Goal: Information Seeking & Learning: Learn about a topic

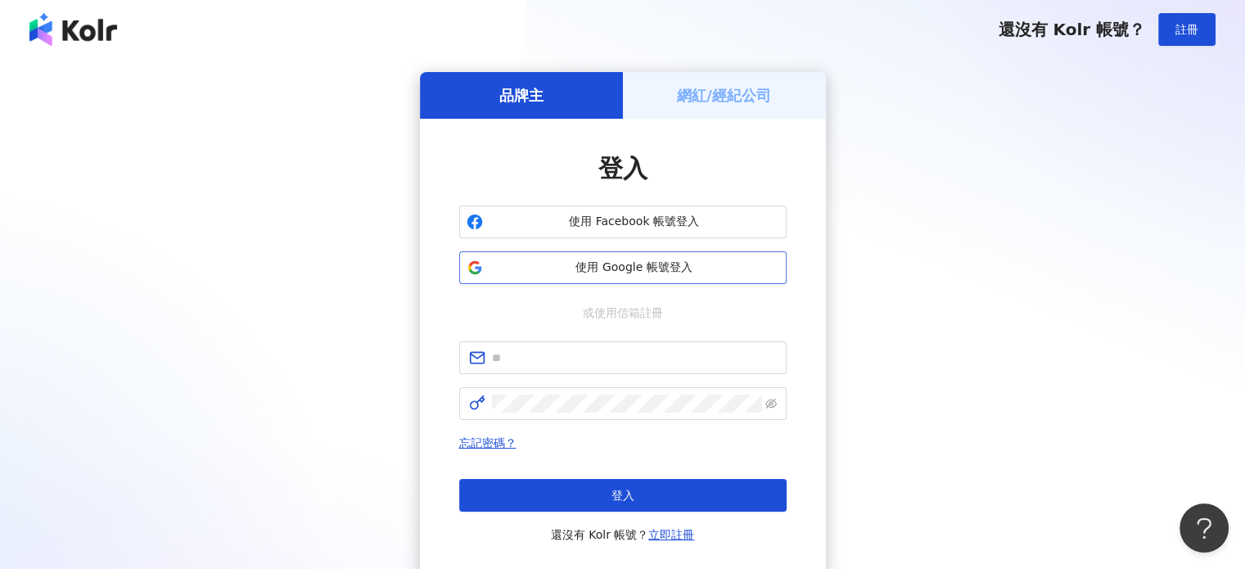
click at [545, 262] on span "使用 Google 帳號登入" at bounding box center [634, 267] width 290 height 16
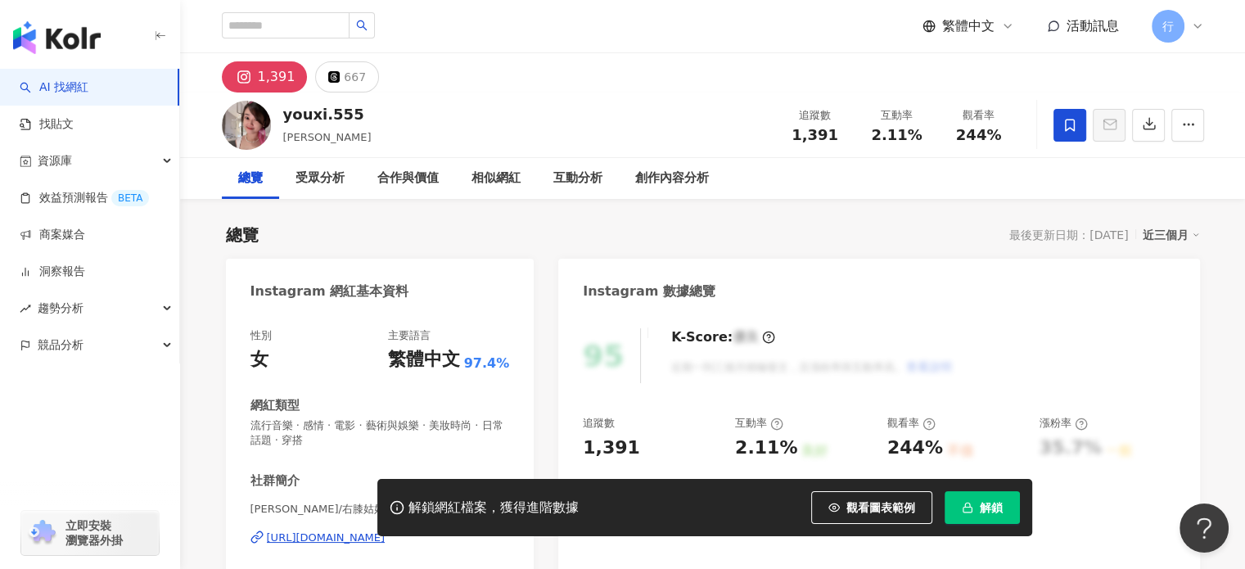
click at [88, 84] on link "AI 找網紅" at bounding box center [54, 87] width 69 height 16
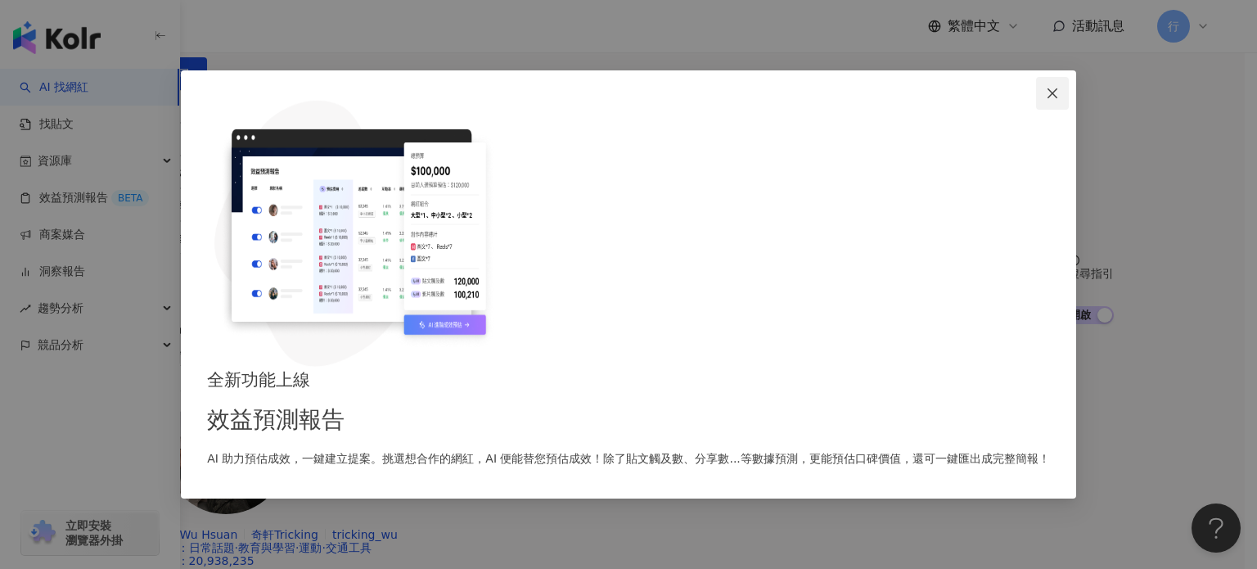
click at [1036, 100] on span "Close" at bounding box center [1052, 93] width 33 height 13
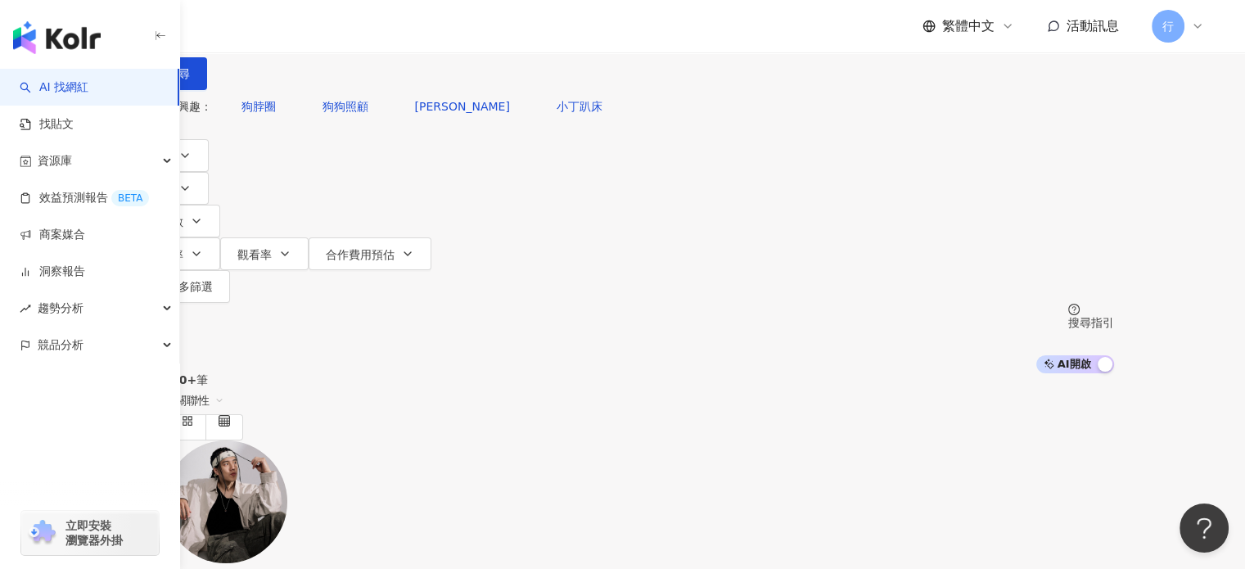
click at [940, 140] on div "您可能感興趣： 狗脖圈 狗狗照顧 建宏塞 小丁趴床 類型 性別 追蹤數 互動率 觀看率 合作費用預估 更多篩選 搜尋指引 AI 開啟 AI 關閉" at bounding box center [623, 231] width 982 height 283
click at [199, 28] on div "不分平台" at bounding box center [170, 15] width 57 height 26
click at [370, 31] on input "search" at bounding box center [303, 15] width 133 height 31
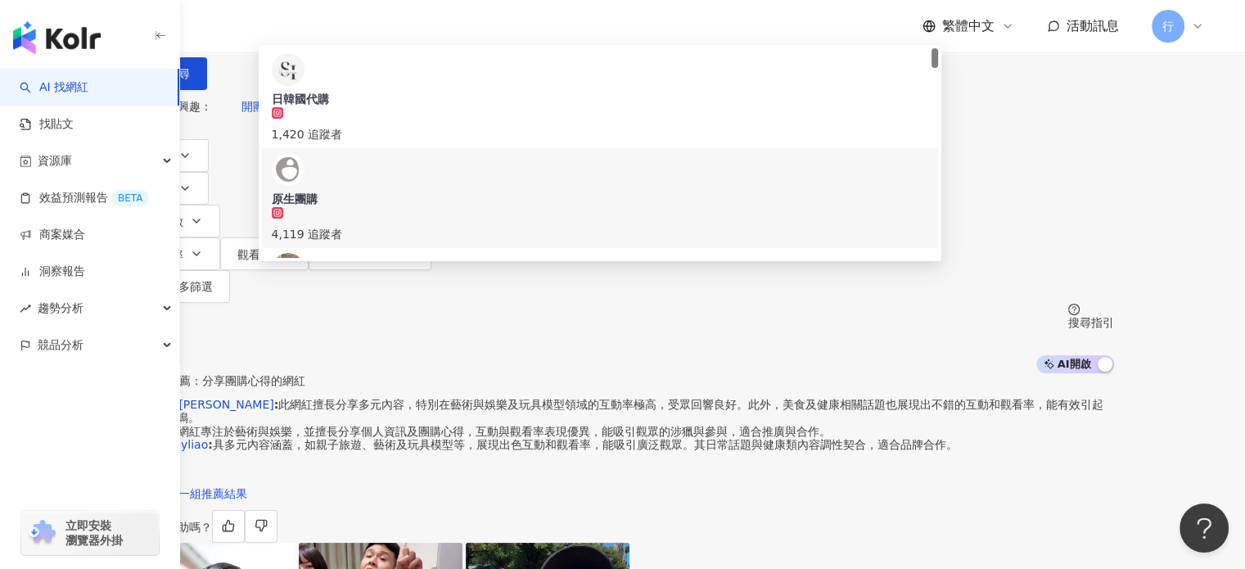
type input "**"
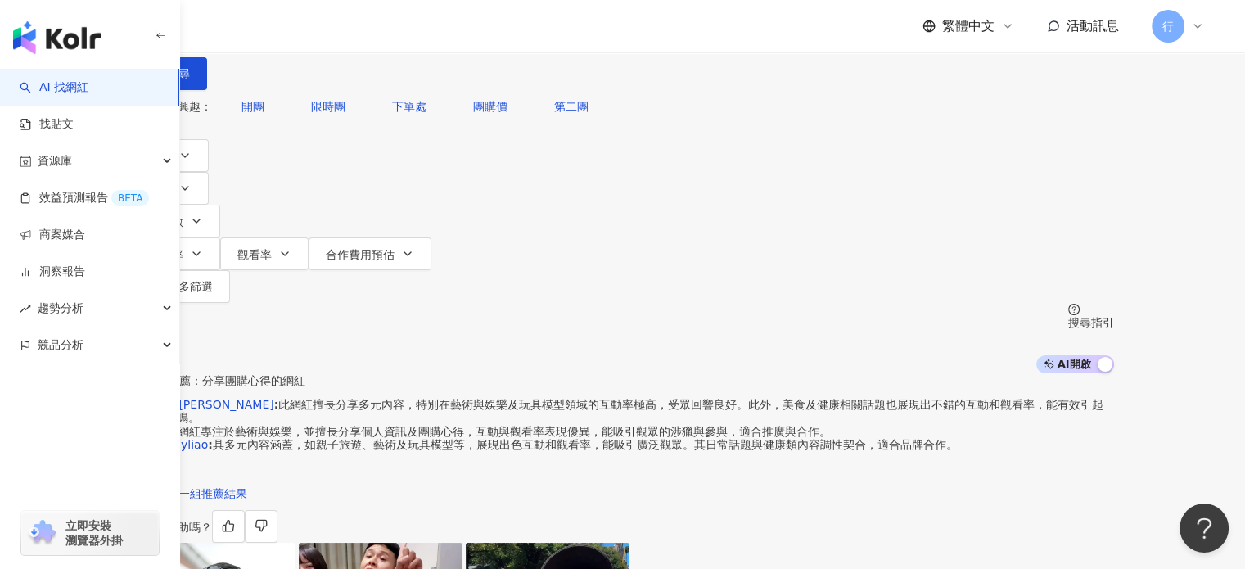
click at [294, 211] on div "不分平台 ** 台灣 搜尋 eeb6511c-459b-4be2-883b-33b8ef2ba368 60d209d3-c395-41c8-a69b-6b3e…" at bounding box center [622, 186] width 1245 height 373
click at [74, 123] on link "找貼文" at bounding box center [47, 124] width 54 height 16
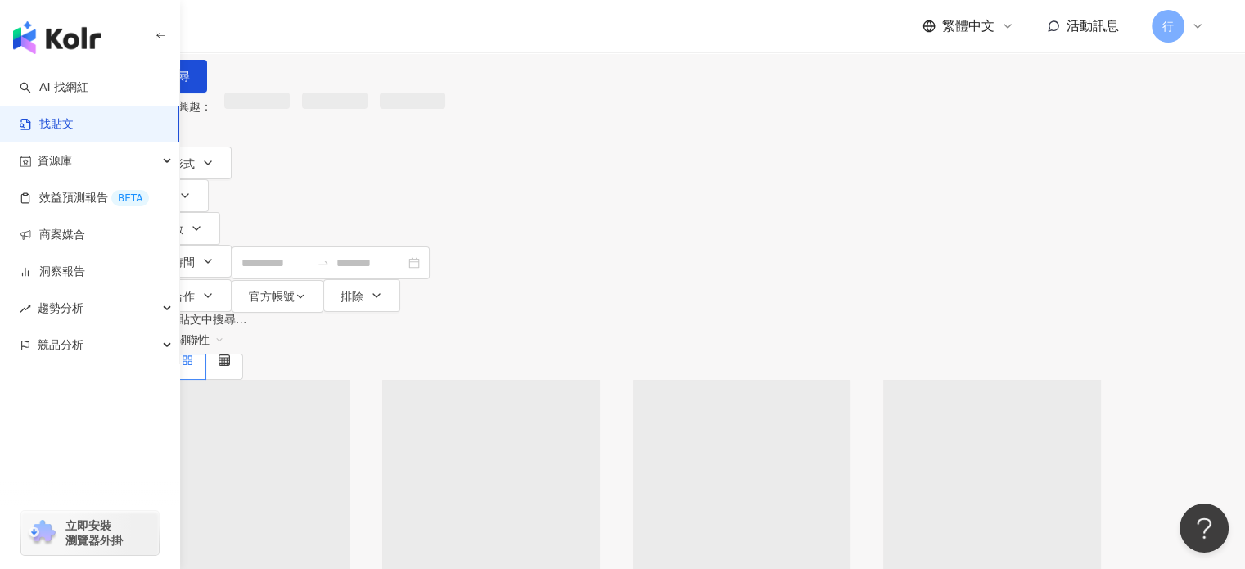
click at [386, 35] on input "search" at bounding box center [311, 17] width 149 height 35
type input "**"
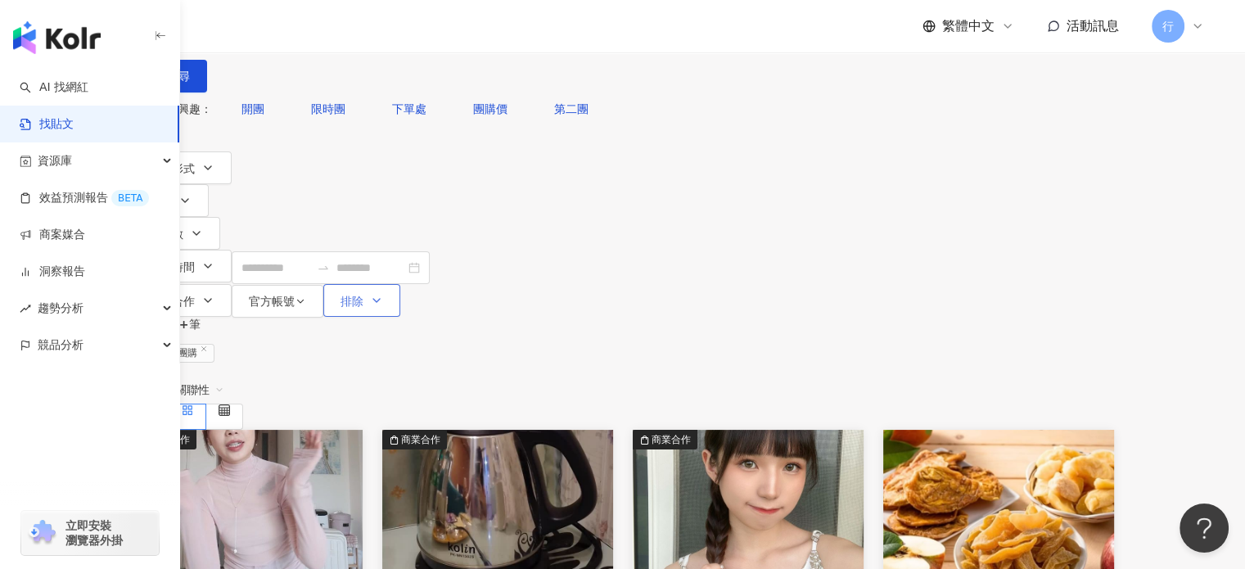
click at [400, 284] on button "排除" at bounding box center [361, 300] width 77 height 33
click at [859, 160] on span "收藏中的網紅" at bounding box center [818, 151] width 82 height 18
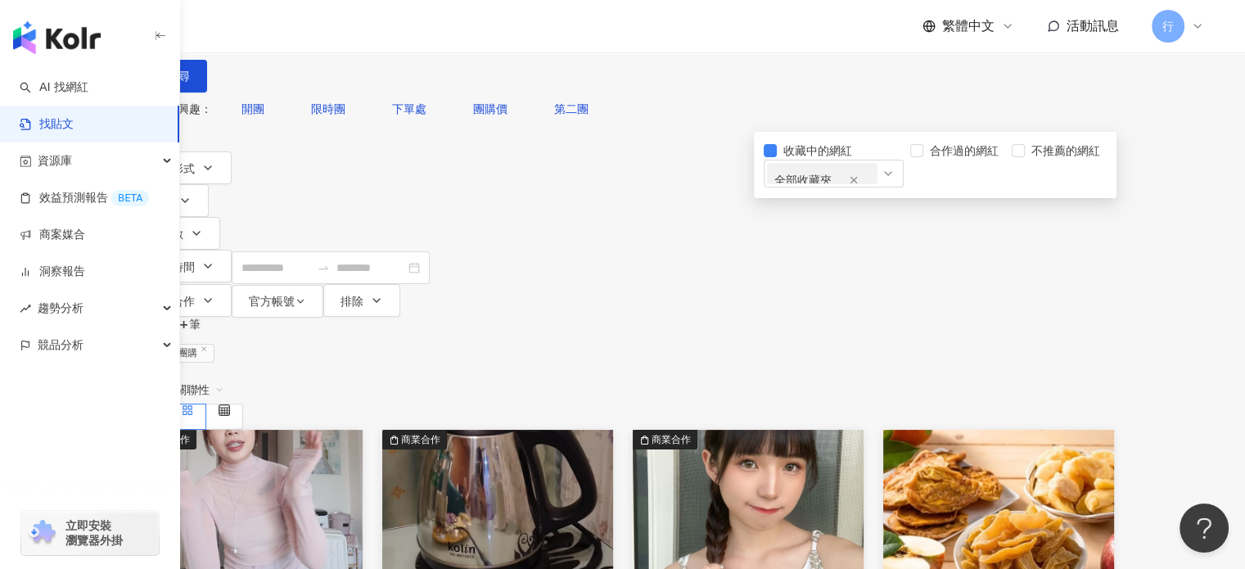
click at [733, 318] on div "共 1,000+ 筆 條件 ： 關鍵字：團購 重置 排序： 關聯性" at bounding box center [623, 374] width 982 height 112
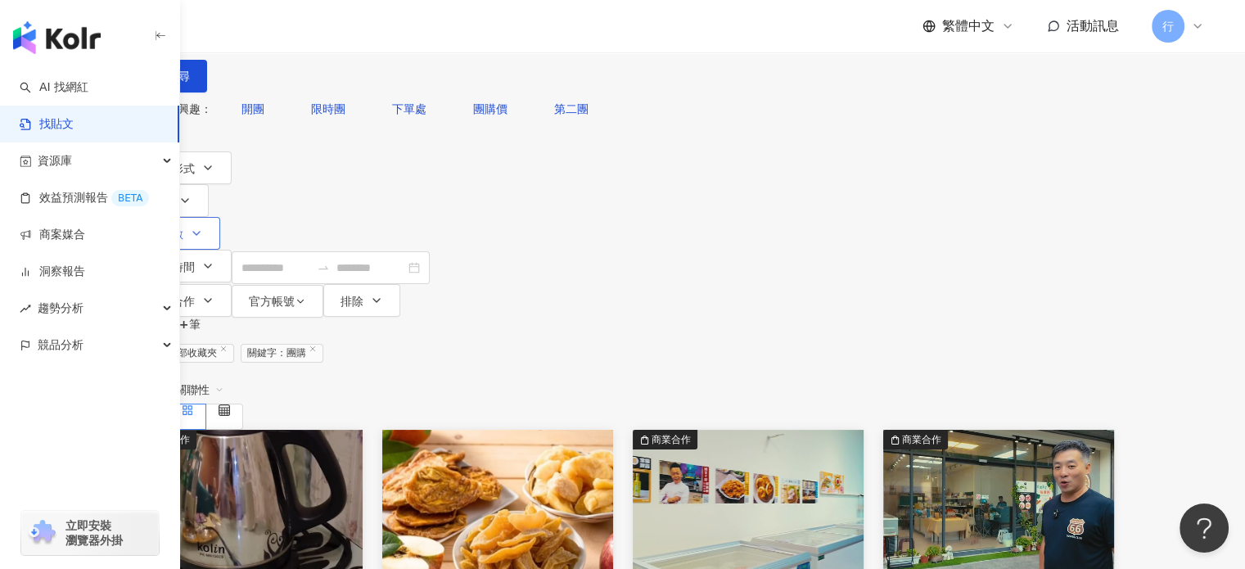
click at [220, 217] on button "追蹤數" at bounding box center [176, 233] width 88 height 33
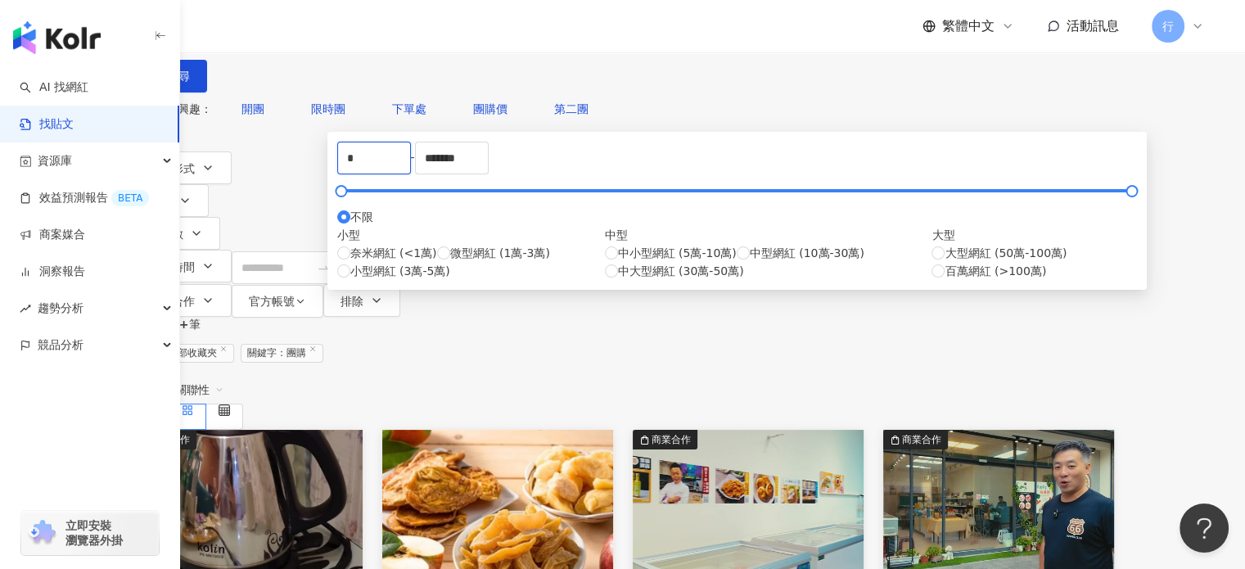
drag, startPoint x: 471, startPoint y: 249, endPoint x: 327, endPoint y: 249, distance: 143.2
type input "*****"
click at [969, 157] on div "不分平台 ** 台灣 搜尋 您可能感興趣： 開團 限時團 下單處 團購價 第二團 搜尋指引 內容形式 類型 追蹤數 發文時間 商業合作 官方帳號 排除 收藏中…" at bounding box center [623, 159] width 1048 height 318
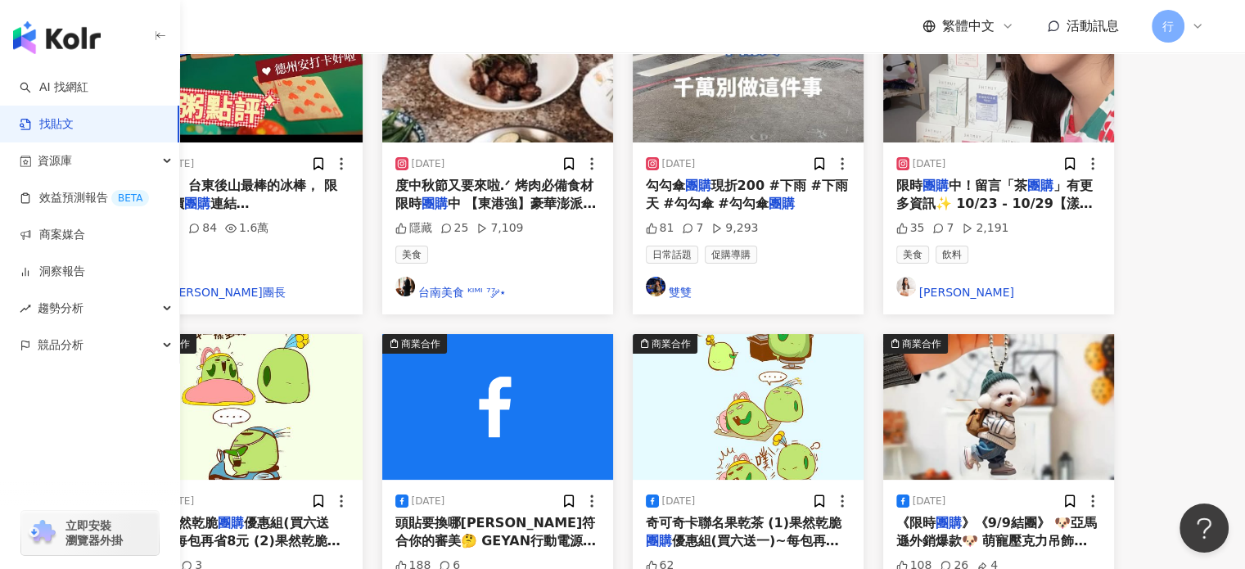
scroll to position [866, 0]
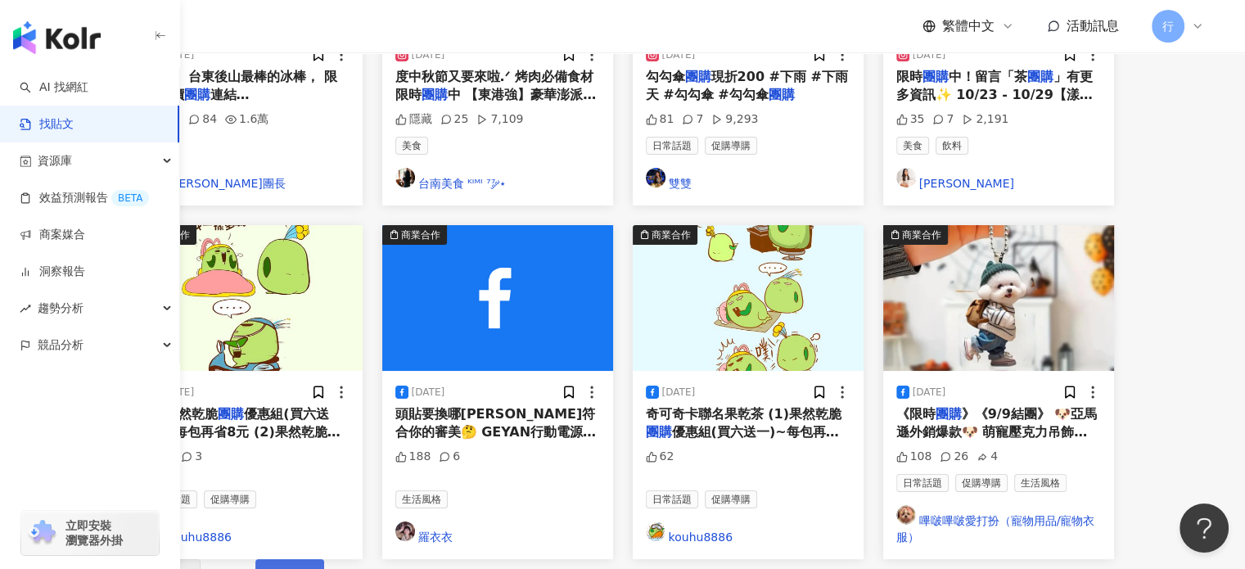
click at [307, 568] on span "下一頁" at bounding box center [290, 575] width 34 height 13
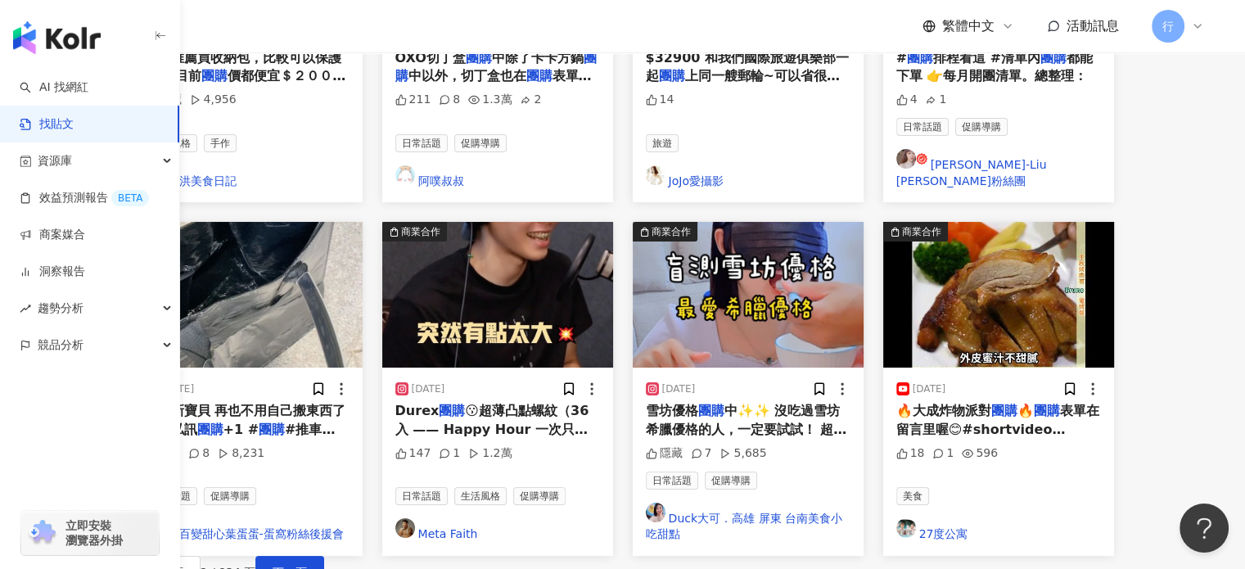
scroll to position [1003, 0]
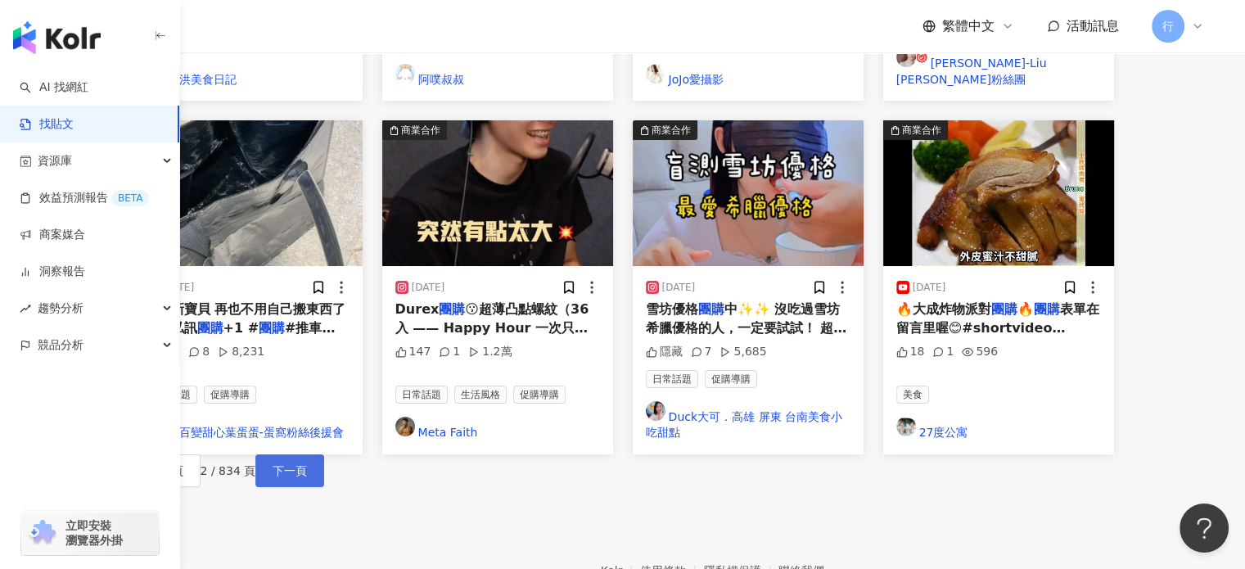
click at [307, 464] on span "下一頁" at bounding box center [290, 470] width 34 height 13
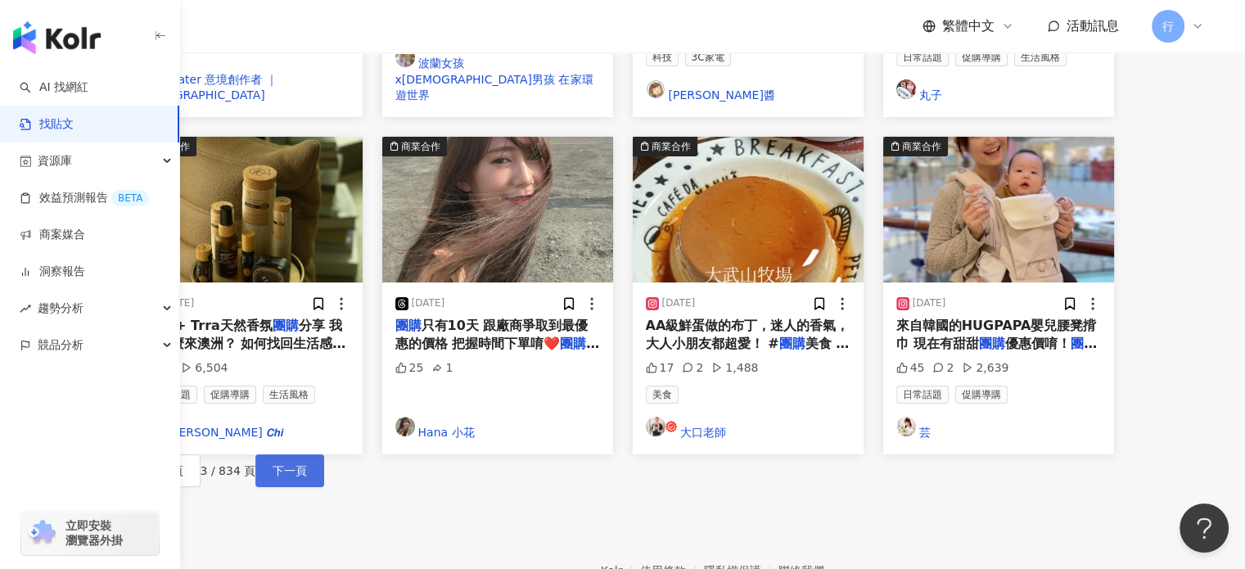
click at [307, 464] on span "下一頁" at bounding box center [290, 470] width 34 height 13
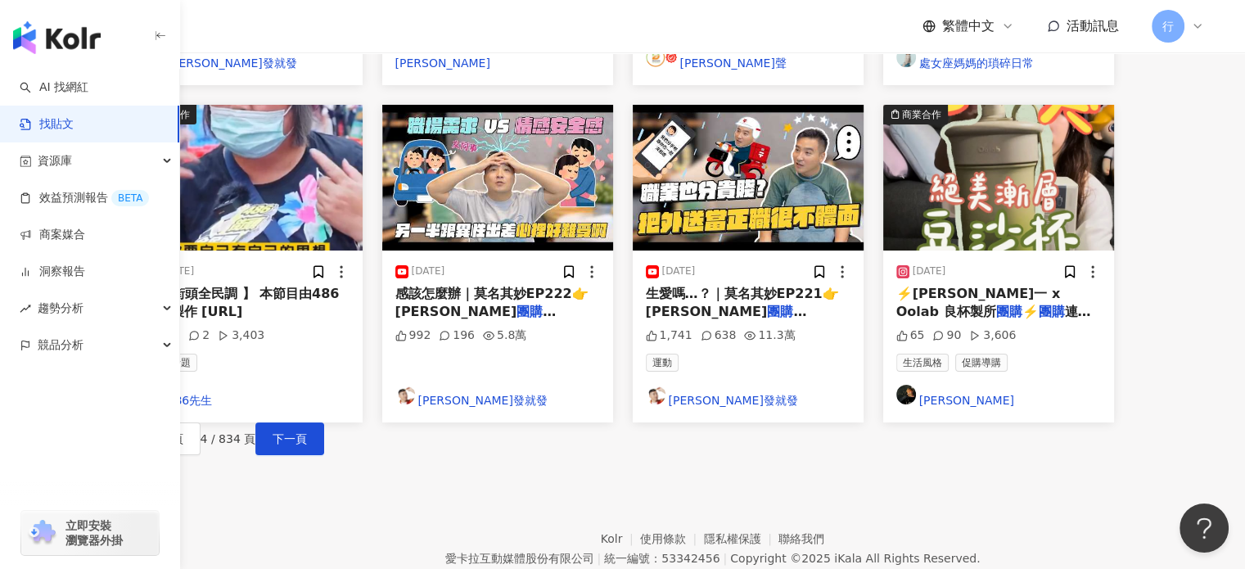
click at [504, 455] on footer "Kolr 使用條款 隱私權保護 聯絡我們 愛卡拉互動媒體股份有限公司 | 統一編號：53342456 | Copyright © 2025 iKala All…" at bounding box center [712, 546] width 1065 height 182
click at [307, 432] on span "下一頁" at bounding box center [290, 438] width 34 height 13
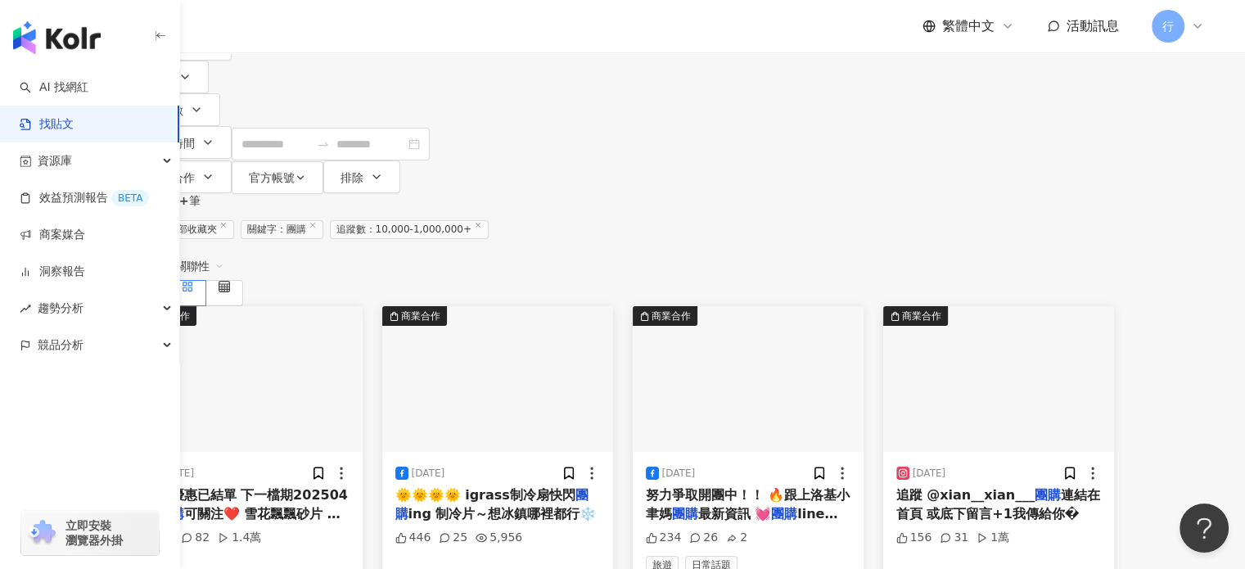
scroll to position [110, 0]
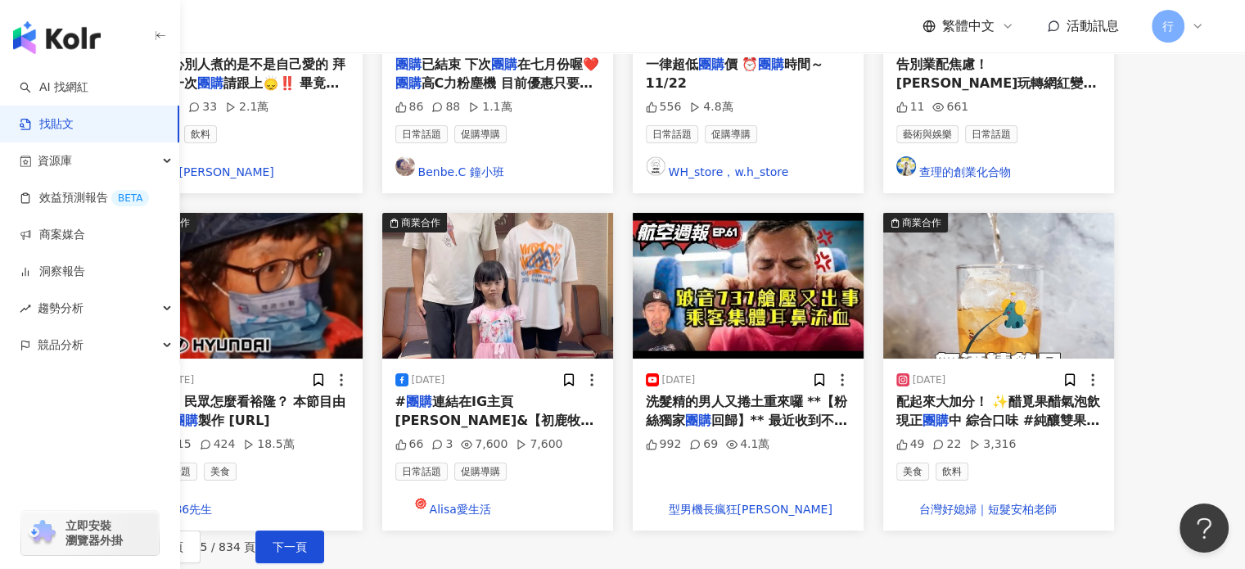
scroll to position [1011, 0]
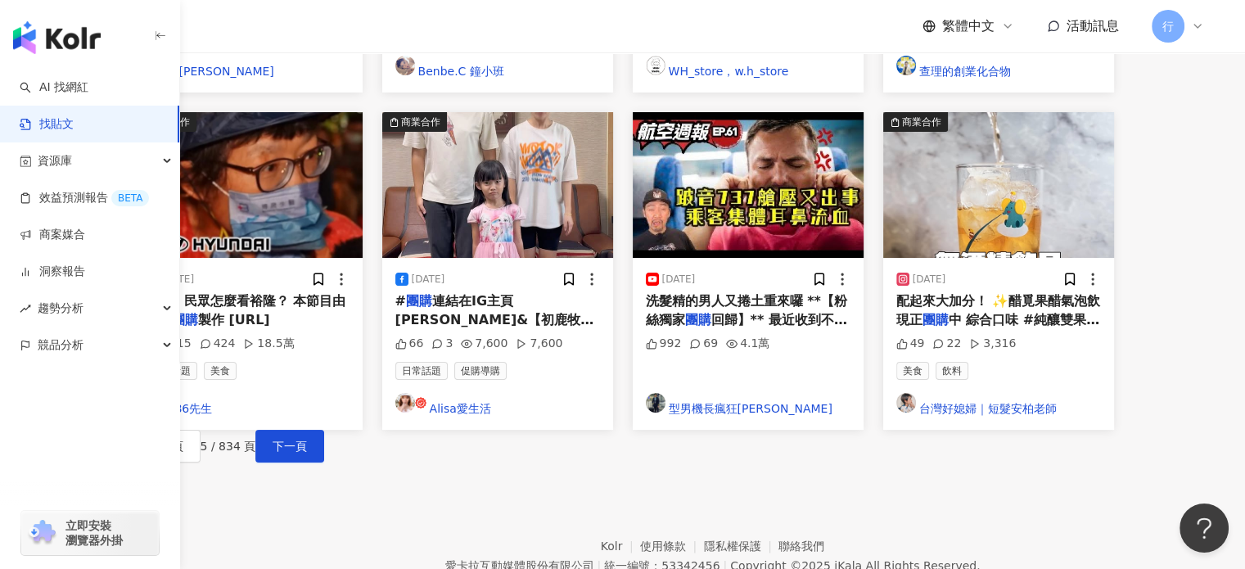
click at [384, 462] on footer "Kolr 使用條款 隱私權保護 聯絡我們 愛卡拉互動媒體股份有限公司 | 統一編號：53342456 | Copyright © 2025 iKala All…" at bounding box center [712, 553] width 1065 height 182
click at [307, 439] on span "下一頁" at bounding box center [290, 445] width 34 height 13
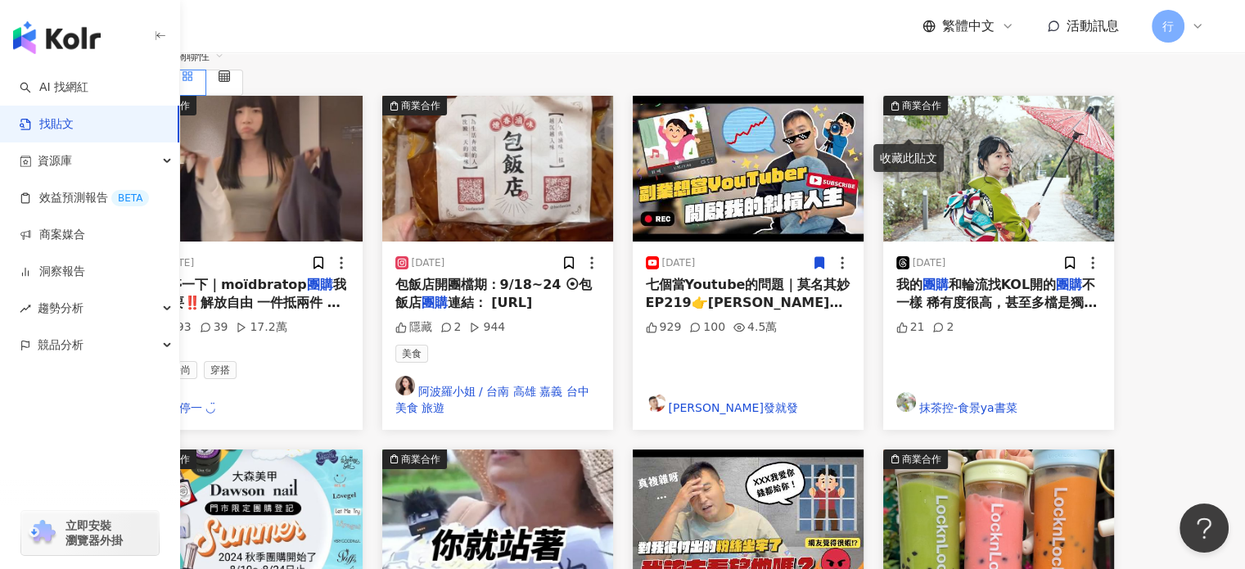
scroll to position [327, 0]
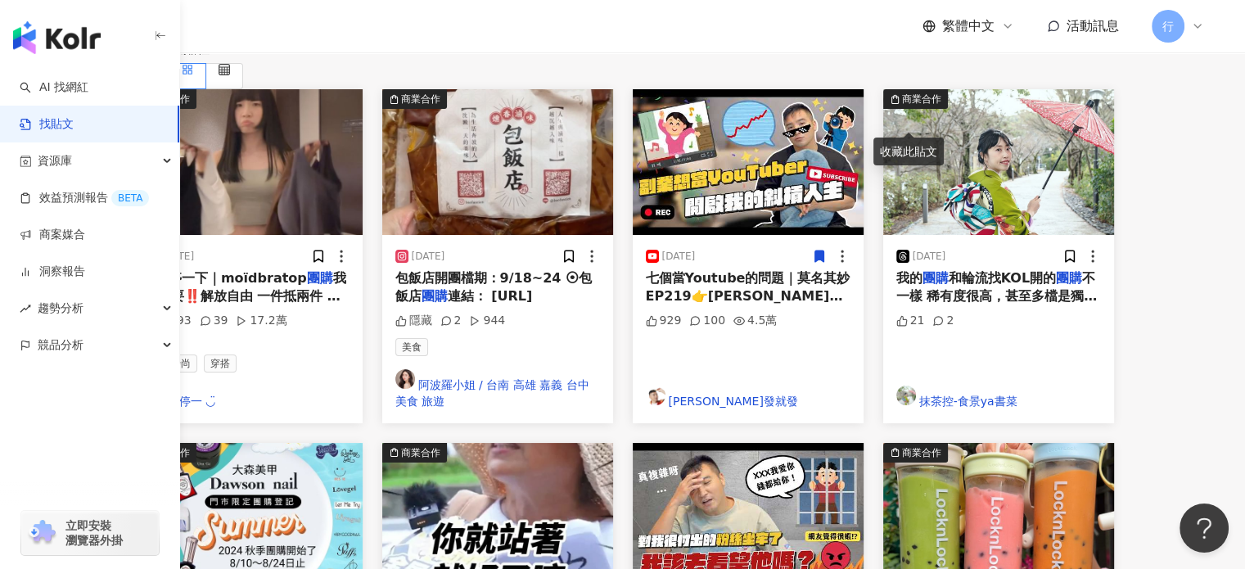
click at [192, 250] on div "正在搜尋 ： 排除：全部收藏夾 關鍵字：團購 追蹤數：10,000-1,000,000+ 重置 排序： 關聯性 商業合作 2024/9/27 #暫停一下｜mo…" at bounding box center [623, 568] width 1048 height 1156
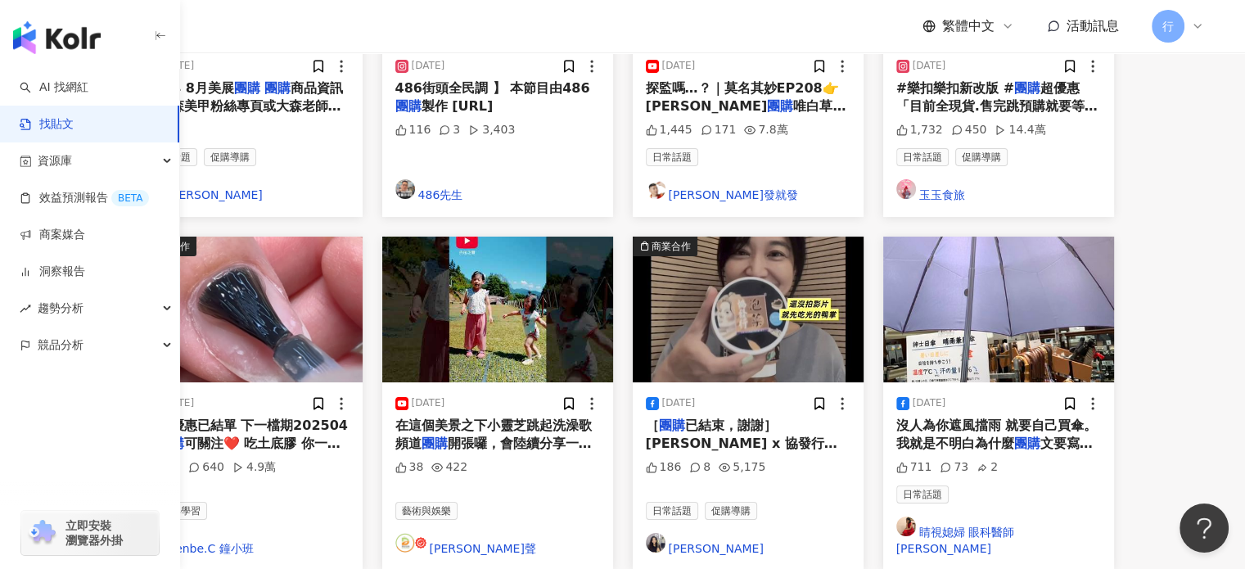
scroll to position [900, 0]
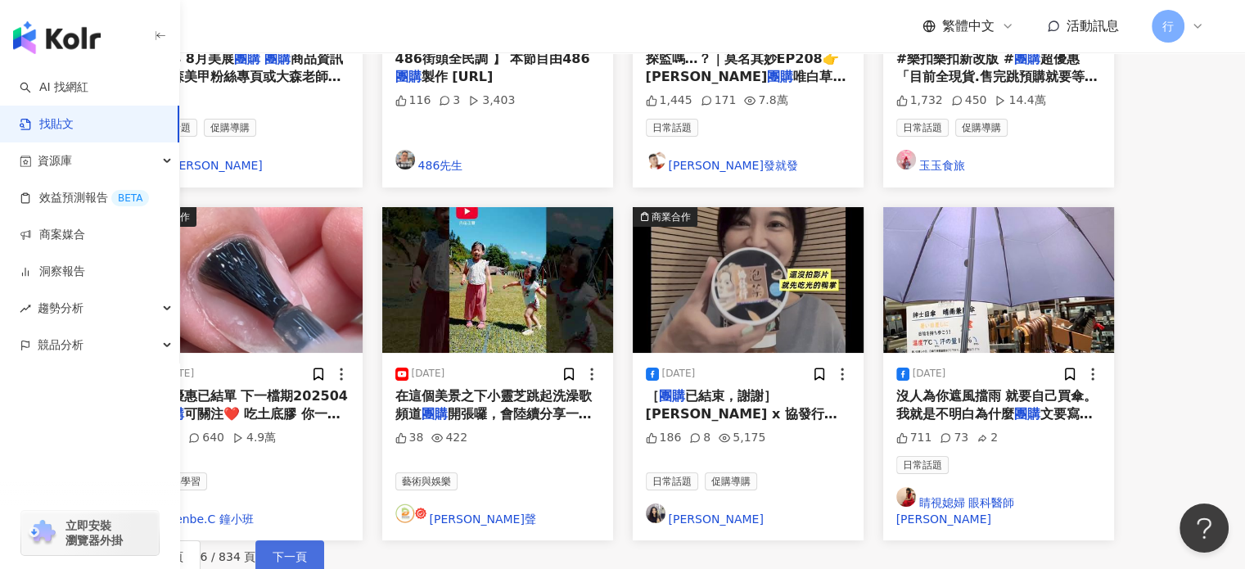
click at [307, 550] on span "下一頁" at bounding box center [290, 556] width 34 height 13
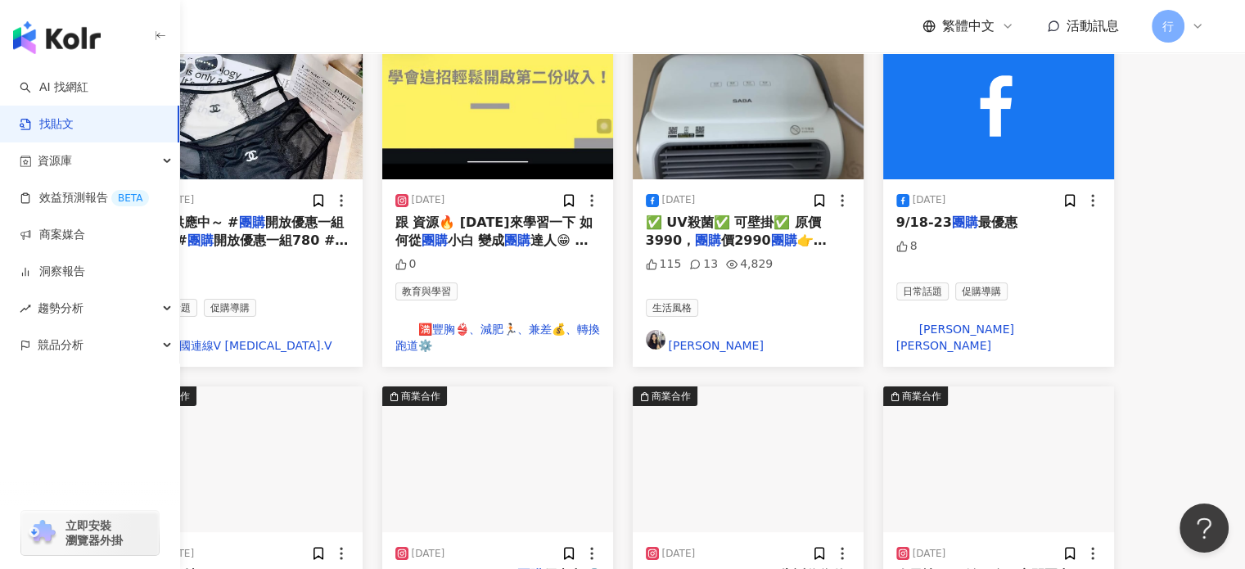
scroll to position [1011, 0]
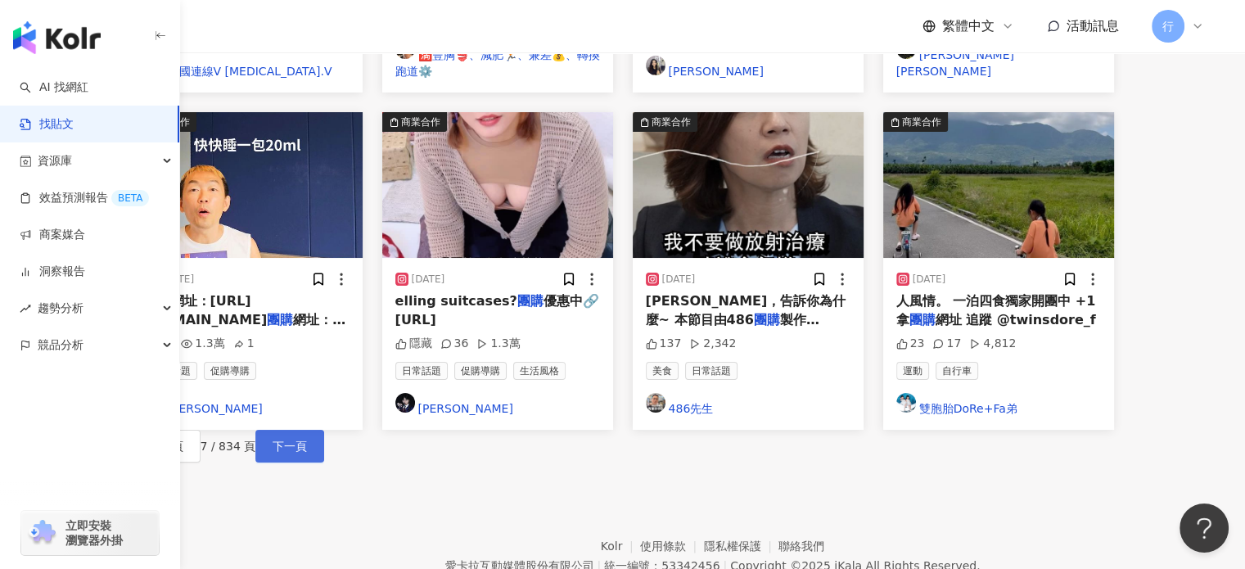
click at [307, 439] on span "下一頁" at bounding box center [290, 445] width 34 height 13
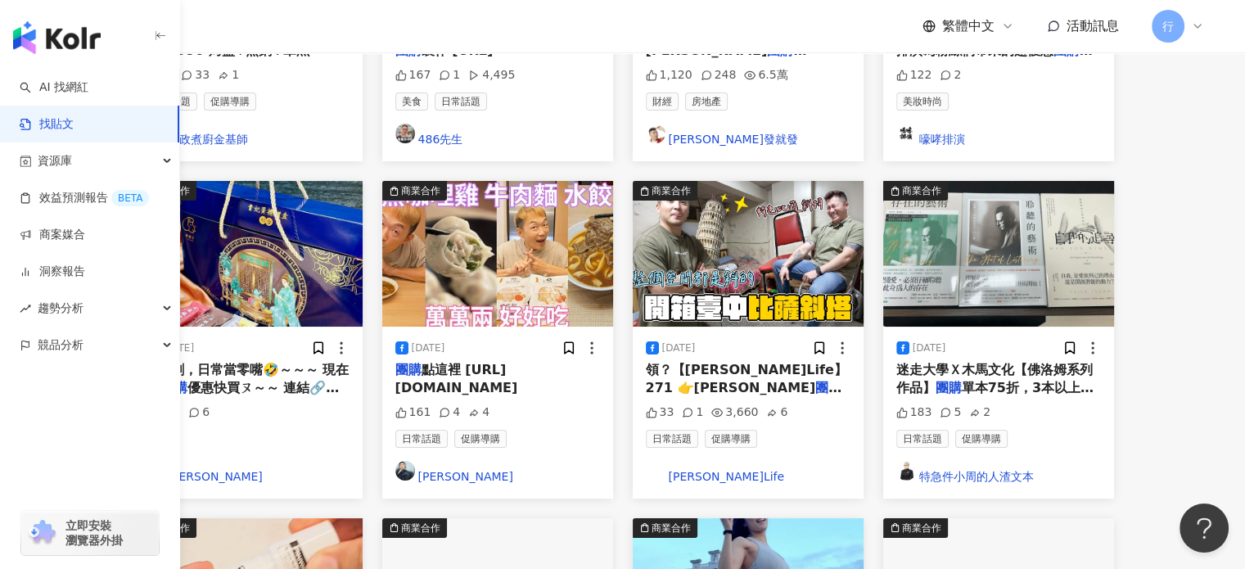
scroll to position [1003, 0]
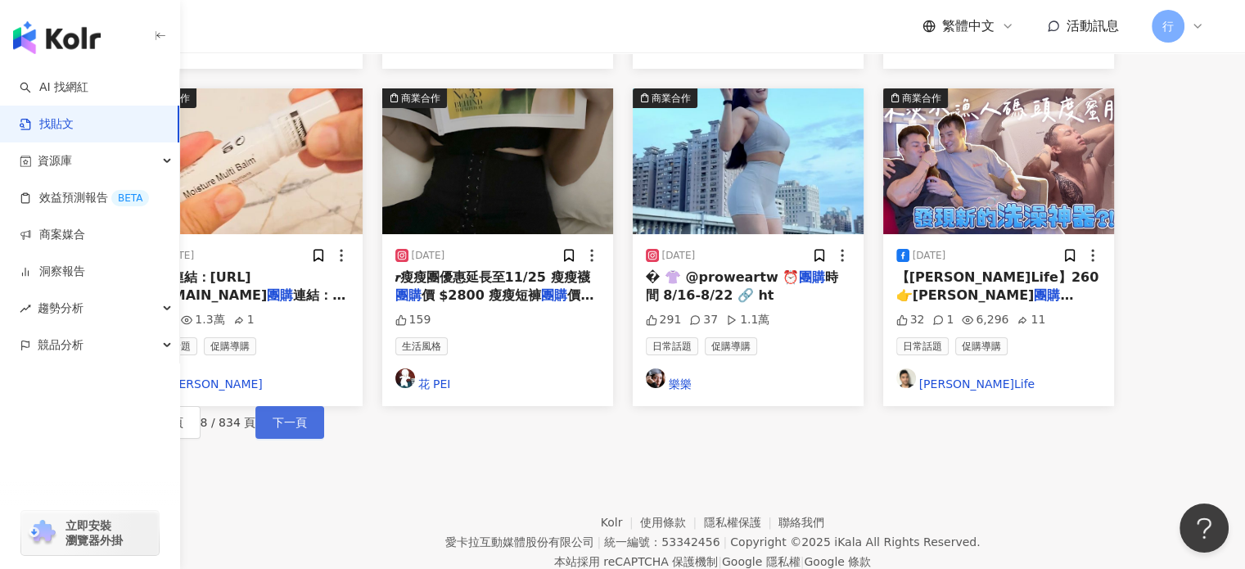
click at [307, 416] on span "下一頁" at bounding box center [290, 422] width 34 height 13
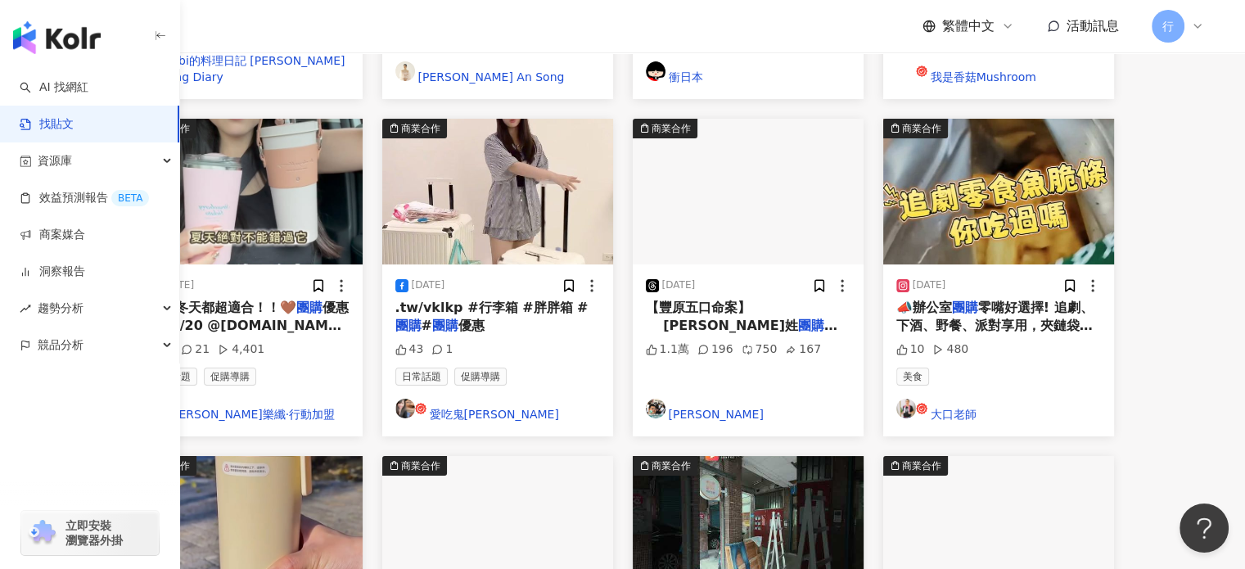
scroll to position [602, 0]
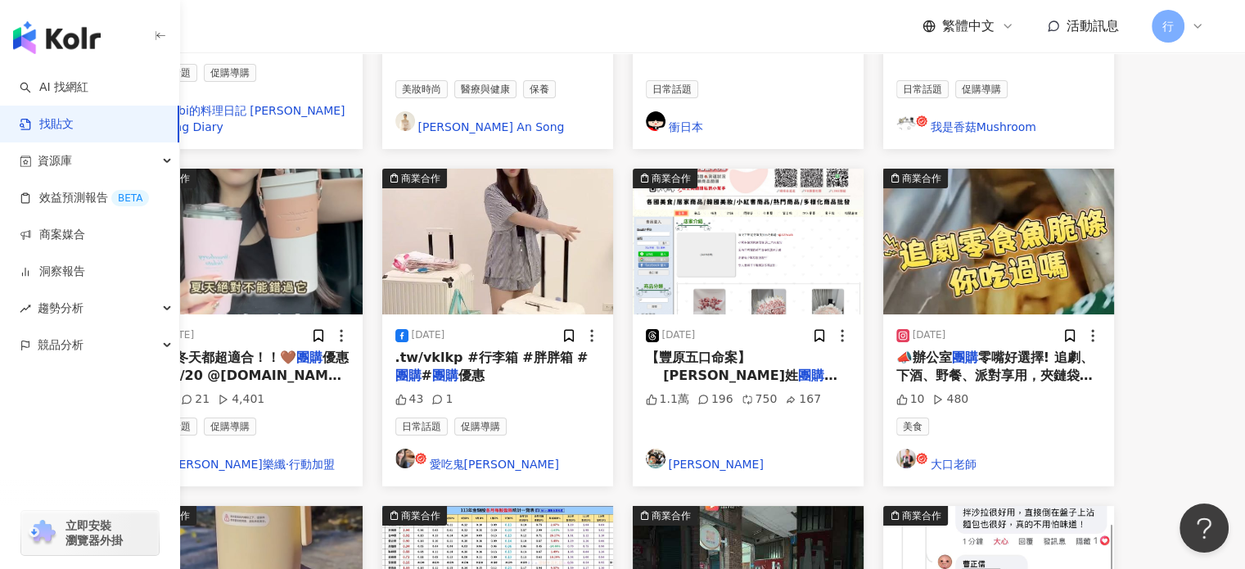
drag, startPoint x: 187, startPoint y: 293, endPoint x: 203, endPoint y: 291, distance: 16.5
click at [187, 293] on main "不分平台 ** 台灣 搜尋 您可能感興趣： 開團 限時團 下單處 團購價 第二團 搜尋指引 內容形式 類型 追蹤數 發文時間 商業合作 官方帳號 排除 收藏中…" at bounding box center [622, 143] width 1245 height 1490
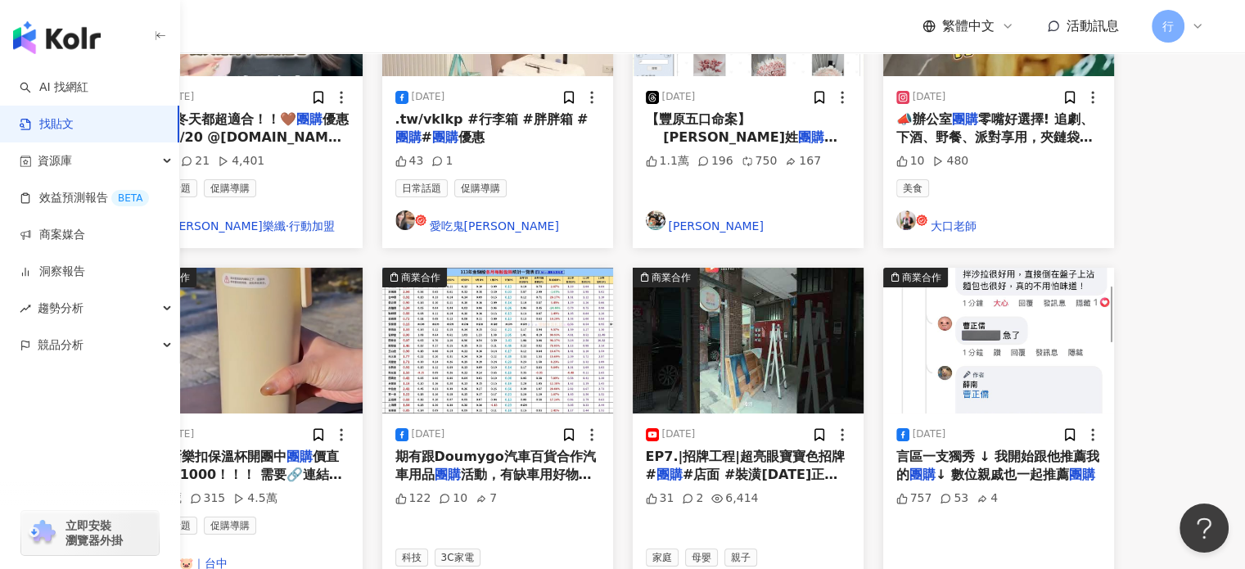
scroll to position [1011, 0]
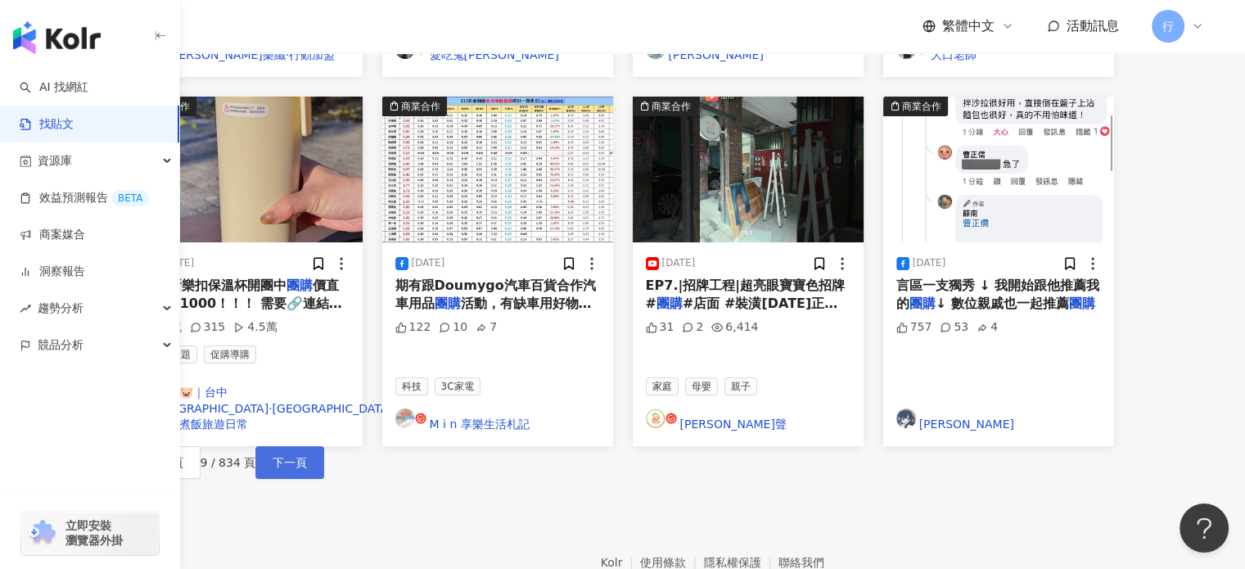
click at [324, 446] on button "下一頁" at bounding box center [289, 462] width 69 height 33
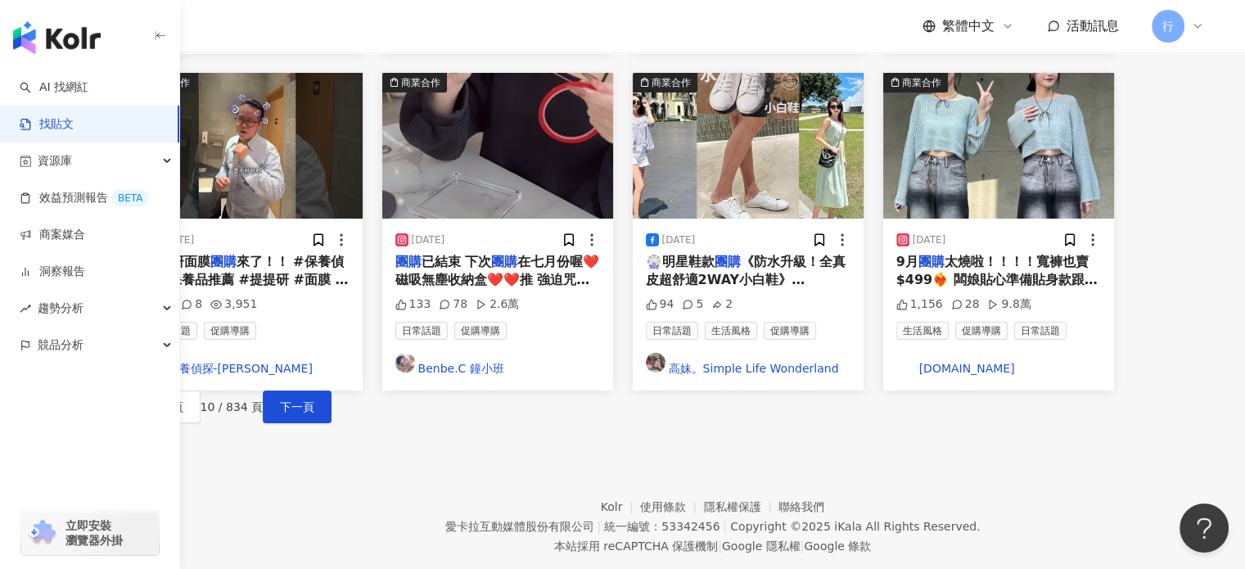
scroll to position [1003, 0]
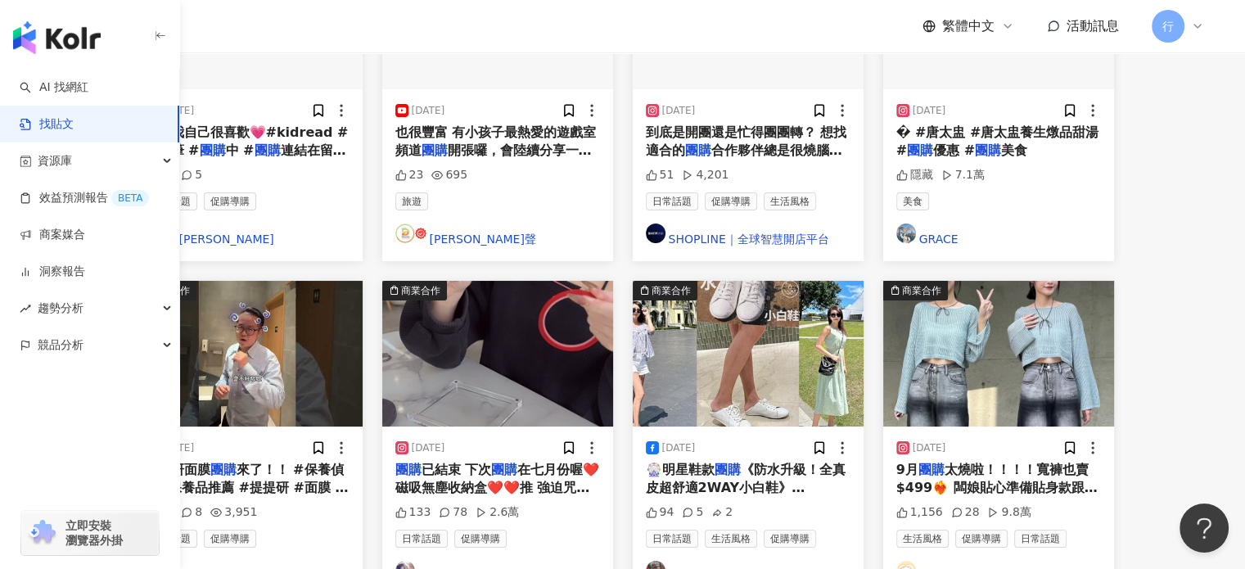
scroll to position [839, 0]
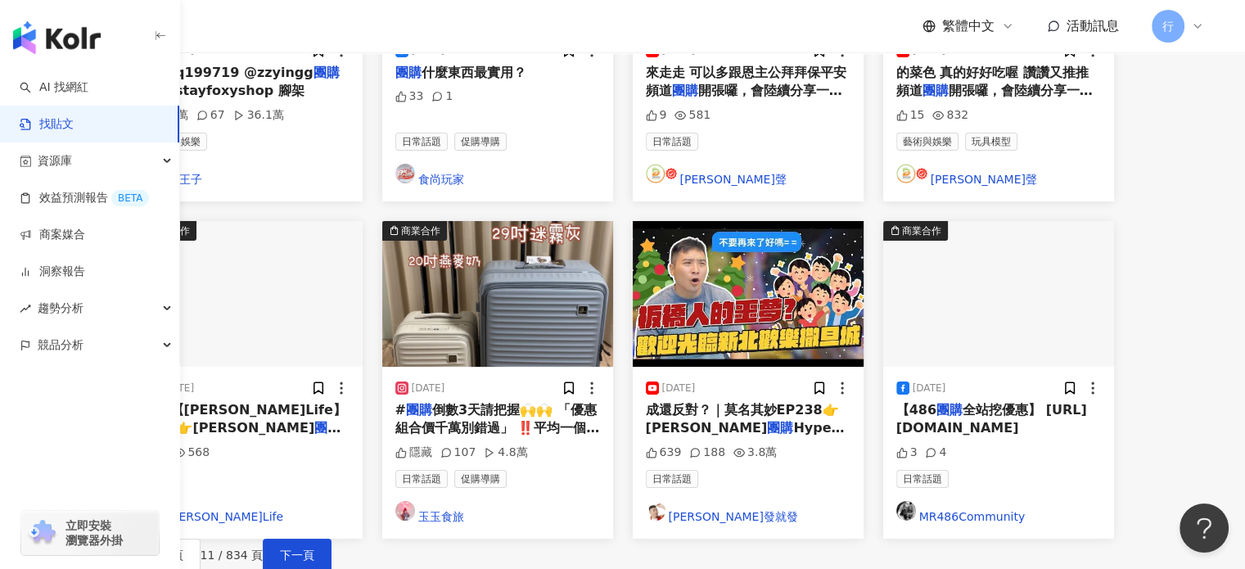
scroll to position [900, 0]
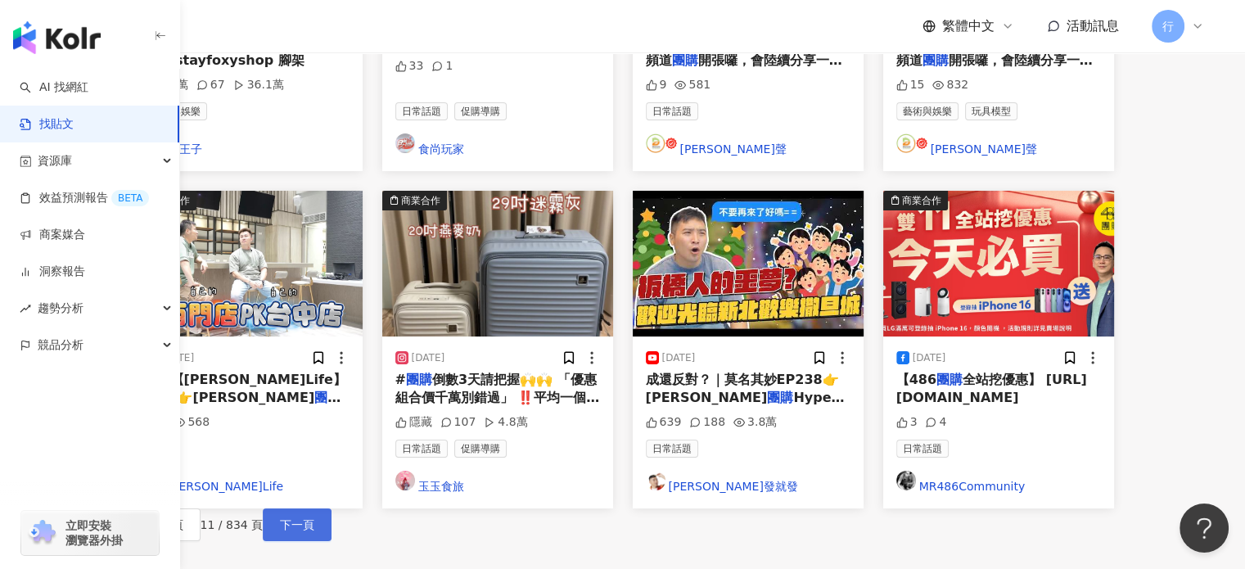
click at [331, 508] on button "下一頁" at bounding box center [297, 524] width 69 height 33
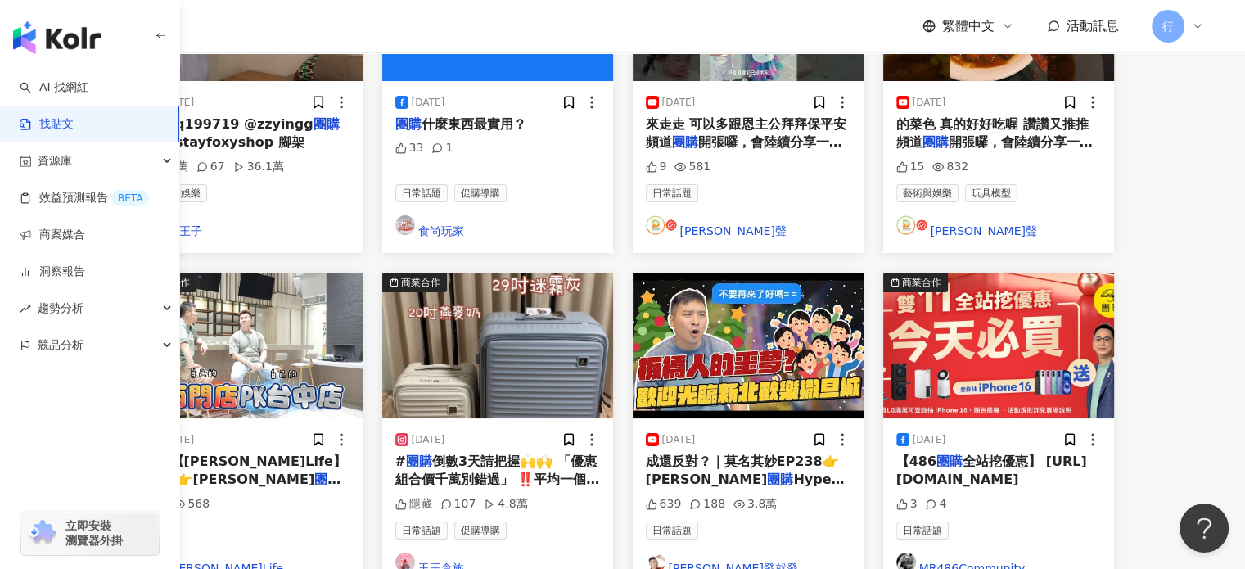
scroll to position [982, 0]
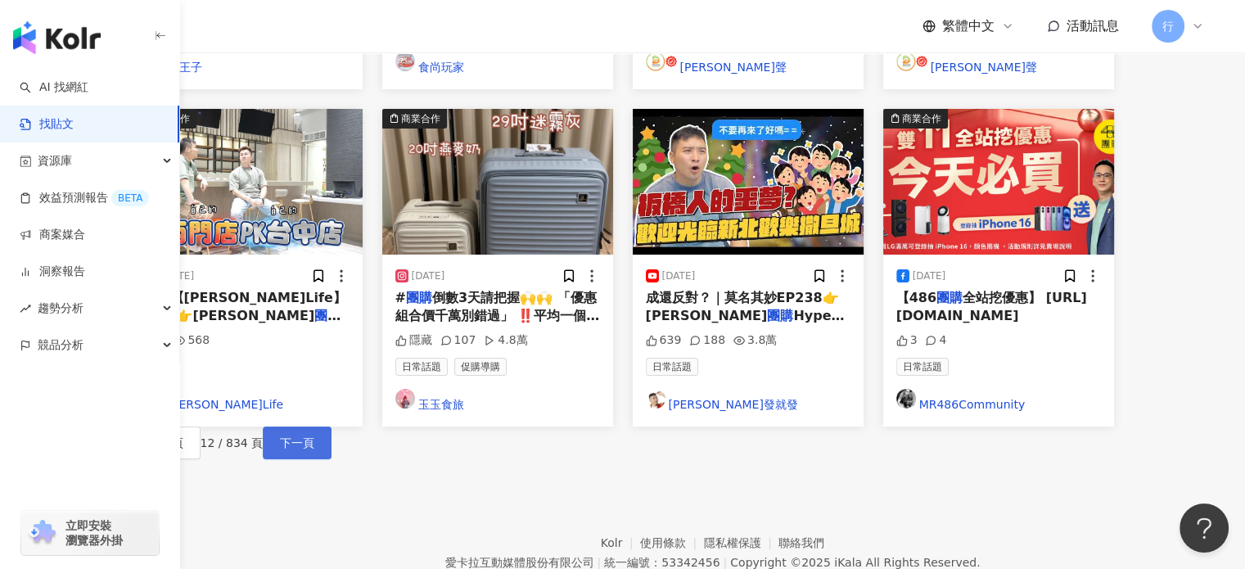
click at [314, 436] on span "下一頁" at bounding box center [297, 442] width 34 height 13
click at [776, 426] on div "上一頁 13 / 834 頁 下一頁" at bounding box center [623, 442] width 982 height 33
click at [314, 436] on span "下一頁" at bounding box center [297, 442] width 34 height 13
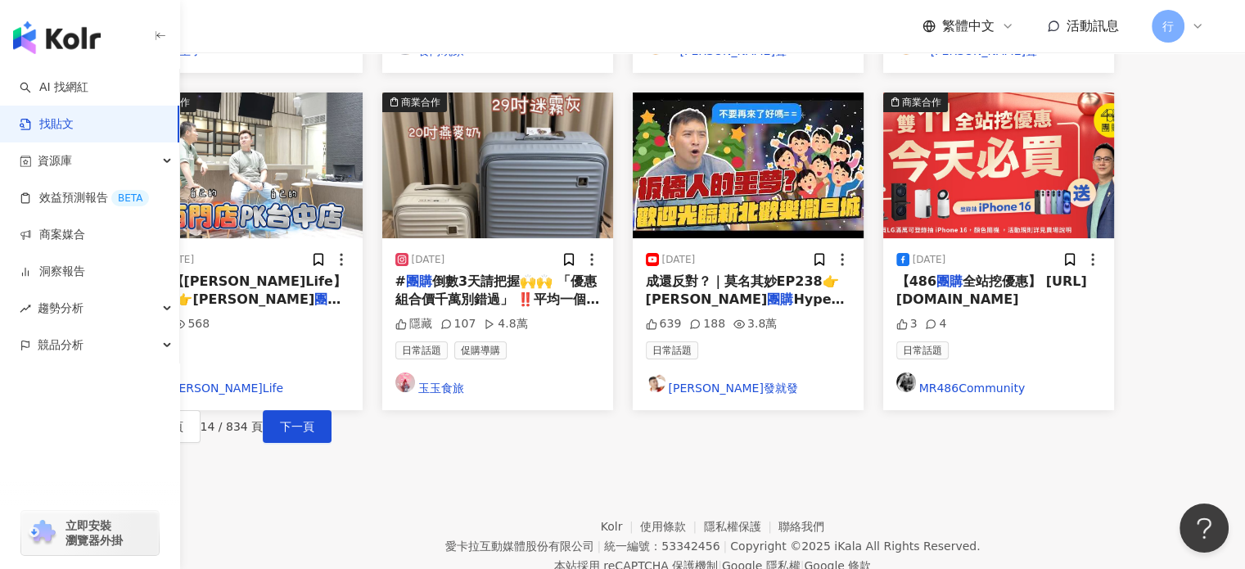
scroll to position [1003, 0]
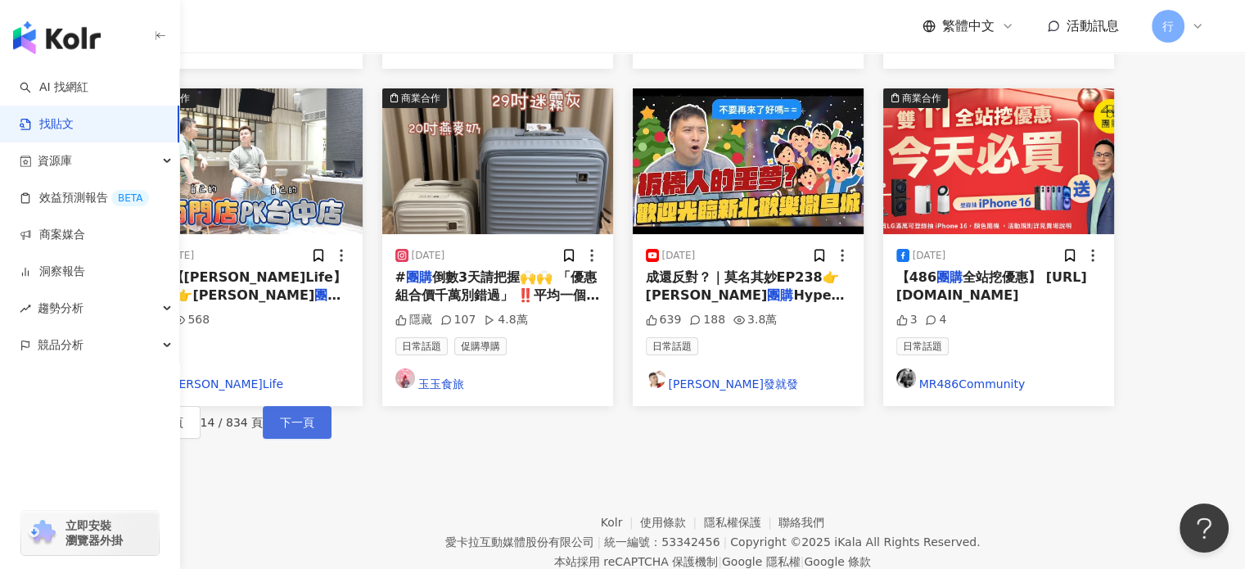
click at [314, 416] on span "下一頁" at bounding box center [297, 422] width 34 height 13
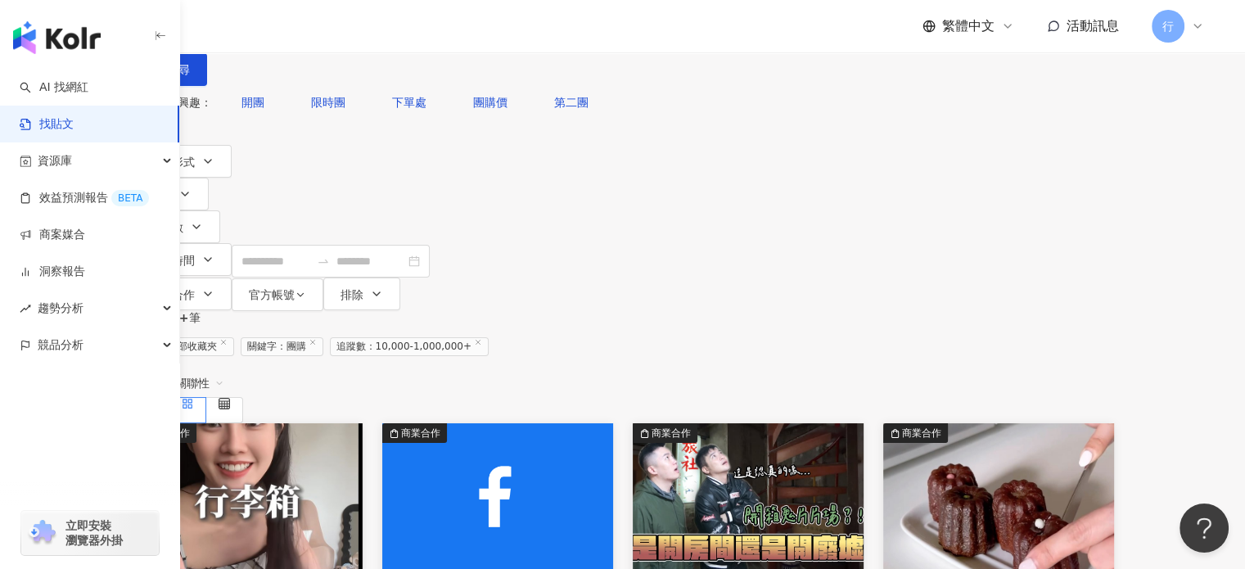
scroll to position [0, 0]
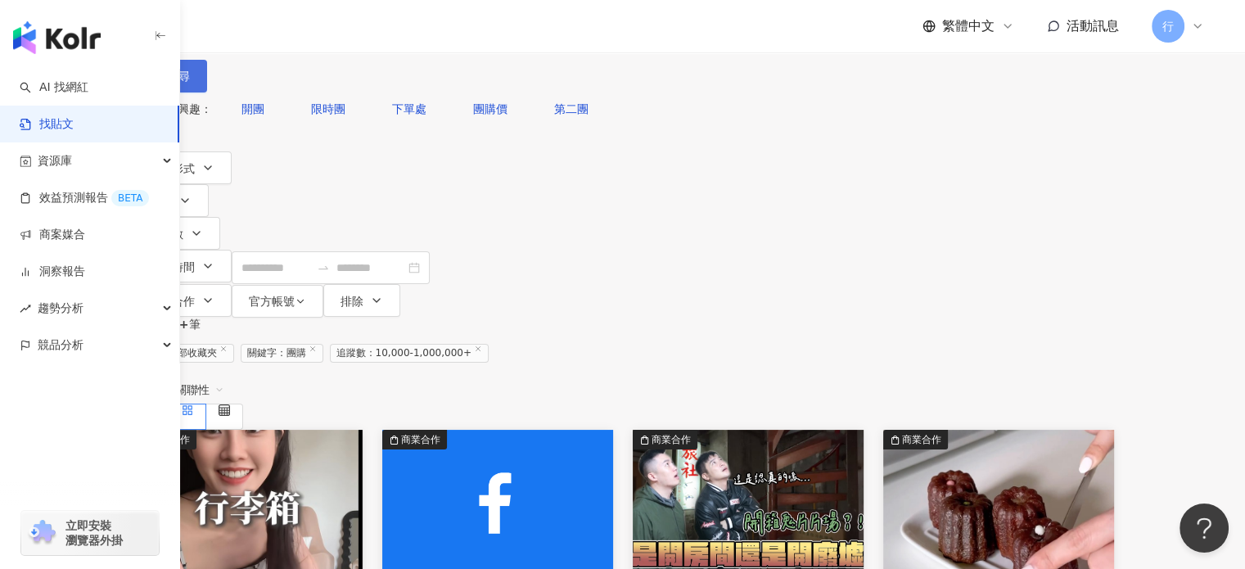
click at [190, 83] on span "搜尋" at bounding box center [178, 76] width 23 height 13
click at [386, 35] on input "**" at bounding box center [311, 17] width 149 height 35
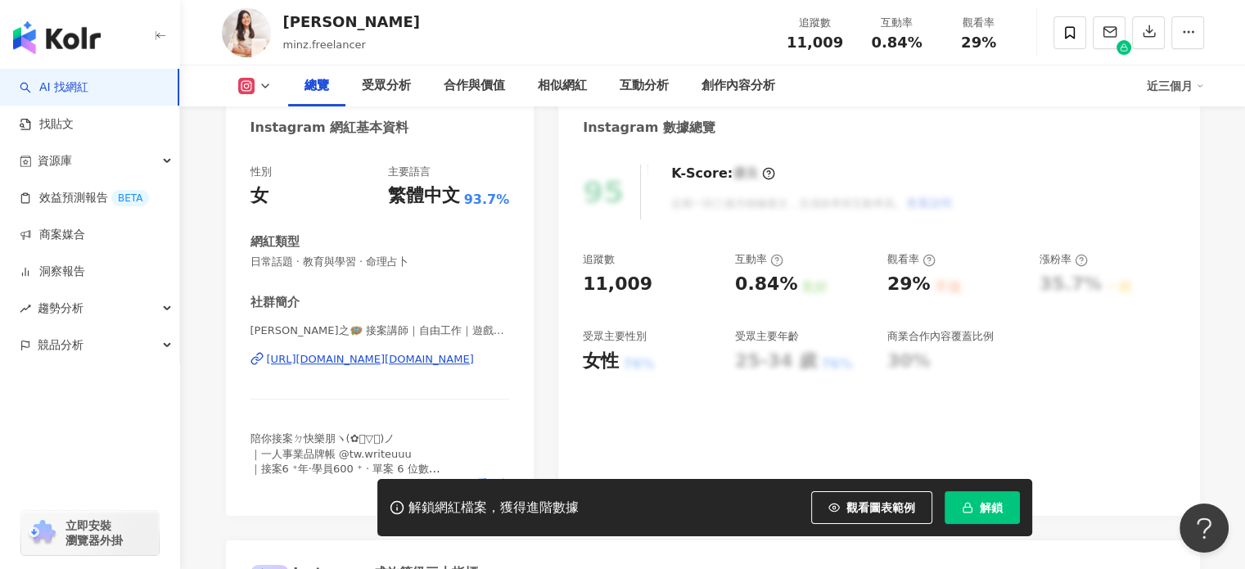
scroll to position [246, 0]
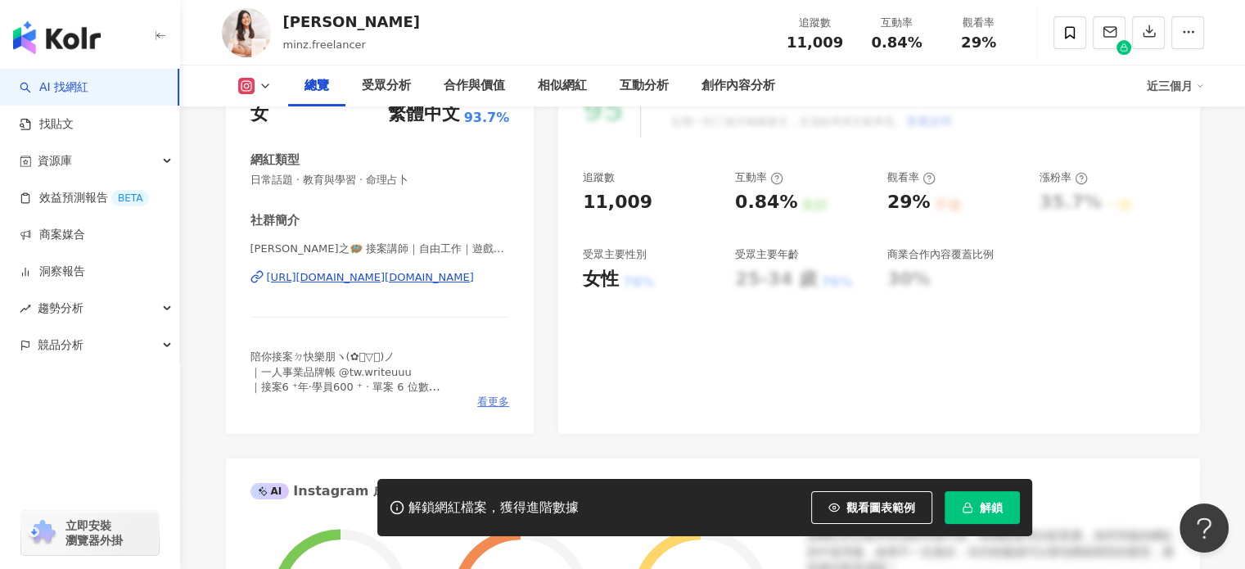
click at [489, 399] on span "看更多" at bounding box center [493, 401] width 32 height 15
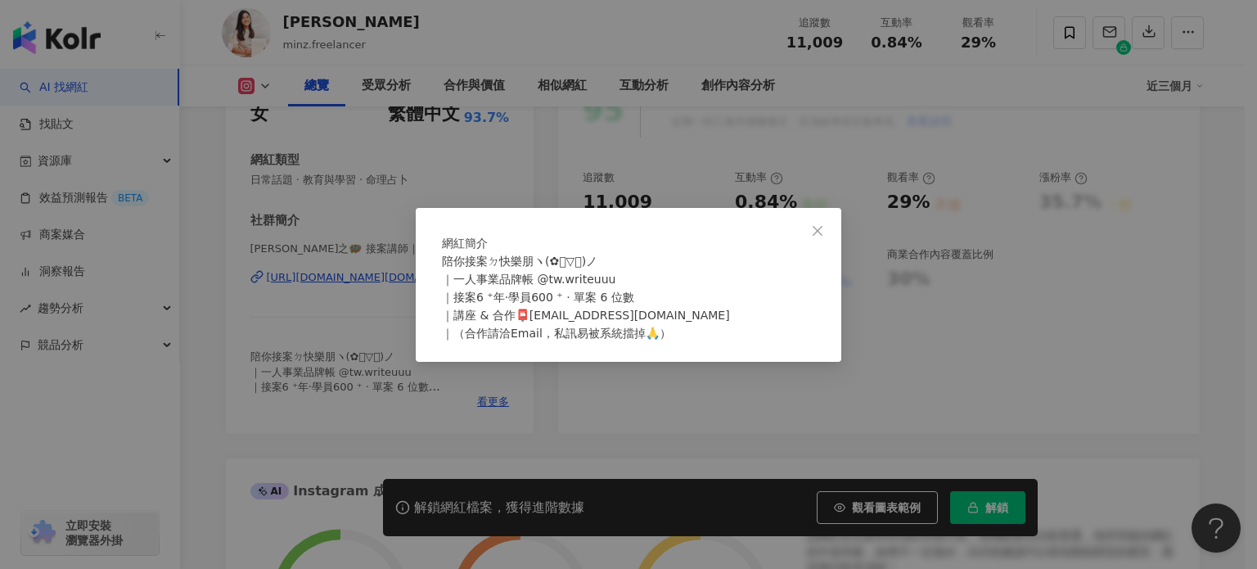
click at [395, 323] on div "網紅簡介 陪你接案ㄉ快樂朋ヽ(✿ﾟ▽ﾟ)ノ ｜一人事業品牌帳 @tw.writeuuu ｜接案6 ⁺年·學員600 ⁺ · 單案 6 位數 ｜講座 & 合作📮…" at bounding box center [628, 284] width 1257 height 569
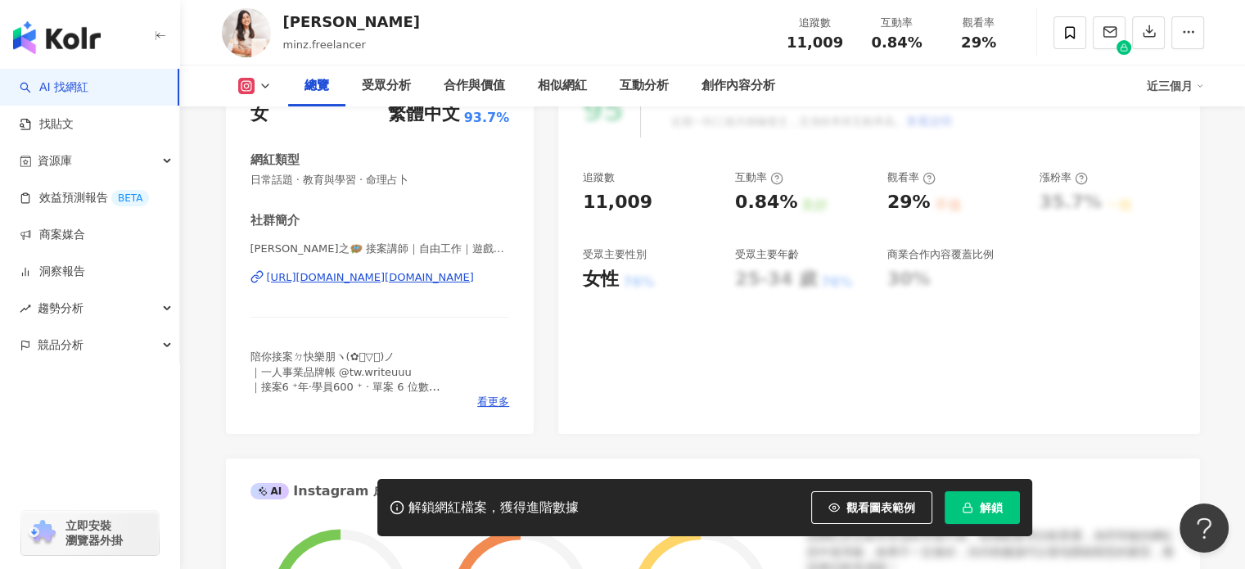
click at [360, 274] on div "https://www.instagram.com/minz.freelancer/" at bounding box center [370, 277] width 207 height 15
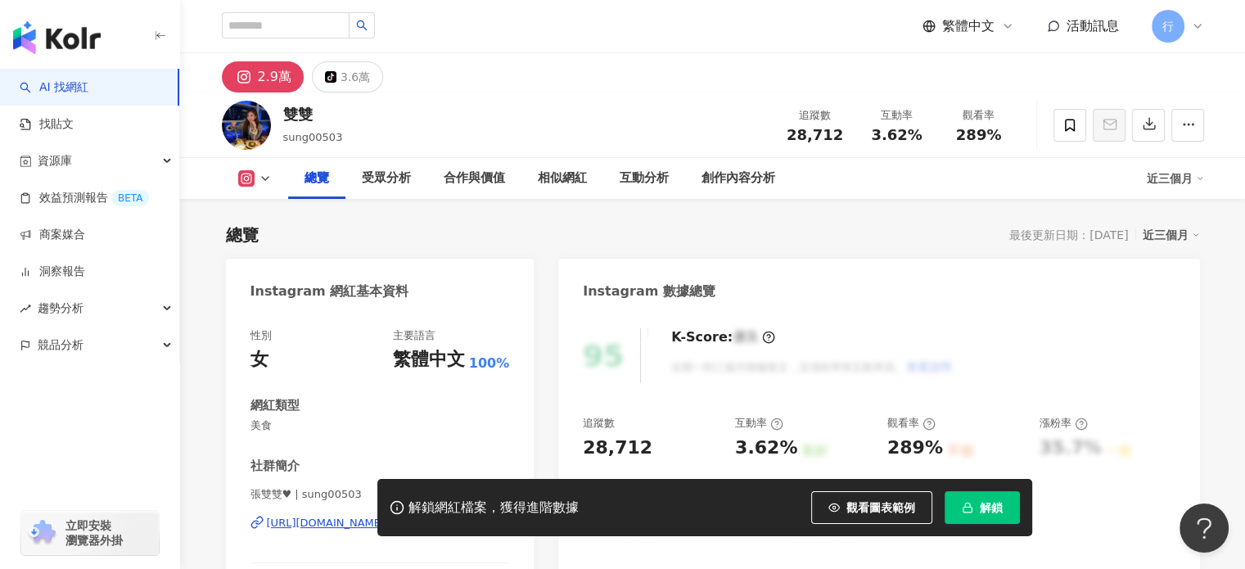
scroll to position [246, 0]
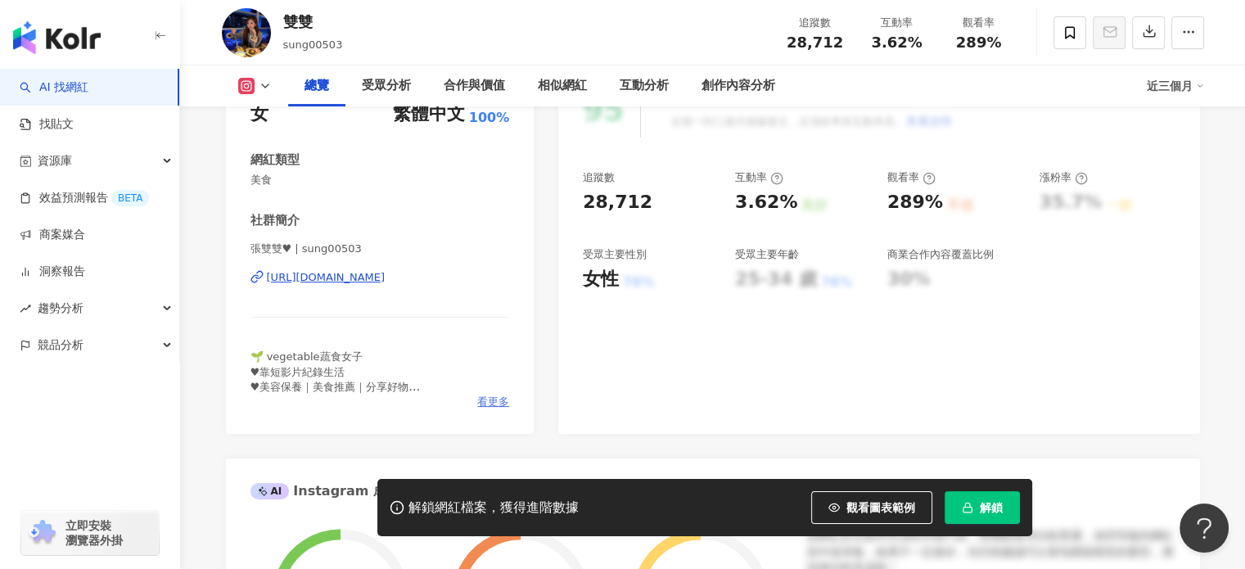
click at [493, 397] on span "看更多" at bounding box center [493, 401] width 32 height 15
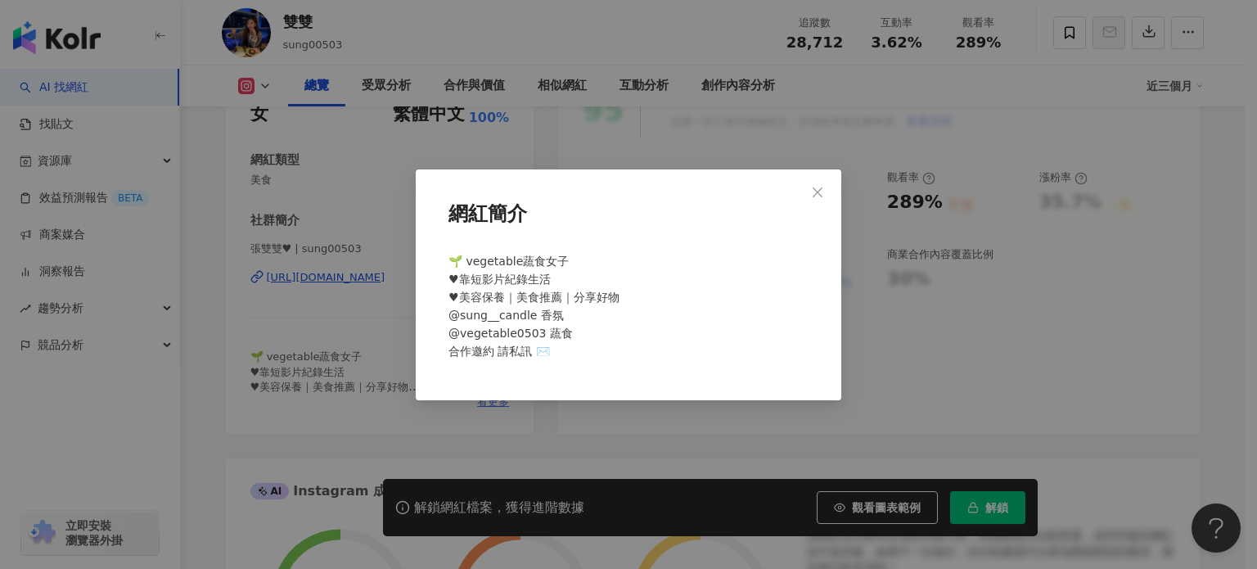
click at [493, 397] on div "網紅簡介 🌱 vegetable蔬食女子 ♥︎靠短影片紀錄生活 ♥︎美容保養｜美食推薦｜分享好物 @sung__candle 香氛 @vegetable050…" at bounding box center [629, 284] width 426 height 231
click at [467, 441] on div "網紅簡介 🌱 vegetable蔬食女子 ♥︎靠短影片紀錄生活 ♥︎美容保養｜美食推薦｜分享好物 @sung__candle 香氛 @vegetable050…" at bounding box center [628, 284] width 1257 height 569
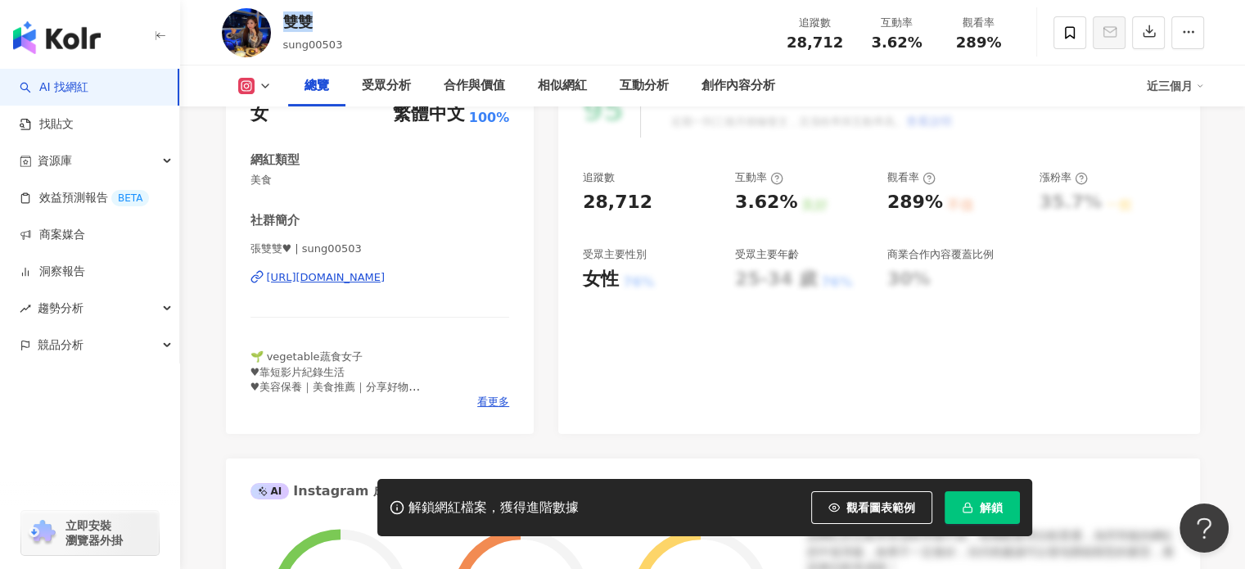
drag, startPoint x: 291, startPoint y: 25, endPoint x: 311, endPoint y: 25, distance: 19.7
click at [311, 25] on div "雙雙" at bounding box center [313, 21] width 60 height 20
copy div "雙雙"
click at [483, 399] on span "看更多" at bounding box center [493, 401] width 32 height 15
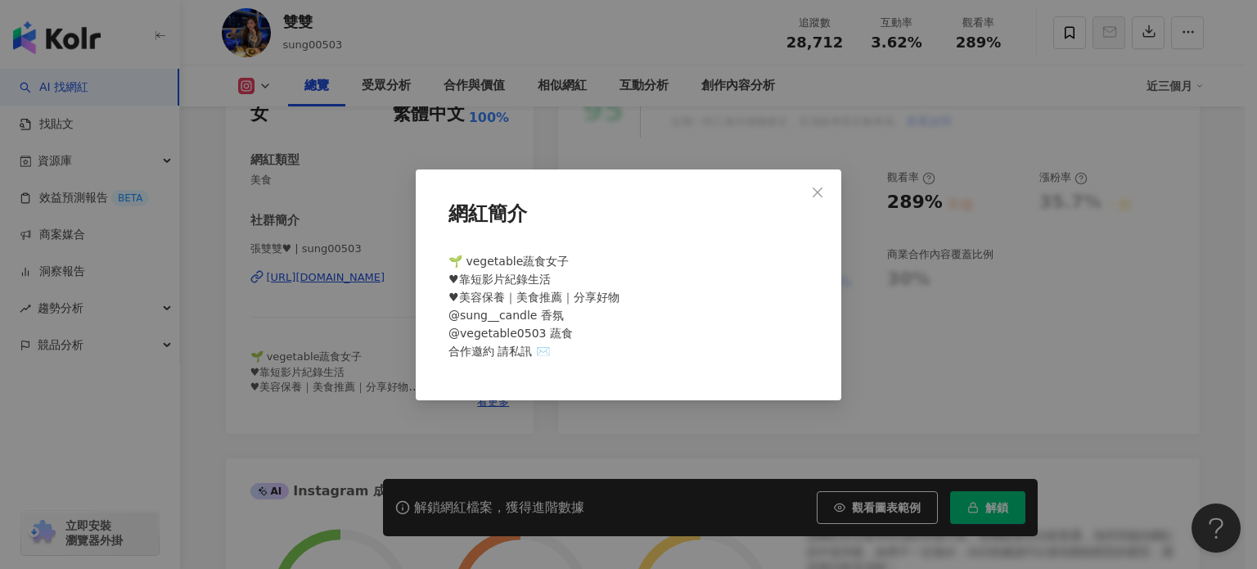
click at [390, 163] on div "網紅簡介 🌱 vegetable蔬食女子 ♥︎靠短影片紀錄生活 ♥︎美容保養｜美食推薦｜分享好物 @sung__candle 香氛 @vegetable050…" at bounding box center [628, 284] width 1257 height 569
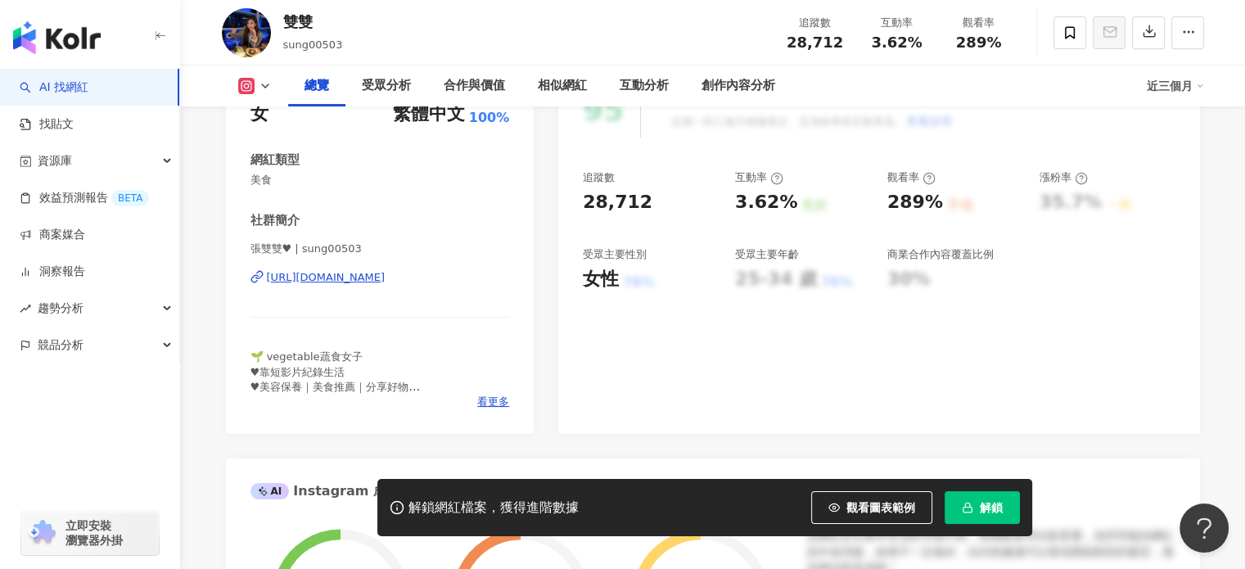
drag, startPoint x: 457, startPoint y: 405, endPoint x: 517, endPoint y: 400, distance: 60.8
click at [458, 405] on div "看更多" at bounding box center [379, 401] width 259 height 15
click at [518, 400] on div "性別 女 主要語言 繁體中文 100% 網紅類型 美食 社群簡介 張雙雙♥︎ | sung00503 https://www.instagram.com/su…" at bounding box center [380, 249] width 309 height 367
click at [509, 400] on div "性別 女 主要語言 繁體中文 100% 網紅類型 美食 社群簡介 張雙雙♥︎ | sung00503 https://www.instagram.com/su…" at bounding box center [380, 249] width 309 height 367
click at [500, 400] on span "看更多" at bounding box center [493, 401] width 32 height 15
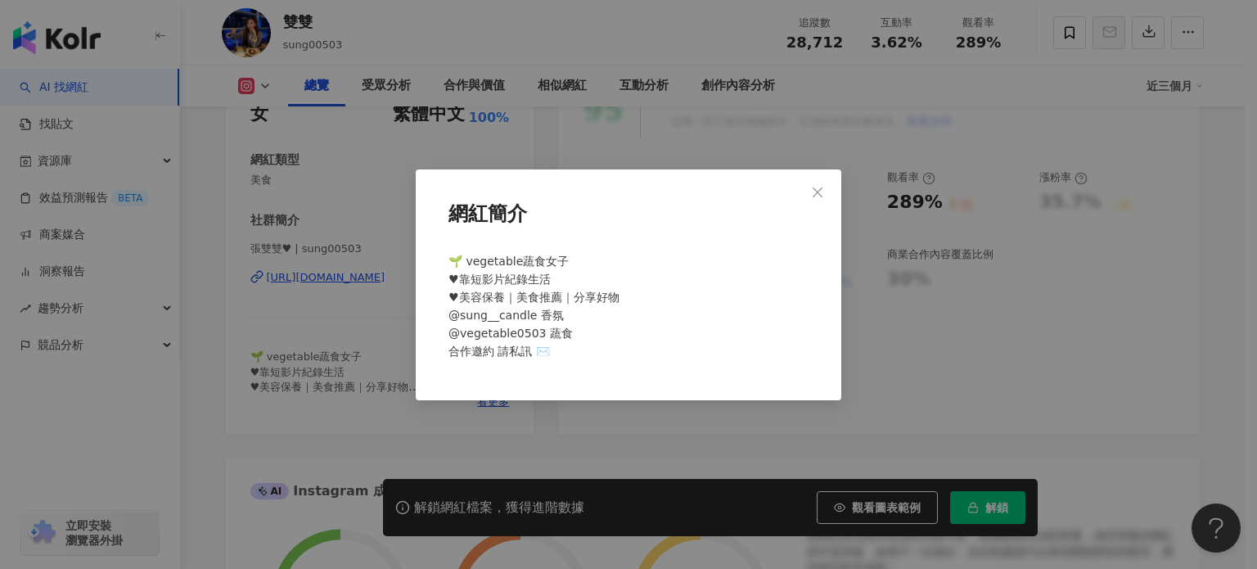
click at [644, 428] on div "網紅簡介 🌱 vegetable蔬食女子 ♥︎靠短影片紀錄生活 ♥︎美容保養｜美食推薦｜分享好物 @sung__candle 香氛 @vegetable050…" at bounding box center [628, 284] width 1257 height 569
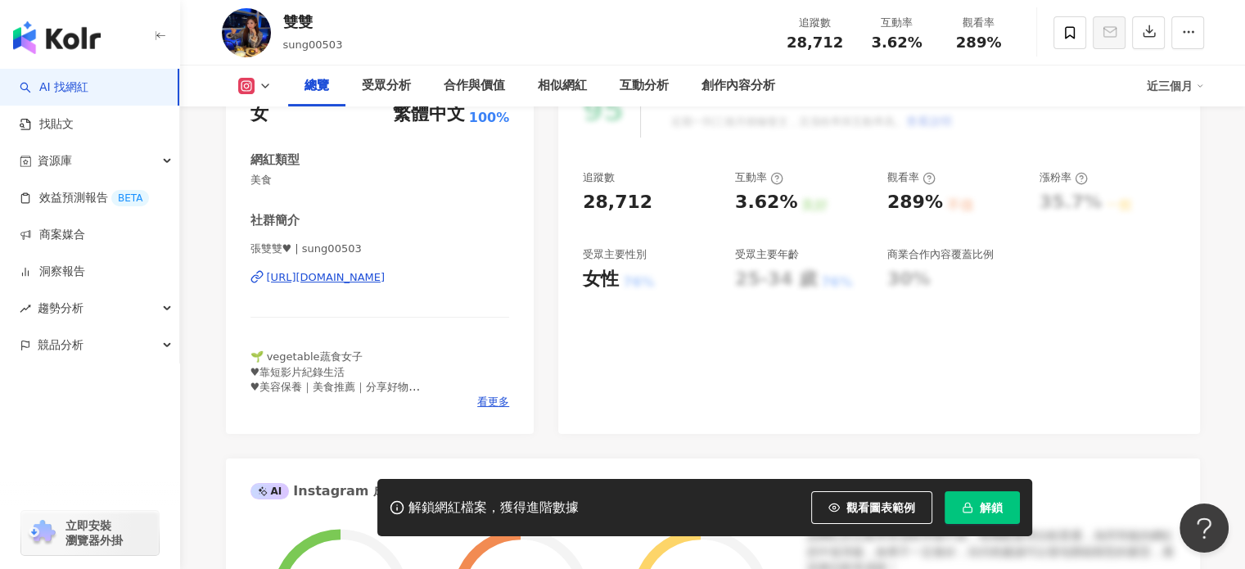
click at [358, 329] on div "張雙雙♥︎ | sung00503 https://www.instagram.com/sung00503/" at bounding box center [379, 289] width 259 height 96
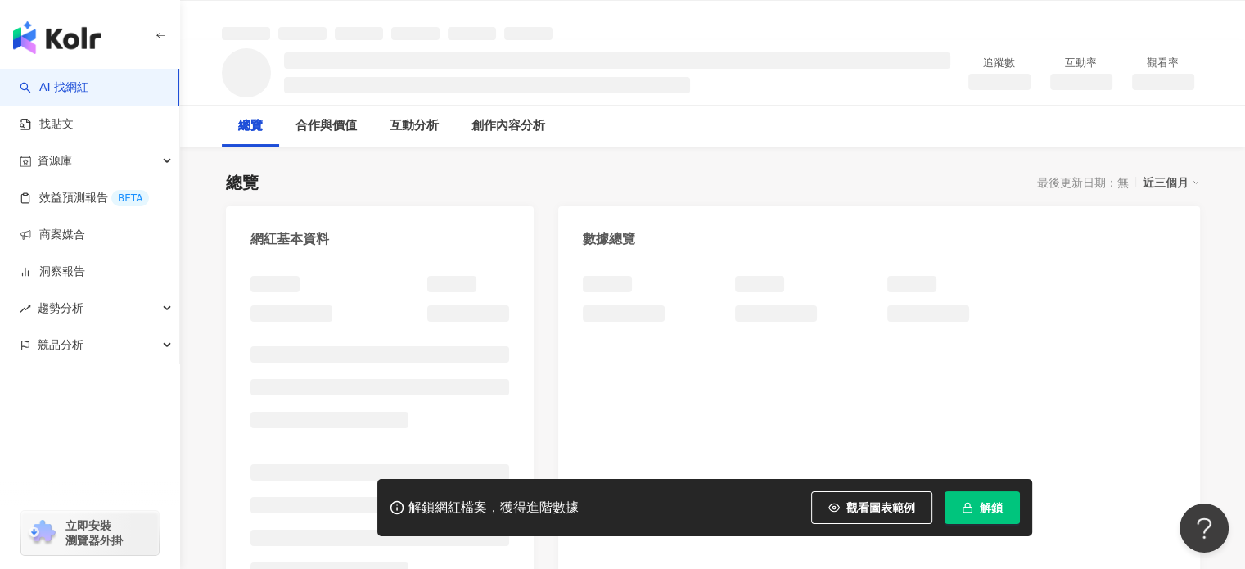
scroll to position [164, 0]
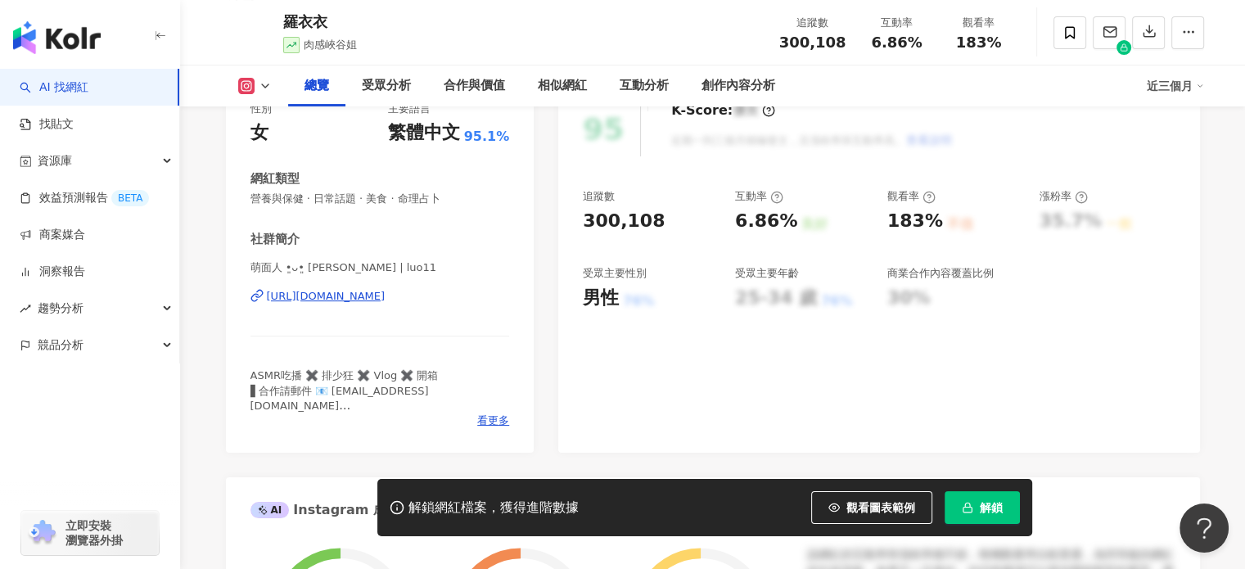
scroll to position [246, 0]
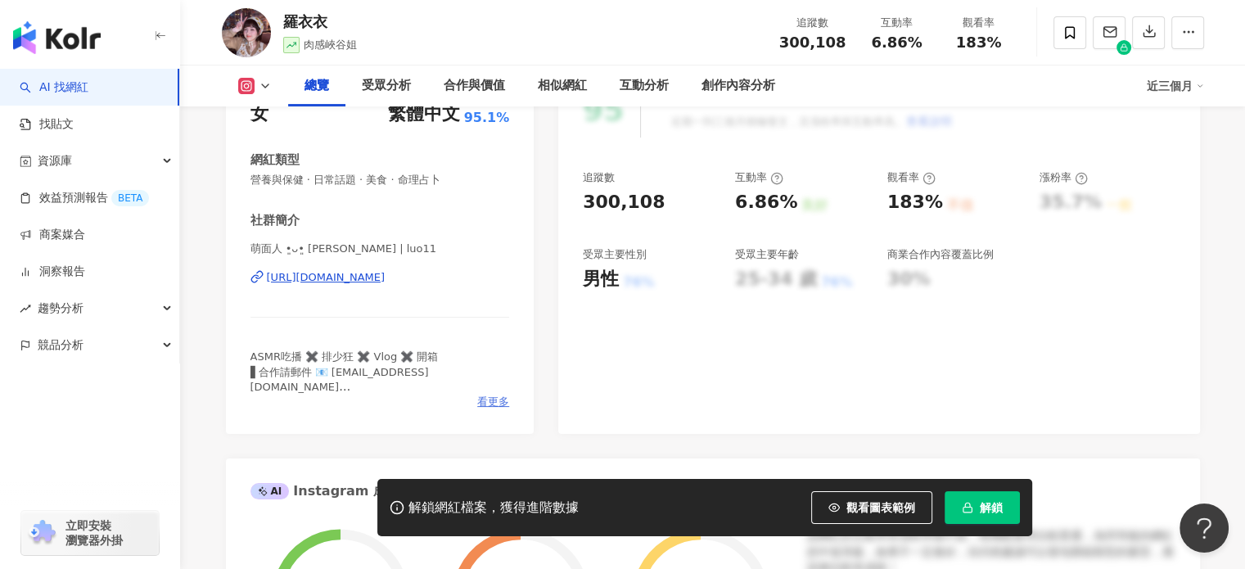
click at [503, 408] on span "看更多" at bounding box center [493, 401] width 32 height 15
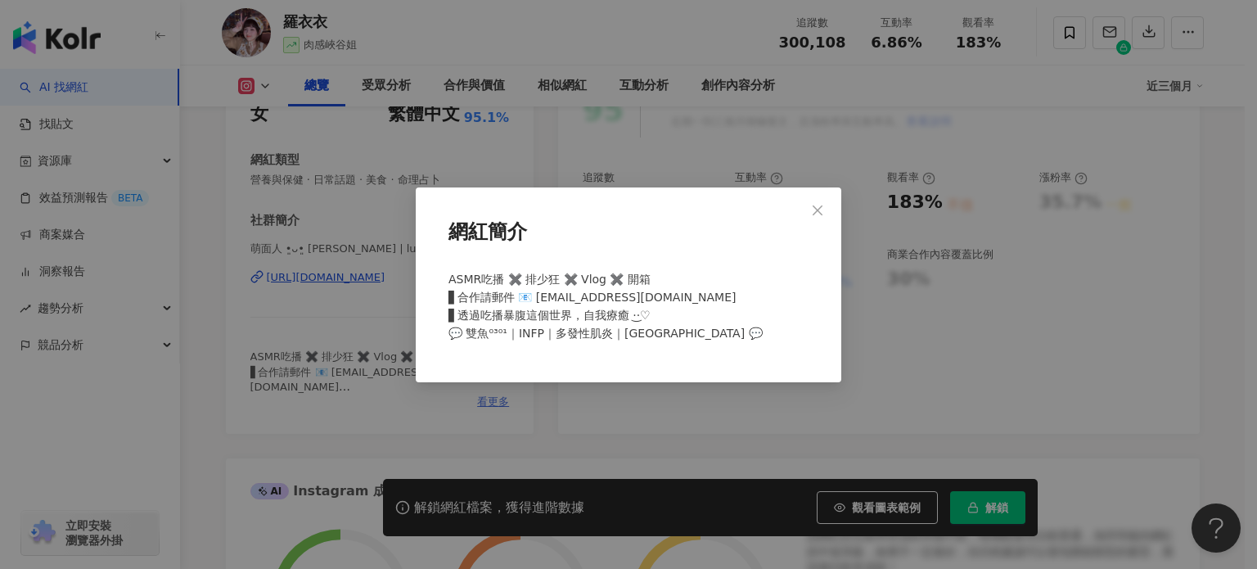
click at [503, 408] on div "網紅簡介 ASMR吃播 ✖️ 排少狂 ✖️ Vlog ✖️ 開箱 ▋合作請郵件 📧 [EMAIL_ADDRESS][DOMAIN_NAME] ▋透過吃播暴腹這…" at bounding box center [628, 284] width 1257 height 569
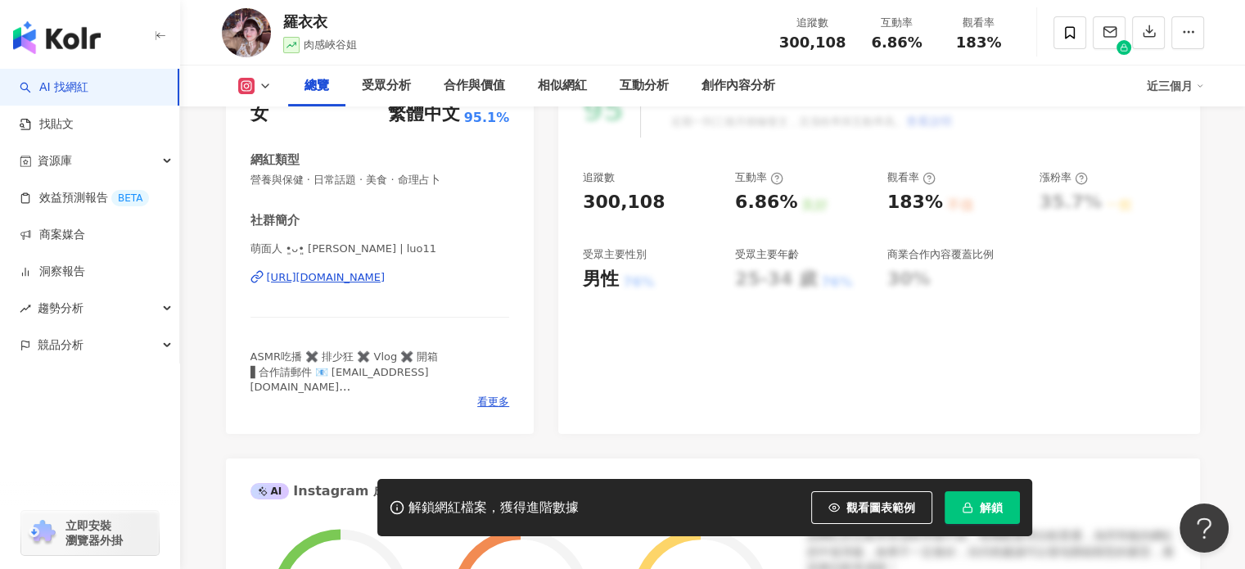
click at [385, 275] on div "[URL][DOMAIN_NAME]" at bounding box center [326, 277] width 119 height 15
drag, startPoint x: 282, startPoint y: 22, endPoint x: 326, endPoint y: 20, distance: 44.2
click at [326, 20] on div "羅衣衣 肉感峽谷姐 追蹤數 300,108 互動率 6.86% 觀看率 183%" at bounding box center [713, 32] width 1048 height 65
copy div "羅衣衣"
click at [488, 401] on span "看更多" at bounding box center [493, 401] width 32 height 15
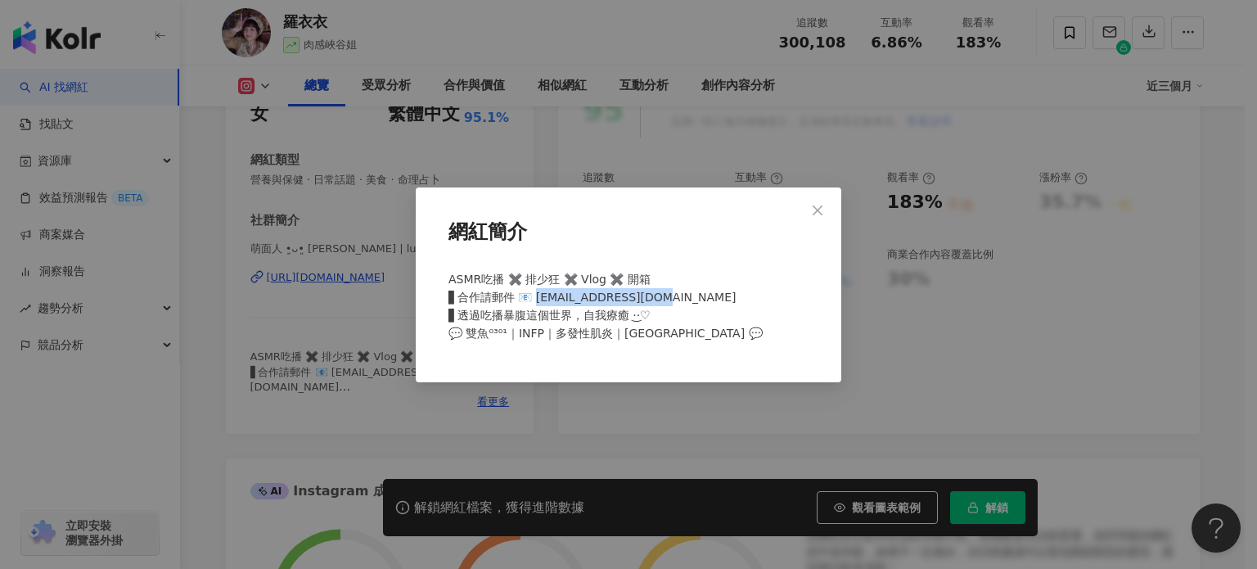
drag, startPoint x: 538, startPoint y: 297, endPoint x: 670, endPoint y: 293, distance: 132.6
click at [670, 293] on div "ASMR吃播 ✖️ 排少狂 ✖️ Vlog ✖️ 開箱 ▋合作請郵件 📧 maoji0301@gmail.com ▋透過吃播暴腹這個世界，自我療癒 ·͜·♡ …" at bounding box center [628, 313] width 373 height 99
copy span "aoji0301@gmail.com"
click at [714, 185] on div "網紅簡介 ASMR吃播 ✖️ 排少狂 ✖️ Vlog ✖️ 開箱 ▋合作請郵件 📧 maoji0301@gmail.com ▋透過吃播暴腹這個世界，自我療癒 …" at bounding box center [628, 284] width 1257 height 569
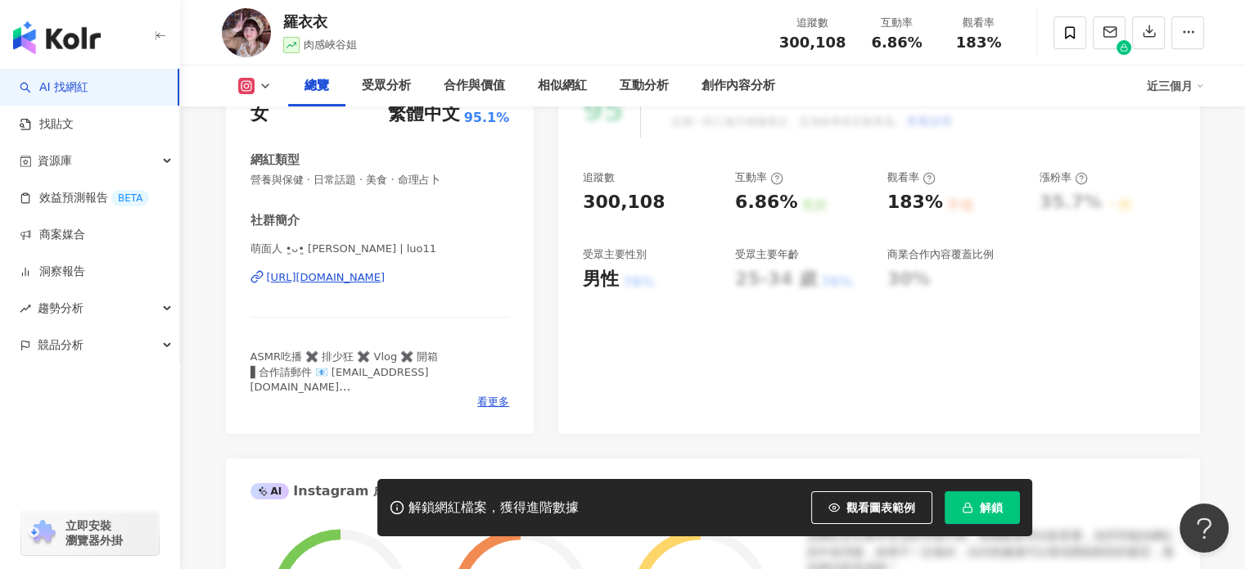
click at [385, 277] on div "https://www.instagram.com/luo11/" at bounding box center [326, 277] width 119 height 15
click at [1071, 23] on span at bounding box center [1069, 32] width 33 height 33
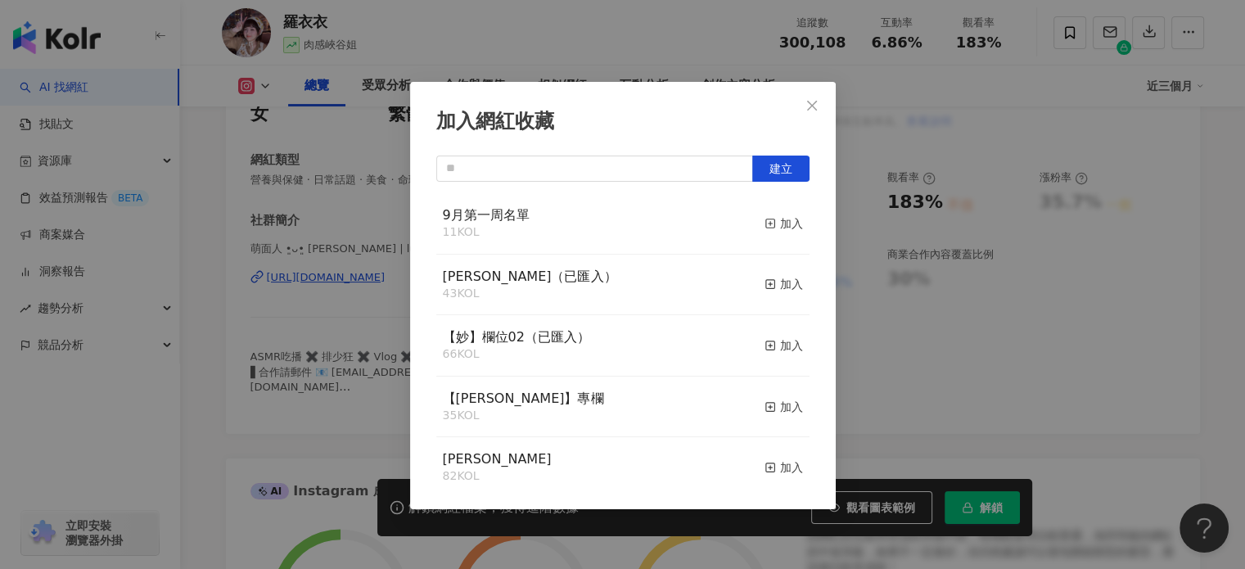
scroll to position [327, 0]
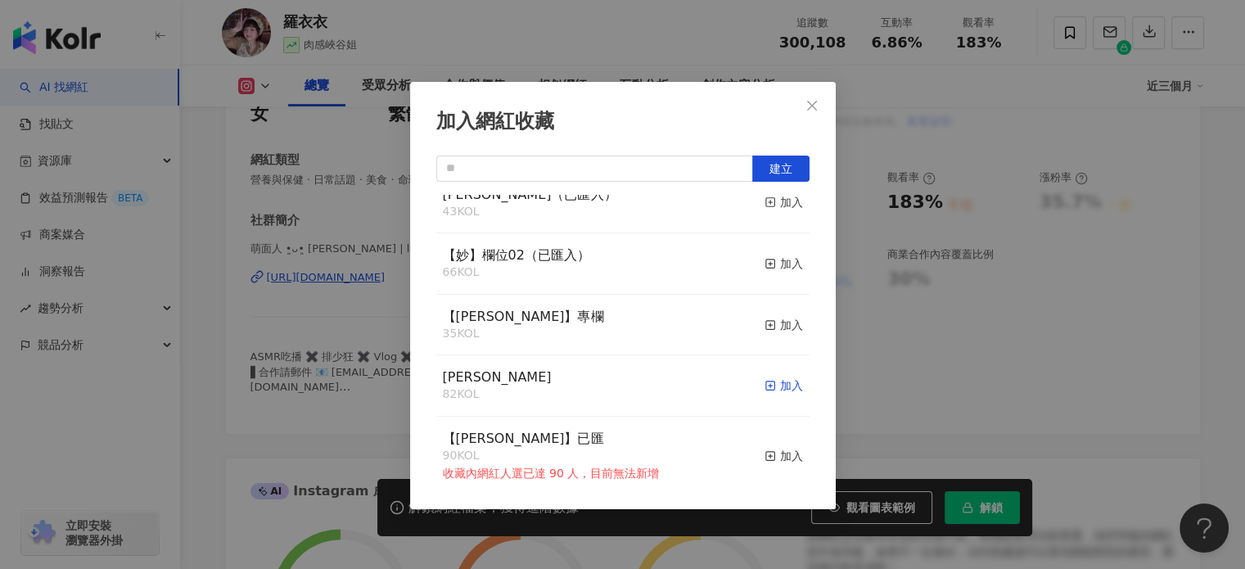
click at [764, 386] on icon "button" at bounding box center [769, 385] width 11 height 11
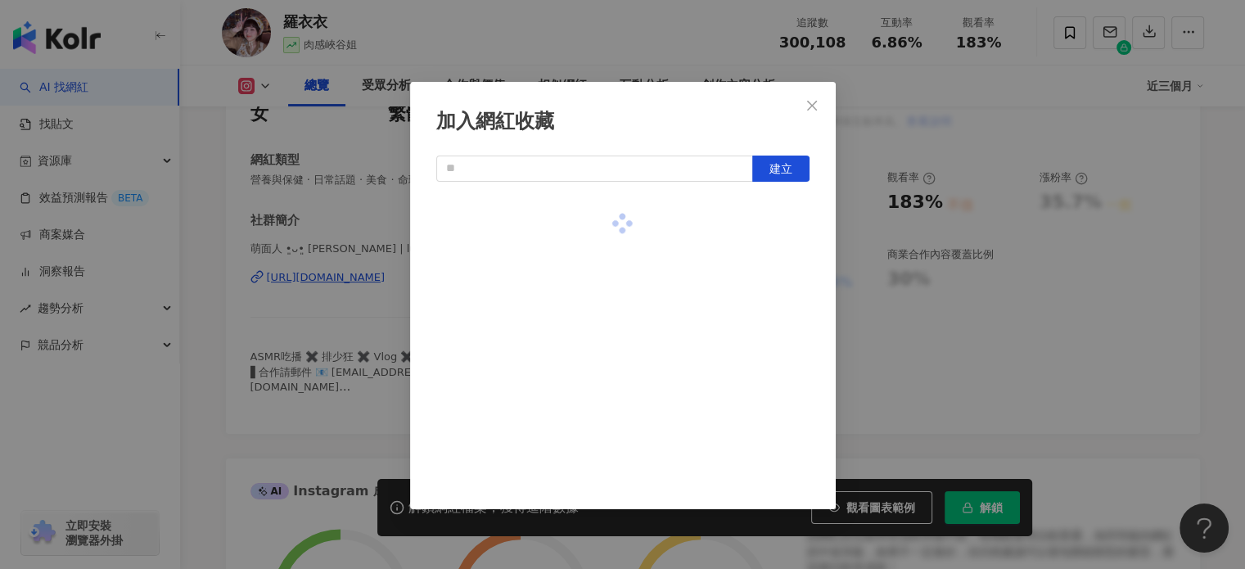
scroll to position [0, 0]
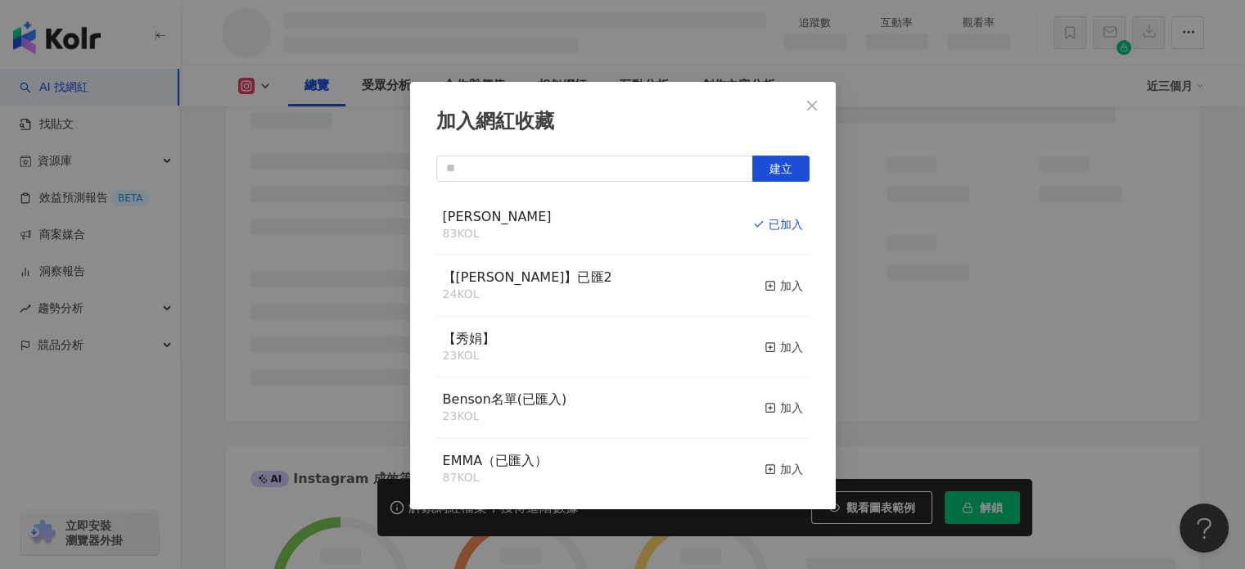
click at [814, 107] on icon "close" at bounding box center [812, 105] width 10 height 10
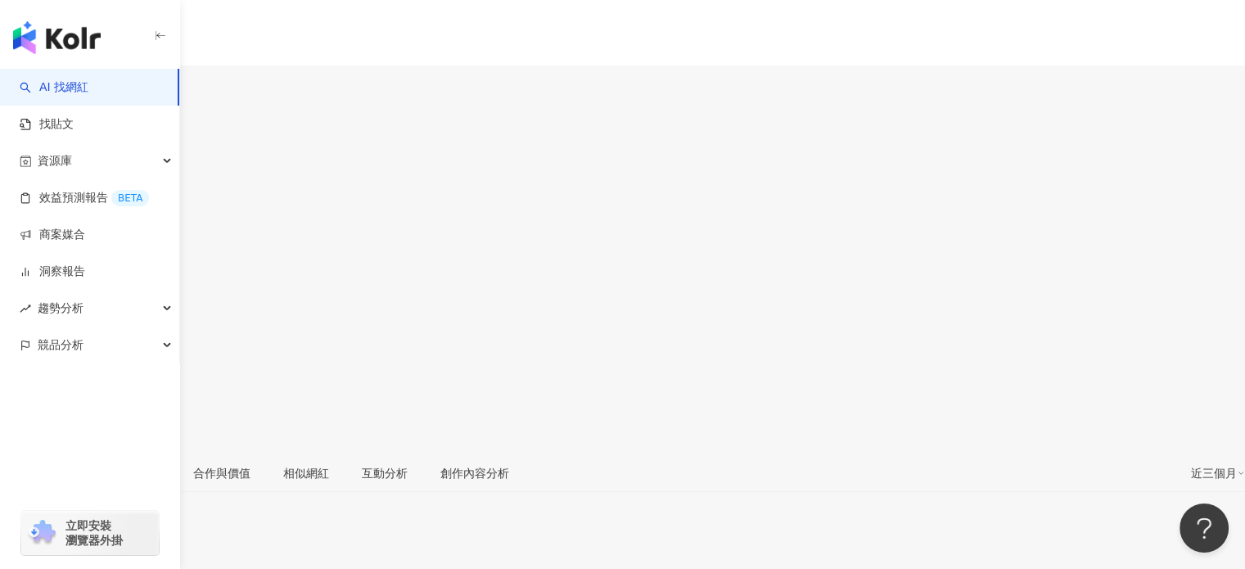
scroll to position [246, 0]
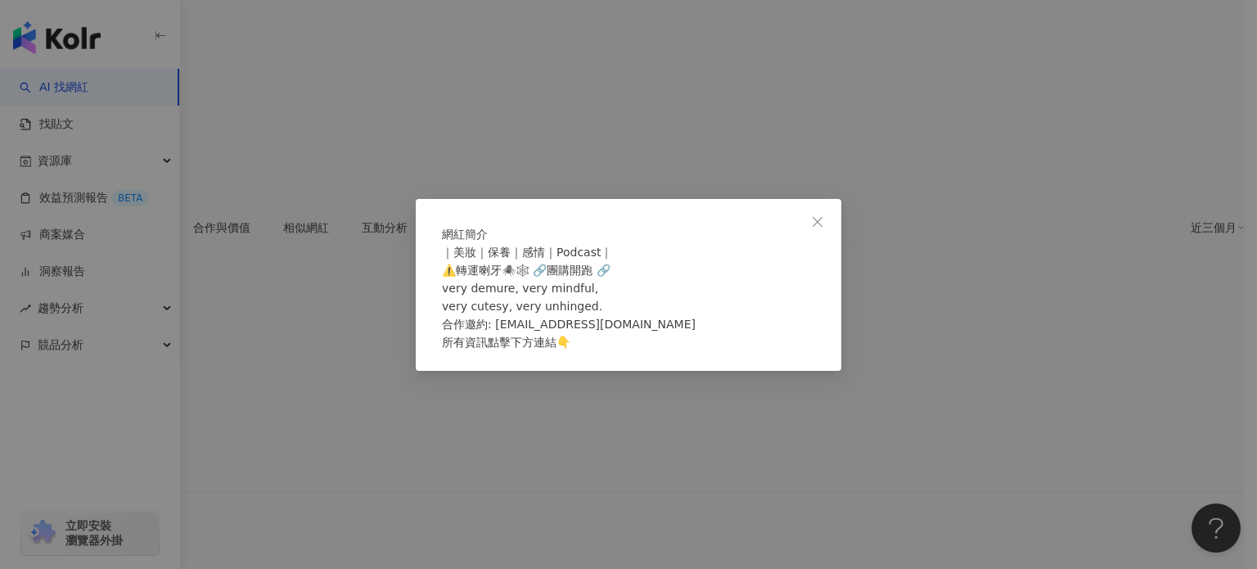
click at [385, 346] on div "網紅簡介 ｜美妝｜保養｜感情｜Podcast｜ ⚠️轉運喇牙🕷️🕸️ 🔗團購開跑 🔗 very demure, very mindful, very cute…" at bounding box center [628, 284] width 1257 height 569
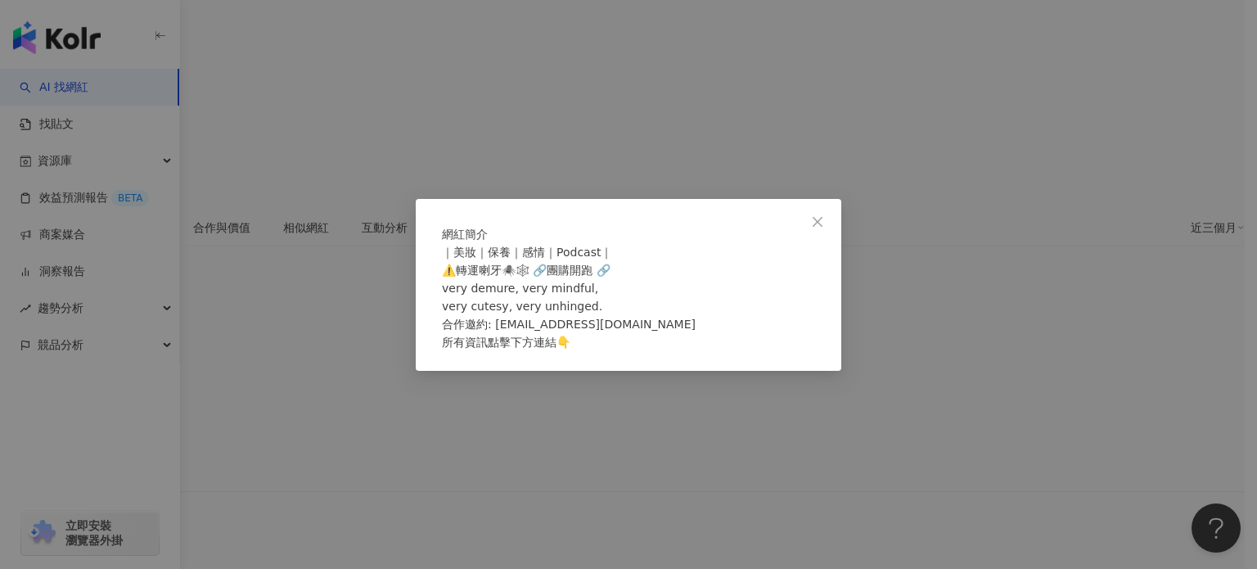
click at [276, 244] on div "網紅簡介 ｜美妝｜保養｜感情｜Podcast｜ ⚠️轉運喇牙🕷️🕸️ 🔗團購開跑 🔗 very demure, very mindful, very cute…" at bounding box center [628, 284] width 1257 height 569
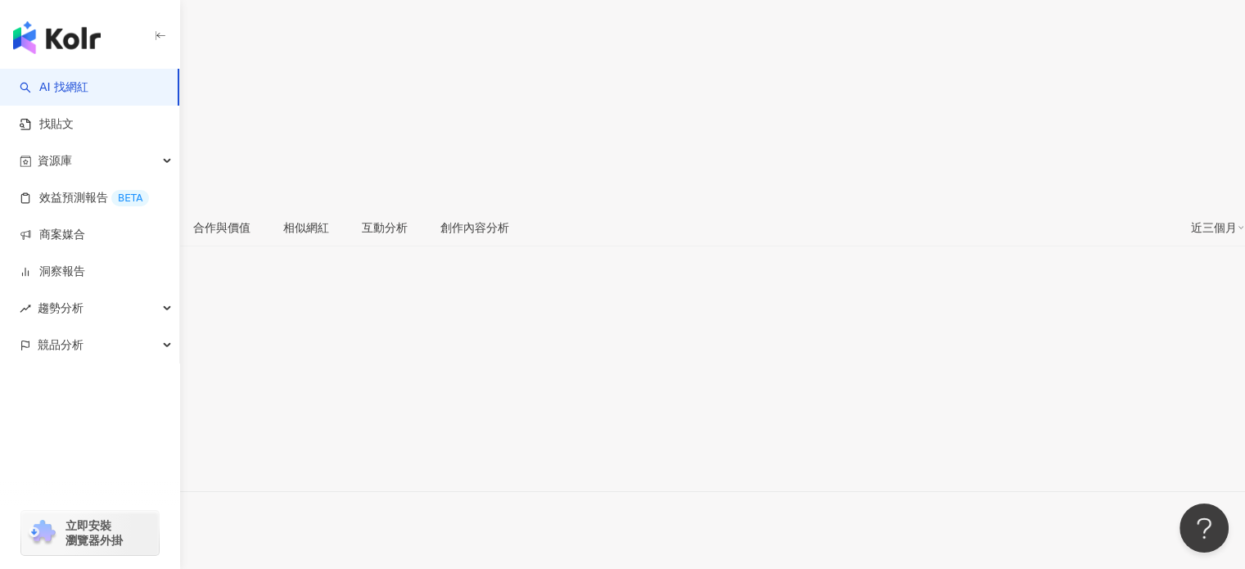
drag, startPoint x: 364, startPoint y: 25, endPoint x: 283, endPoint y: 31, distance: 81.2
click at [283, 31] on div "Meta Faith 追蹤數 14,731 互動率 0.32% 觀看率 24.1%" at bounding box center [622, 34] width 1245 height 348
copy div "Meta Faith"
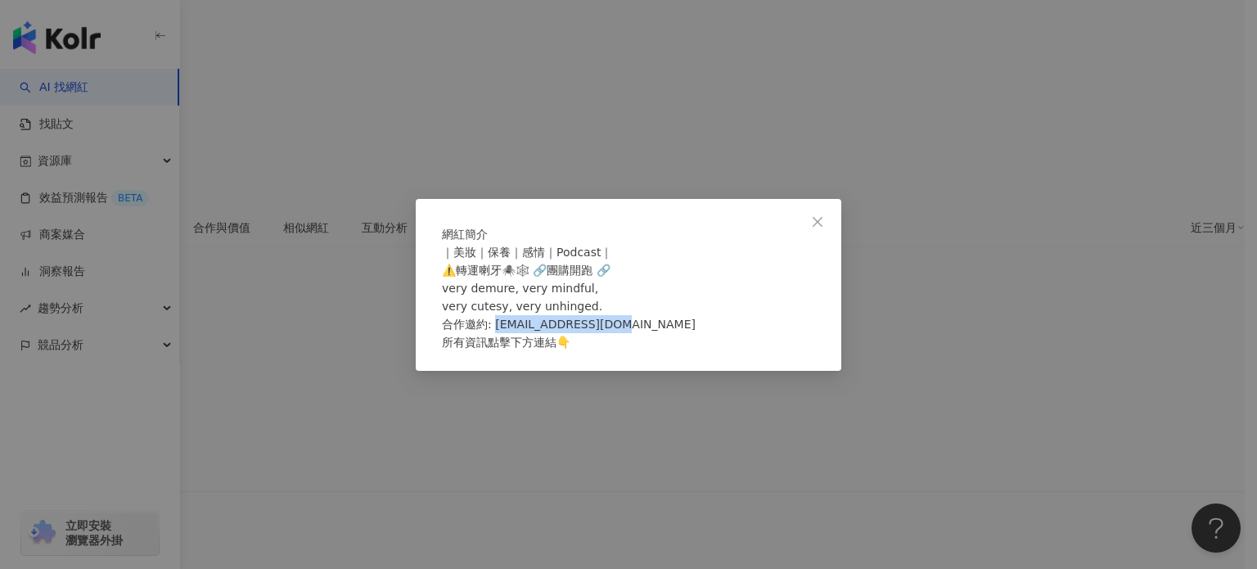
drag, startPoint x: 624, startPoint y: 335, endPoint x: 501, endPoint y: 338, distance: 123.6
click at [501, 338] on div "｜美妝｜保養｜感情｜Podcast｜ ⚠️轉運喇牙🕷️🕸️ 🔗團購開跑 🔗 very demure, very mindful, very cutesy, v…" at bounding box center [628, 297] width 373 height 108
copy span "h@accucrazy.com 所有資"
click at [507, 166] on div "網紅簡介 ｜美妝｜保養｜感情｜Podcast｜ ⚠️轉運喇牙🕷️🕸️ 🔗團購開跑 🔗 very demure, very mindful, very cute…" at bounding box center [628, 284] width 1257 height 569
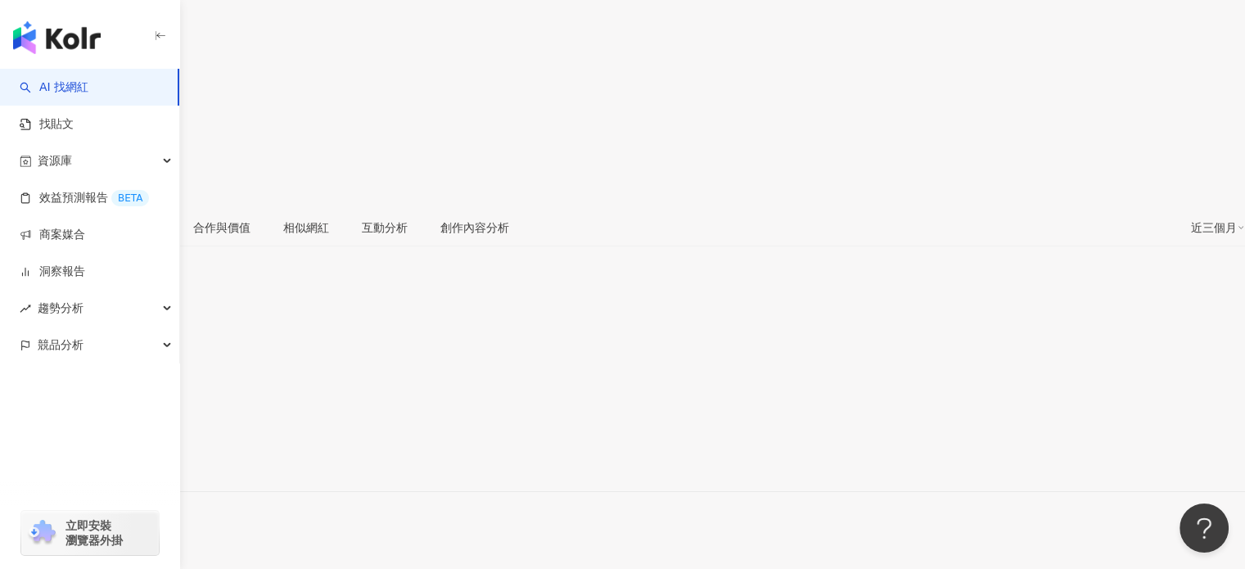
click at [144, 457] on div "https://www.instagram.com/metafaith_/" at bounding box center [80, 463] width 128 height 13
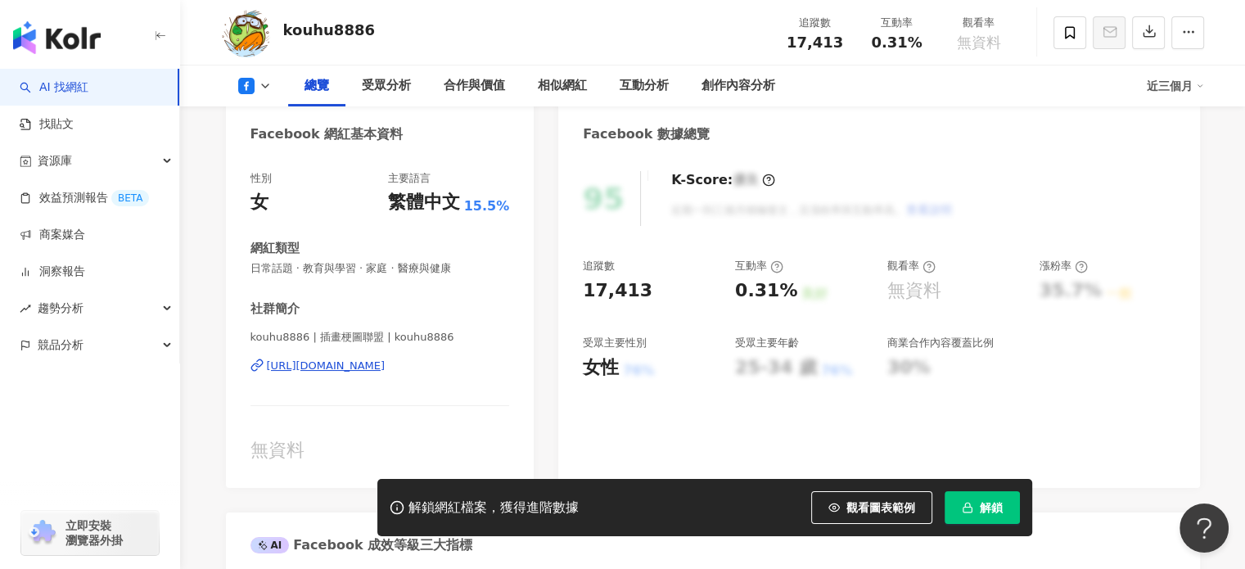
scroll to position [164, 0]
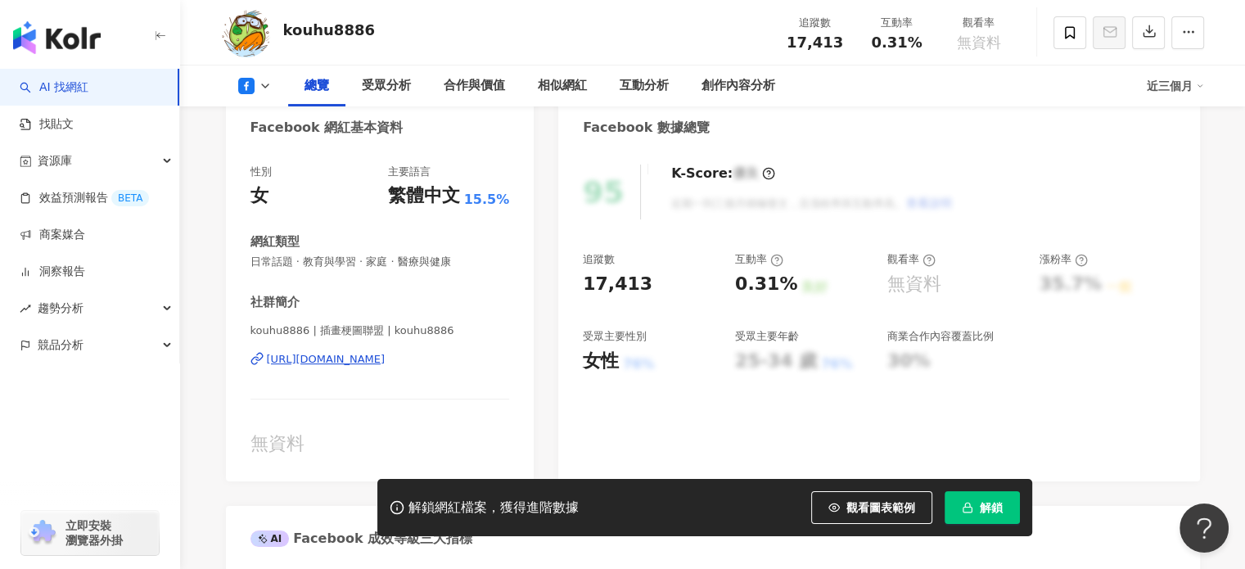
click at [385, 362] on div "[URL][DOMAIN_NAME]" at bounding box center [326, 359] width 119 height 15
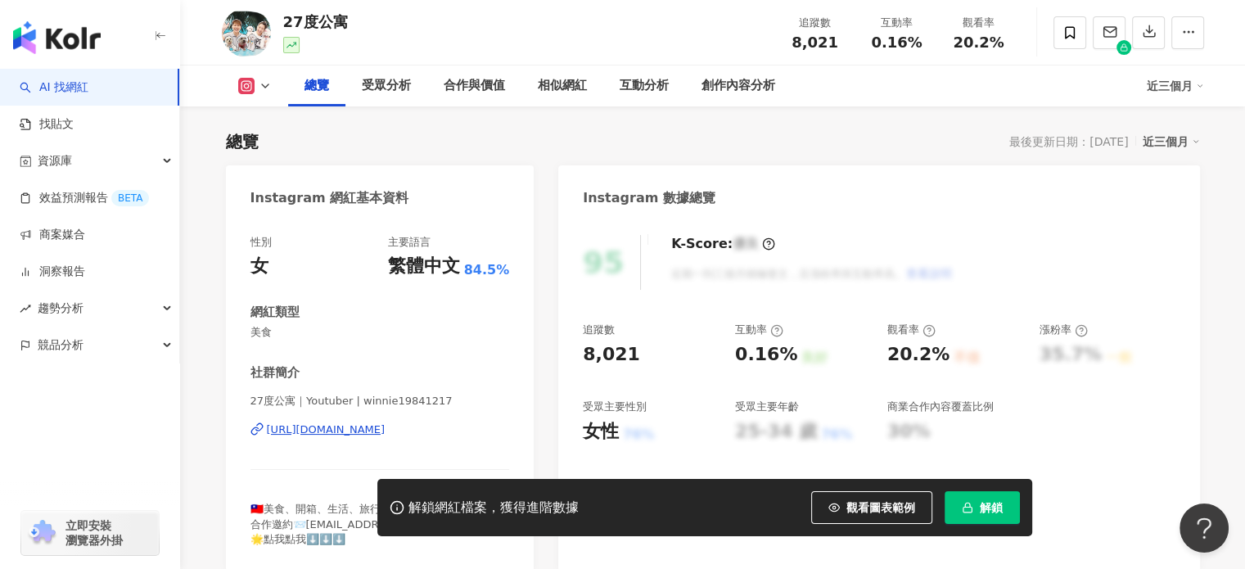
scroll to position [327, 0]
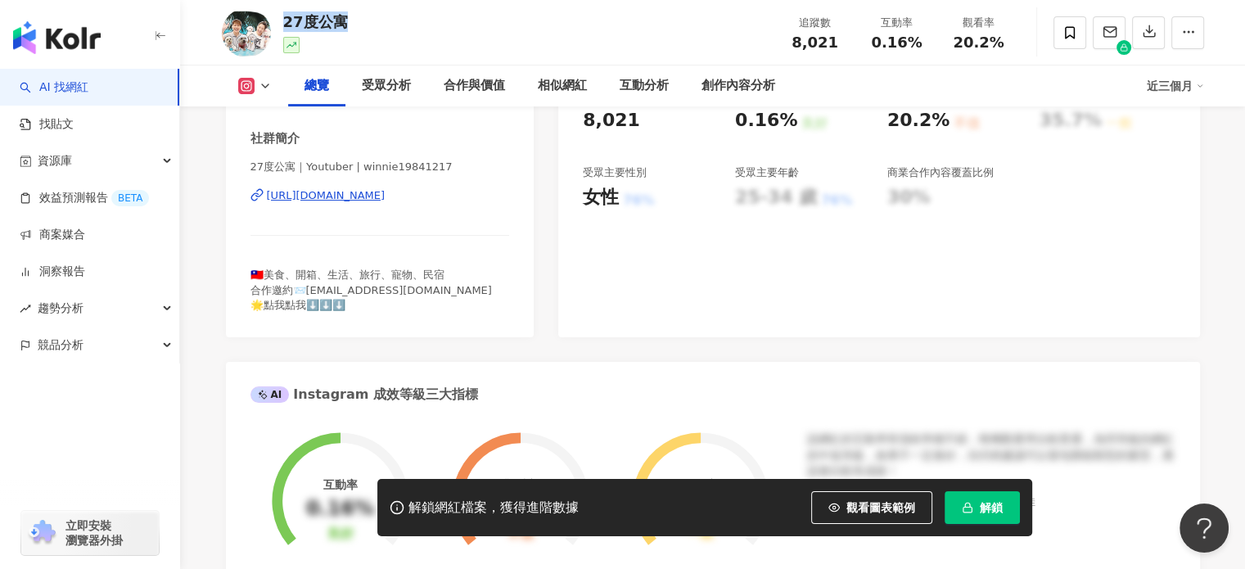
drag, startPoint x: 282, startPoint y: 20, endPoint x: 347, endPoint y: 25, distance: 64.8
click at [347, 25] on div "27度公寓 追蹤數 8,021 互動率 0.16% 觀看率 20.2%" at bounding box center [713, 32] width 1048 height 65
copy div "27度公寓"
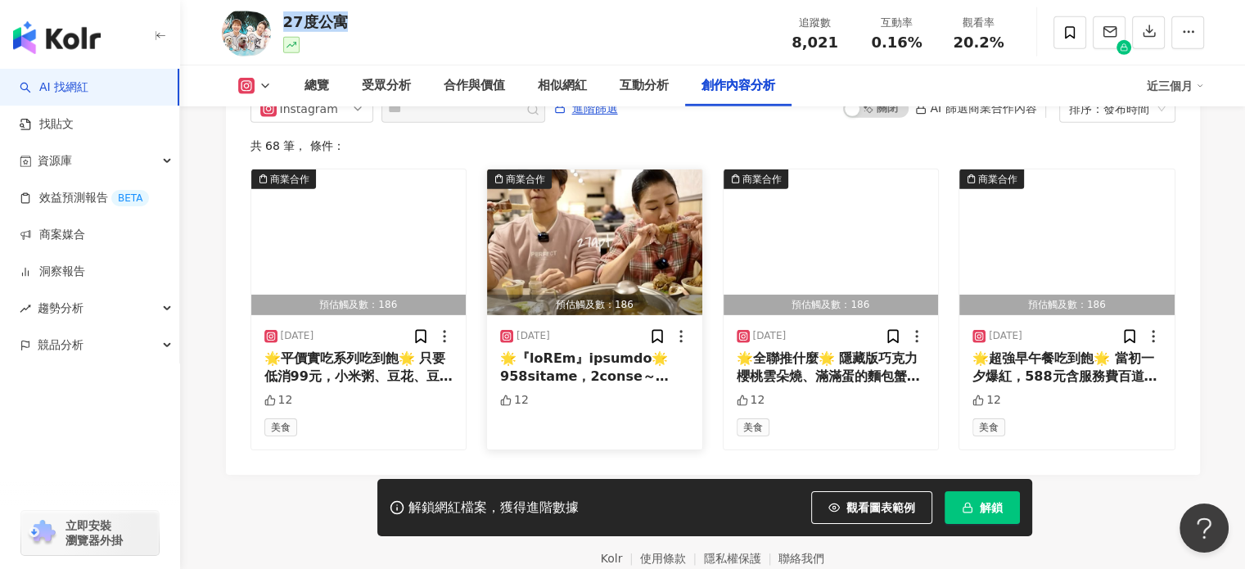
scroll to position [5154, 0]
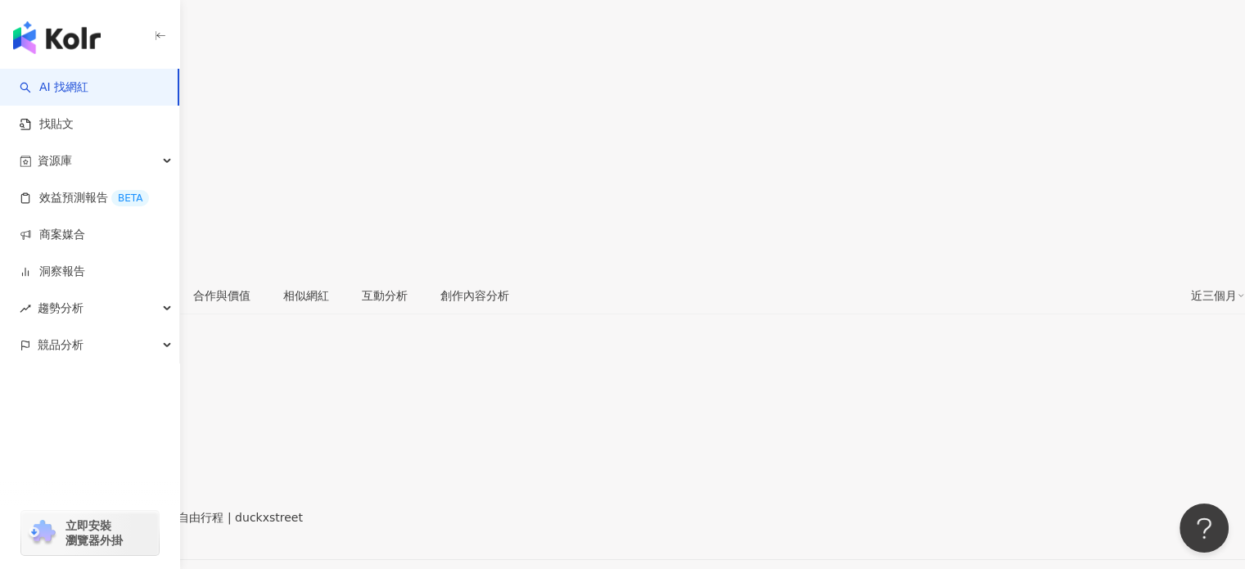
scroll to position [82, 0]
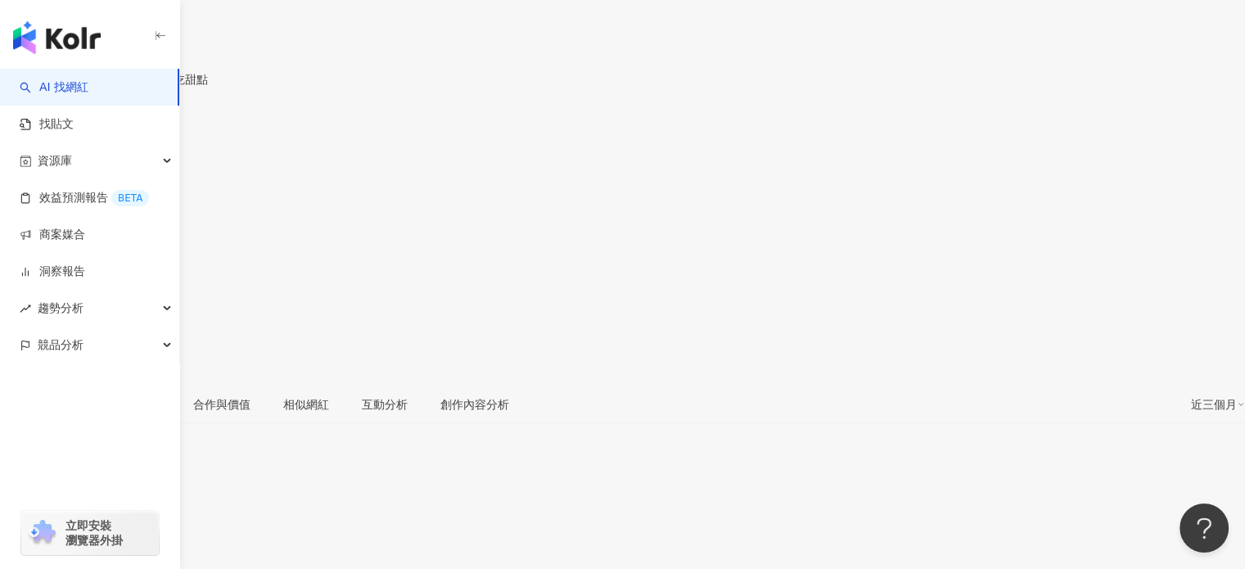
drag, startPoint x: 286, startPoint y: 32, endPoint x: 346, endPoint y: 30, distance: 59.8
click at [208, 73] on div "Duck大可．高雄 屏東 台南美食小吃甜點" at bounding box center [104, 79] width 208 height 13
copy div "Duck大可"
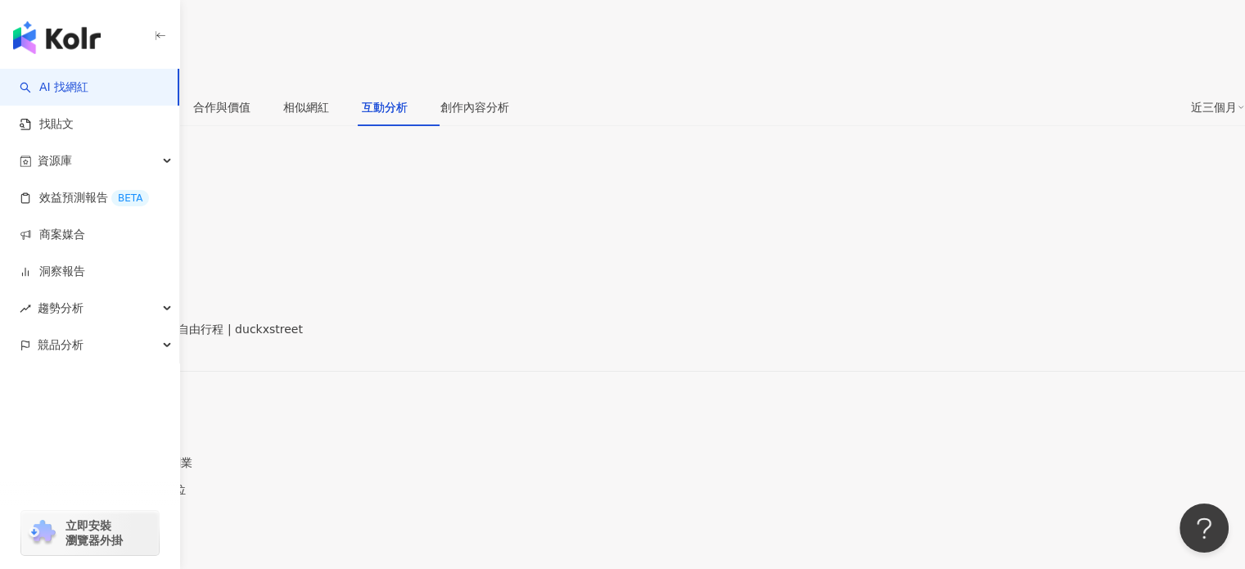
scroll to position [5217, 0]
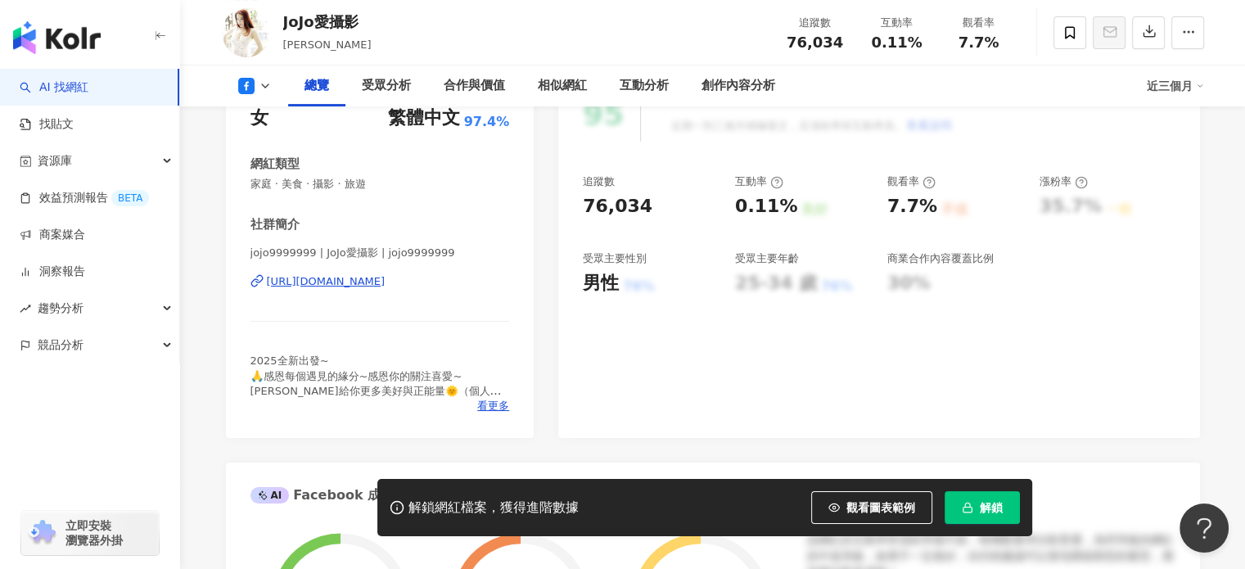
scroll to position [246, 0]
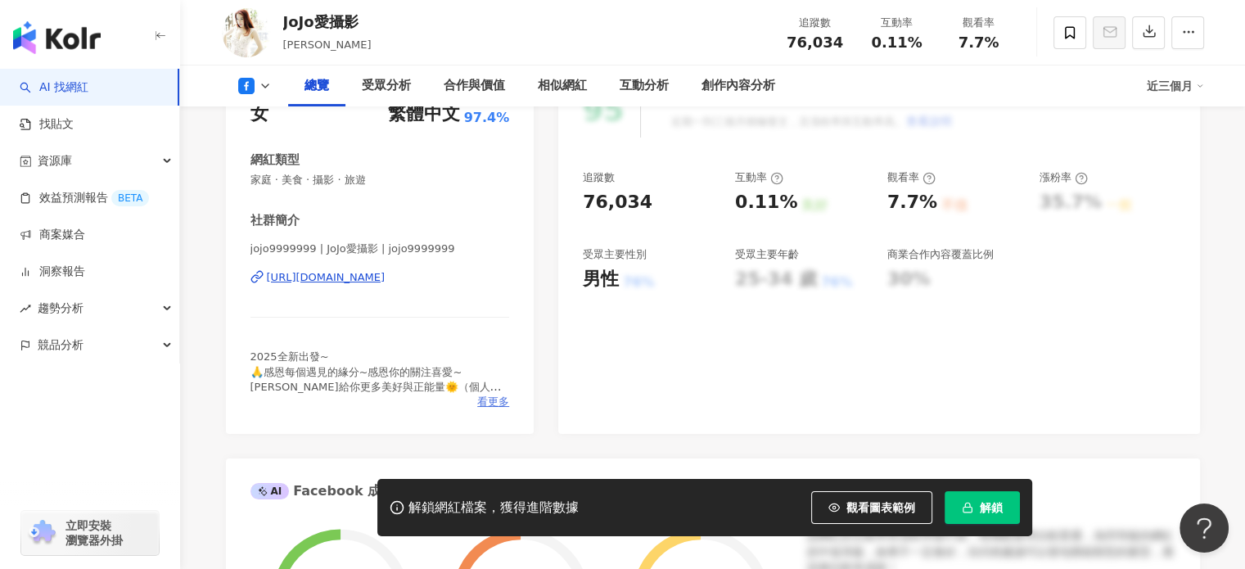
click at [498, 399] on span "看更多" at bounding box center [493, 401] width 32 height 15
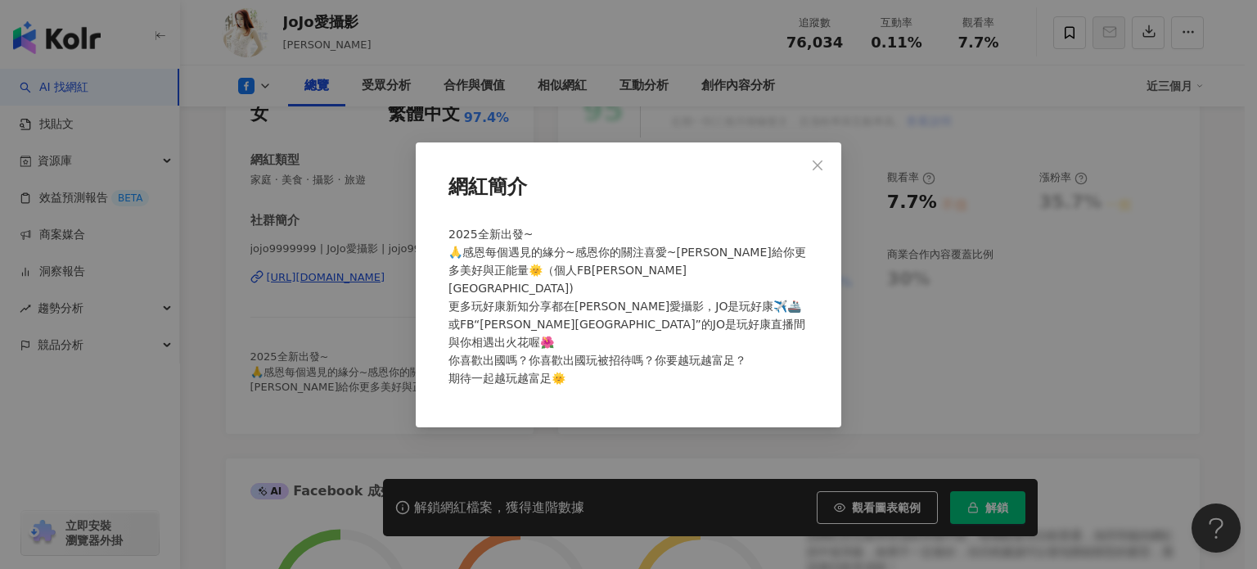
click at [615, 435] on div "網紅簡介 2025全新出發~ 🙏感恩每個遇見的緣分~感恩你的關注喜愛~[PERSON_NAME]給你更多美好與正能量🌞（個人FB[PERSON_NAME][G…" at bounding box center [628, 284] width 1257 height 569
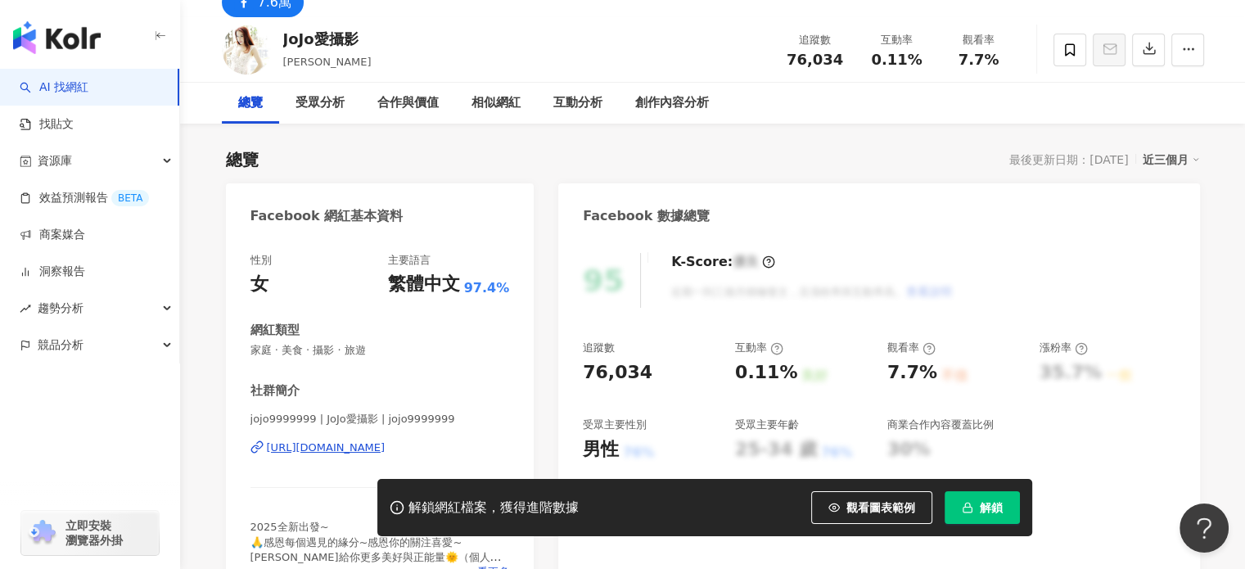
scroll to position [164, 0]
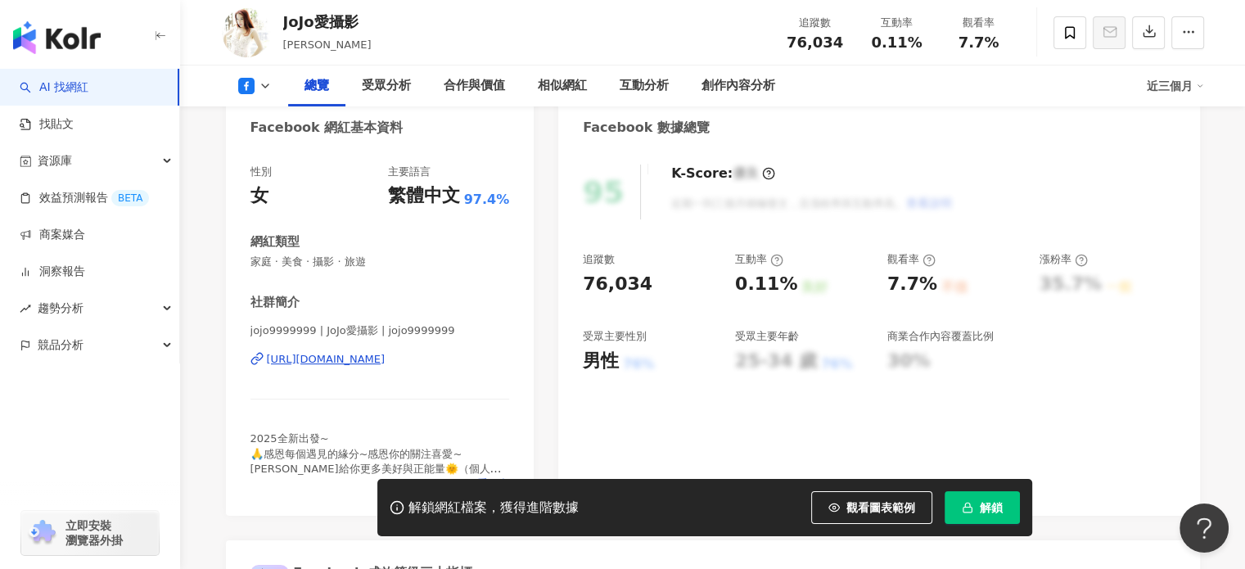
click at [346, 360] on div "[URL][DOMAIN_NAME]" at bounding box center [326, 359] width 119 height 15
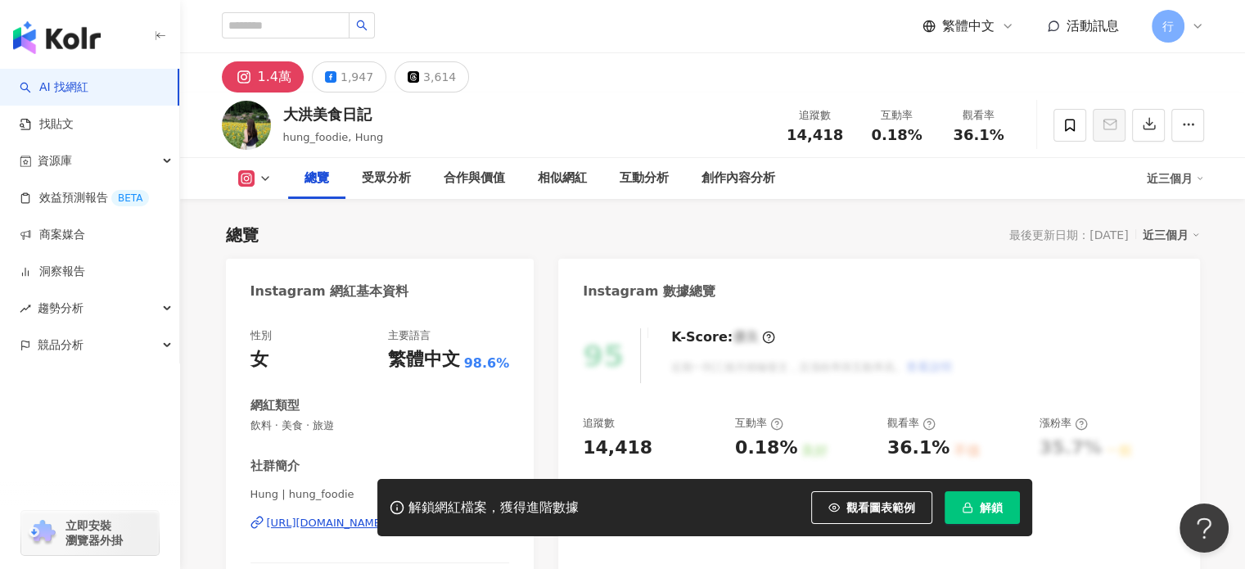
scroll to position [246, 0]
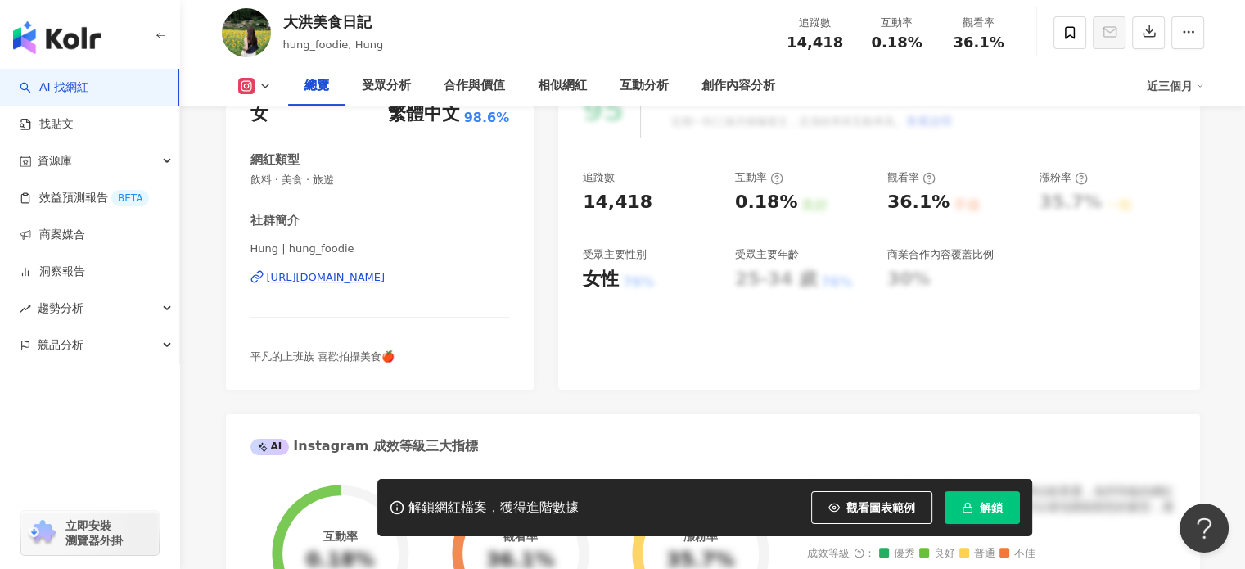
click at [345, 278] on div "[URL][DOMAIN_NAME]" at bounding box center [326, 277] width 119 height 15
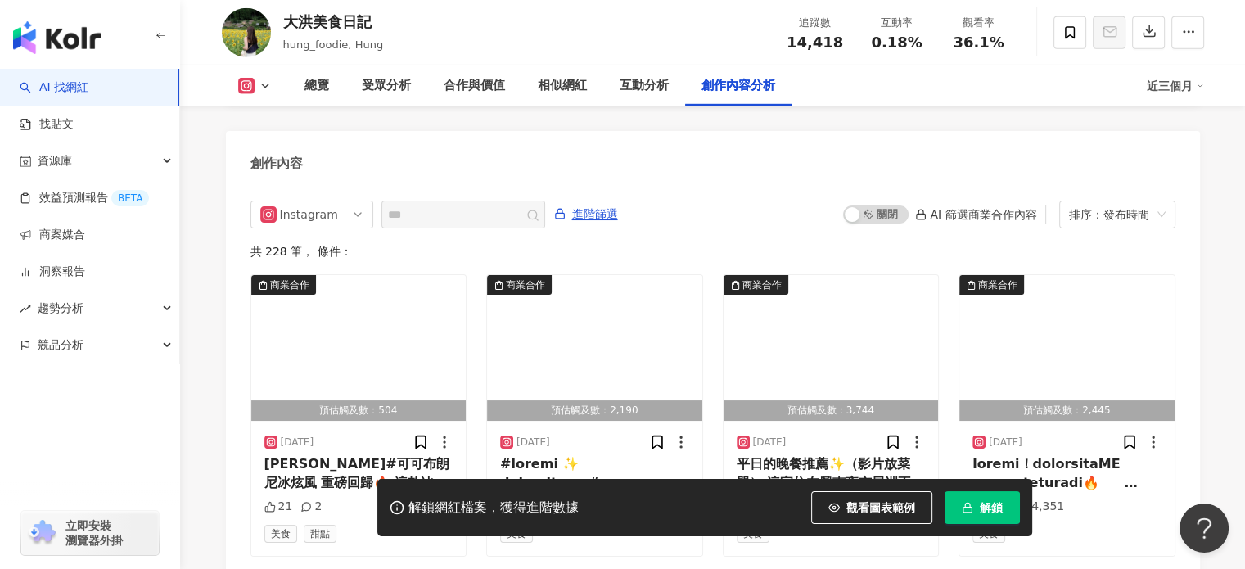
scroll to position [5033, 0]
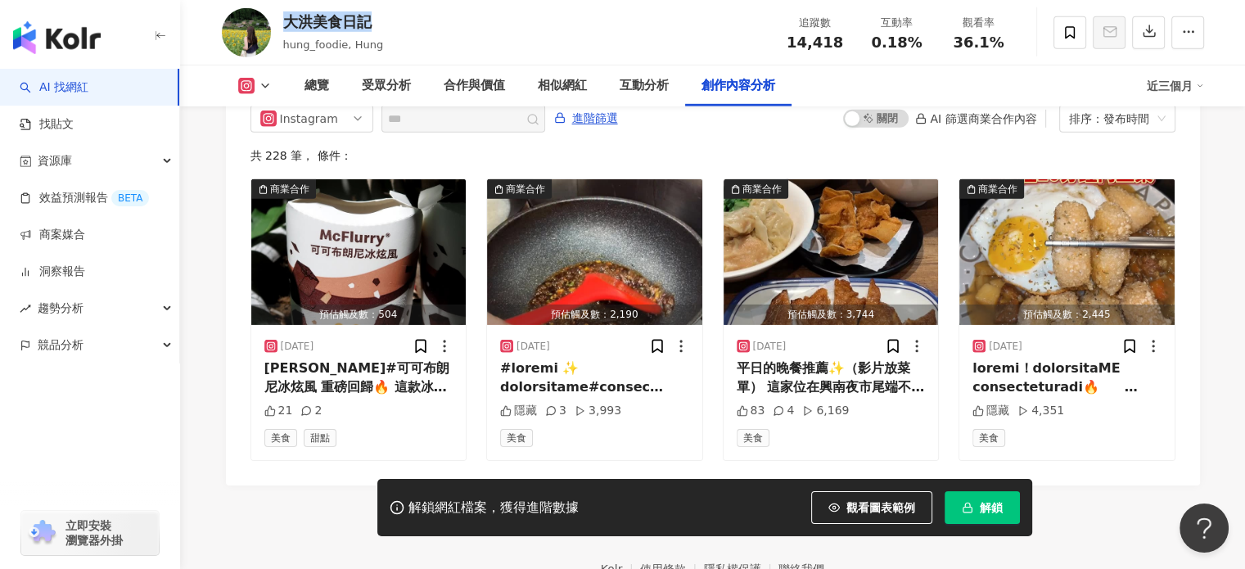
drag, startPoint x: 284, startPoint y: 20, endPoint x: 406, endPoint y: 20, distance: 121.9
click at [406, 20] on div "大洪美食日記 hung_foodie, Hung 追蹤數 14,418 互動率 0.18% 觀看率 36.1%" at bounding box center [713, 32] width 1048 height 65
copy div "大洪美食日記"
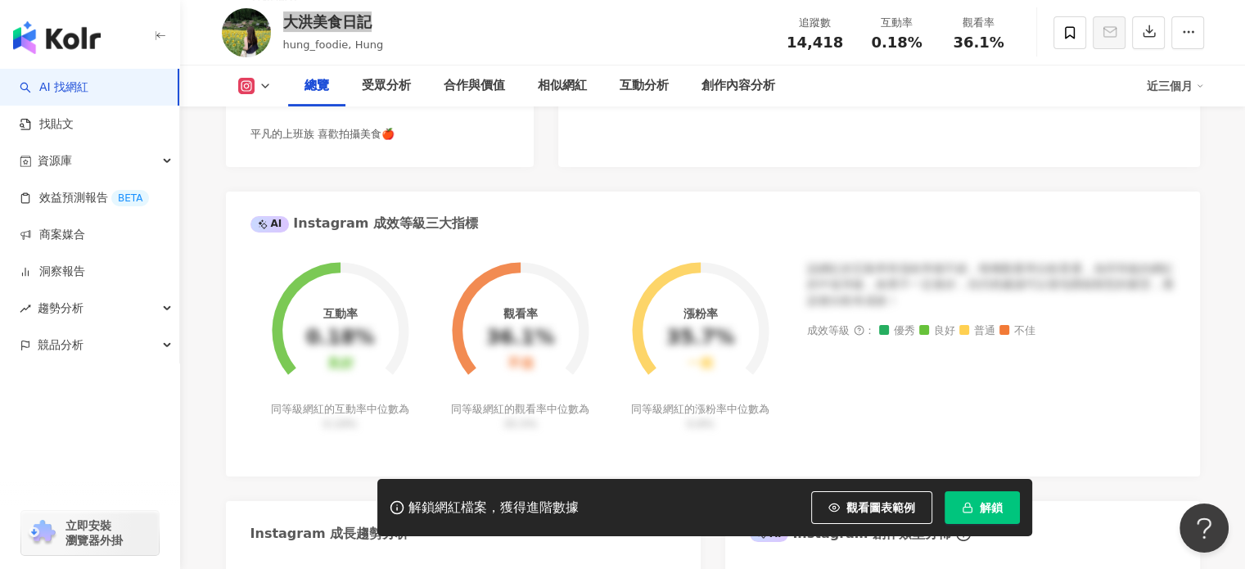
scroll to position [204, 0]
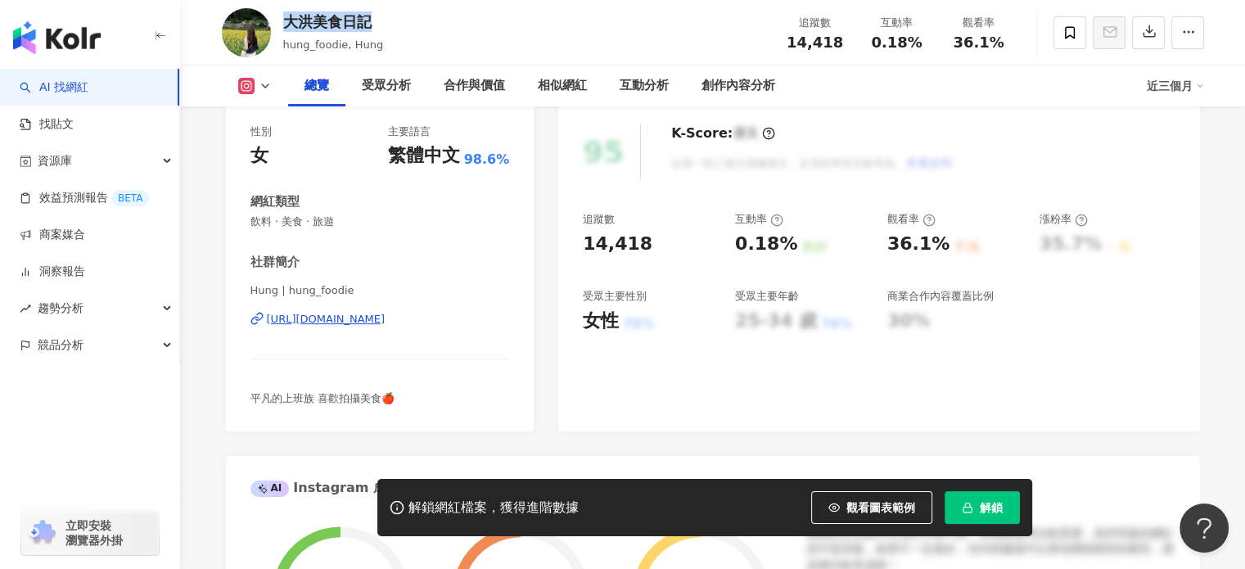
click at [385, 318] on div "https://www.instagram.com/hung_foodie/" at bounding box center [326, 319] width 119 height 15
click at [1063, 24] on span at bounding box center [1069, 32] width 33 height 33
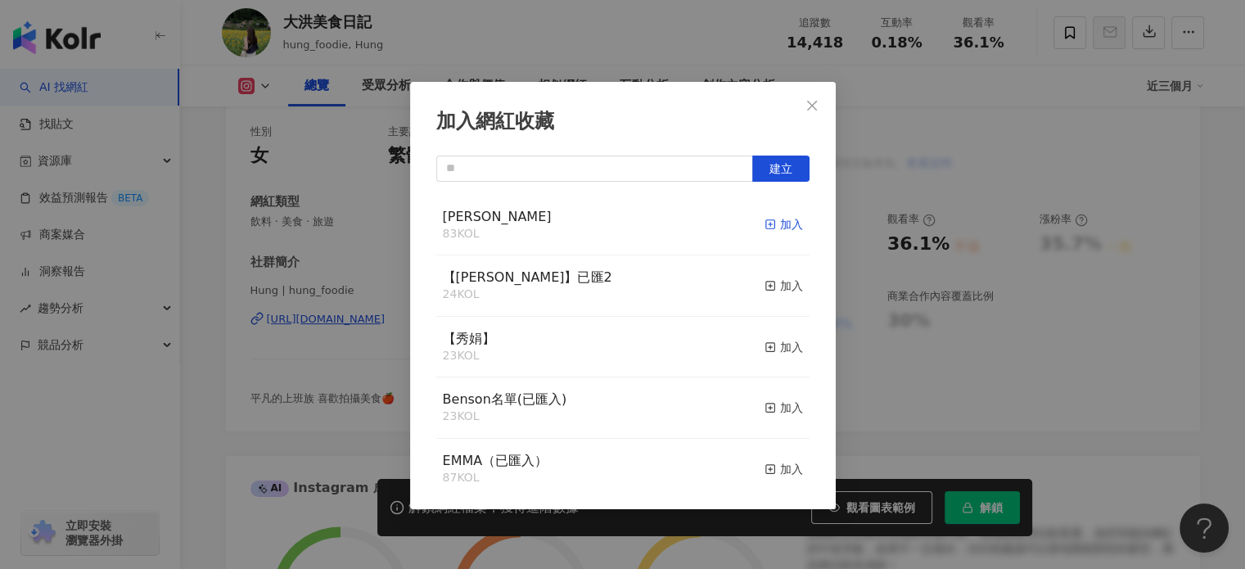
click at [773, 226] on div "加入" at bounding box center [783, 224] width 38 height 18
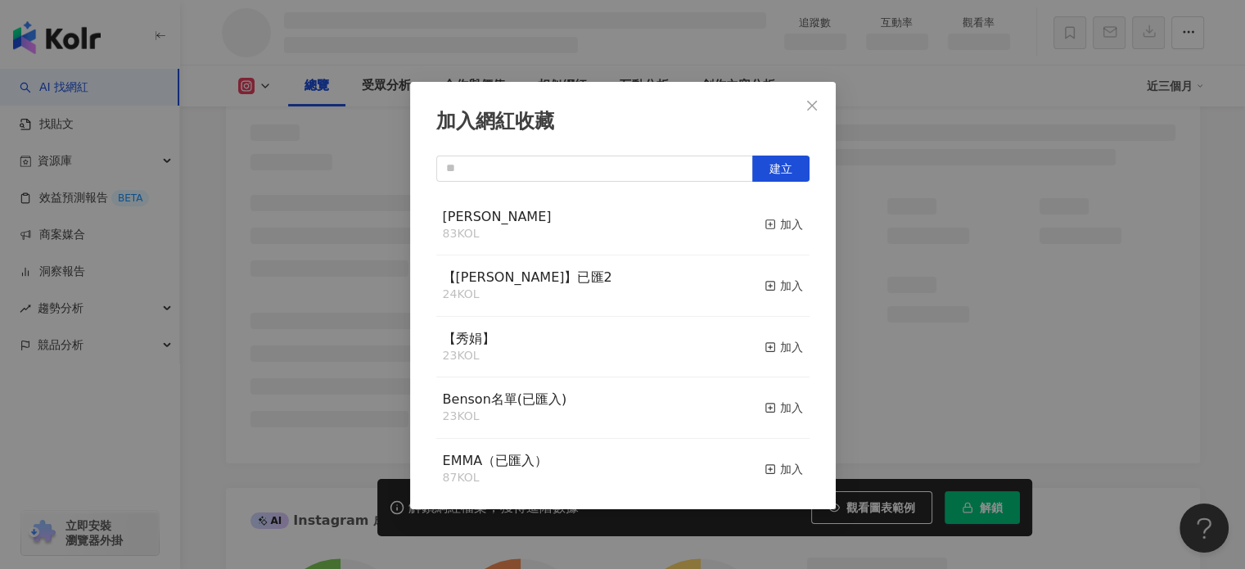
click at [394, 151] on div "加入網紅收藏 建立 Monica 83 KOL 加入 【RAY】已匯2 24 KOL 加入 【秀娟】 23 KOL 加入 Benson名單(已匯入) 23 K…" at bounding box center [622, 284] width 1245 height 569
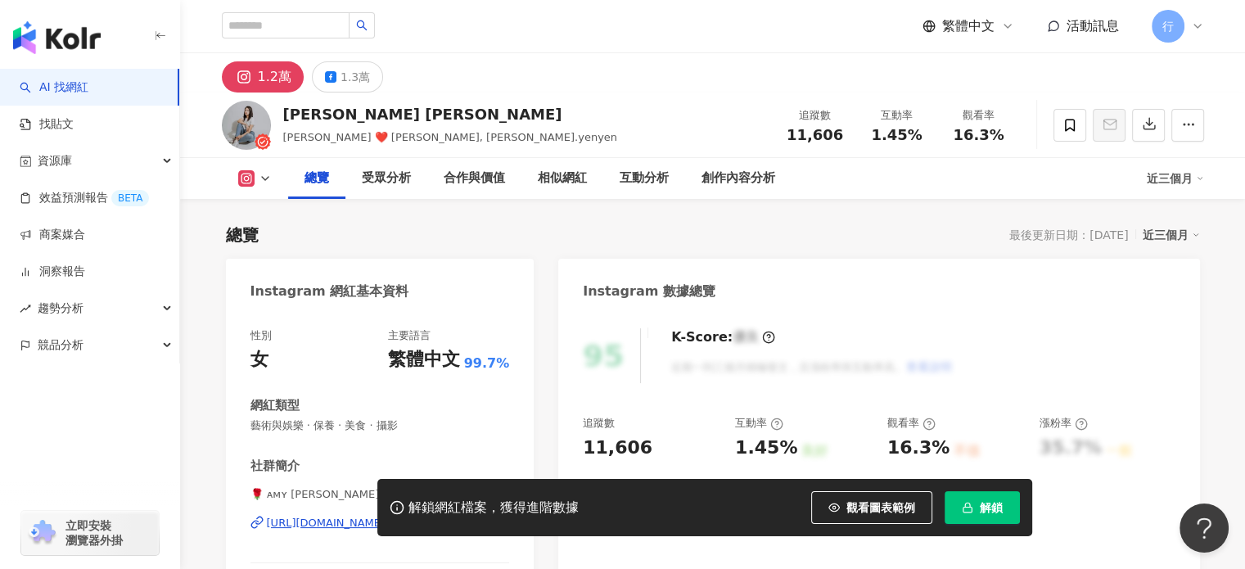
scroll to position [246, 0]
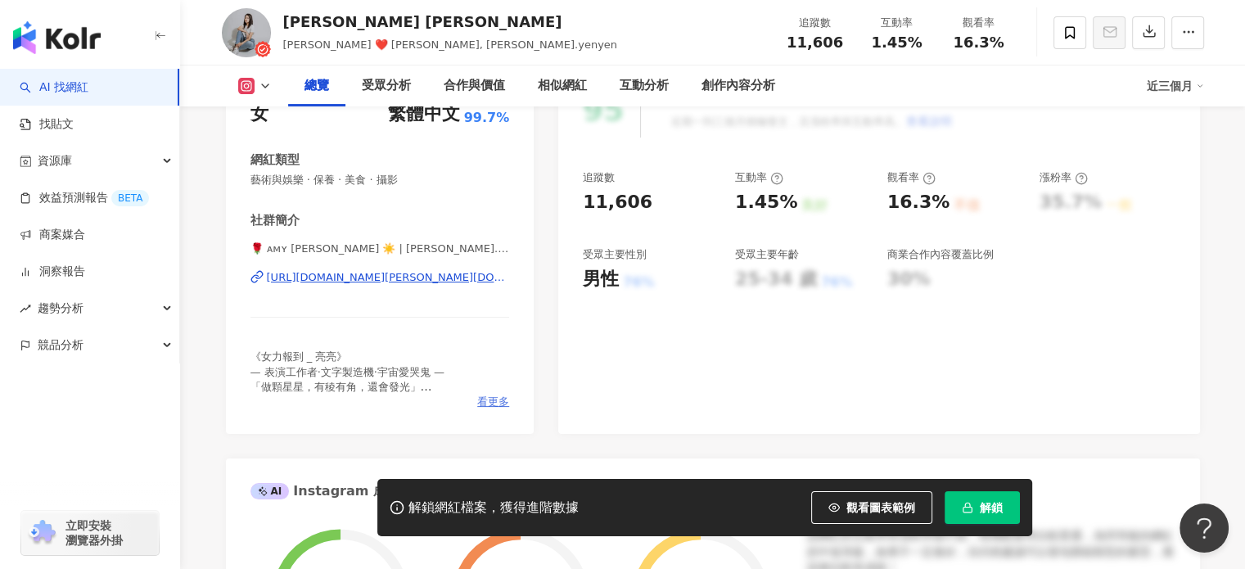
drag, startPoint x: 484, startPoint y: 397, endPoint x: 489, endPoint y: 405, distance: 10.0
click at [489, 405] on span "看更多" at bounding box center [493, 401] width 32 height 15
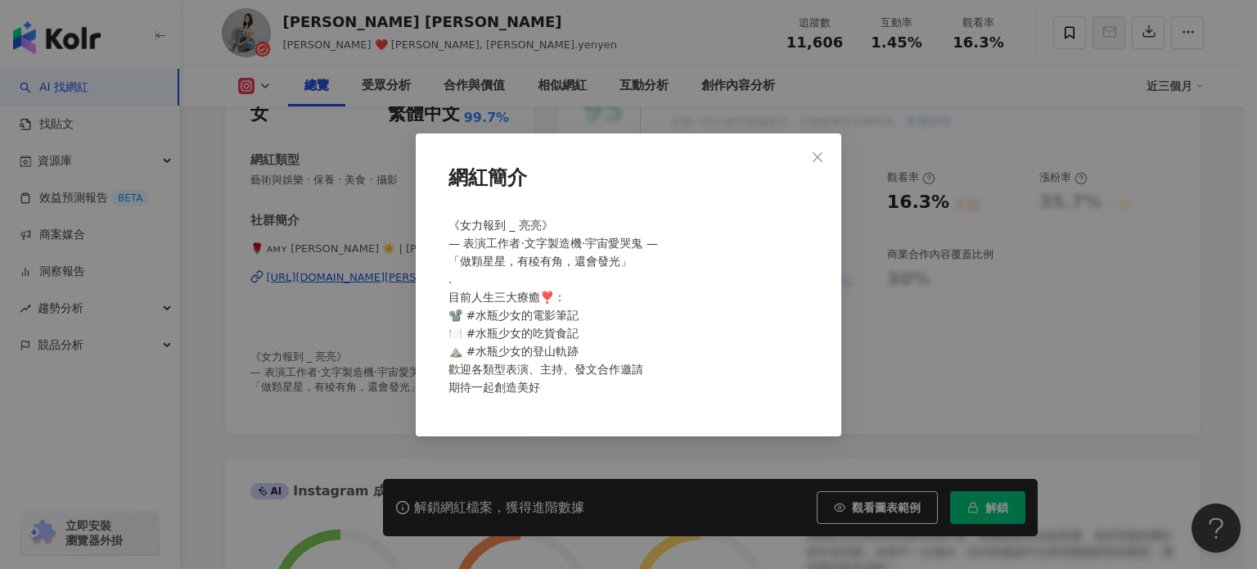
click at [489, 405] on div "《女力報到 _ 亮亮》 — 表演工作者·文字製造機·宇宙愛哭鬼 — 「做顆星星，有稜有角，還會發光」 . 目前人生三大療癒❣️： 📽️ #水瓶少女的電影筆記 …" at bounding box center [628, 313] width 373 height 207
click at [363, 304] on div "網紅簡介 《女力報到 _ 亮亮》 — 表演工作者·文字製造機·宇宙愛哭鬼 — 「做顆星星，有稜有角，還會發光」 . 目前人生三大療癒❣️： 📽️ #水瓶少女的…" at bounding box center [628, 284] width 1257 height 569
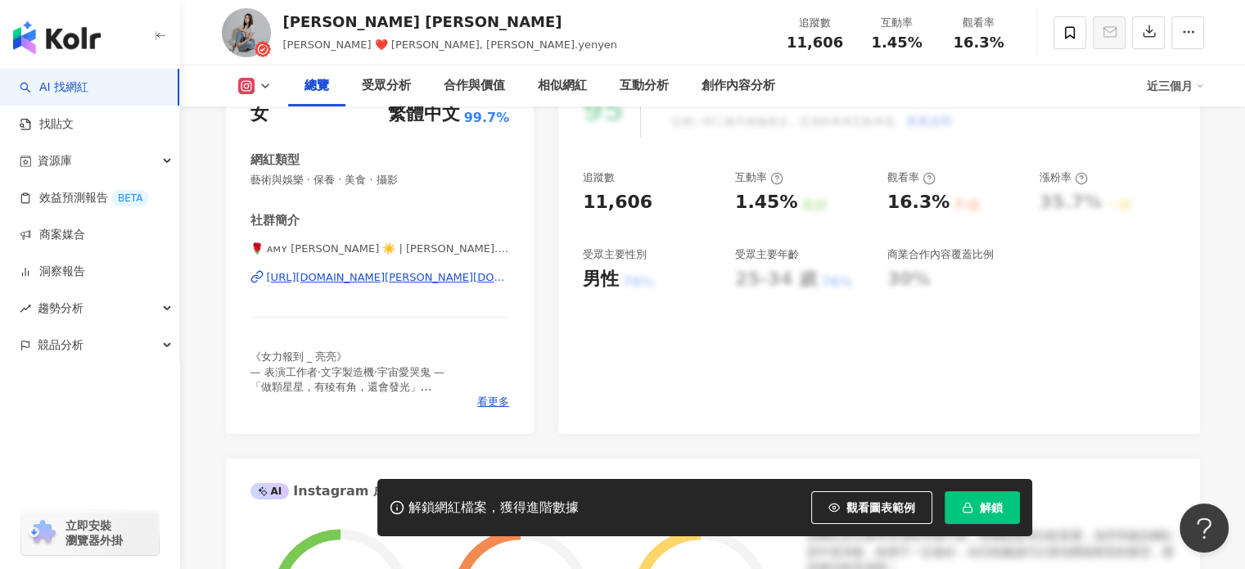
click at [363, 246] on span "🌹 ᴀᴍʏ 顏以娜 ☀️ | amy.yenyen" at bounding box center [379, 248] width 259 height 15
click at [365, 274] on div "https://www.instagram.com/amy.yenyen/" at bounding box center [388, 277] width 243 height 15
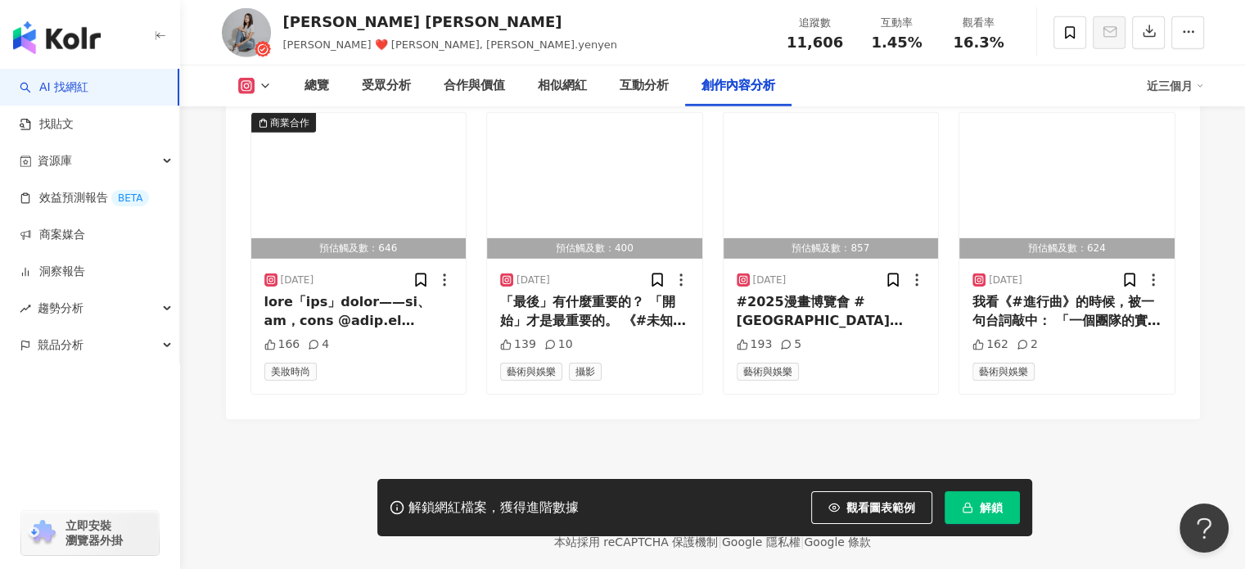
scroll to position [5084, 0]
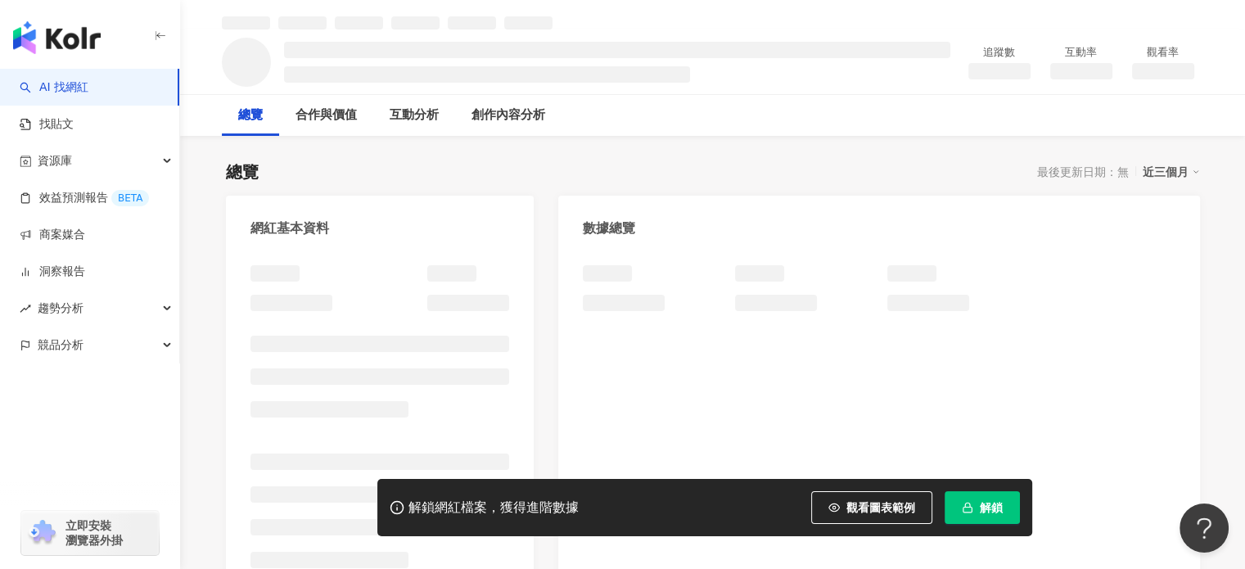
scroll to position [82, 0]
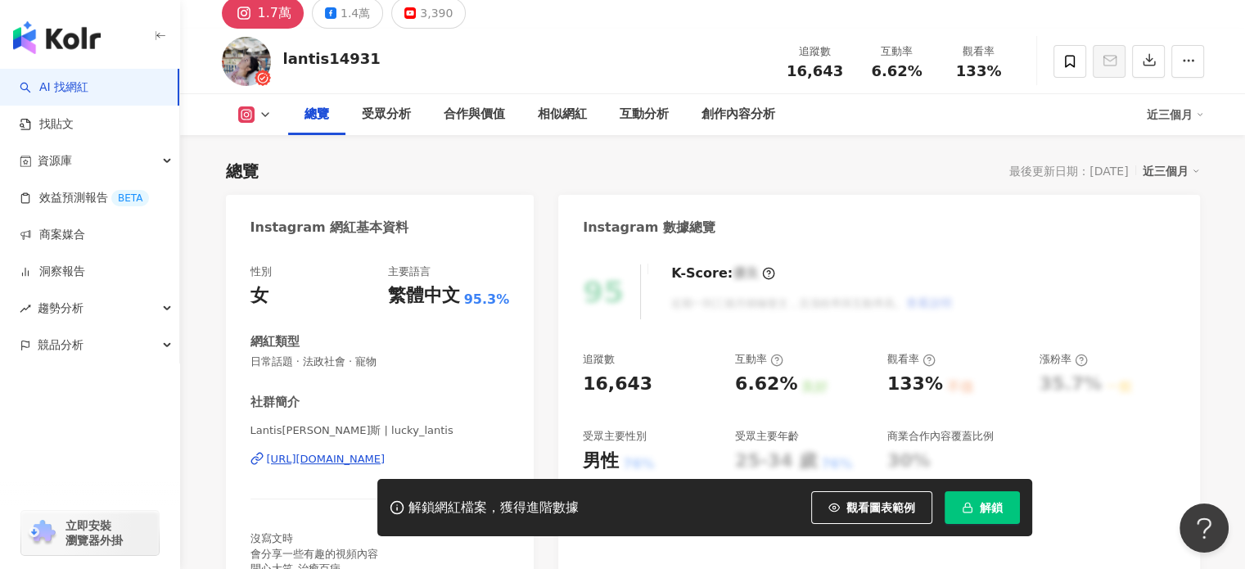
scroll to position [273, 0]
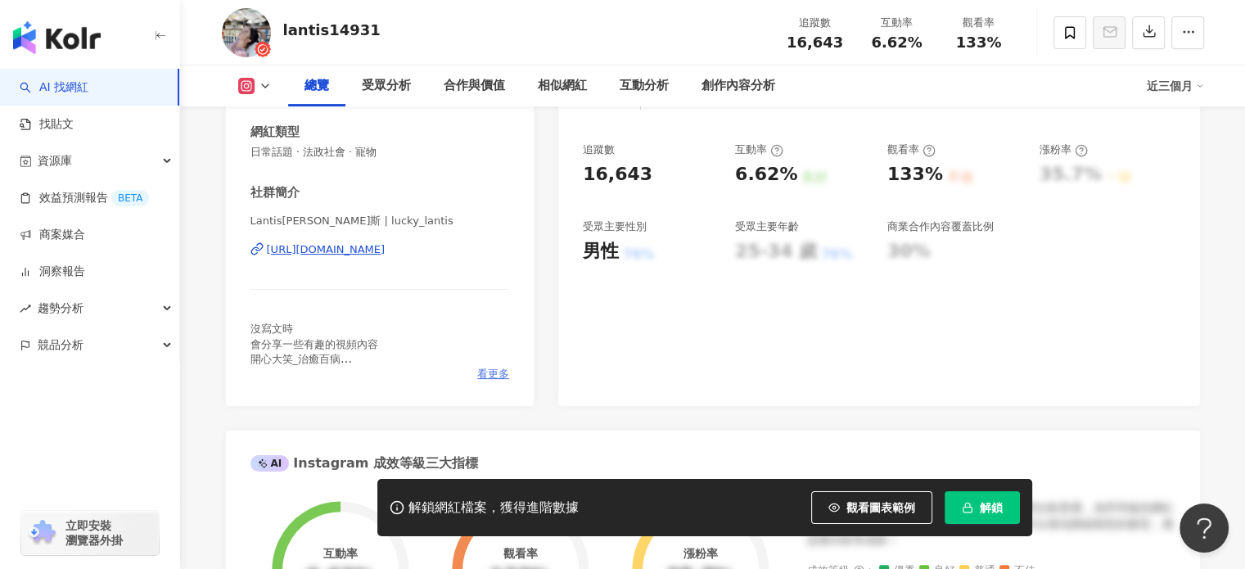
click at [492, 367] on span "看更多" at bounding box center [493, 374] width 32 height 15
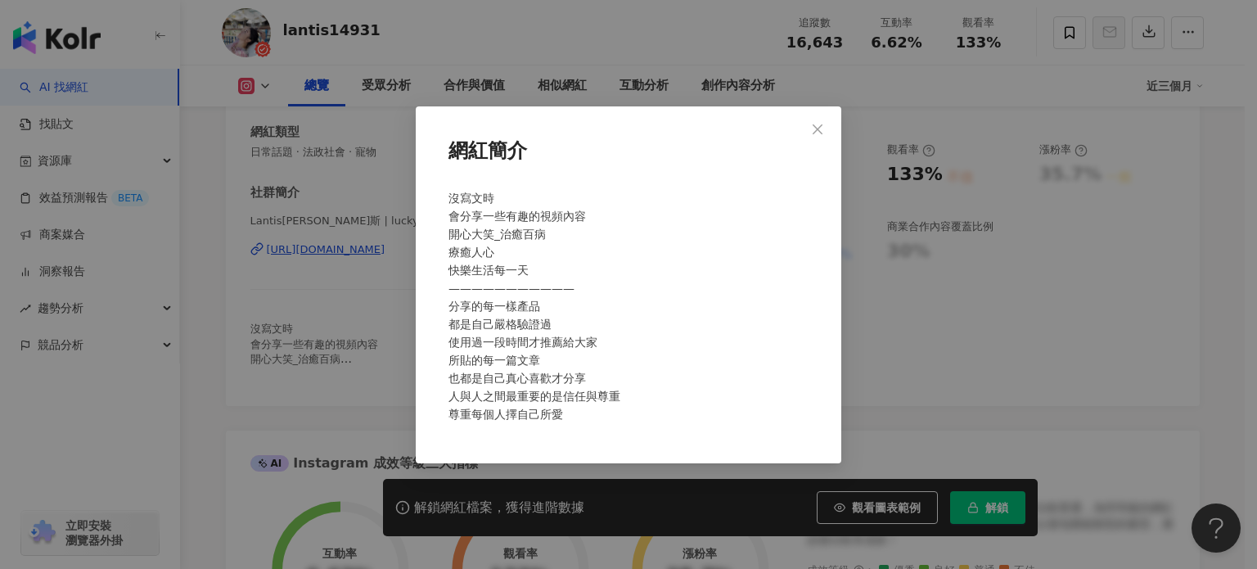
click at [977, 275] on div "網紅簡介 沒寫文時 會分享一些有趣的視頻內容 開心大笑_治癒百病 療癒人心 快樂生活每一天 ——————————— 分享的每一樣產品 都是自己嚴格驗證過 使用…" at bounding box center [628, 284] width 1257 height 569
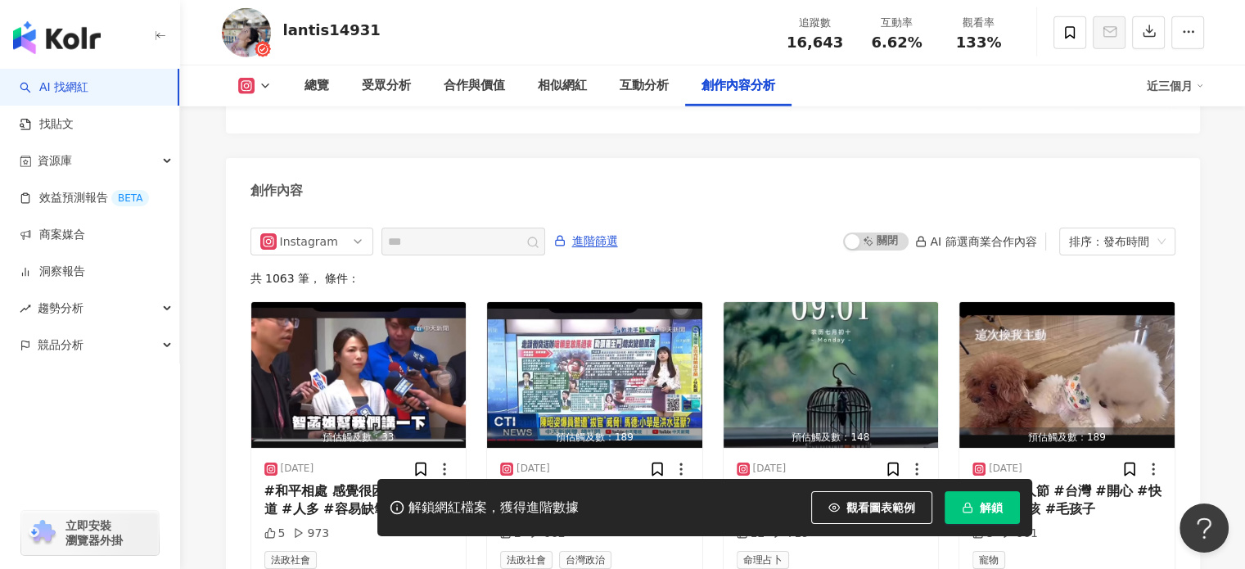
scroll to position [5169, 0]
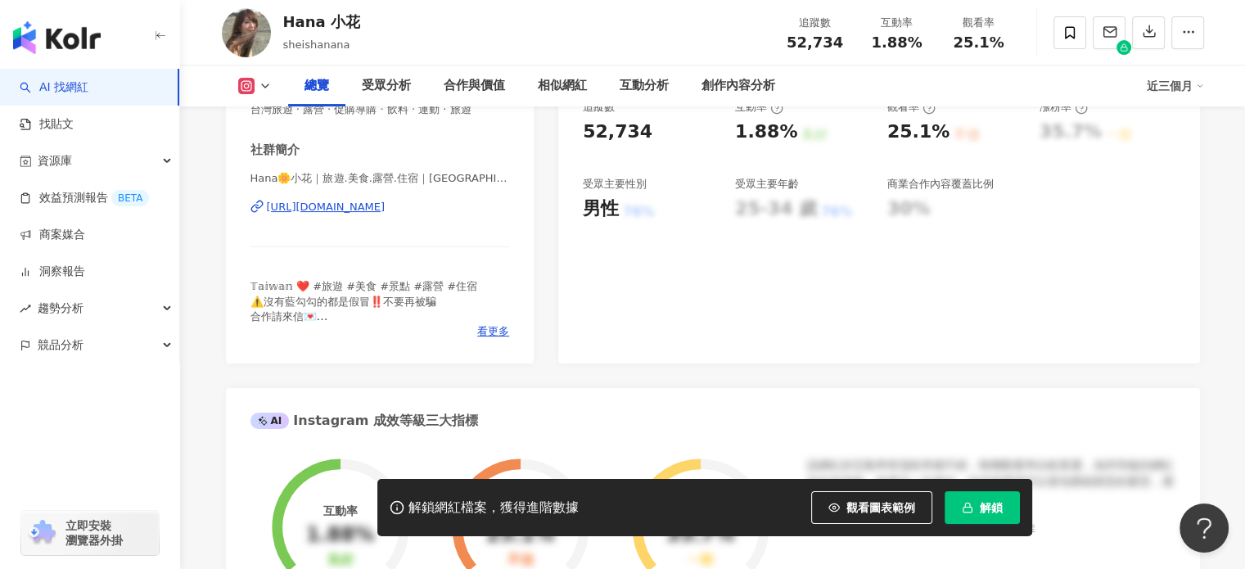
scroll to position [288, 0]
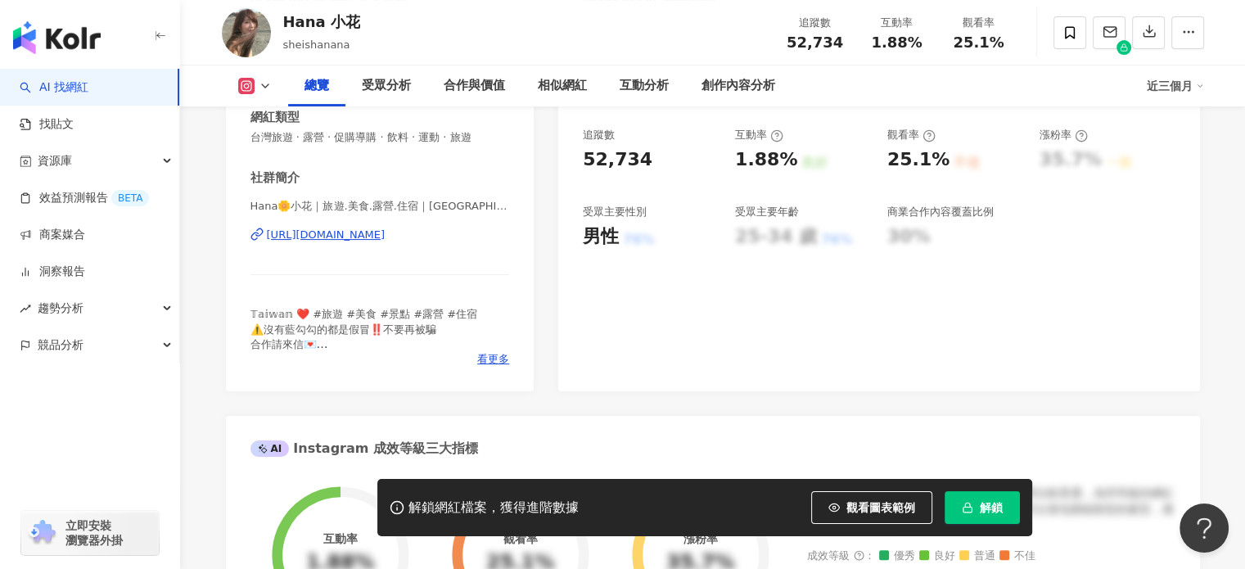
click at [330, 238] on div "[URL][DOMAIN_NAME]" at bounding box center [326, 235] width 119 height 15
drag, startPoint x: 286, startPoint y: 29, endPoint x: 372, endPoint y: 29, distance: 85.9
click at [372, 29] on div "Hana 小花 sheishanana 追蹤數 52,734 互動率 1.88% 觀看率 25.1%" at bounding box center [713, 32] width 1048 height 65
copy div "Hana 小花"
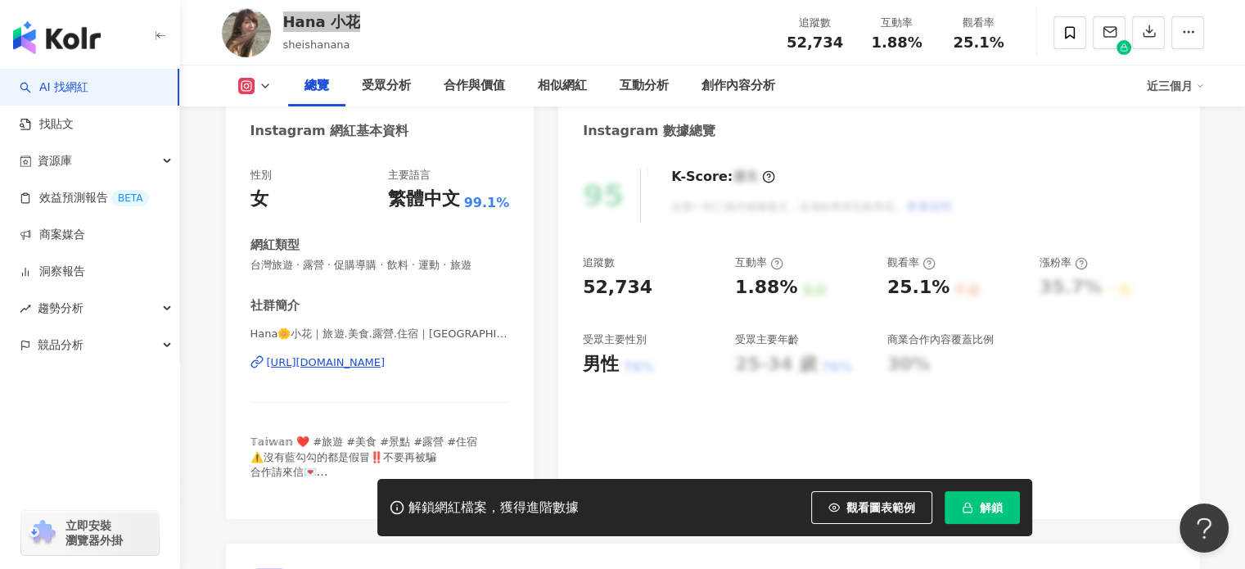
scroll to position [43, 0]
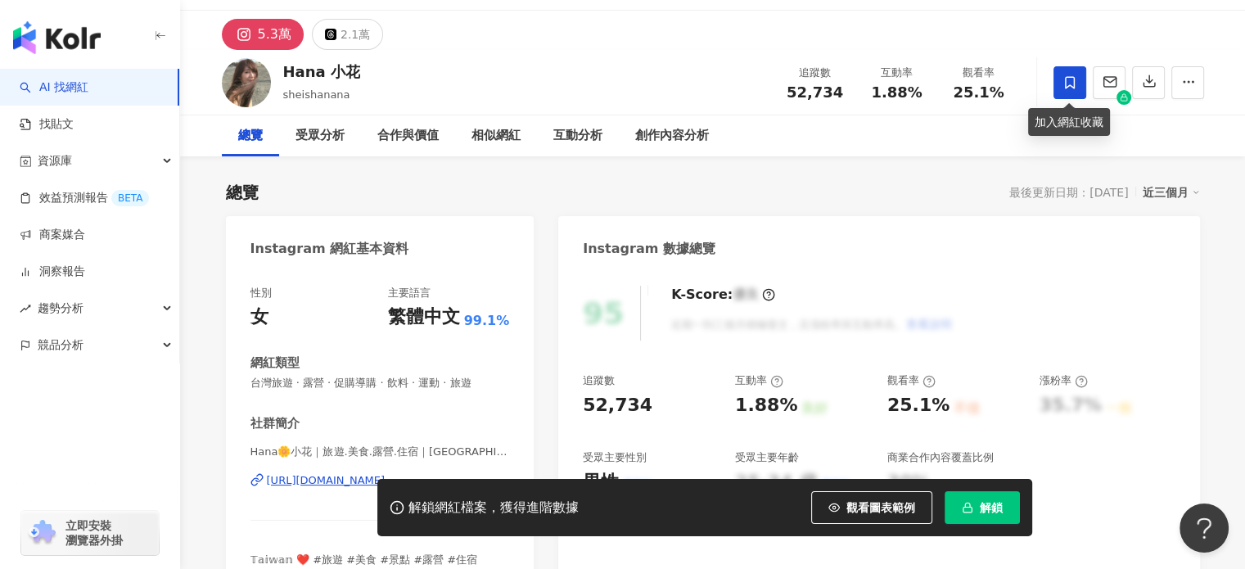
click at [1067, 86] on icon at bounding box center [1069, 82] width 15 height 15
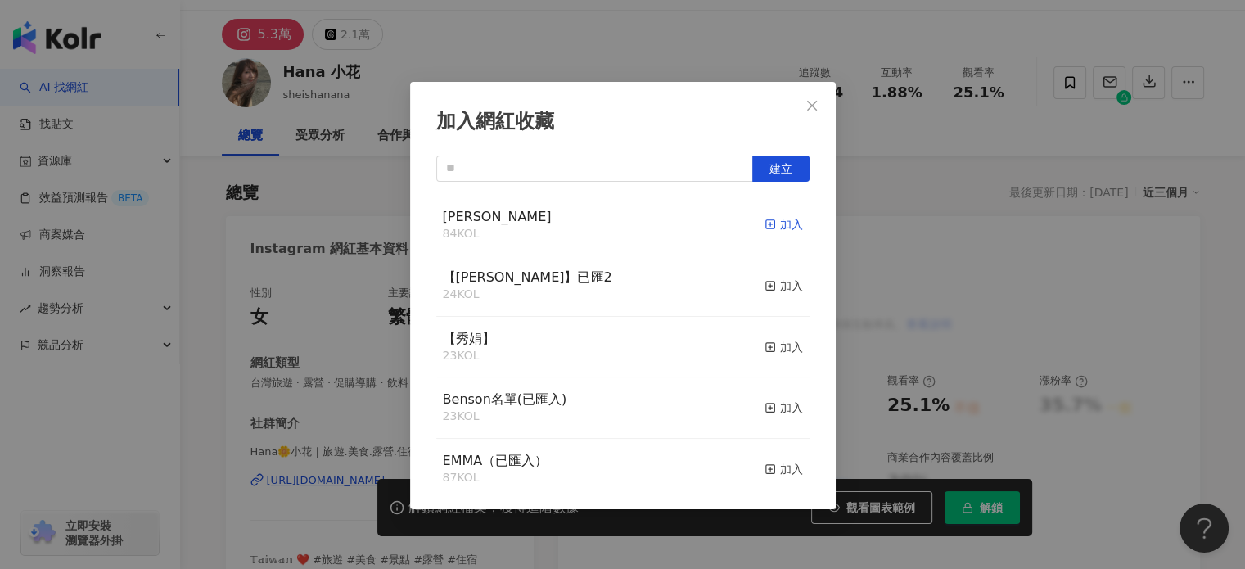
click at [768, 228] on div "加入" at bounding box center [783, 224] width 38 height 18
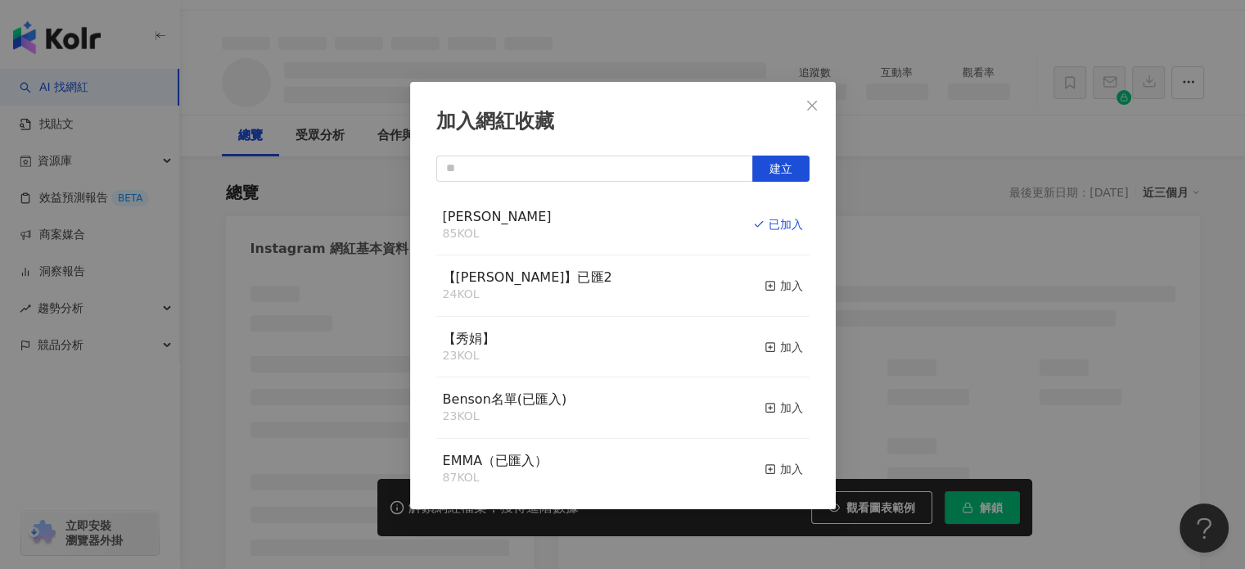
click at [282, 340] on div "加入網紅收藏 建立 Monica 85 KOL 已加入 【[PERSON_NAME]】已匯2 24 KOL 加入 【秀娟】 23 KOL 加入 Benson名…" at bounding box center [622, 284] width 1245 height 569
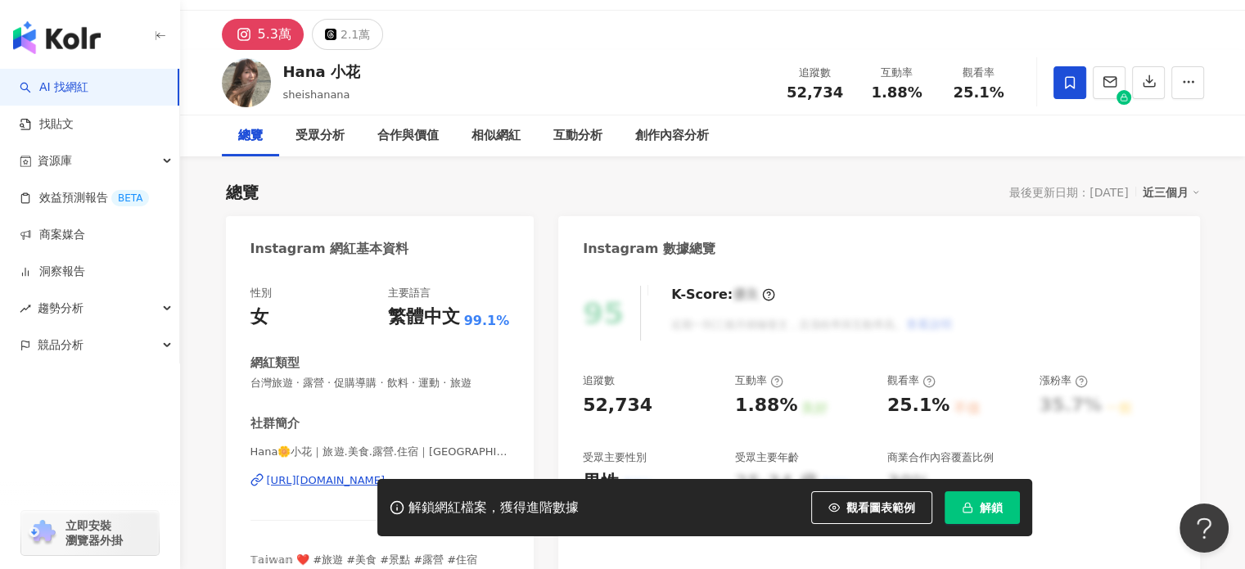
click at [354, 334] on div "加入網紅收藏 建立 Monica 85 KOL 已加入 【[PERSON_NAME]】已匯2 24 KOL 加入 【秀娟】 23 KOL 加入 Benson名…" at bounding box center [622, 284] width 1245 height 569
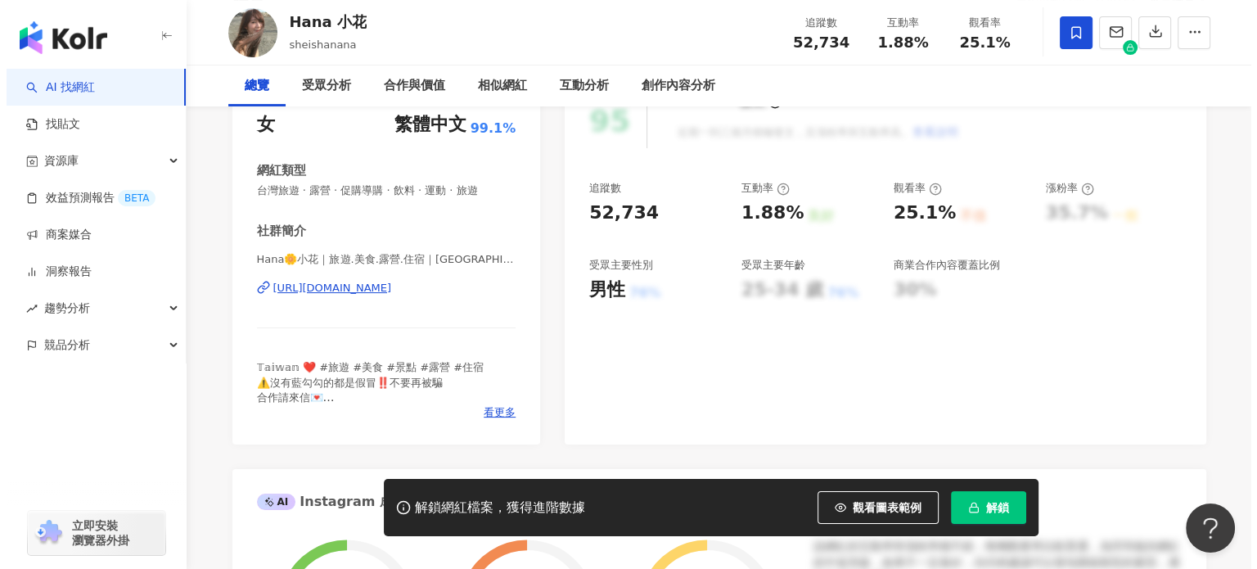
scroll to position [288, 0]
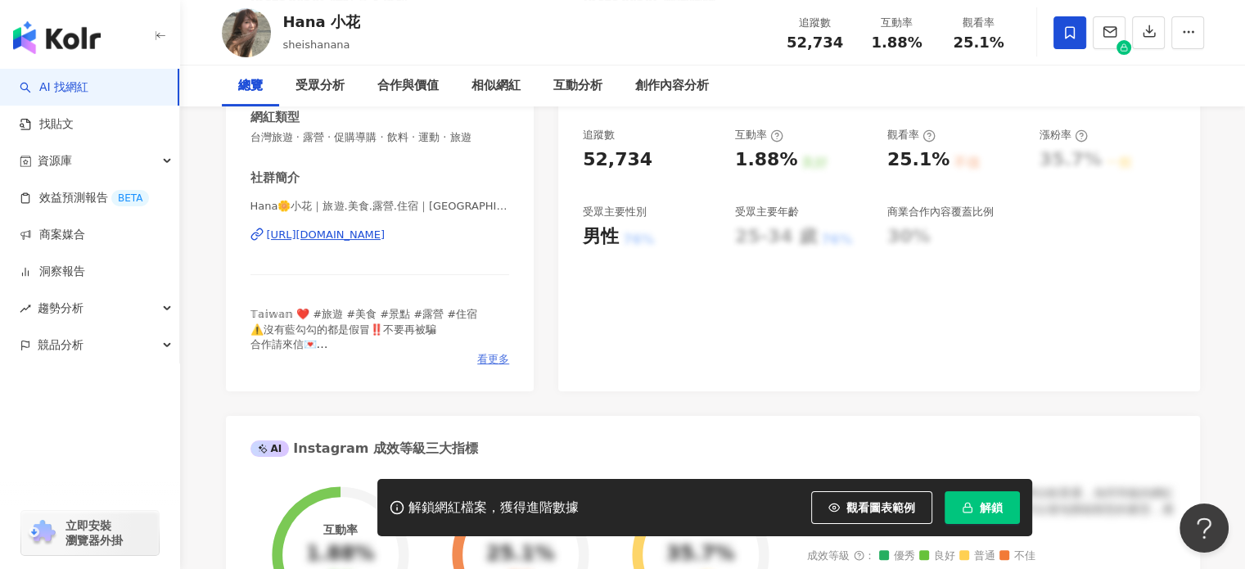
click at [494, 359] on span "看更多" at bounding box center [493, 359] width 32 height 15
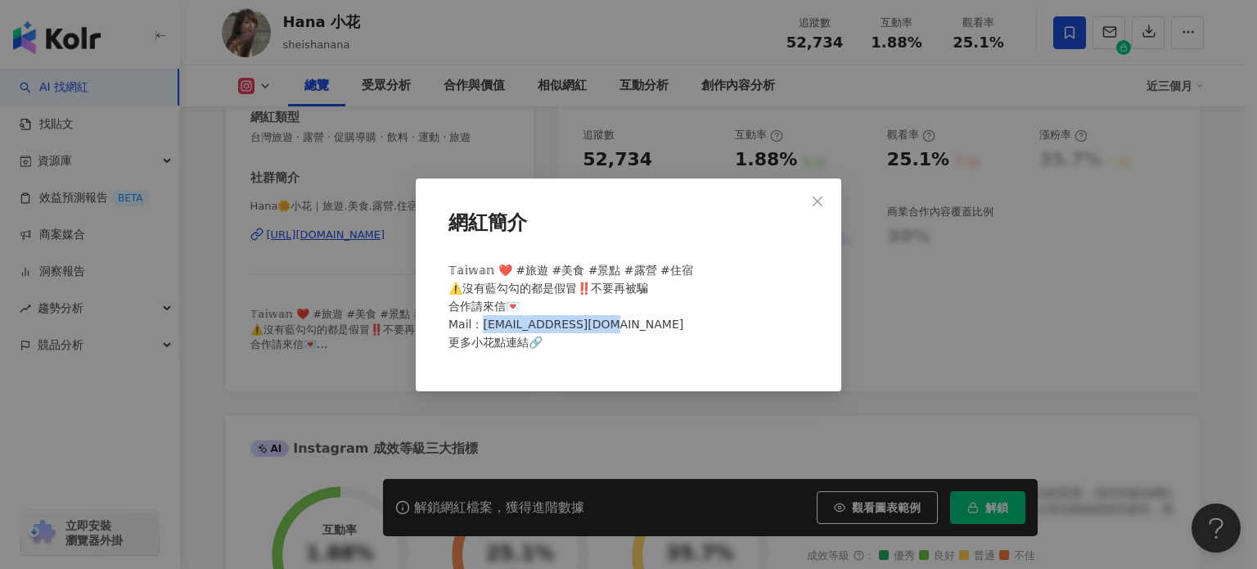
drag, startPoint x: 602, startPoint y: 328, endPoint x: 484, endPoint y: 323, distance: 118.8
click at [484, 323] on div "𝕋𝕒𝕚𝕨𝕒𝕟 ❤️ #旅遊 #美食 #景點 #露營 #住宿 ⚠️沒有藍勾勾的都是假冒‼️不要再被騙 合作請來信💌 Mail：[EMAIL_ADDRESS][D…" at bounding box center [628, 313] width 373 height 117
copy span "[EMAIL_ADDRESS][DOMAIN_NAME] 更多小花點連"
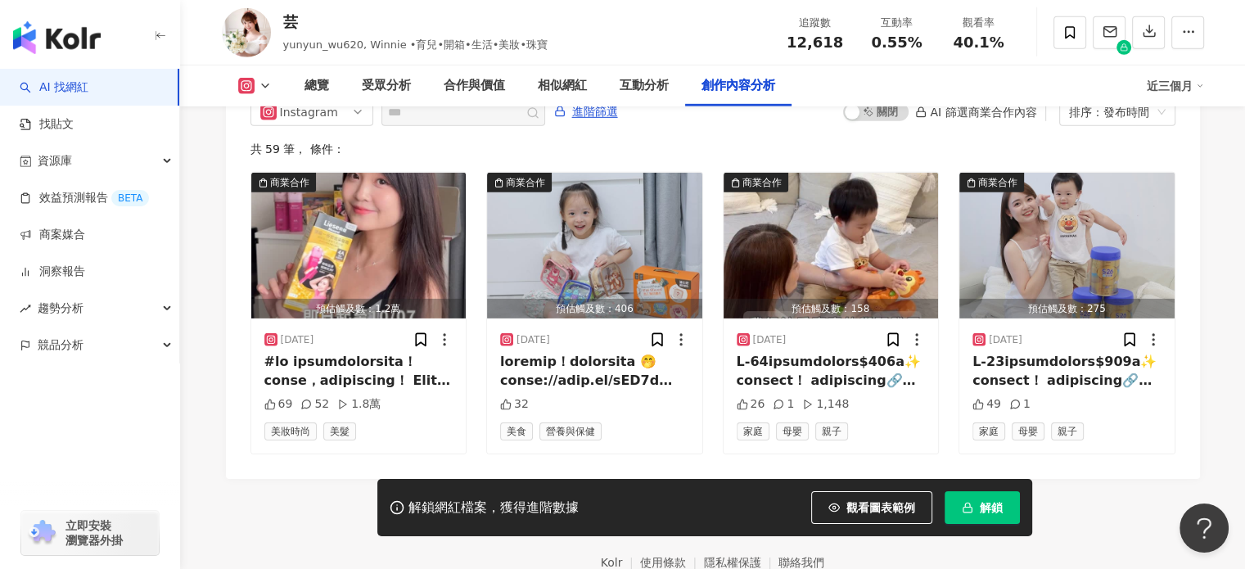
scroll to position [5143, 0]
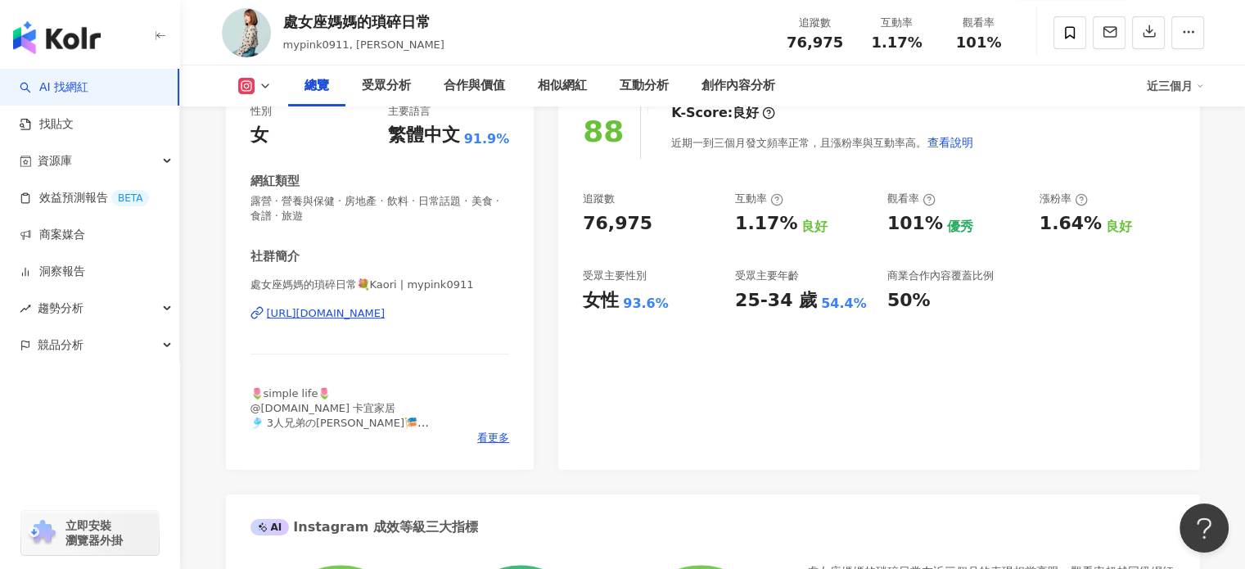
scroll to position [204, 0]
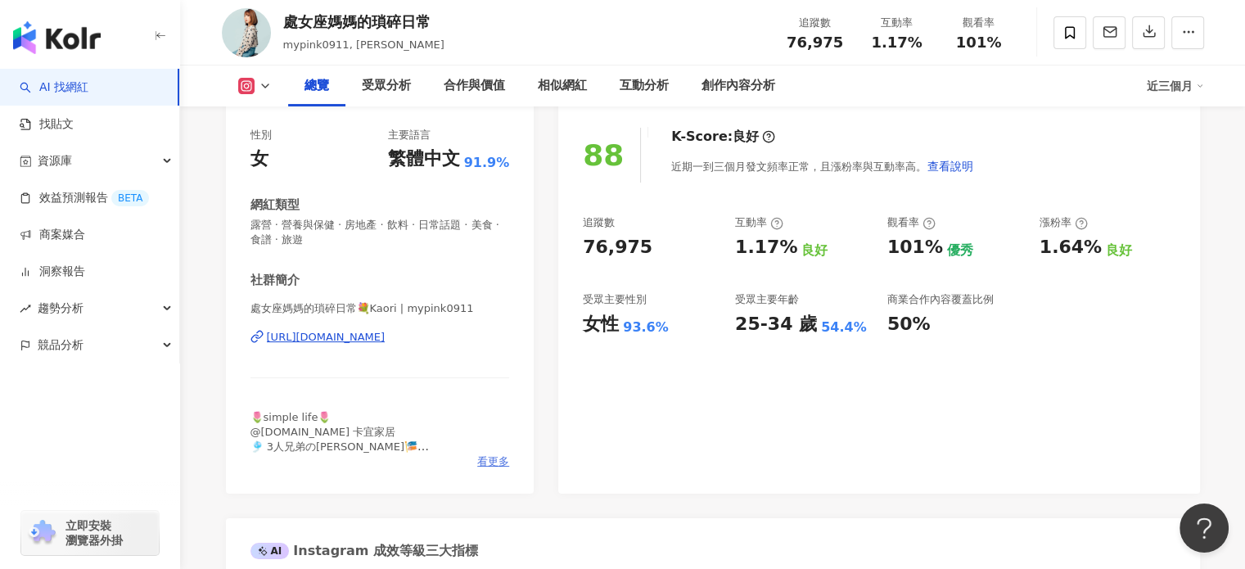
click at [488, 466] on span "看更多" at bounding box center [493, 461] width 32 height 15
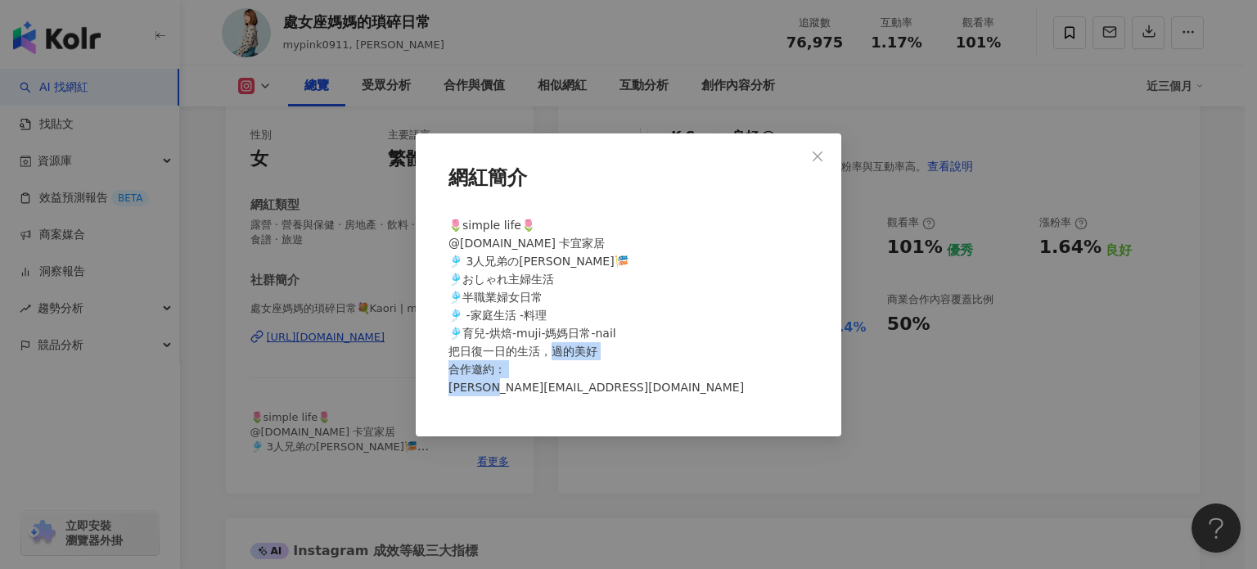
drag, startPoint x: 561, startPoint y: 386, endPoint x: 426, endPoint y: 387, distance: 135.9
click at [426, 387] on div "網紅簡介 🌷simple life🌷 @kakaii.living 卡宜家居 🎐 3人兄弟のママ🎏 🎐おしゃれ主婦生活 🎐半職業婦女日常 🎐 -家庭生活 -料…" at bounding box center [629, 284] width 426 height 303
copy span "essplay.cc"
click at [314, 255] on div "網紅簡介 🌷simple life🌷 @kakaii.living 卡宜家居 🎐 3人兄弟のママ🎏 🎐おしゃれ主婦生活 🎐半職業婦女日常 🎐 -家庭生活 -料…" at bounding box center [628, 284] width 1257 height 569
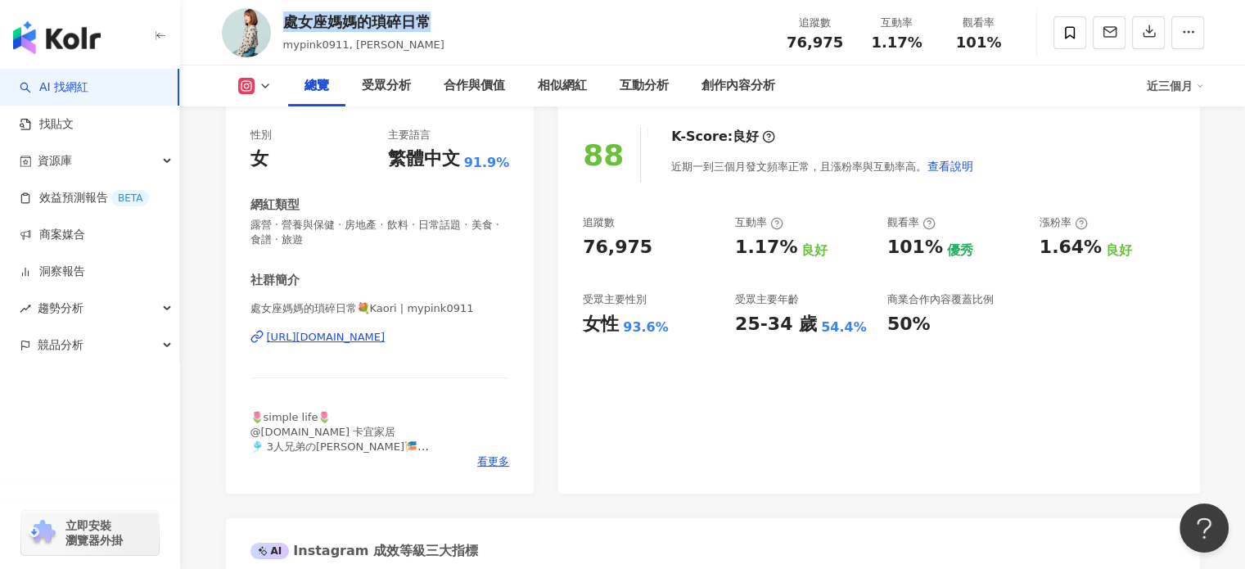
drag, startPoint x: 432, startPoint y: 16, endPoint x: 286, endPoint y: 15, distance: 146.5
click at [286, 15] on div "處女座媽媽的瑣碎日常 mypink0911, Kaori 追蹤數 76,975 互動率 1.17% 觀看率 101%" at bounding box center [713, 32] width 1048 height 65
copy div "處女座媽媽的瑣碎日常"
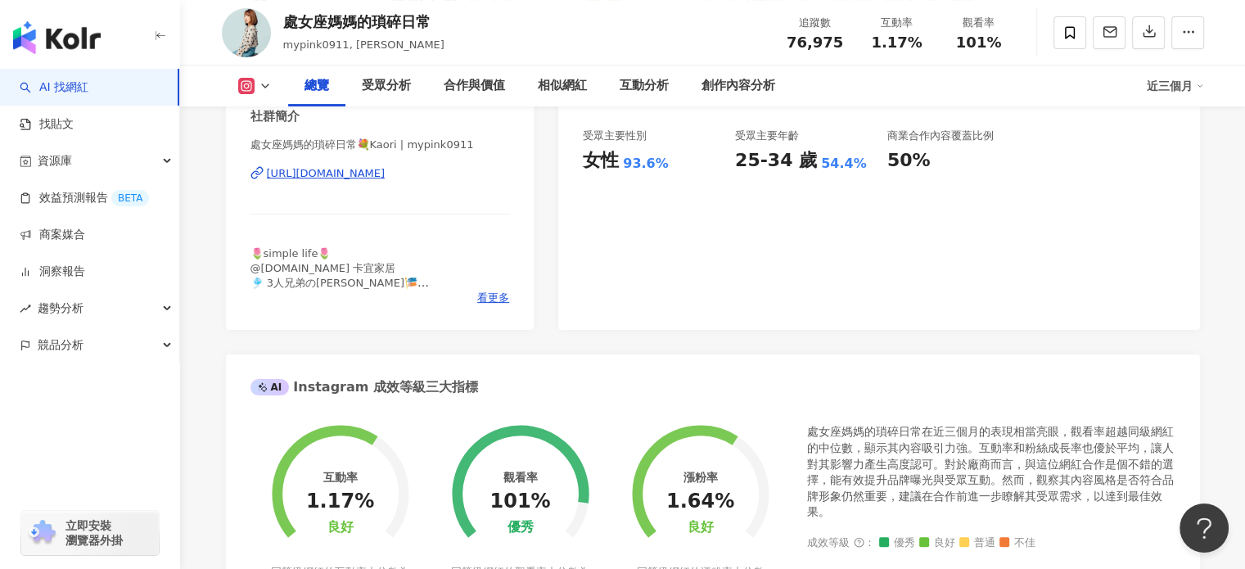
click at [431, 186] on div "處女座媽媽的瑣碎日常💐Kaori | mypink0911 https://www.instagram.com/mypink0911/" at bounding box center [379, 185] width 259 height 96
click at [435, 163] on div "處女座媽媽的瑣碎日常💐Kaori | mypink0911 https://www.instagram.com/mypink0911/" at bounding box center [379, 185] width 259 height 96
click at [385, 166] on div "https://www.instagram.com/mypink0911/" at bounding box center [326, 173] width 119 height 15
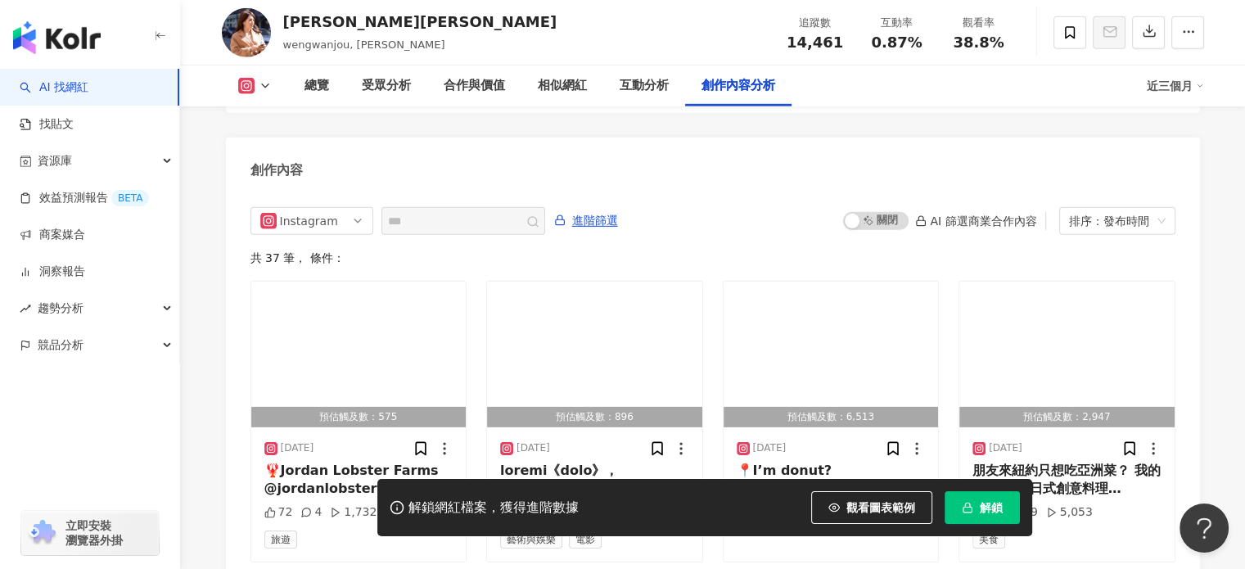
scroll to position [5185, 0]
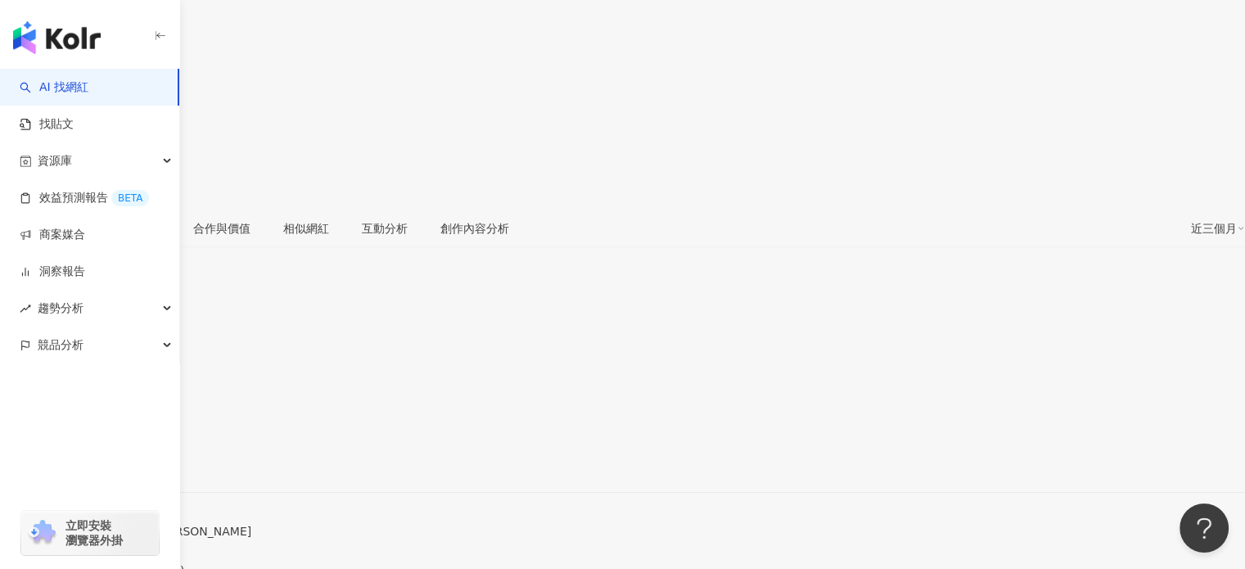
scroll to position [246, 0]
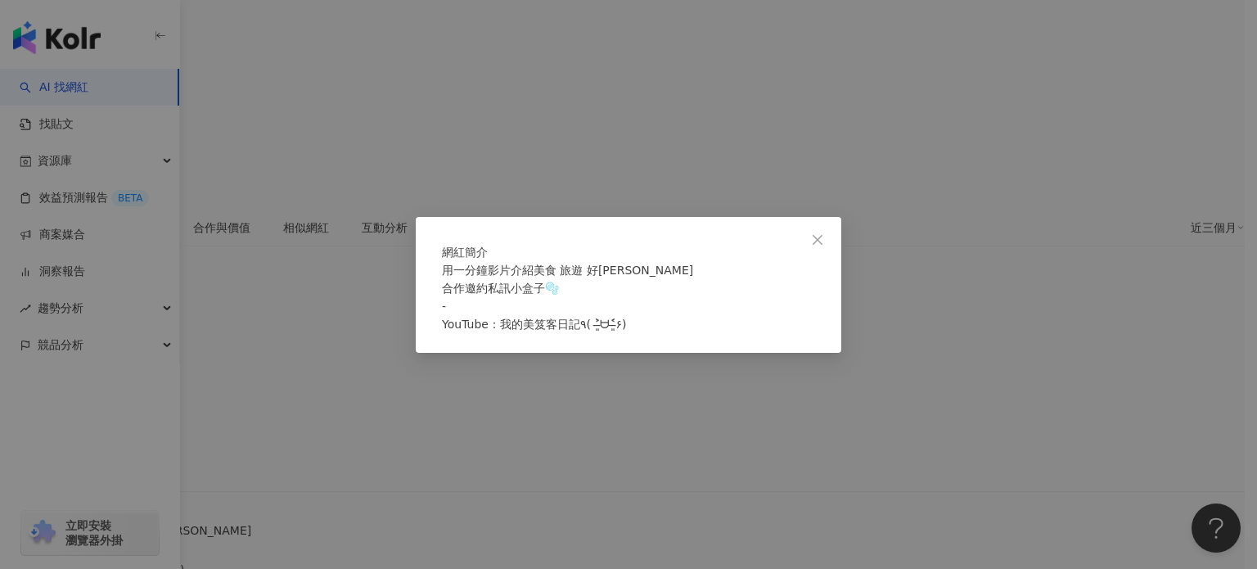
click at [333, 361] on div "網紅簡介 用一分鐘影片介紹美食 旅遊 好康 合作邀約私訊小盒子🫧 - YouTube：我的美笈客日記٩( ˃̶͈̀ᗨ˂̶͈́۶)" at bounding box center [628, 284] width 1257 height 569
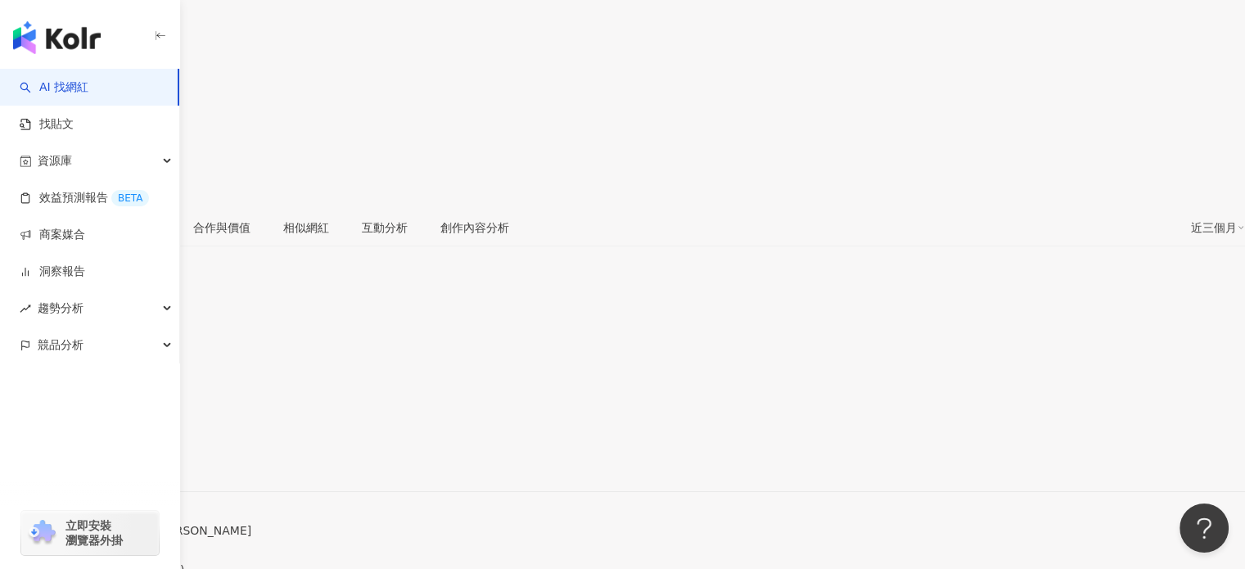
drag, startPoint x: 286, startPoint y: 25, endPoint x: 356, endPoint y: 28, distance: 69.6
copy div "丹丹Daven"
click at [144, 457] on div "https://www.instagram.com/daven.0315/" at bounding box center [80, 463] width 128 height 13
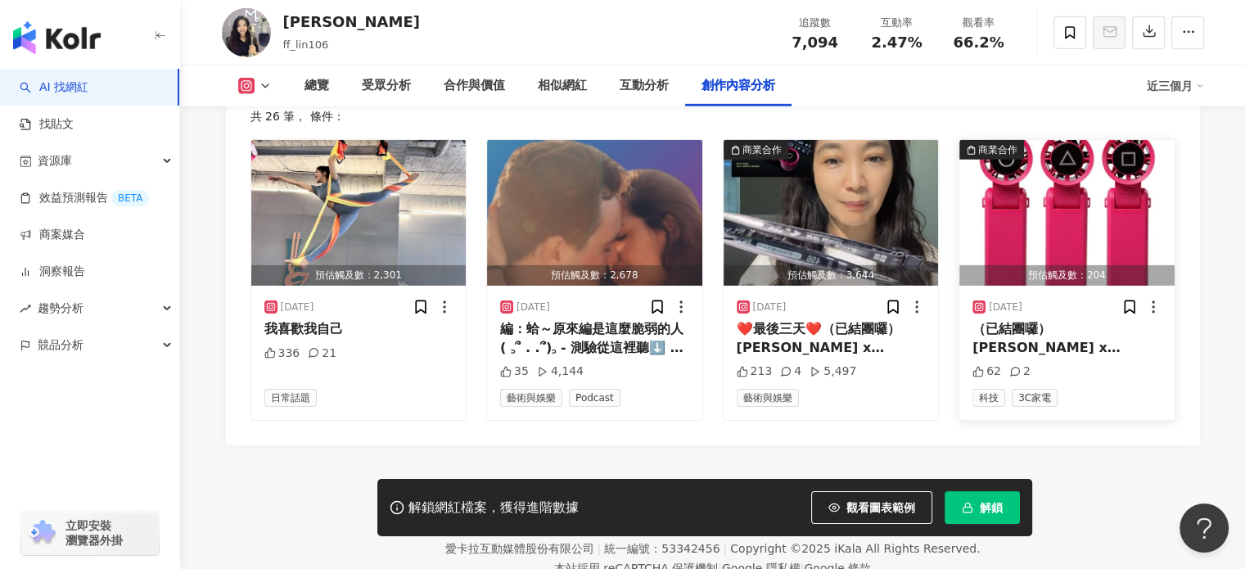
scroll to position [5072, 0]
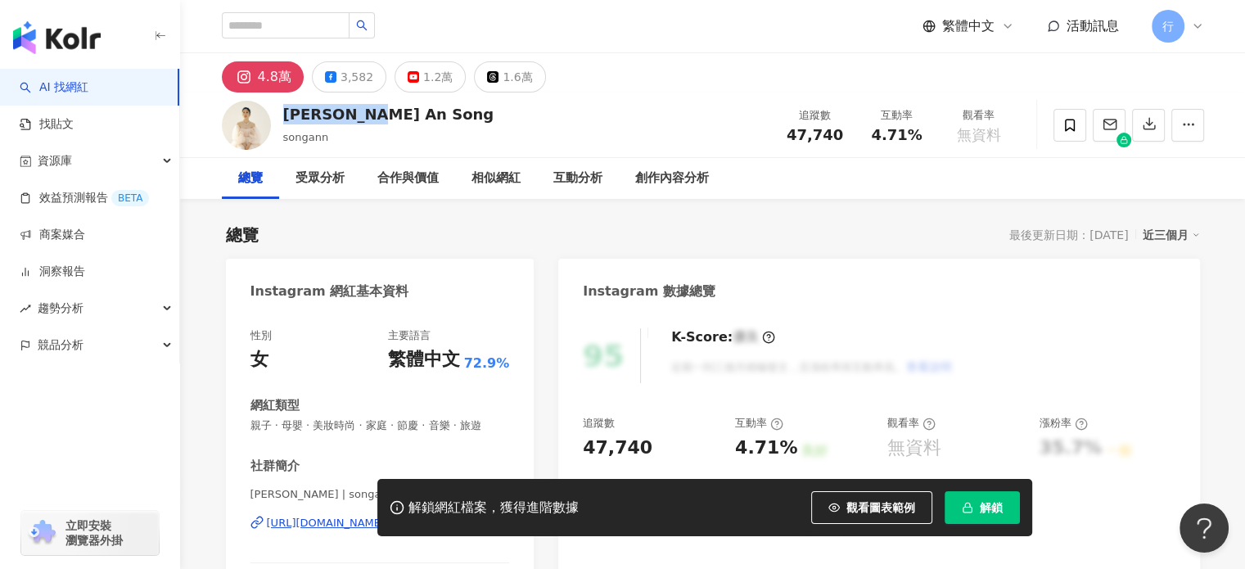
drag, startPoint x: 286, startPoint y: 107, endPoint x: 435, endPoint y: 114, distance: 149.9
click at [435, 114] on div "宋安 An Song songann 追蹤數 47,740 互動率 4.71% 觀看率 無資料" at bounding box center [713, 124] width 1048 height 65
copy div "宋安 An Song"
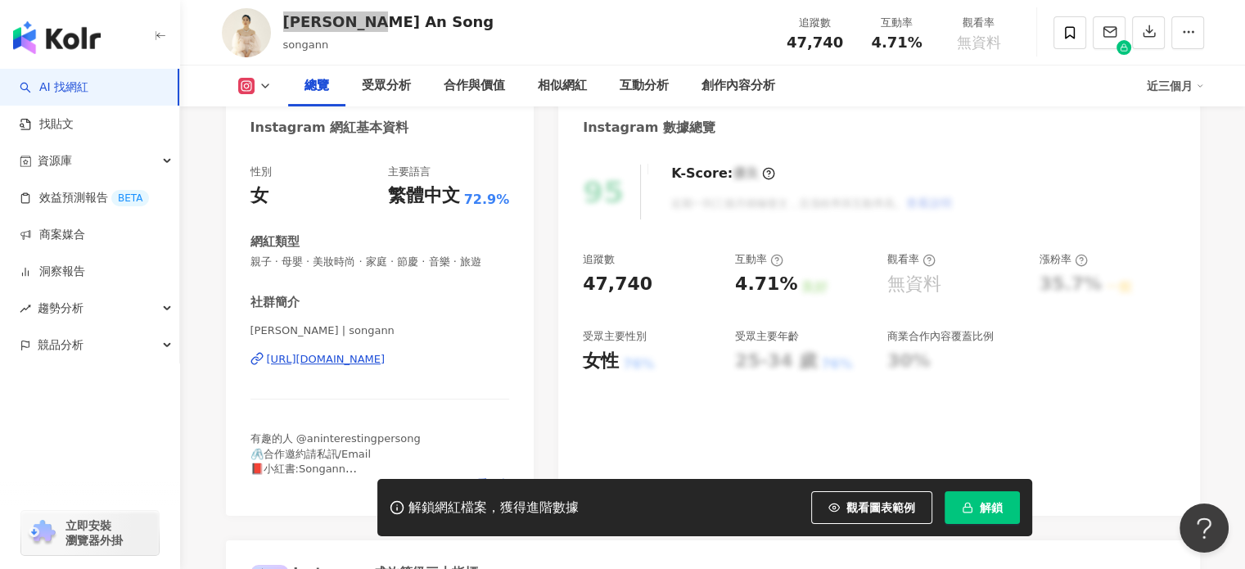
scroll to position [327, 0]
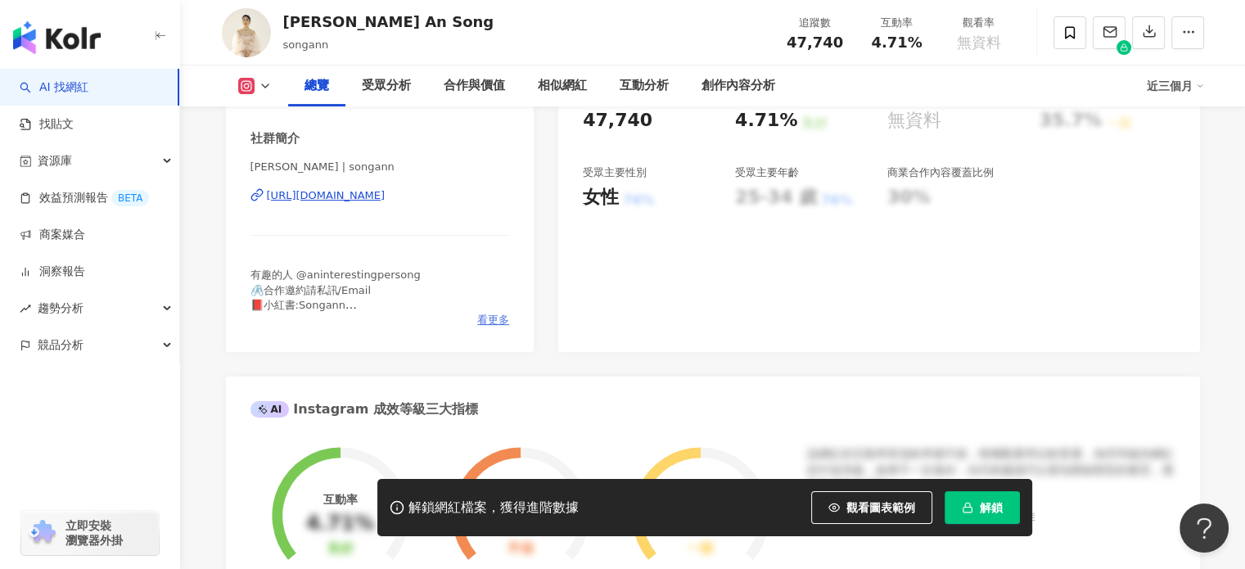
click at [489, 327] on span "看更多" at bounding box center [493, 320] width 32 height 15
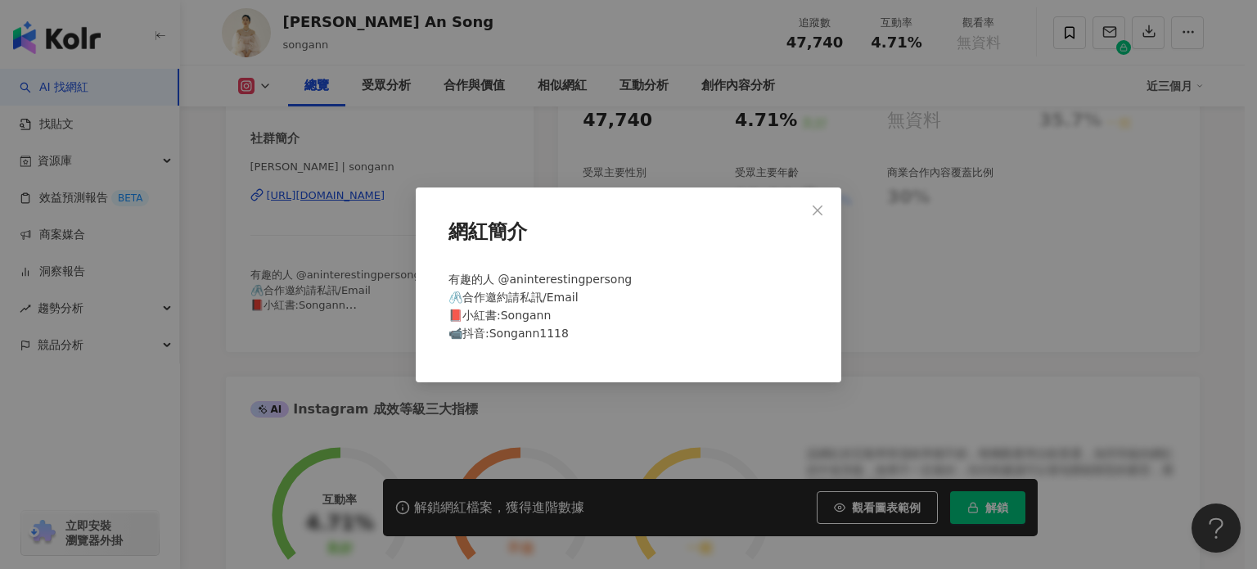
drag, startPoint x: 336, startPoint y: 302, endPoint x: 349, endPoint y: 244, distance: 59.6
click at [340, 300] on div "網紅簡介 有趣的人 @aninterestingpersong 🖇️合作邀約請私訊/Email 📕小紅書:Songann 📹抖音:Songann1118" at bounding box center [628, 284] width 1257 height 569
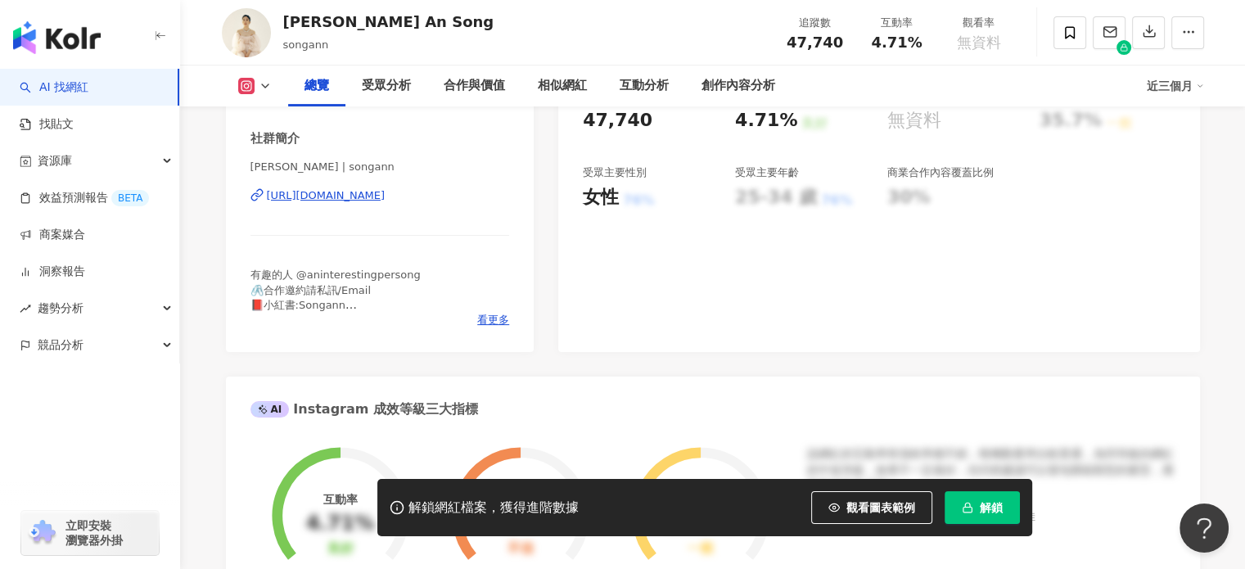
click at [344, 203] on div "https://www.instagram.com/songann/" at bounding box center [326, 195] width 119 height 15
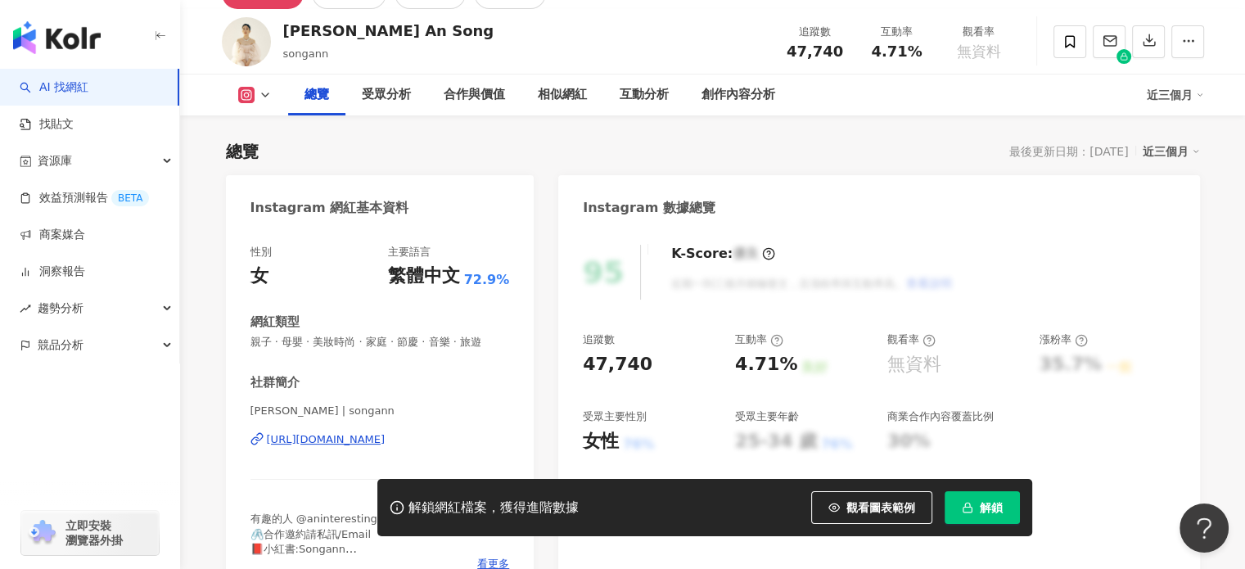
scroll to position [82, 0]
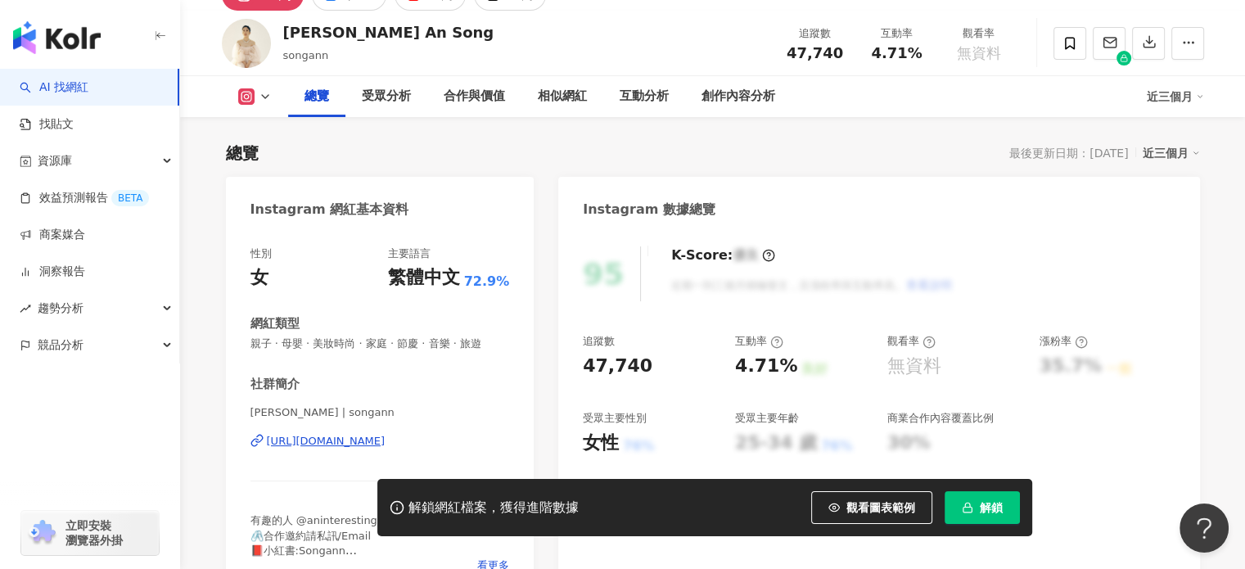
click at [367, 448] on div "https://www.instagram.com/songann/" at bounding box center [326, 441] width 119 height 15
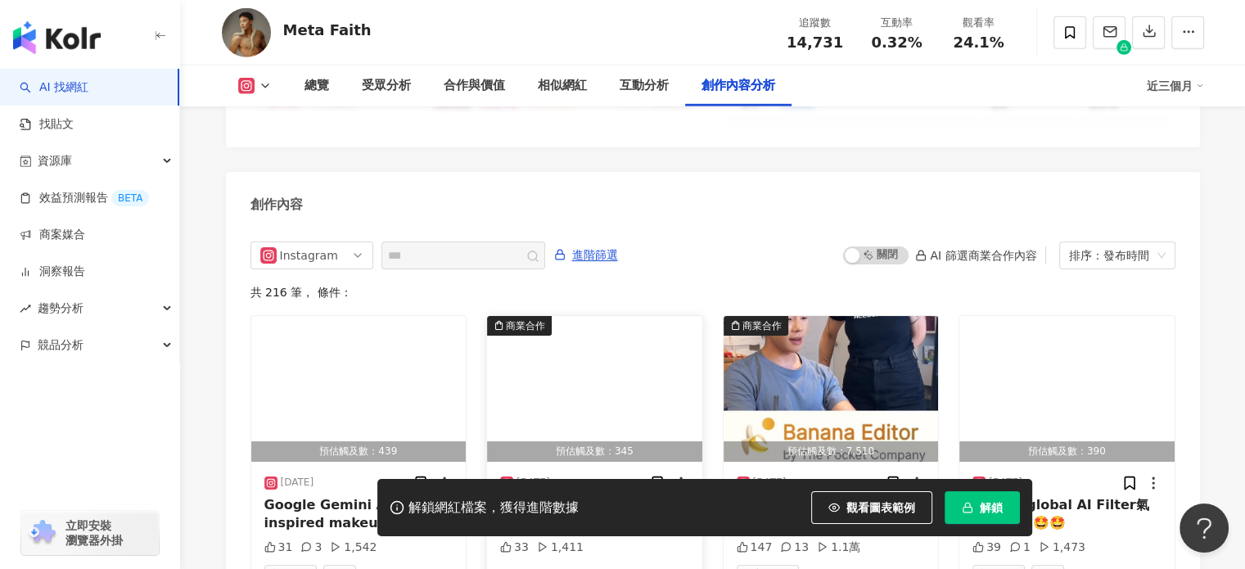
scroll to position [4897, 0]
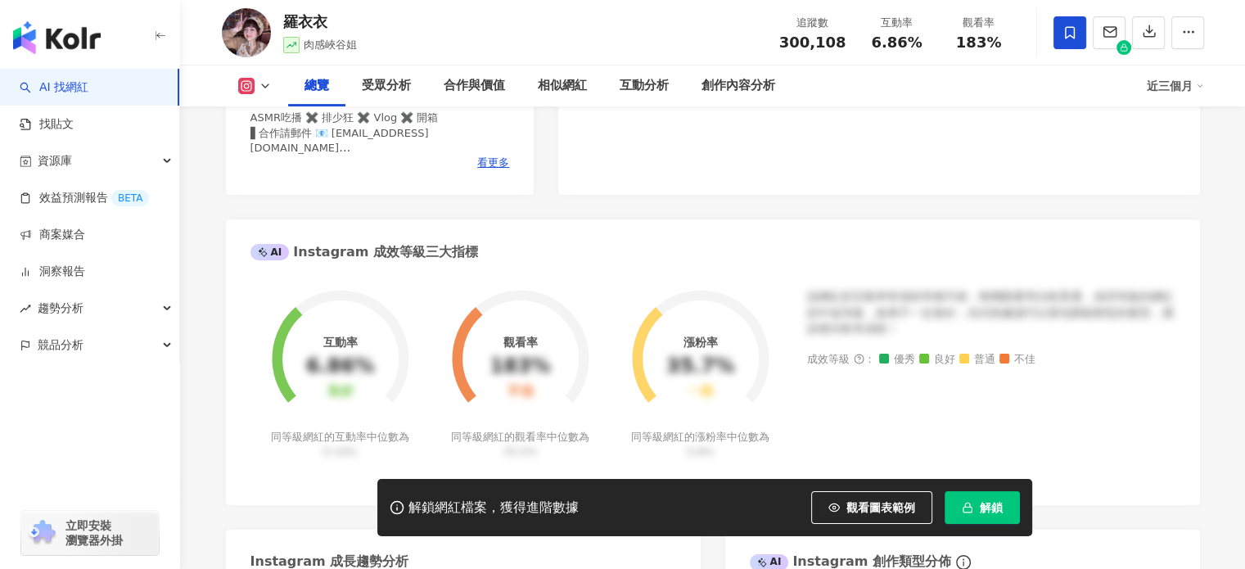
drag, startPoint x: 1255, startPoint y: 107, endPoint x: 1256, endPoint y: 607, distance: 500.1
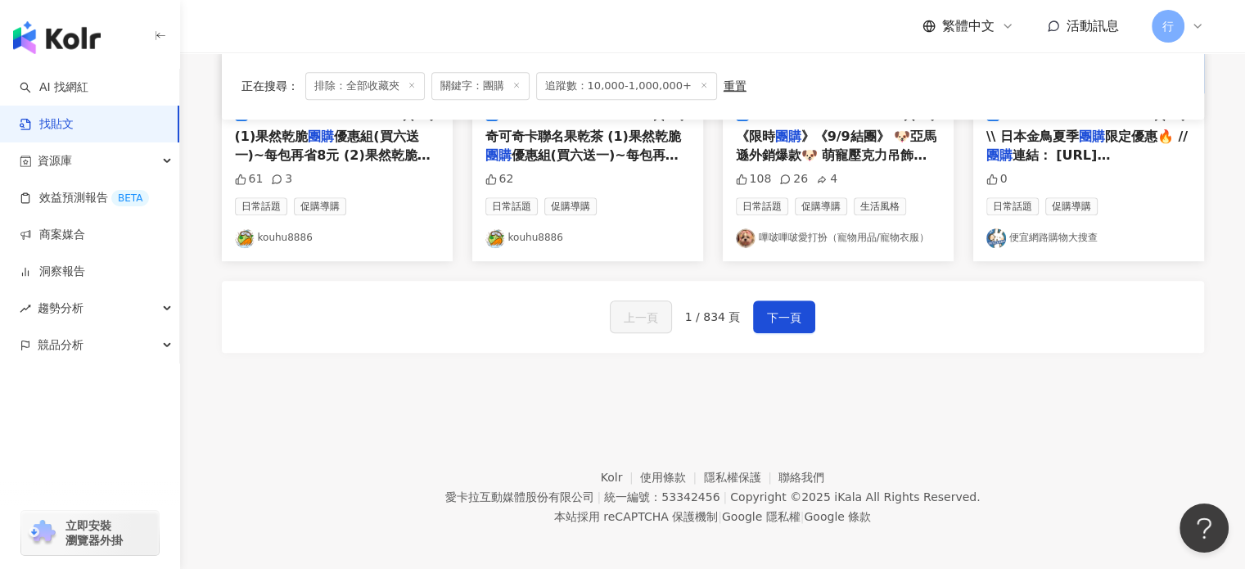
scroll to position [1003, 0]
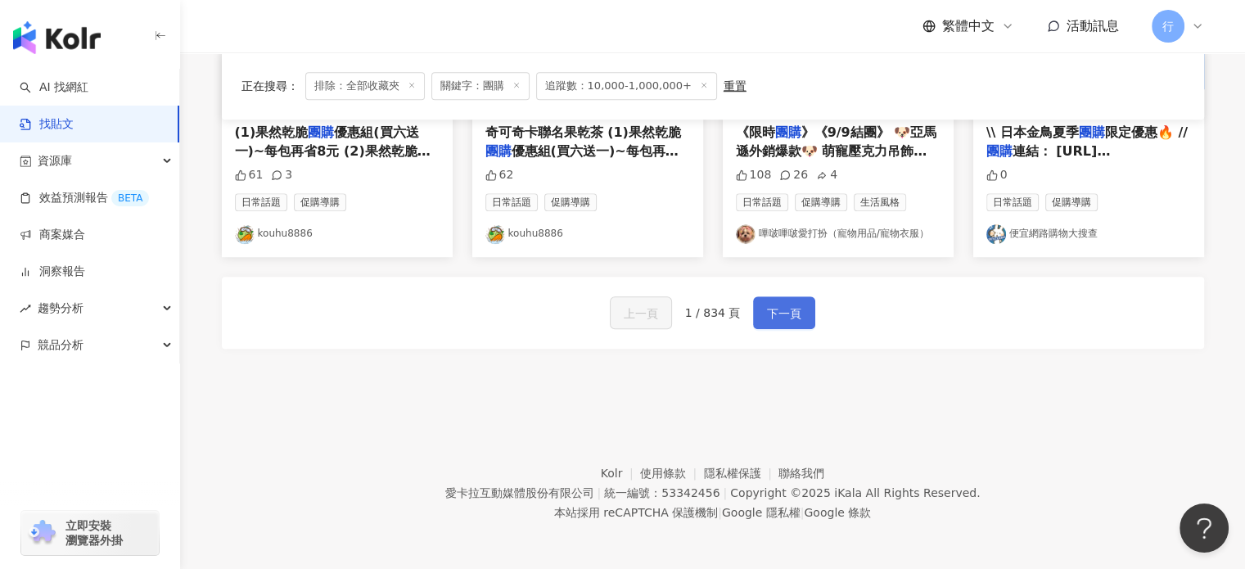
drag, startPoint x: 748, startPoint y: 306, endPoint x: 758, endPoint y: 309, distance: 10.1
click at [750, 308] on div "上一頁 1 / 834 頁 下一頁" at bounding box center [713, 312] width 206 height 33
click at [774, 313] on span "下一頁" at bounding box center [784, 314] width 34 height 20
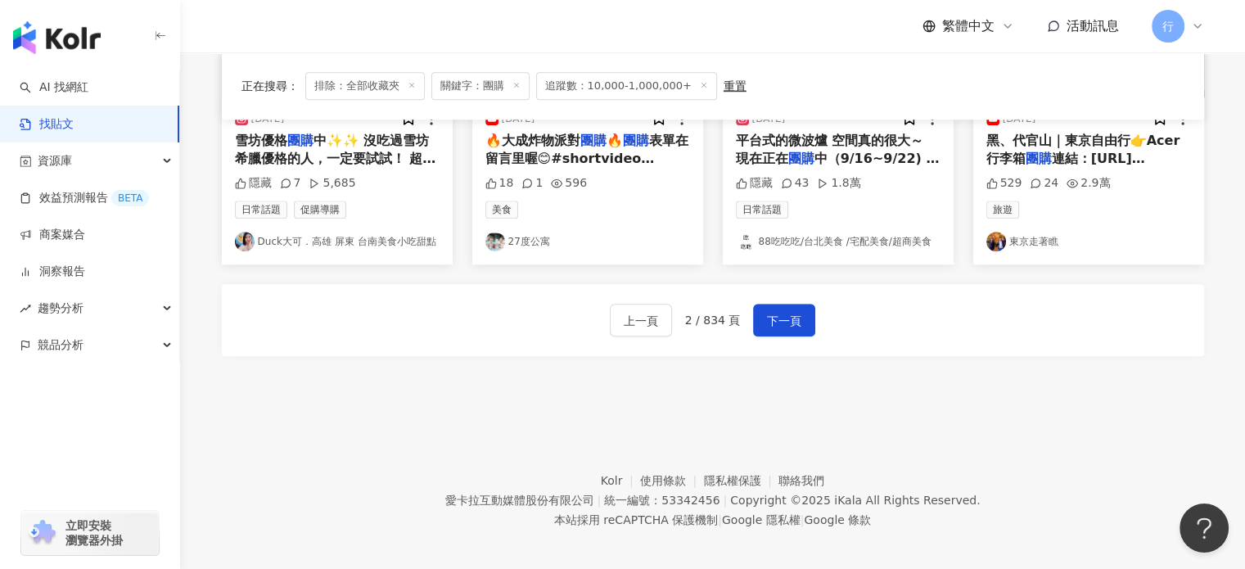
click at [766, 331] on div "上一頁 2 / 834 頁 下一頁" at bounding box center [713, 320] width 982 height 72
click at [786, 313] on span "下一頁" at bounding box center [784, 321] width 34 height 20
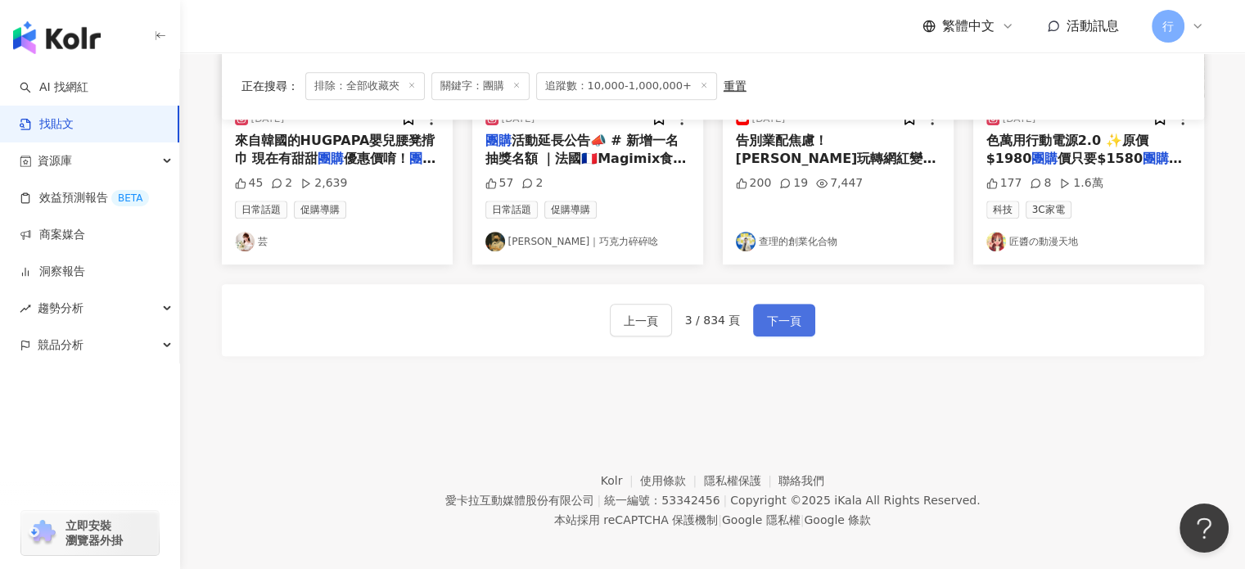
click at [786, 313] on span "下一頁" at bounding box center [784, 321] width 34 height 20
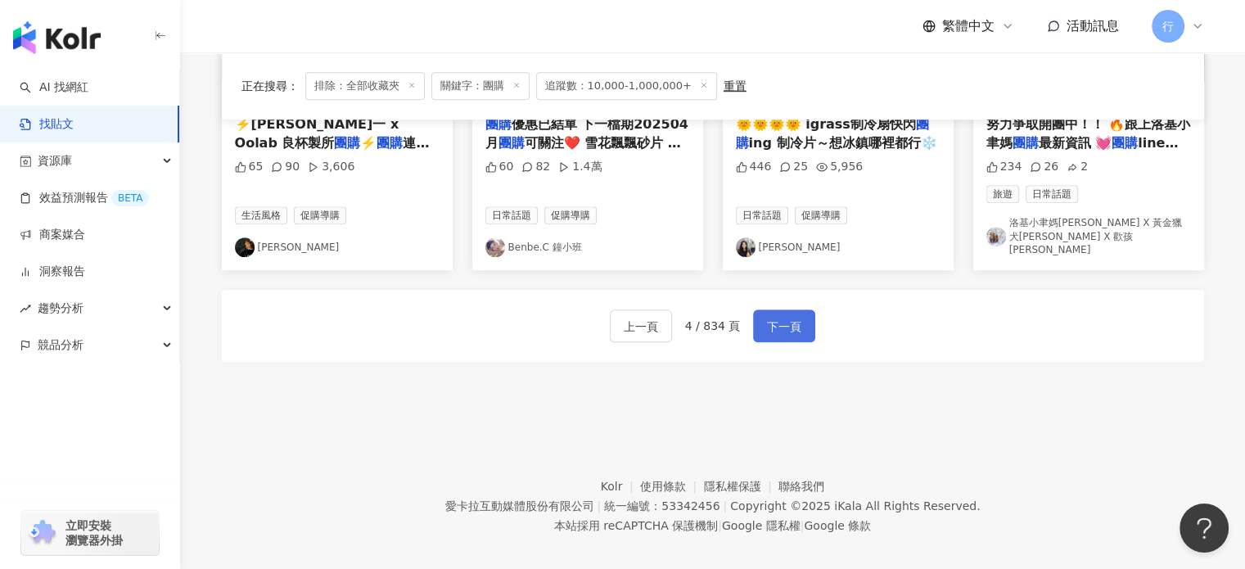
click at [786, 317] on span "下一頁" at bounding box center [784, 327] width 34 height 20
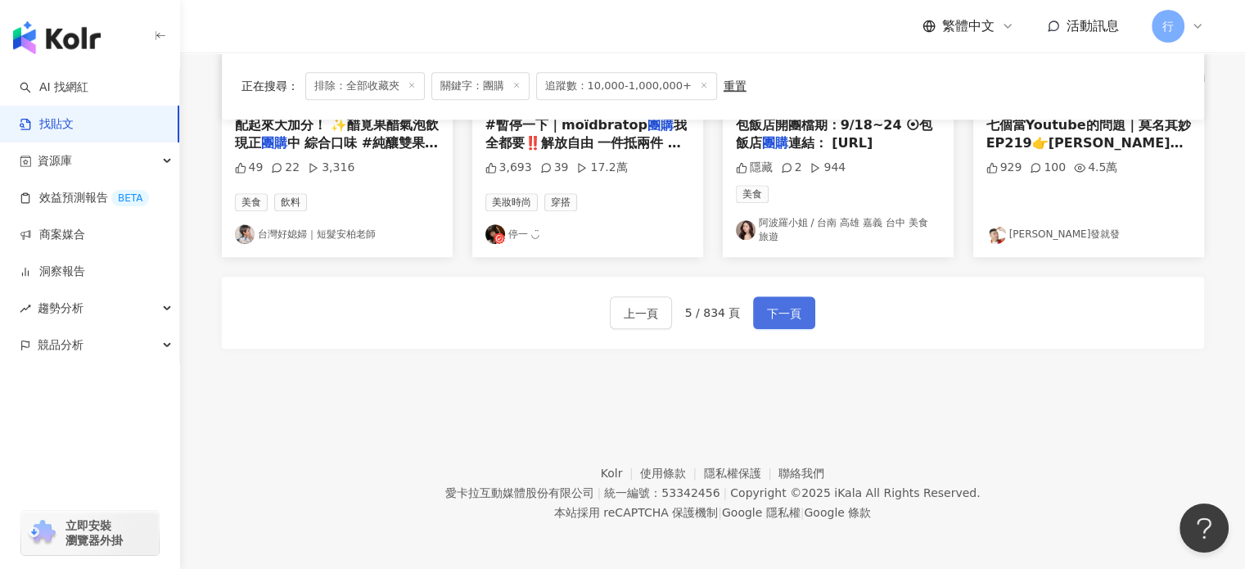
click at [786, 313] on span "下一頁" at bounding box center [784, 314] width 34 height 20
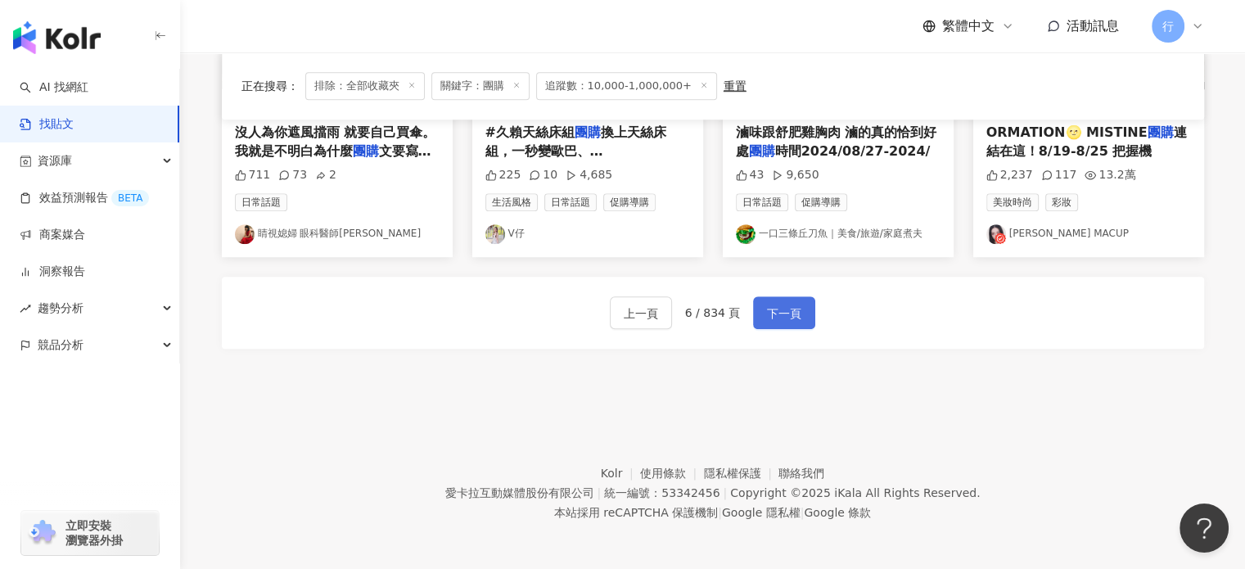
click at [786, 313] on span "下一頁" at bounding box center [784, 314] width 34 height 20
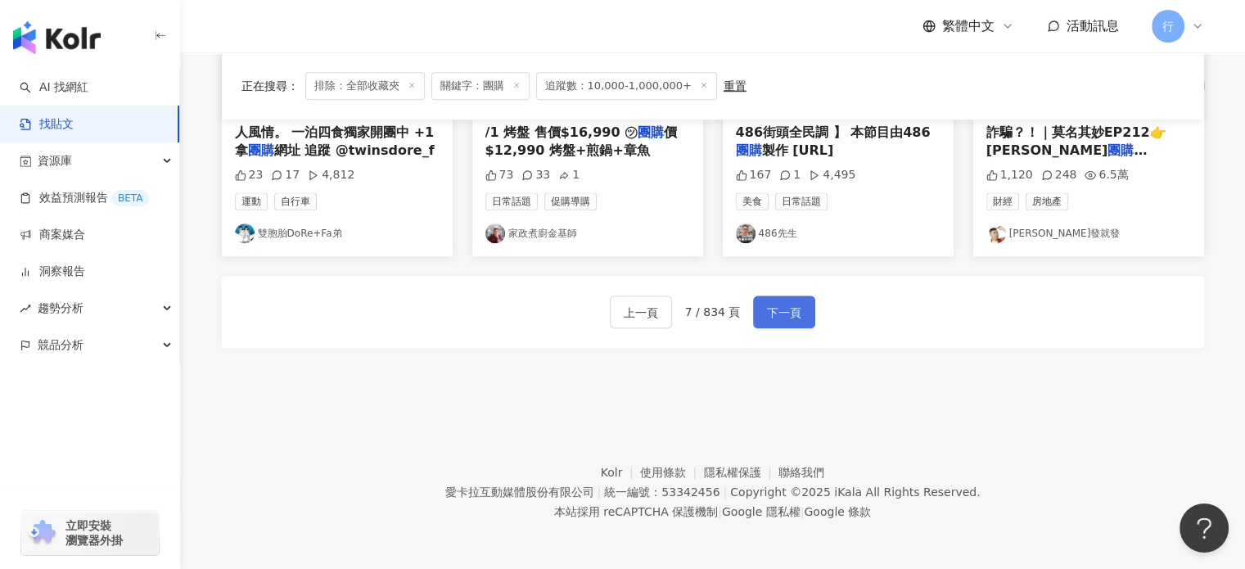
click at [786, 313] on span "下一頁" at bounding box center [784, 313] width 34 height 20
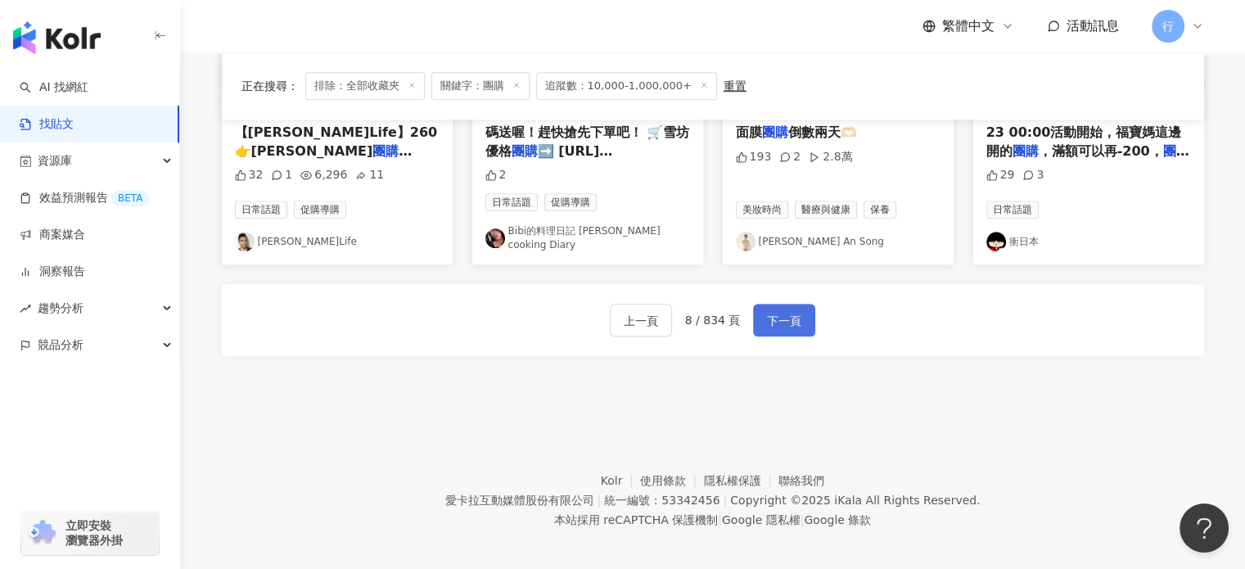
click at [786, 313] on span "下一頁" at bounding box center [784, 321] width 34 height 20
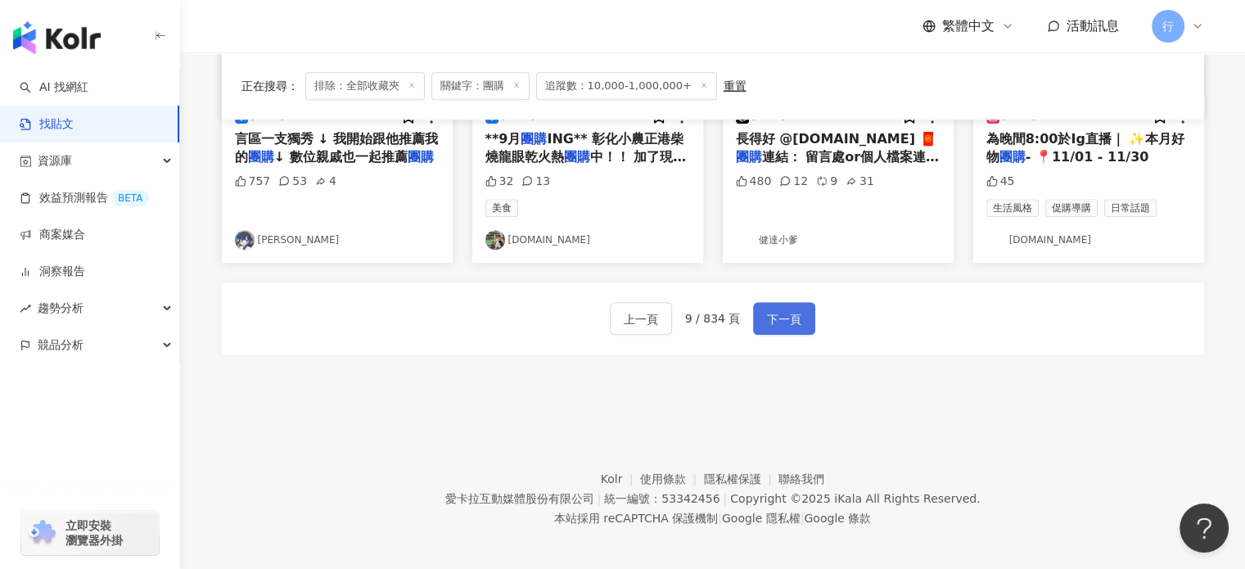
scroll to position [1011, 0]
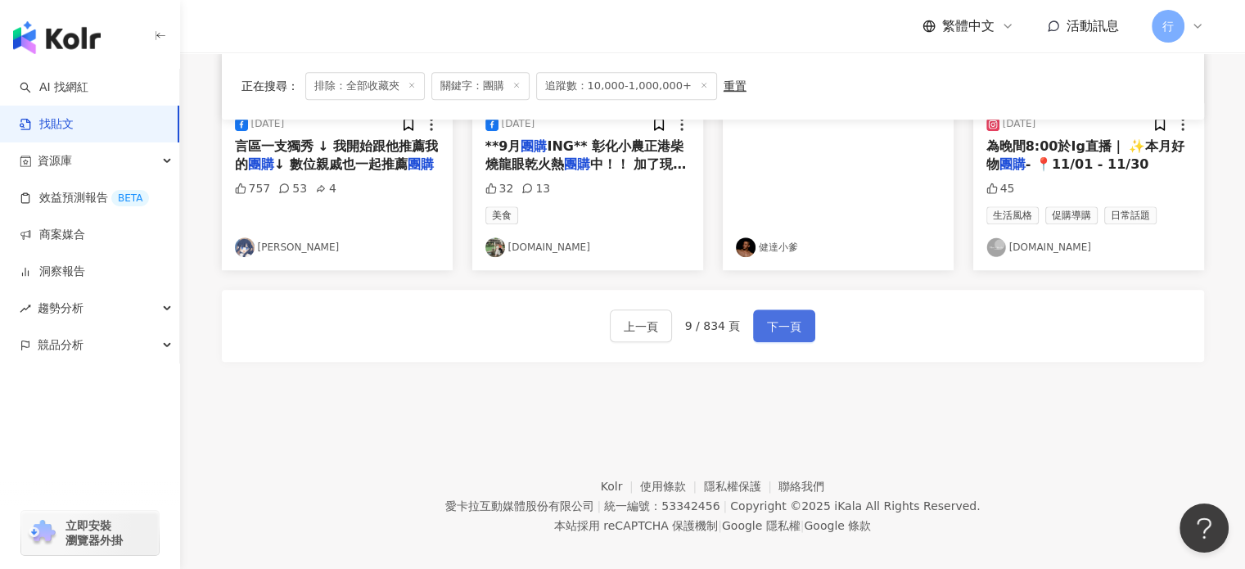
click at [786, 317] on span "下一頁" at bounding box center [784, 327] width 34 height 20
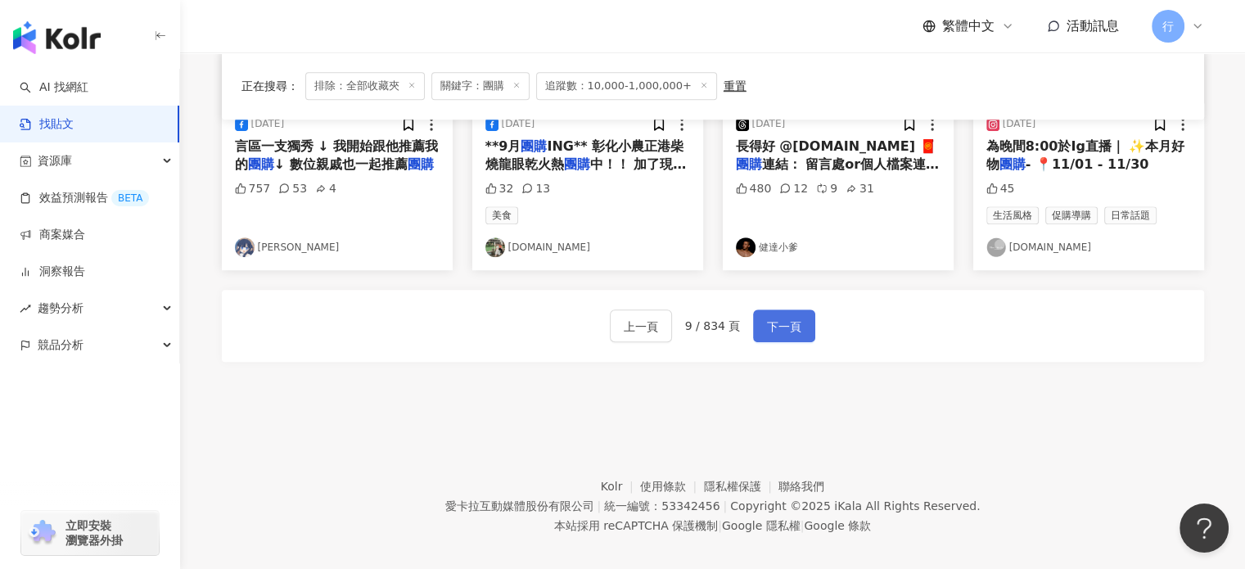
click at [786, 317] on span "下一頁" at bounding box center [784, 327] width 34 height 20
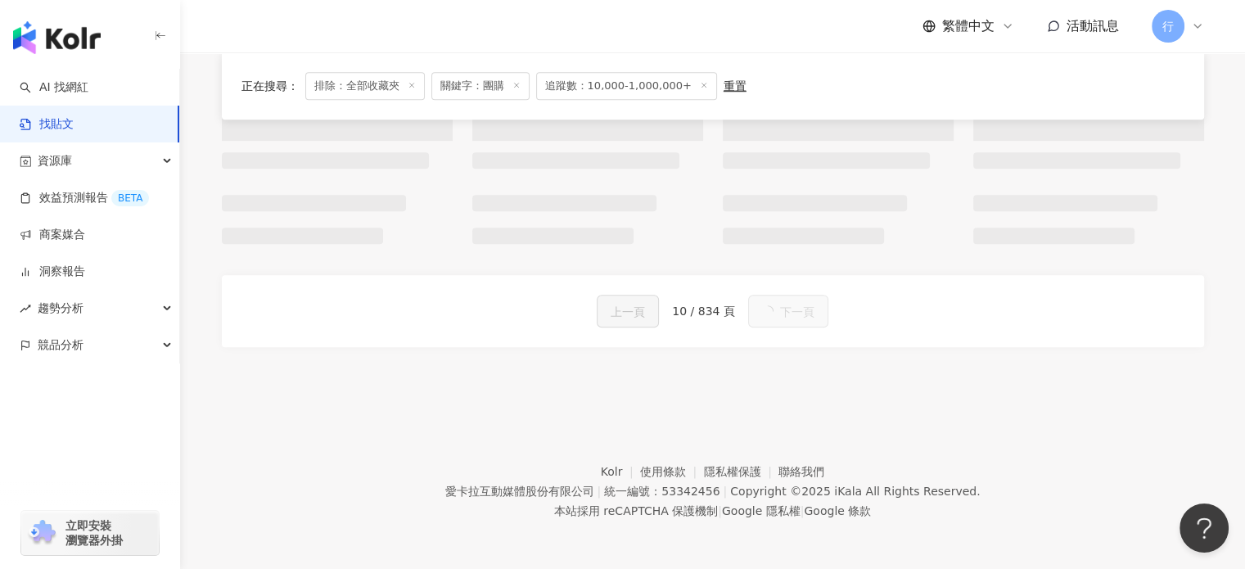
scroll to position [1003, 0]
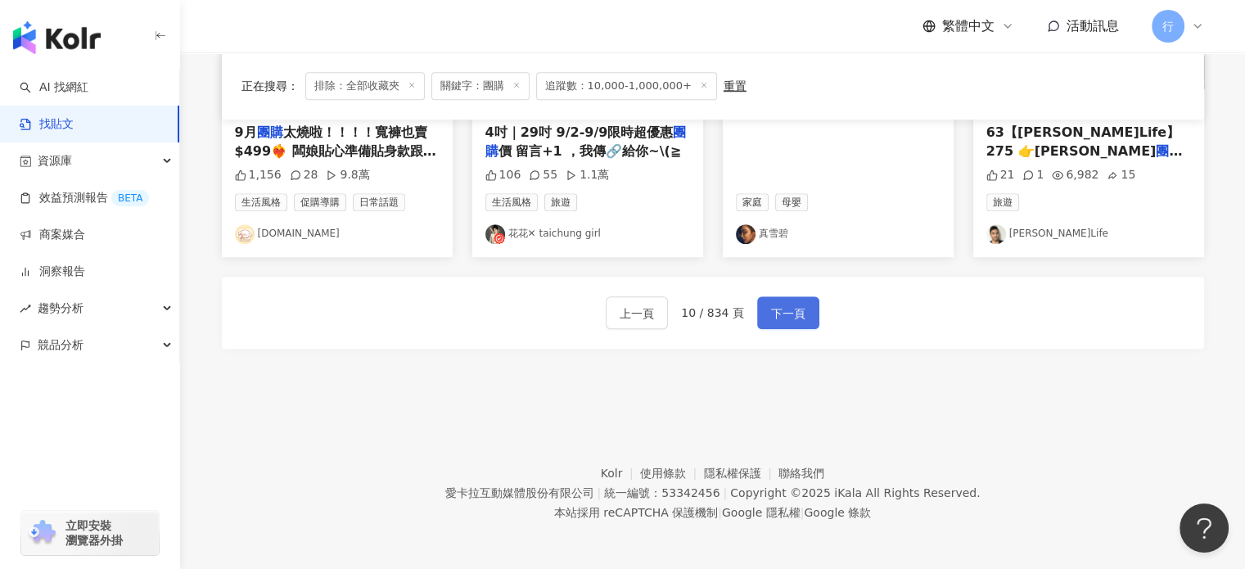
click at [786, 313] on span "下一頁" at bounding box center [788, 314] width 34 height 20
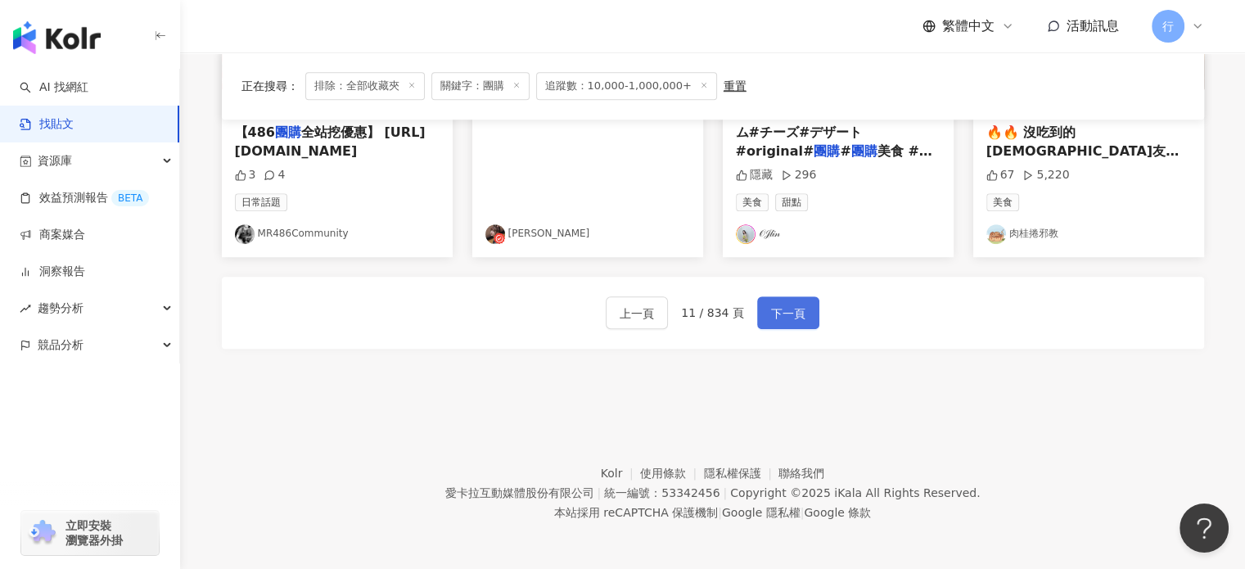
click at [786, 313] on span "下一頁" at bounding box center [788, 314] width 34 height 20
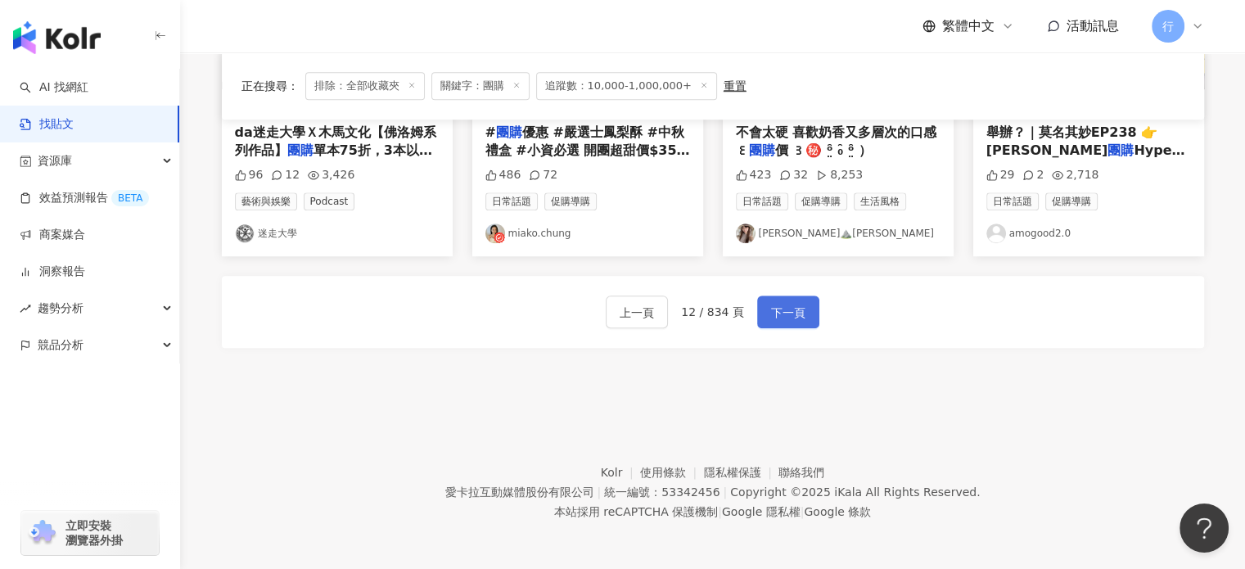
click at [786, 313] on span "下一頁" at bounding box center [788, 313] width 34 height 20
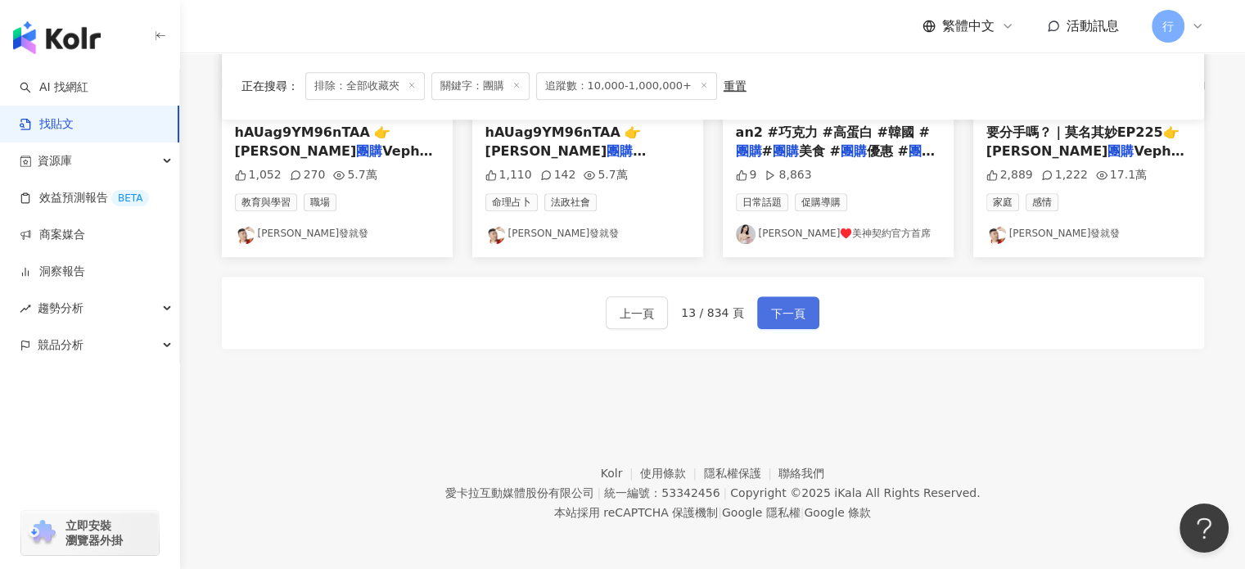
click at [786, 313] on span "下一頁" at bounding box center [788, 314] width 34 height 20
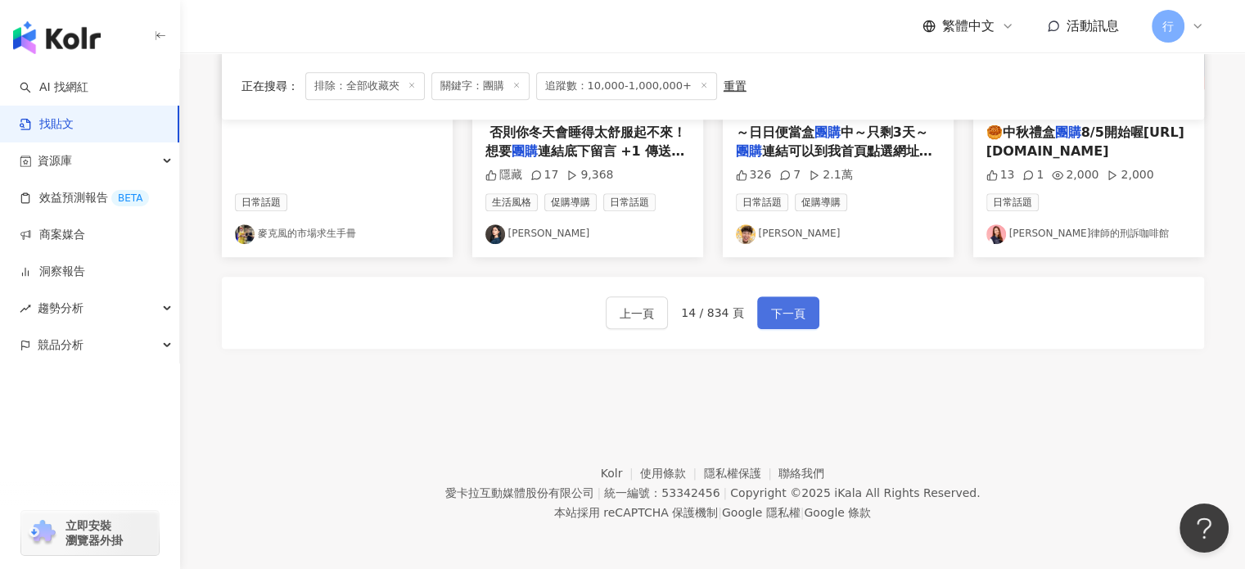
click at [786, 313] on span "下一頁" at bounding box center [788, 314] width 34 height 20
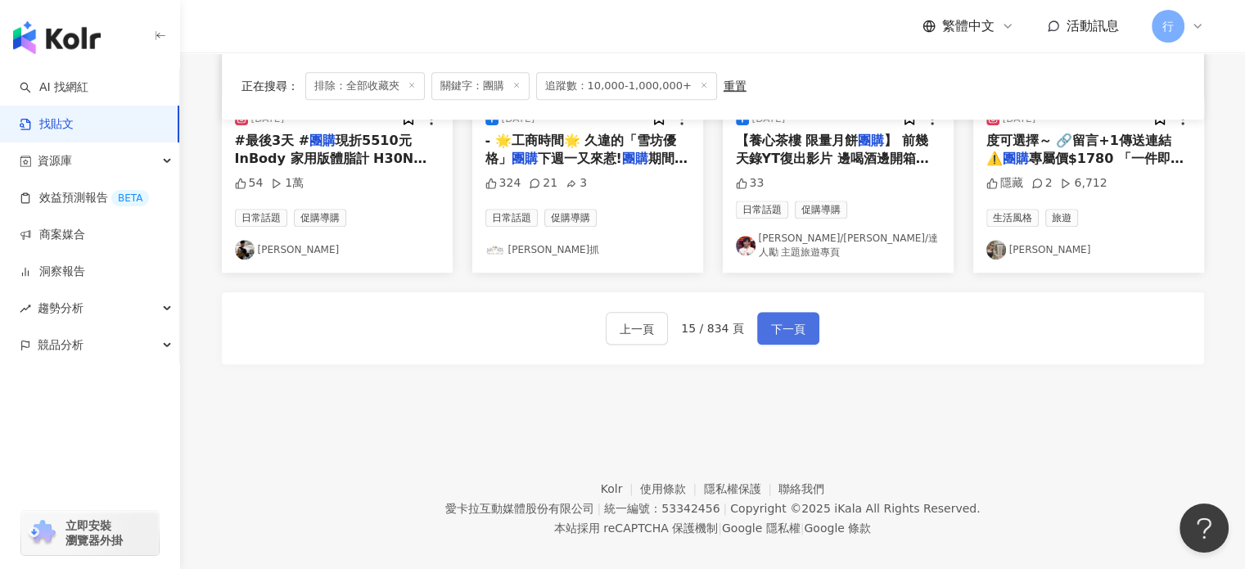
click at [786, 319] on span "下一頁" at bounding box center [788, 329] width 34 height 20
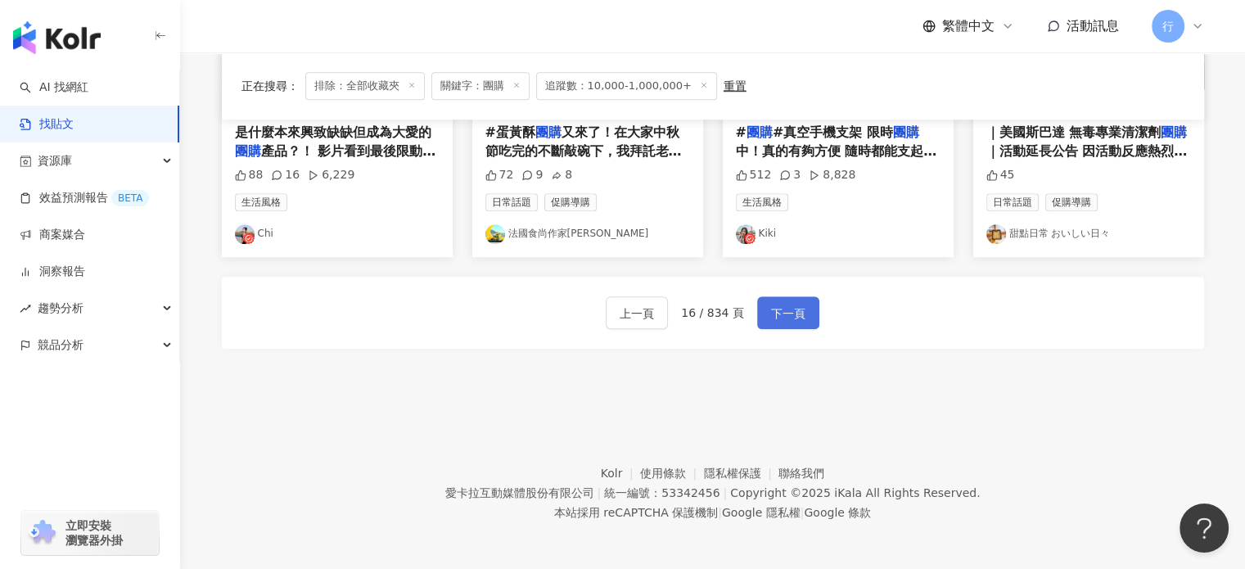
click at [786, 313] on span "下一頁" at bounding box center [788, 314] width 34 height 20
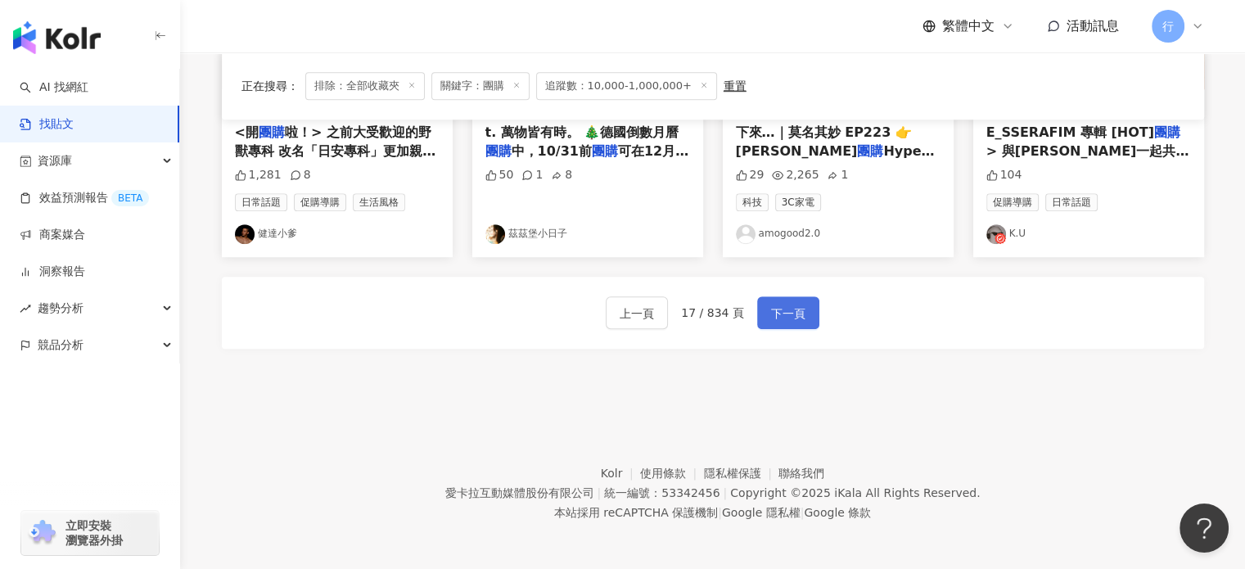
click at [786, 313] on span "下一頁" at bounding box center [788, 314] width 34 height 20
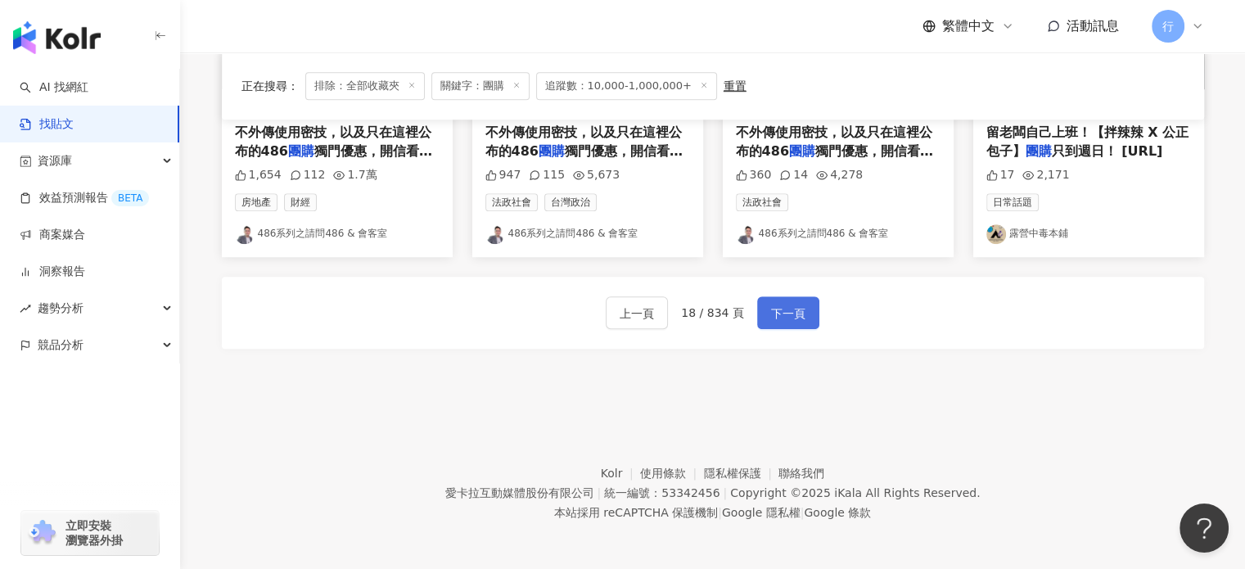
click at [786, 313] on span "下一頁" at bounding box center [788, 314] width 34 height 20
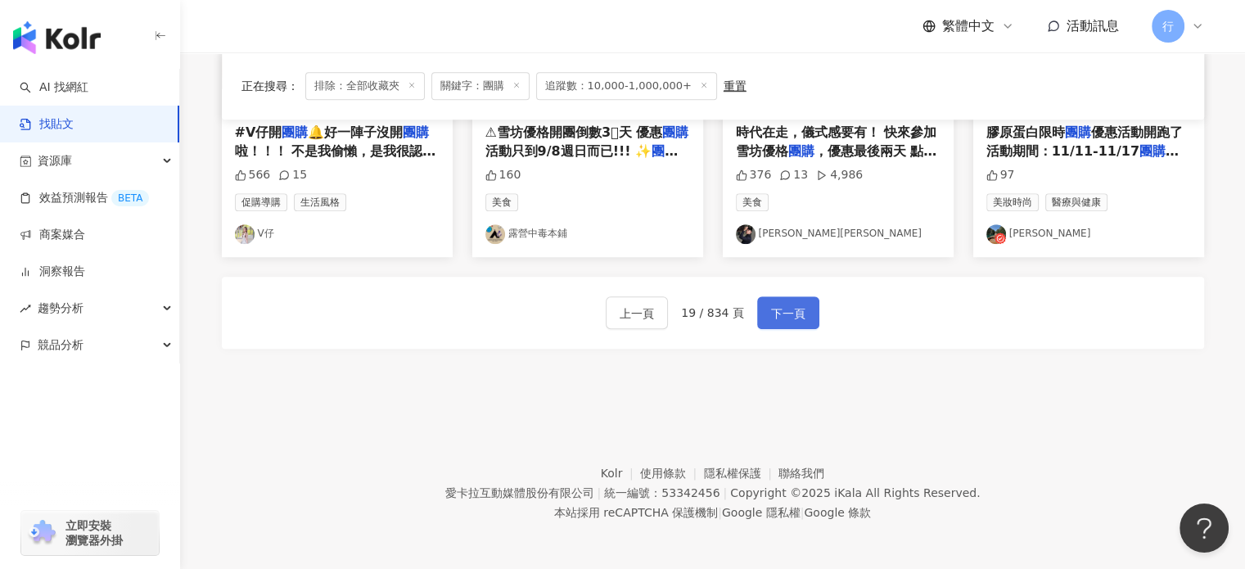
click at [786, 313] on span "下一頁" at bounding box center [788, 314] width 34 height 20
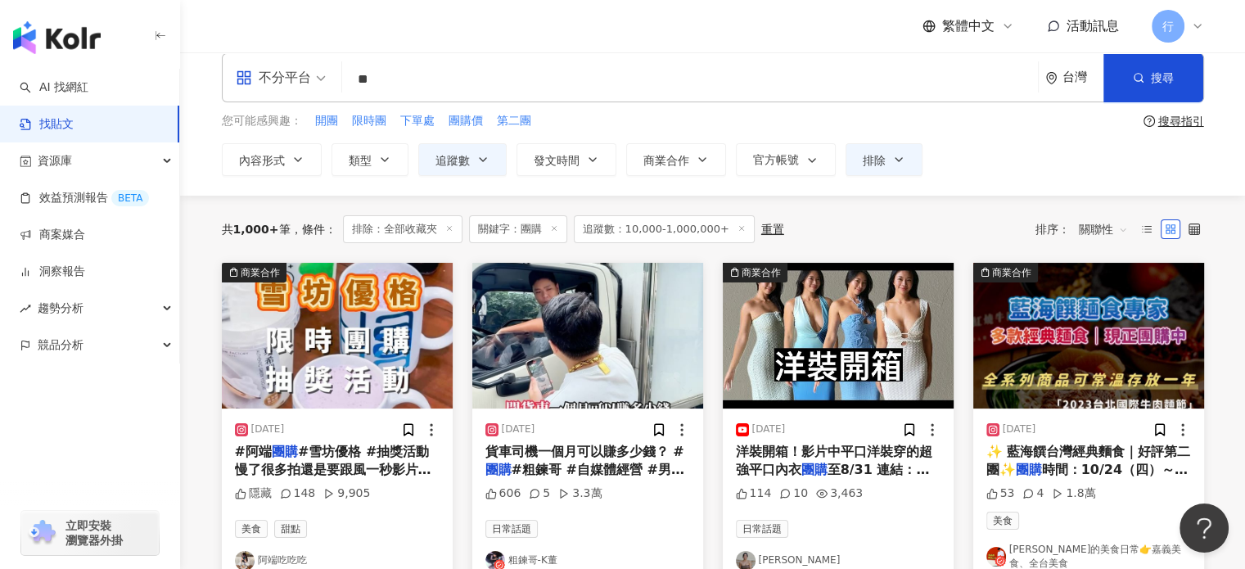
scroll to position [0, 0]
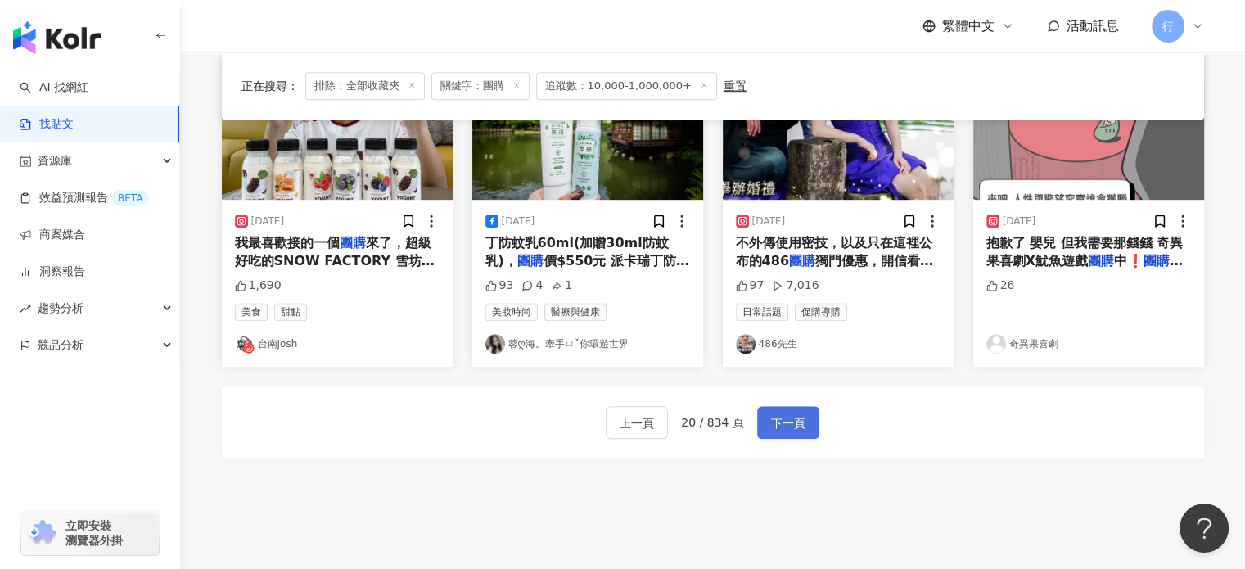
click at [800, 420] on span "下一頁" at bounding box center [788, 423] width 34 height 20
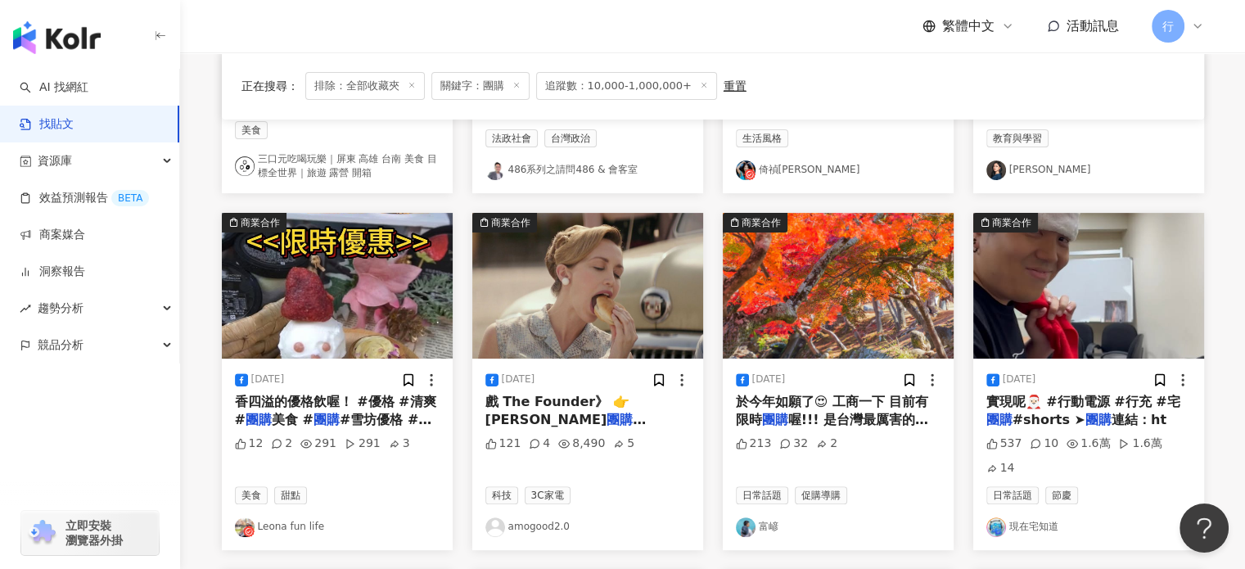
scroll to position [900, 0]
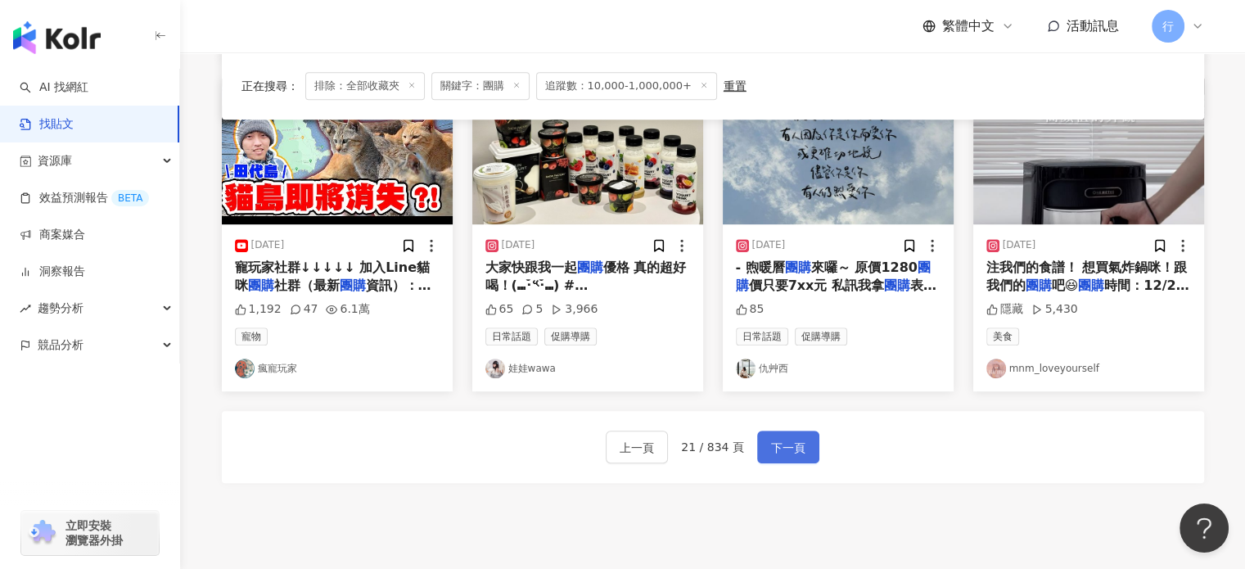
click at [797, 438] on span "下一頁" at bounding box center [788, 448] width 34 height 20
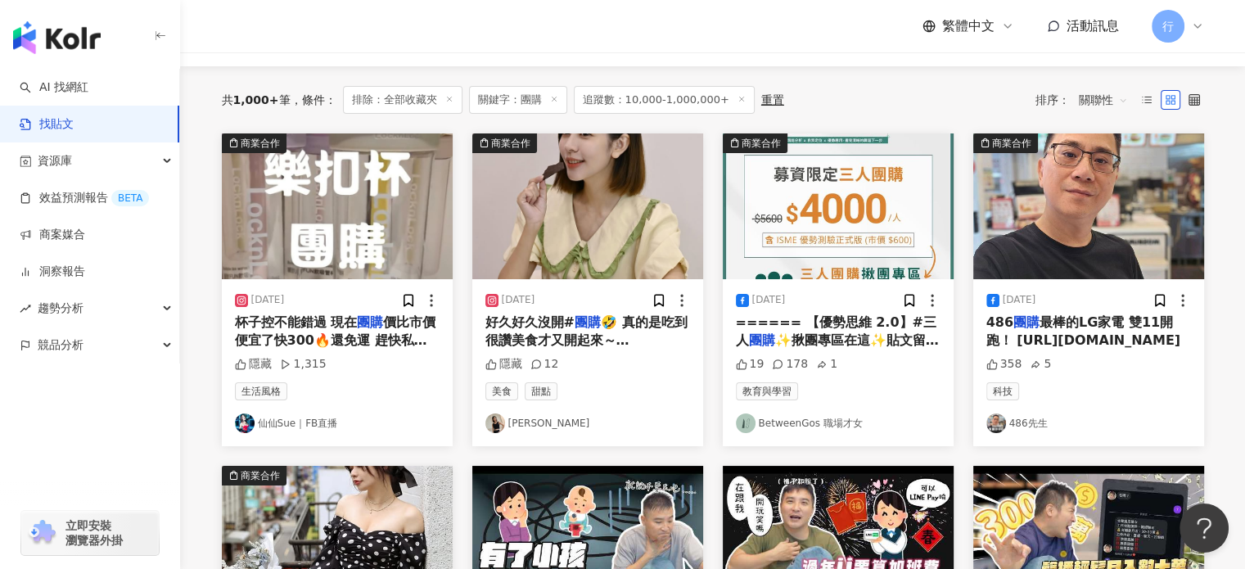
scroll to position [156, 0]
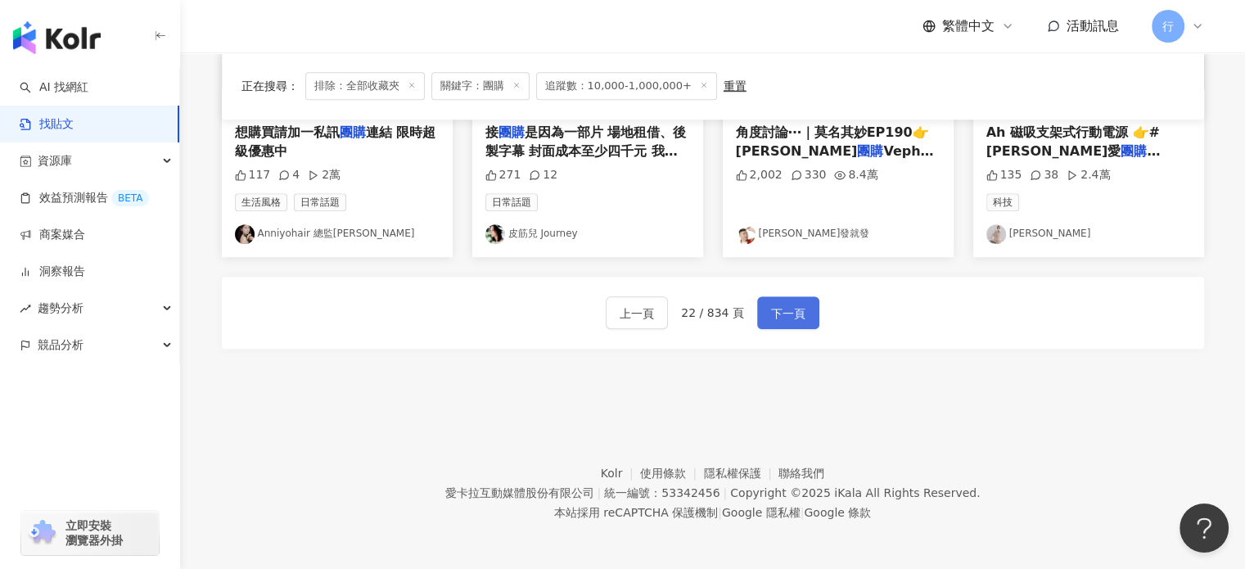
click at [765, 318] on button "下一頁" at bounding box center [788, 312] width 62 height 33
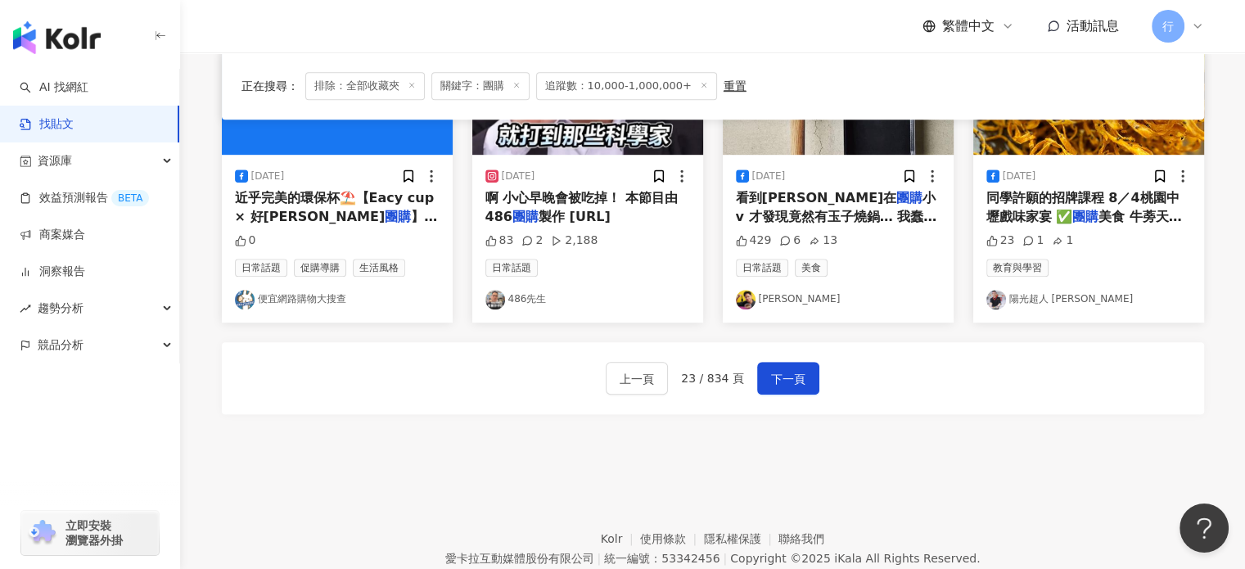
scroll to position [1003, 0]
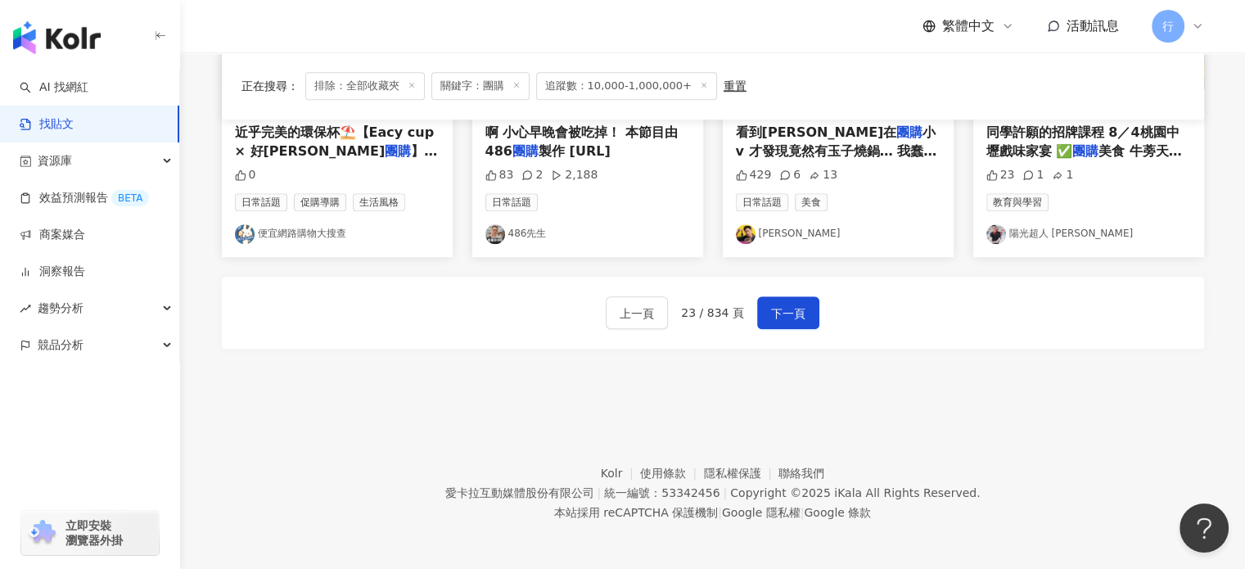
click at [769, 291] on div "上一頁 23 / 834 頁 下一頁" at bounding box center [713, 313] width 982 height 72
click at [773, 304] on span "下一頁" at bounding box center [788, 314] width 34 height 20
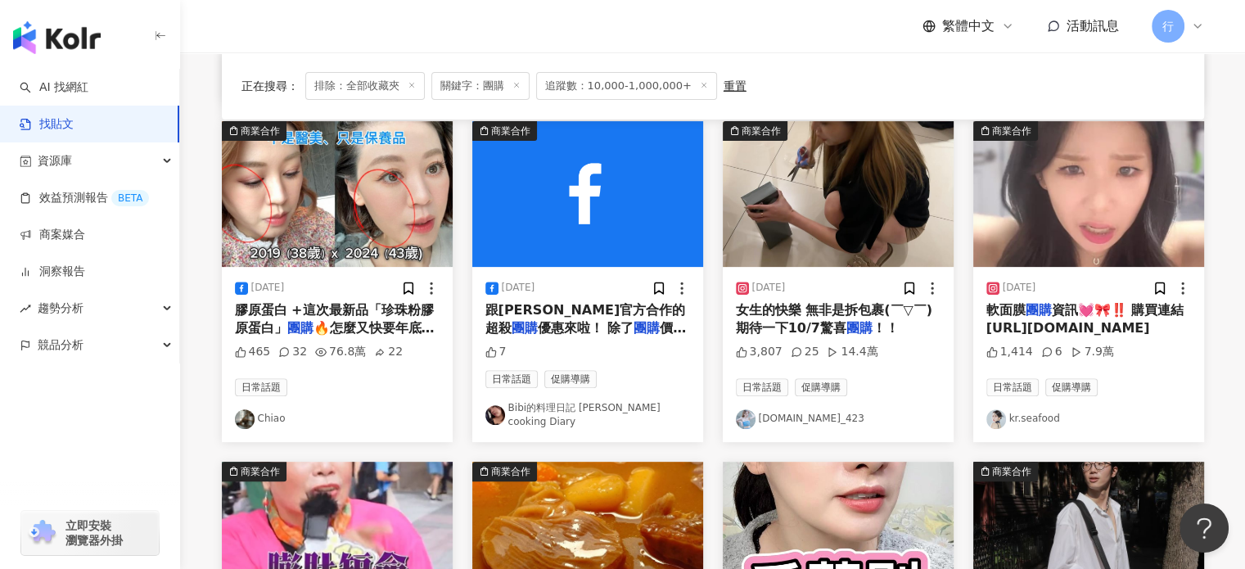
scroll to position [478, 0]
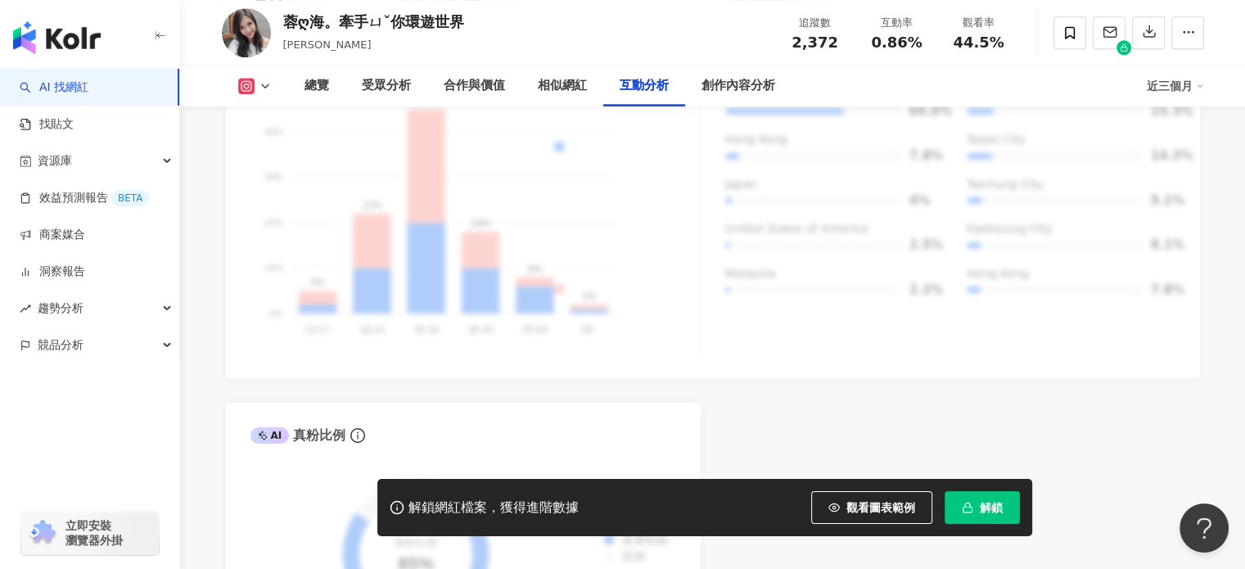
scroll to position [5169, 0]
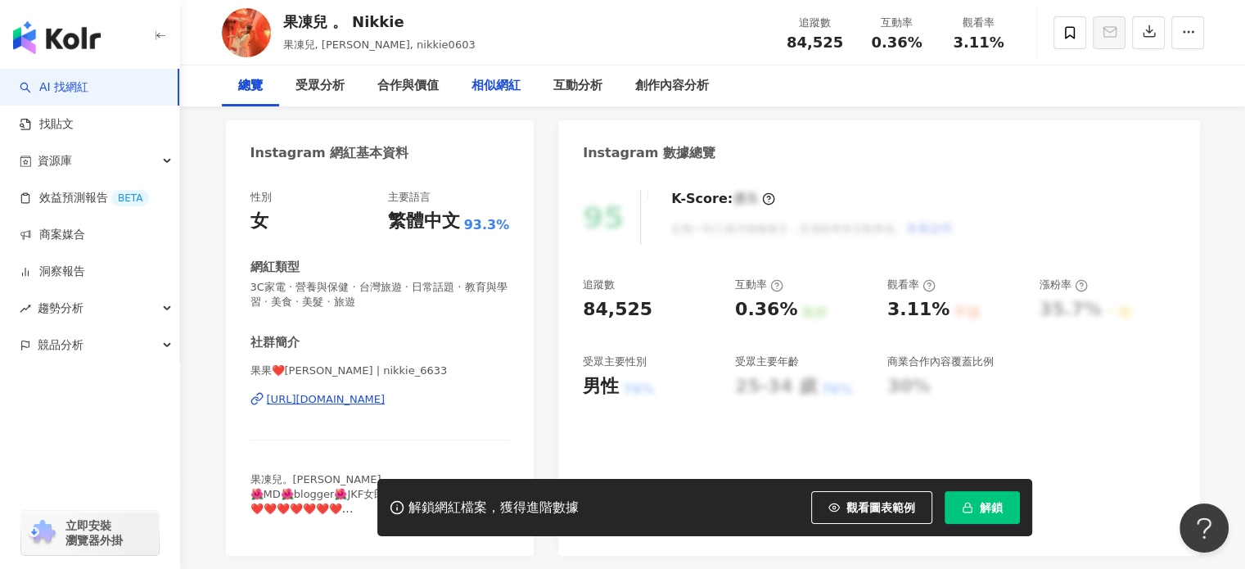
scroll to position [164, 0]
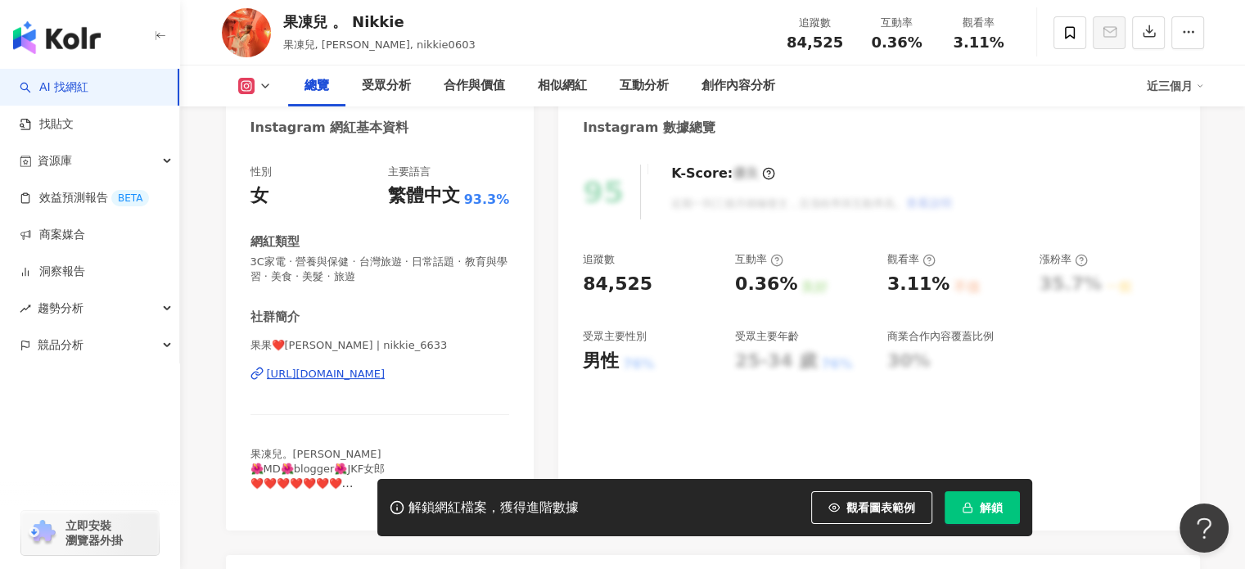
click at [327, 378] on div "https://www.instagram.com/nikkie_6633/" at bounding box center [326, 374] width 119 height 15
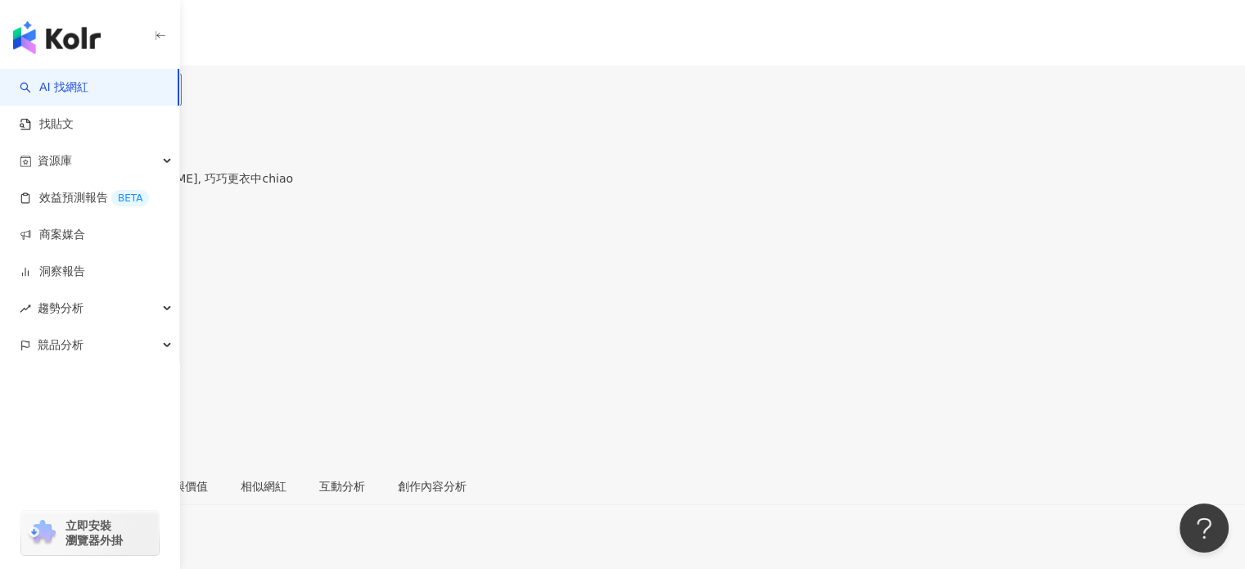
click at [522, 127] on div "Chiao chiao wen, chiao_w, 巧巧更衣中chiao 追蹤數 126,236 互動率 0.03% 觀看率 66.3%" at bounding box center [622, 286] width 1245 height 361
click at [522, 518] on div "總覽 最後更新日期：2025/9/26 近三個月" at bounding box center [622, 544] width 1245 height 52
drag, startPoint x: 275, startPoint y: 108, endPoint x: 355, endPoint y: 117, distance: 80.7
click at [355, 117] on div "Chiao chiao wen, chiao_w, 巧巧更衣中chiao 追蹤數 126,236 互動率 0.03% 觀看率 66.3%" at bounding box center [622, 286] width 1245 height 361
copy div "Chiao"
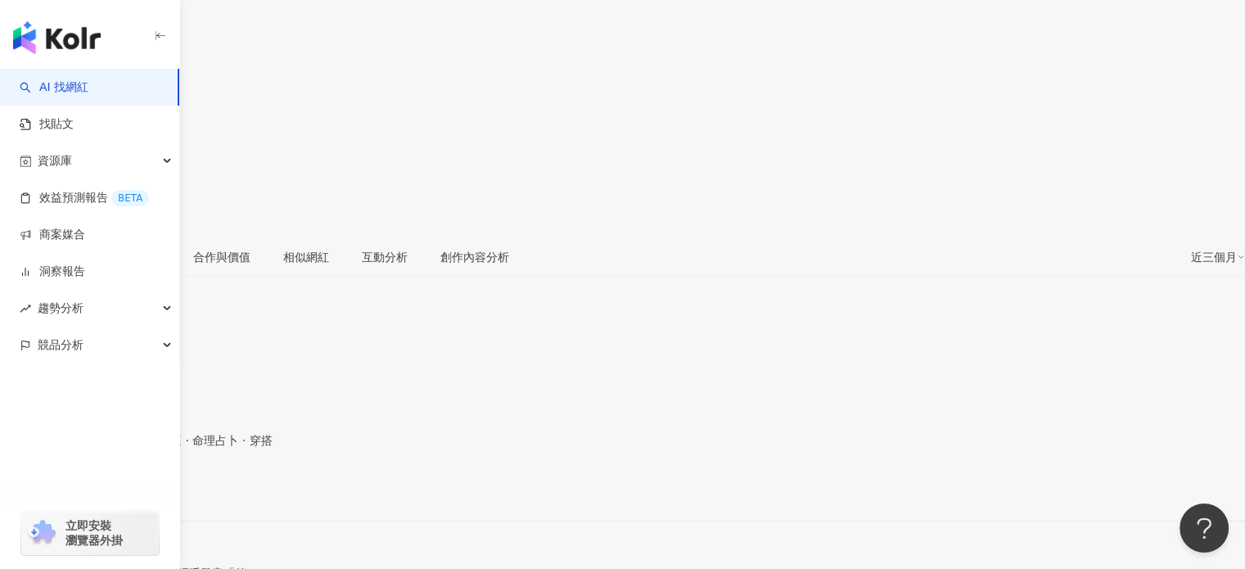
scroll to position [246, 0]
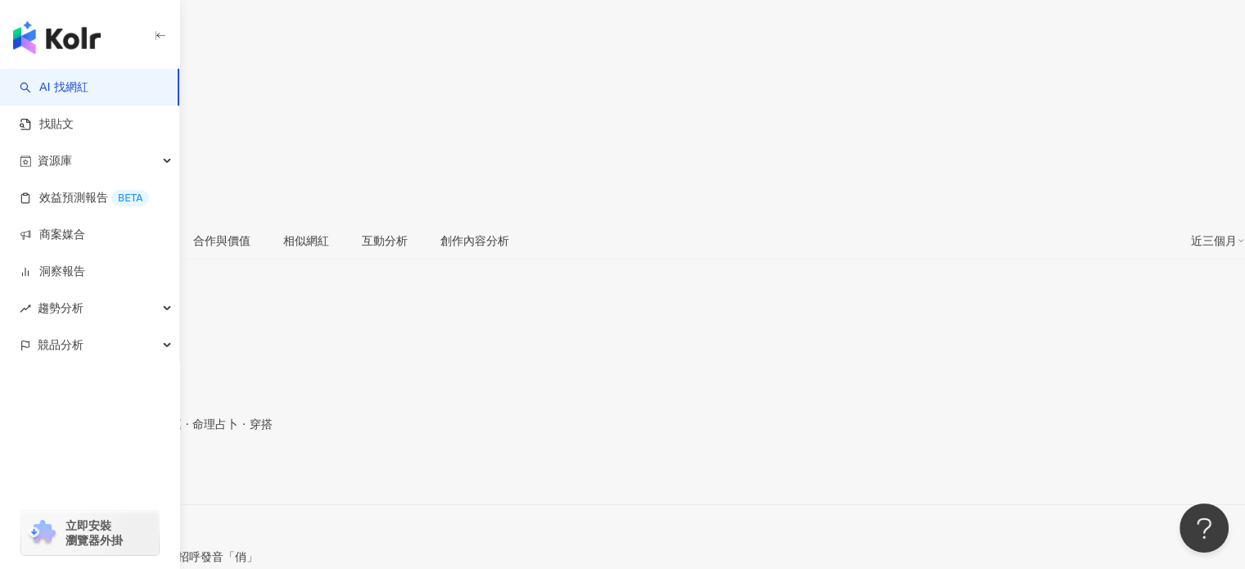
click at [385, 456] on div "chiao | chiao_w https://www.instagram.com/chiao_w/" at bounding box center [622, 490] width 1245 height 69
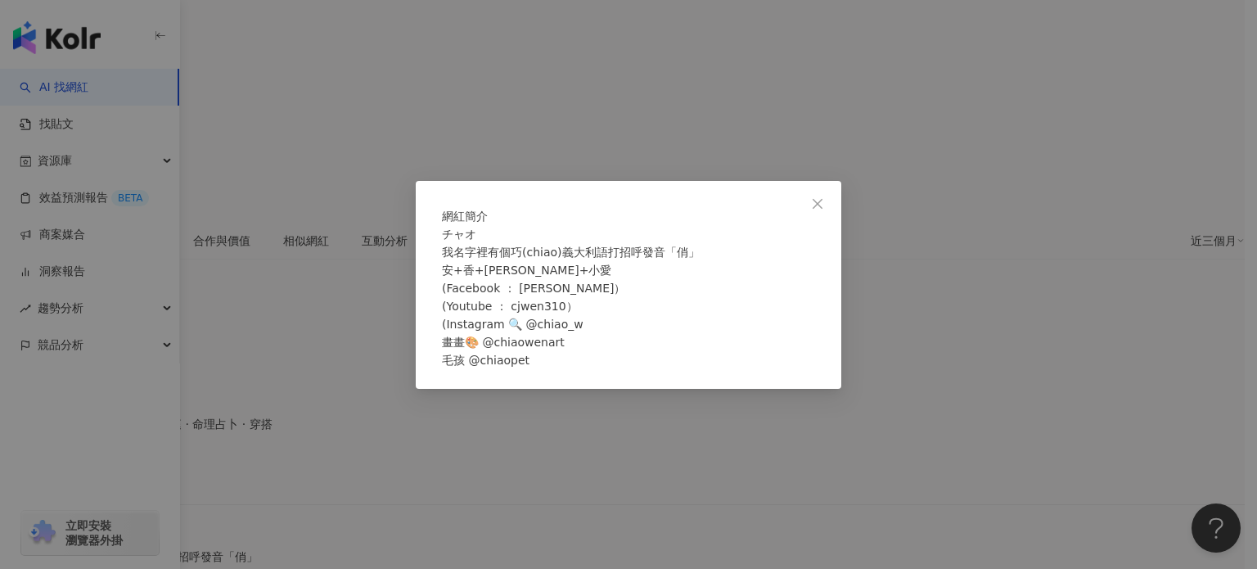
click at [367, 327] on div "網紅簡介 チャオ 我名字裡有個巧(chiao)義大利語打招呼發音「俏」 安+香+小小旺+小愛 (Facebook ： chiao） (Youtube ： cj…" at bounding box center [628, 284] width 1257 height 569
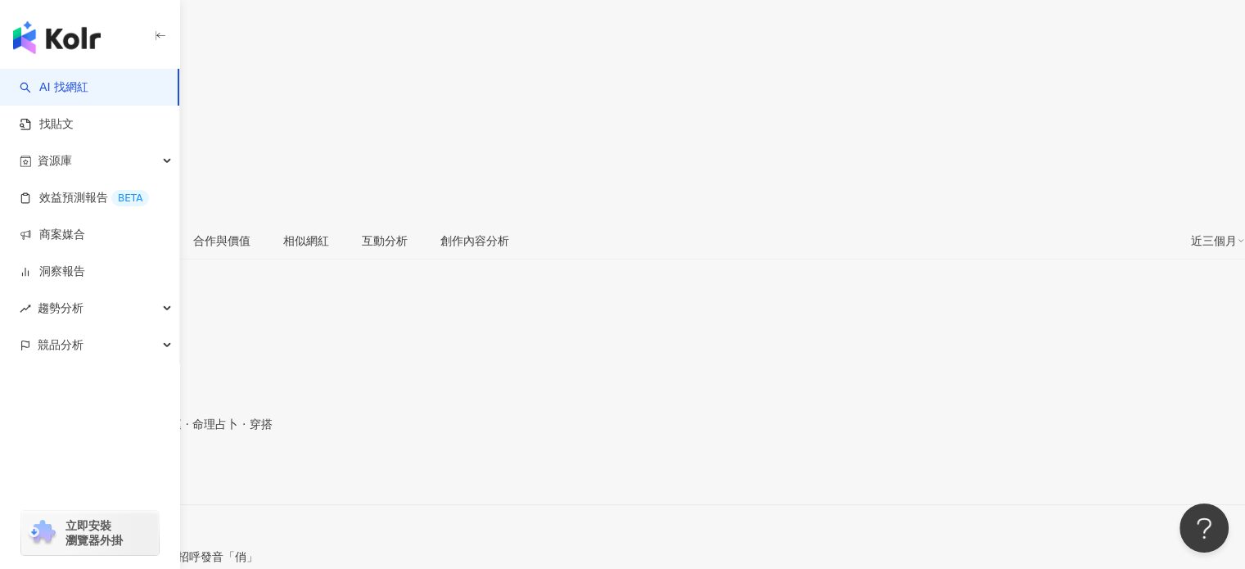
click at [399, 456] on div "chiao | chiao_w https://www.instagram.com/chiao_w/" at bounding box center [622, 490] width 1245 height 69
click at [144, 470] on div "https://www.instagram.com/chiao_w/" at bounding box center [80, 476] width 128 height 13
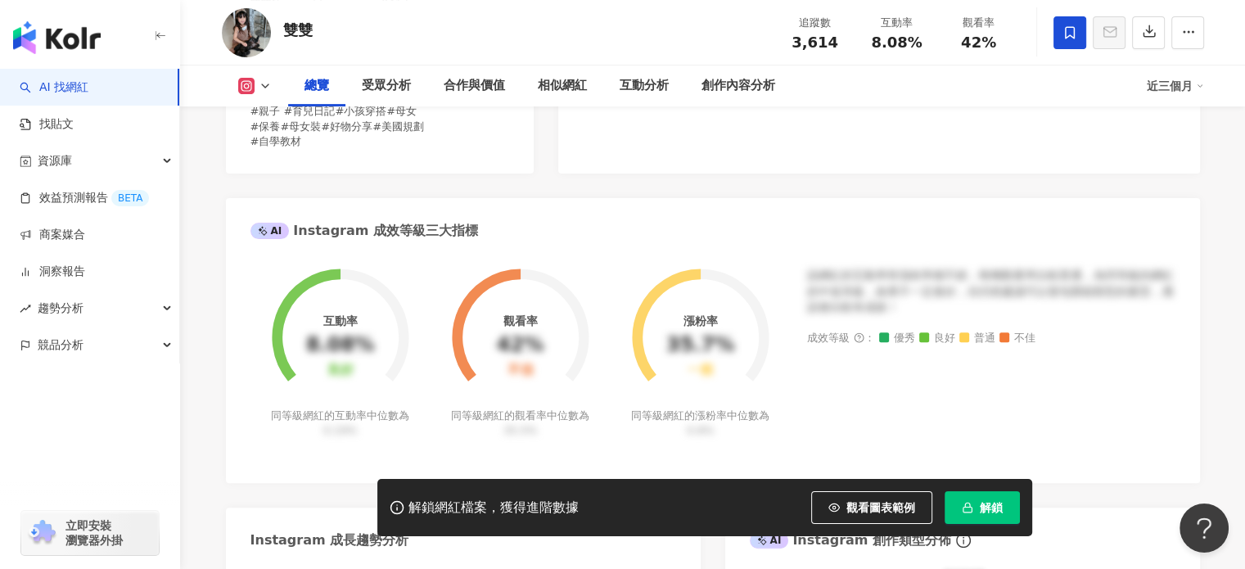
scroll to position [327, 0]
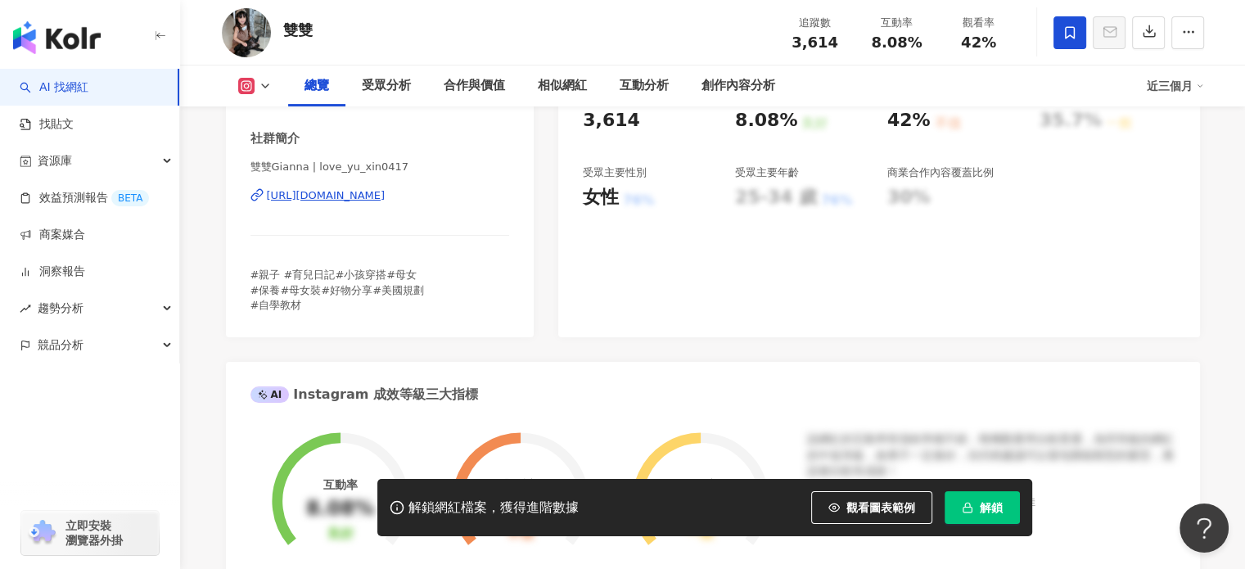
click at [385, 199] on div "https://www.instagram.com/love_yu_xin0417/" at bounding box center [326, 195] width 119 height 15
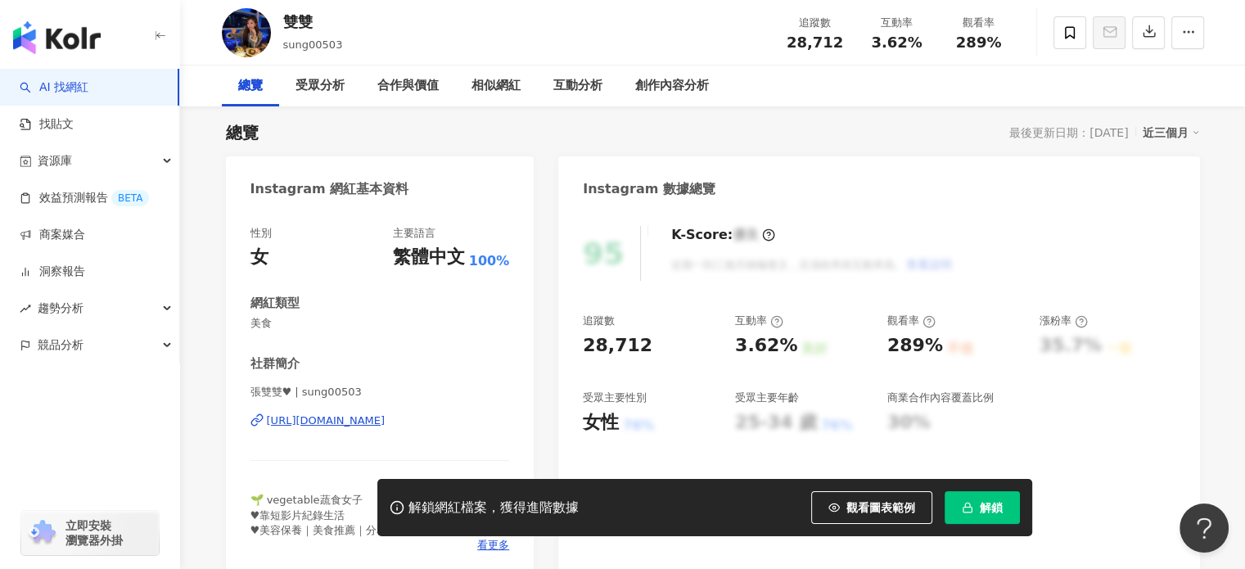
scroll to position [246, 0]
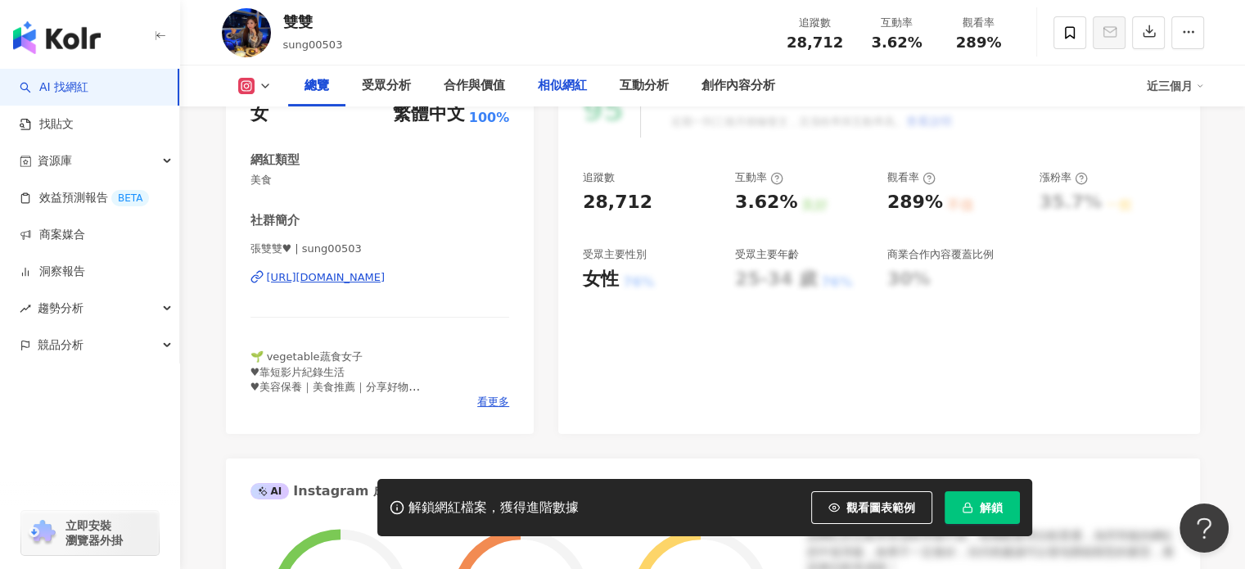
click at [510, 205] on div "性別 女 主要語言 繁體中文 100% 網紅類型 美食 社群簡介 張雙雙♥︎ | sung00503 https://www.instagram.com/su…" at bounding box center [380, 249] width 309 height 367
drag, startPoint x: 282, startPoint y: 25, endPoint x: 339, endPoint y: 24, distance: 56.5
click at [339, 24] on div "雙雙 sung00503 追蹤數 28,712 互動率 3.62% 觀看率 289%" at bounding box center [713, 32] width 1048 height 65
copy div "雙雙"
click at [498, 399] on span "看更多" at bounding box center [493, 401] width 32 height 15
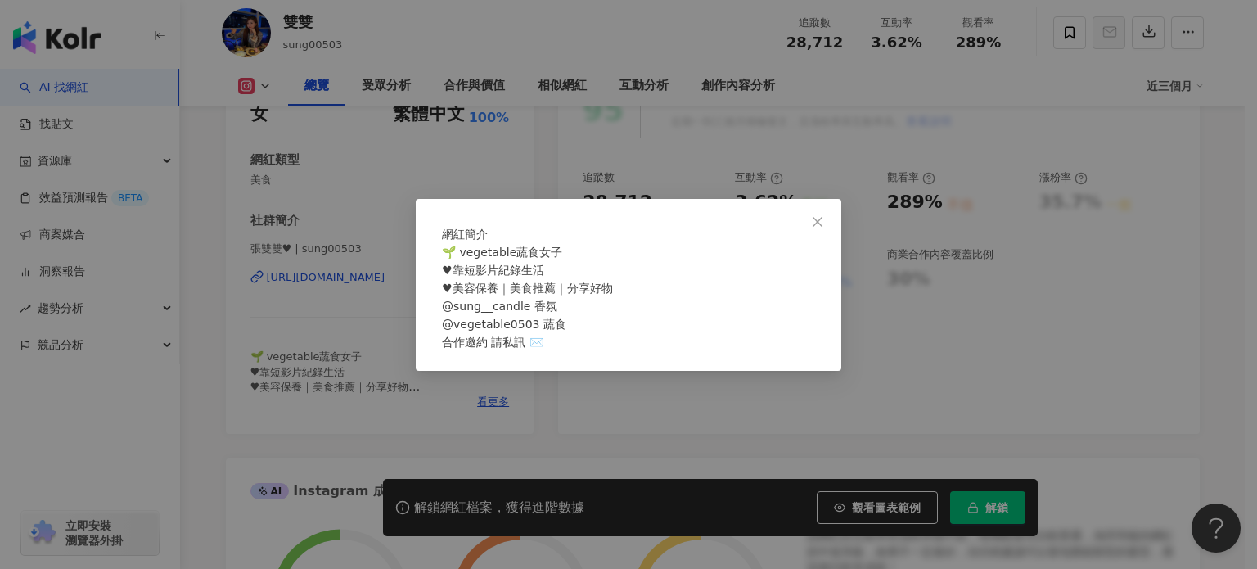
click at [319, 343] on div "網紅簡介 🌱 vegetable蔬食女子 ♥︎靠短影片紀錄生活 ♥︎美容保養｜美食推薦｜分享好物 @sung__candle 香氛 @vegetable050…" at bounding box center [628, 284] width 1257 height 569
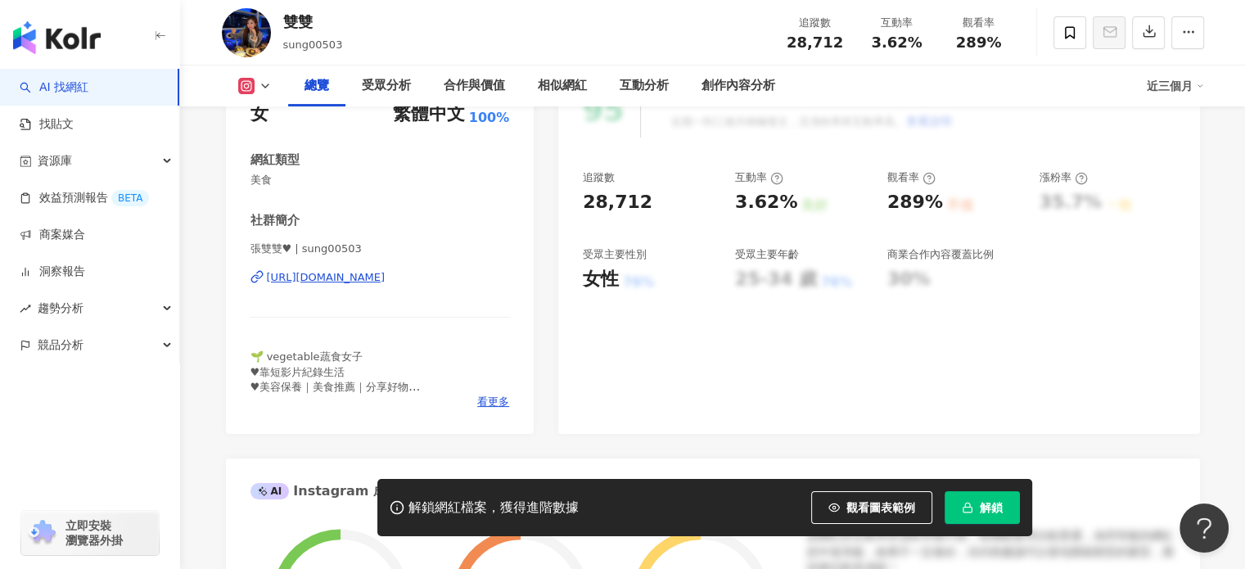
click at [385, 277] on div "https://www.instagram.com/sung00503/" at bounding box center [326, 277] width 119 height 15
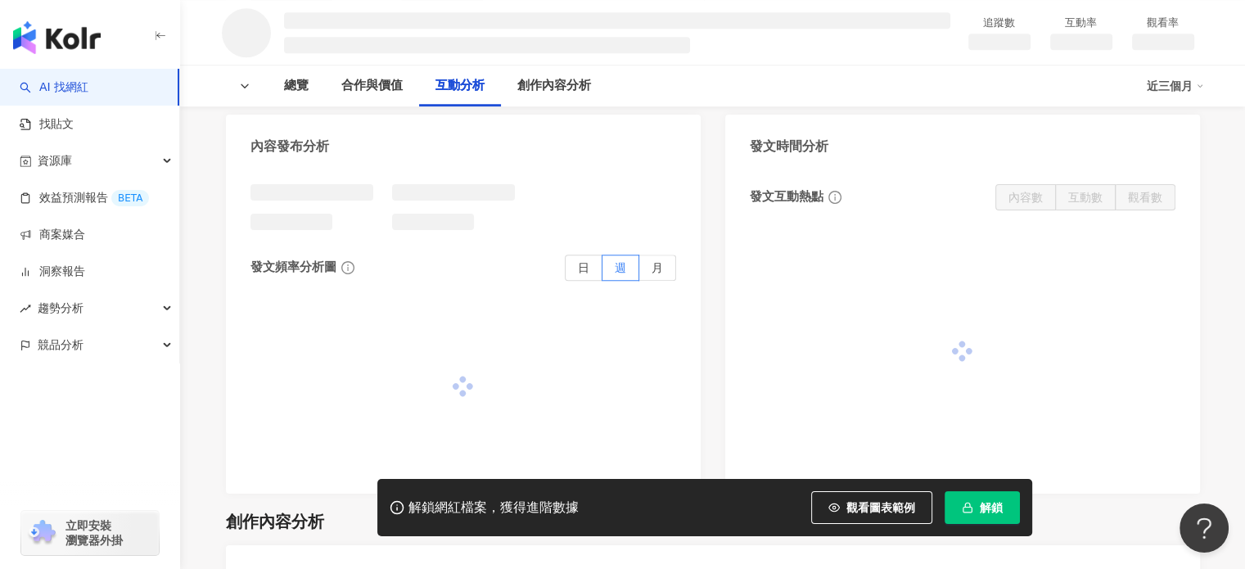
scroll to position [2057, 0]
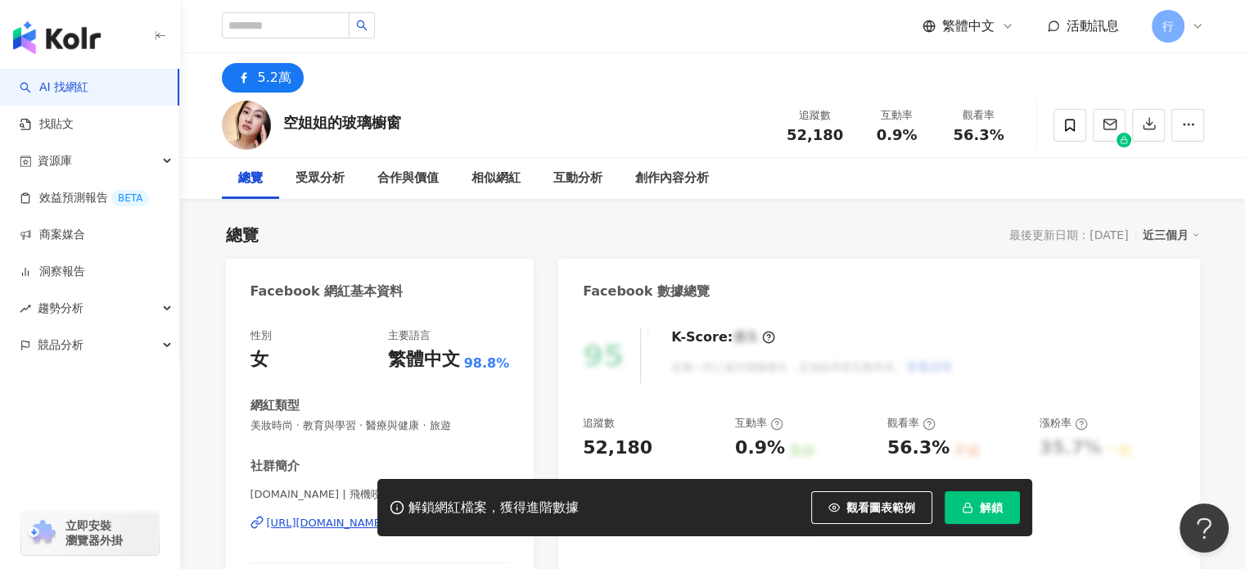
click at [618, 89] on div "5.2萬" at bounding box center [713, 72] width 1048 height 39
drag, startPoint x: 283, startPoint y: 119, endPoint x: 514, endPoint y: 96, distance: 232.0
click at [514, 96] on div "空姐姐的玻璃櫥窗 追蹤數 52,180 互動率 0.9% 觀看率 56.3%" at bounding box center [713, 124] width 1048 height 65
copy div "空姐姐的玻璃櫥窗"
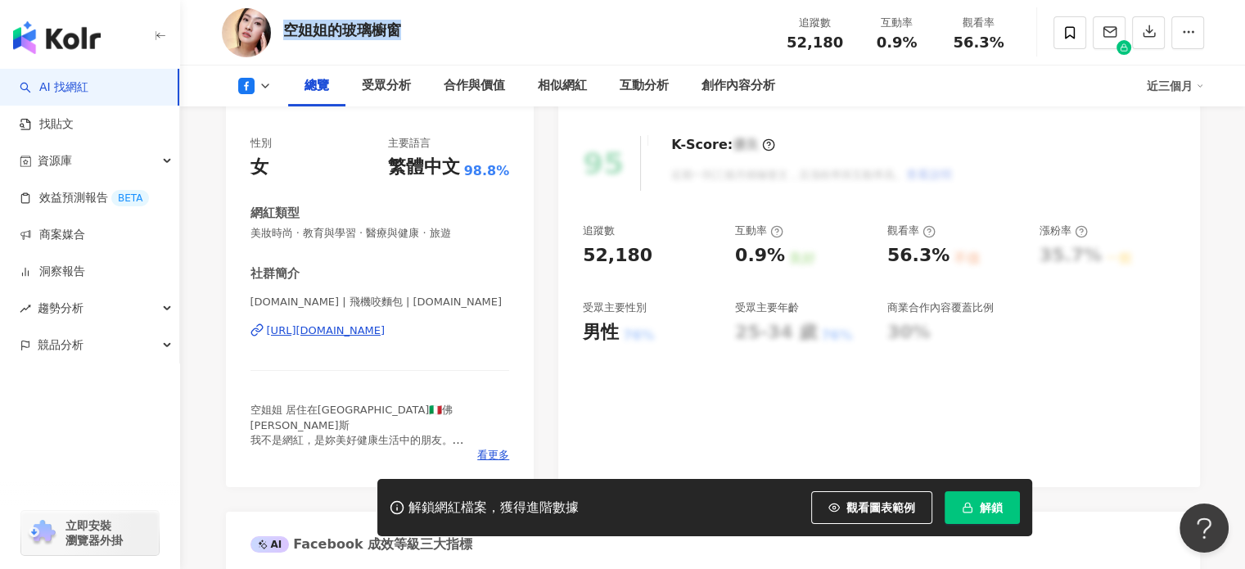
scroll to position [246, 0]
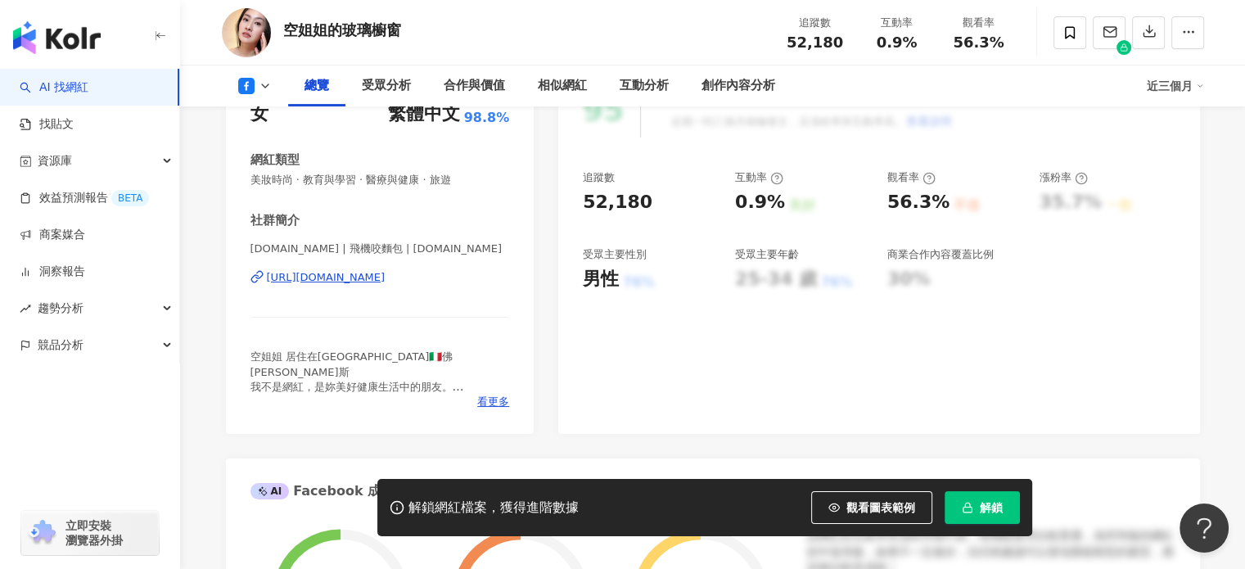
click at [468, 392] on div "空姐姐 居住在義大利🇮🇹佛羅倫斯 我不是網紅，是妳美好健康生活中的朋友。 入群每天帶你直接上義大利逛街！ 不接業配🤭" at bounding box center [379, 371] width 259 height 45
drag, startPoint x: 475, startPoint y: 396, endPoint x: 485, endPoint y: 397, distance: 9.9
click at [477, 396] on div "看更多" at bounding box center [379, 401] width 259 height 15
click at [485, 397] on span "看更多" at bounding box center [493, 401] width 32 height 15
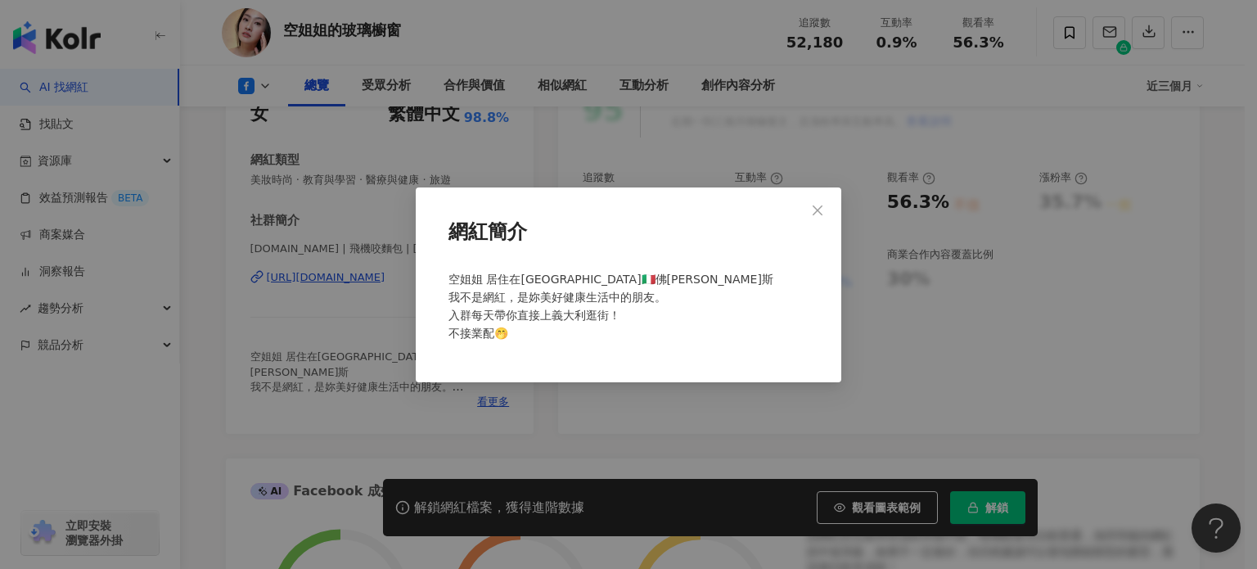
click at [378, 345] on div "網紅簡介 空姐姐 居住在義大利🇮🇹佛羅倫斯 我不是網紅，是妳美好健康生活中的朋友。 入群每天帶你直接上義大利逛街！ 不接業配🤭" at bounding box center [628, 284] width 1257 height 569
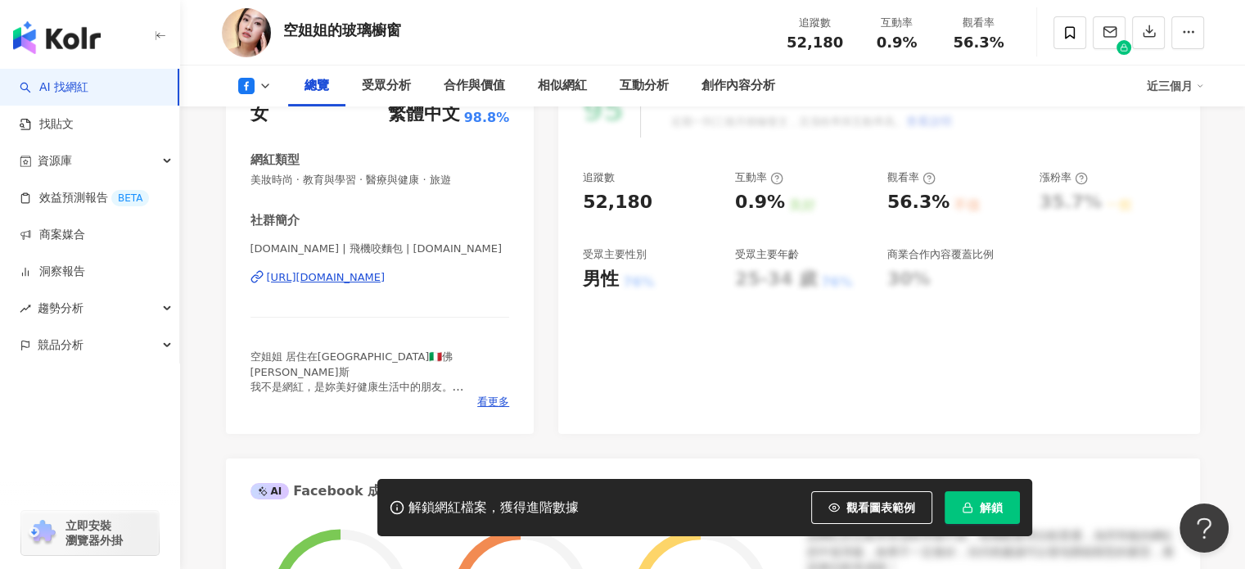
click at [385, 275] on div "https://www.facebook.com/780890658645818" at bounding box center [326, 277] width 119 height 15
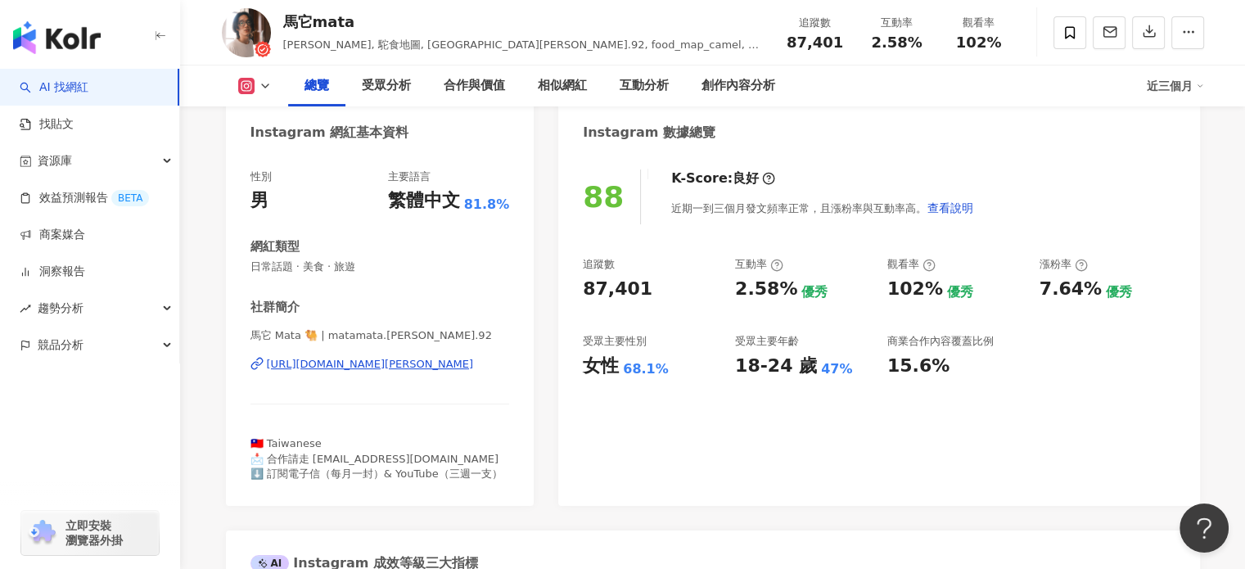
scroll to position [164, 0]
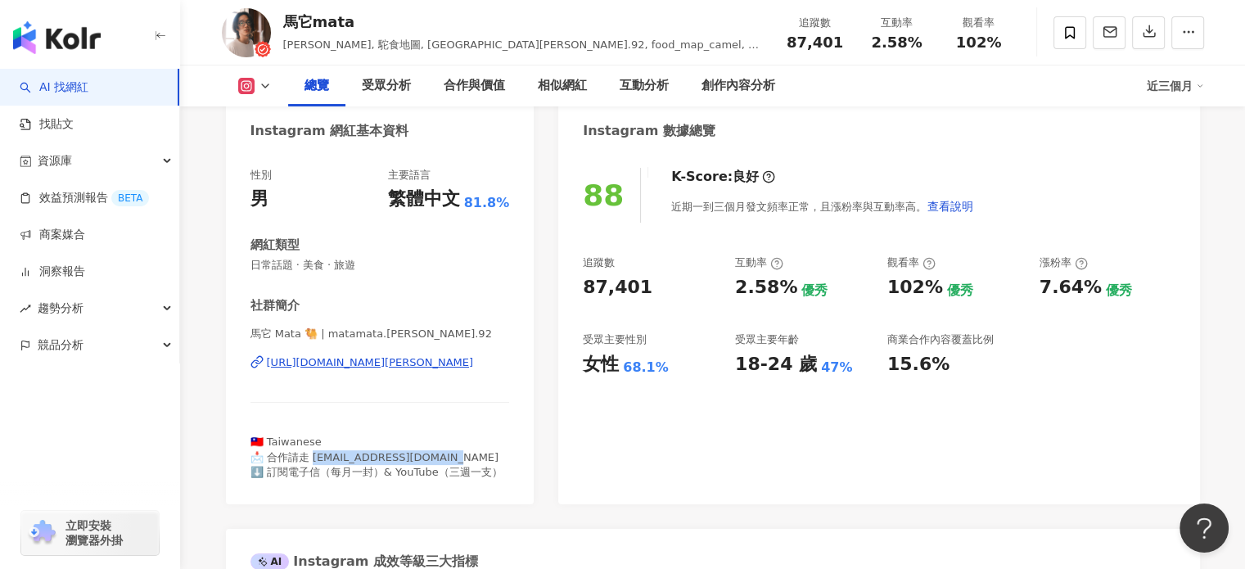
drag, startPoint x: 311, startPoint y: 458, endPoint x: 439, endPoint y: 453, distance: 127.7
click at [439, 453] on span "🇹🇼 Taiwanese 📩 合作請走 camelstyle0629@gmail.com ⬇️ 訂閱電子信（每月一封）& YouTube（三週一支）" at bounding box center [376, 456] width 252 height 42
click at [410, 356] on div "https://www.instagram.com/matamata.chan.92/" at bounding box center [370, 362] width 207 height 15
drag, startPoint x: 278, startPoint y: 21, endPoint x: 362, endPoint y: 16, distance: 83.6
click at [362, 16] on div "馬它mata 詹皓丞, 駝食地圖, haocheng.chan.92, food_map_camel, 馬它馬它 追蹤數 87,401 互動率 2.58% 觀…" at bounding box center [713, 32] width 1048 height 65
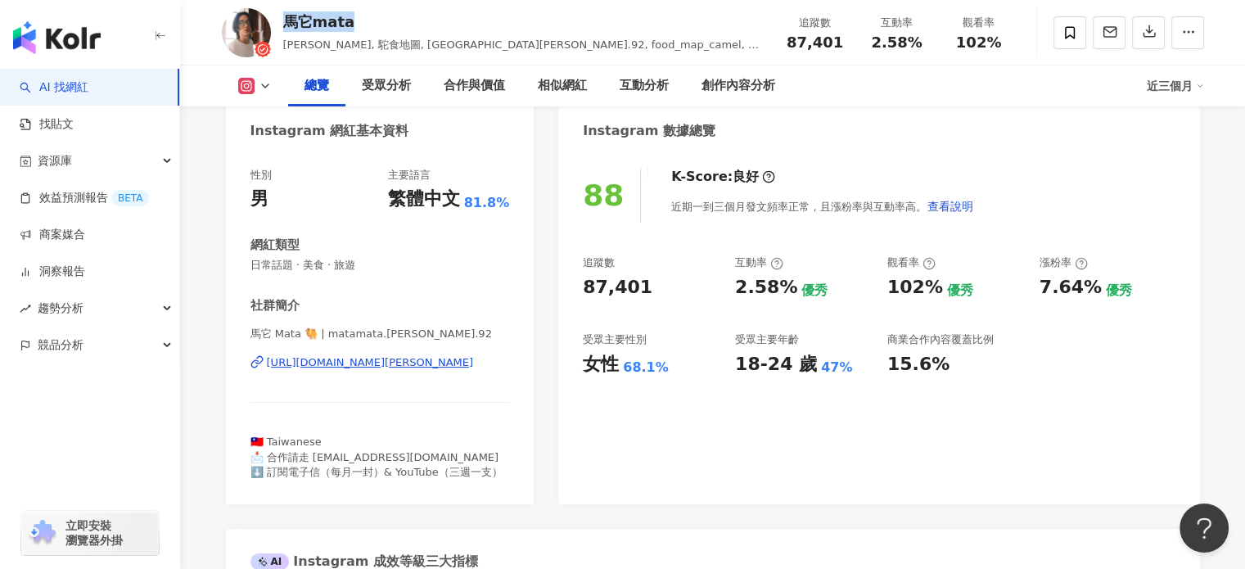
copy div "馬它mata"
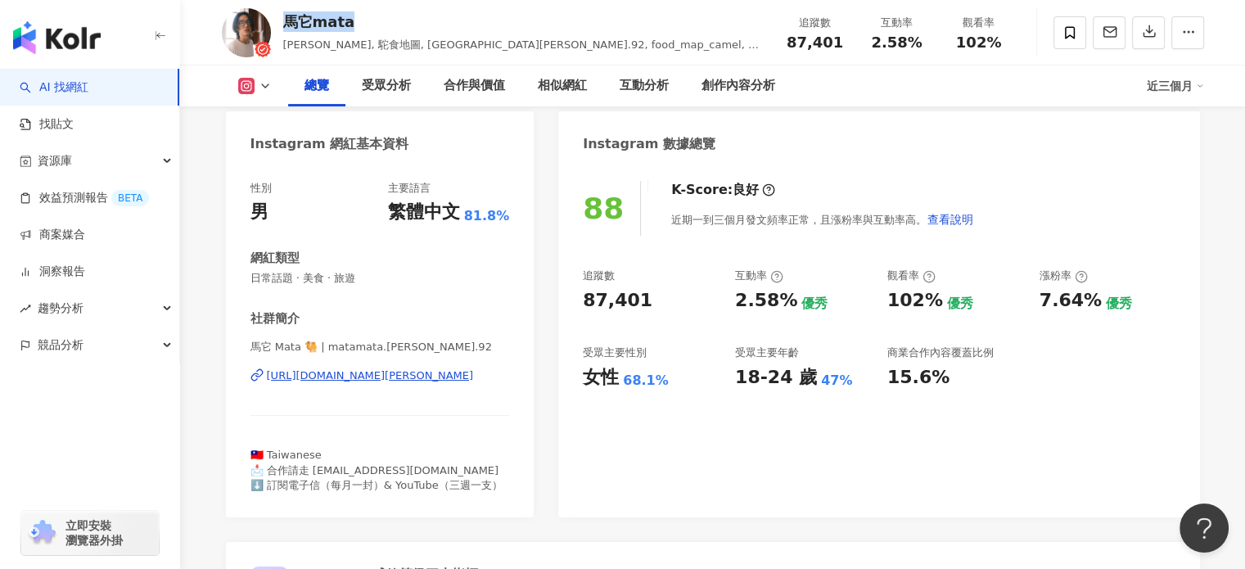
scroll to position [246, 0]
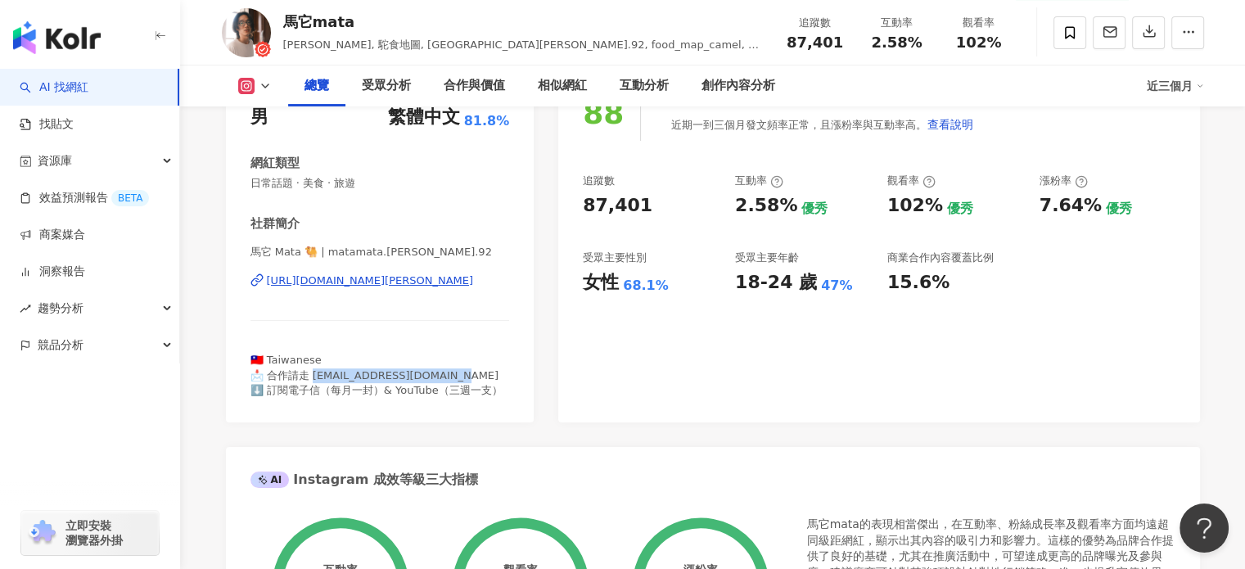
drag, startPoint x: 313, startPoint y: 376, endPoint x: 454, endPoint y: 372, distance: 141.6
click at [454, 372] on div "🇹🇼 Taiwanese 📩 合作請走 camelstyle0629@gmail.com ⬇️ 訂閱電子信（每月一封）& YouTube（三週一支）" at bounding box center [379, 375] width 259 height 45
copy span "elstyle0629@gmail.com ⬇️"
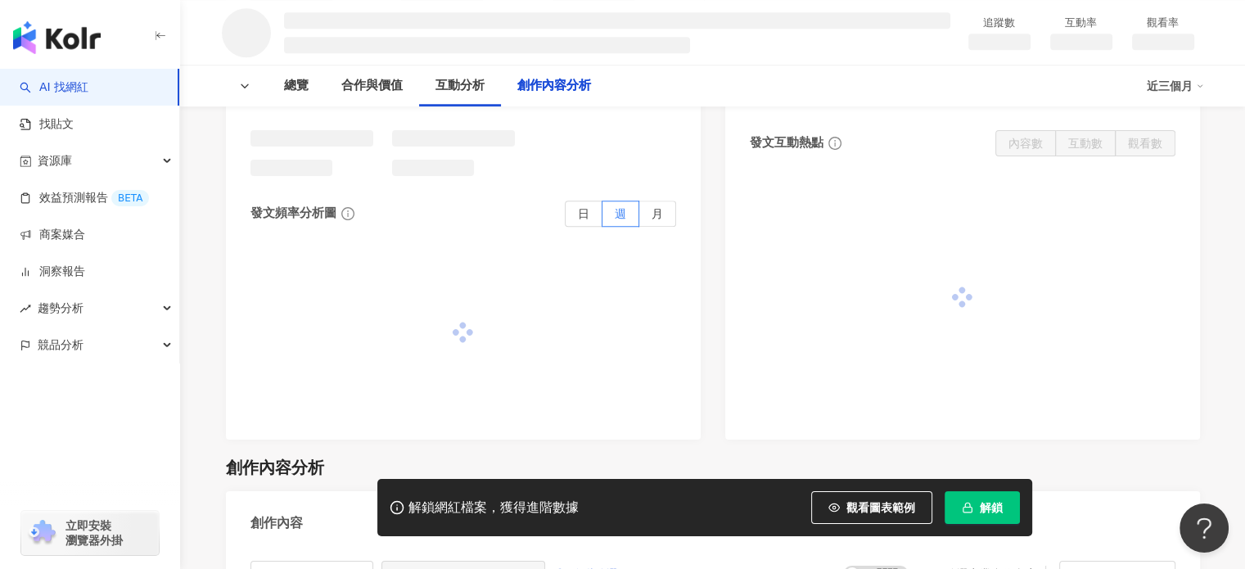
scroll to position [5233, 0]
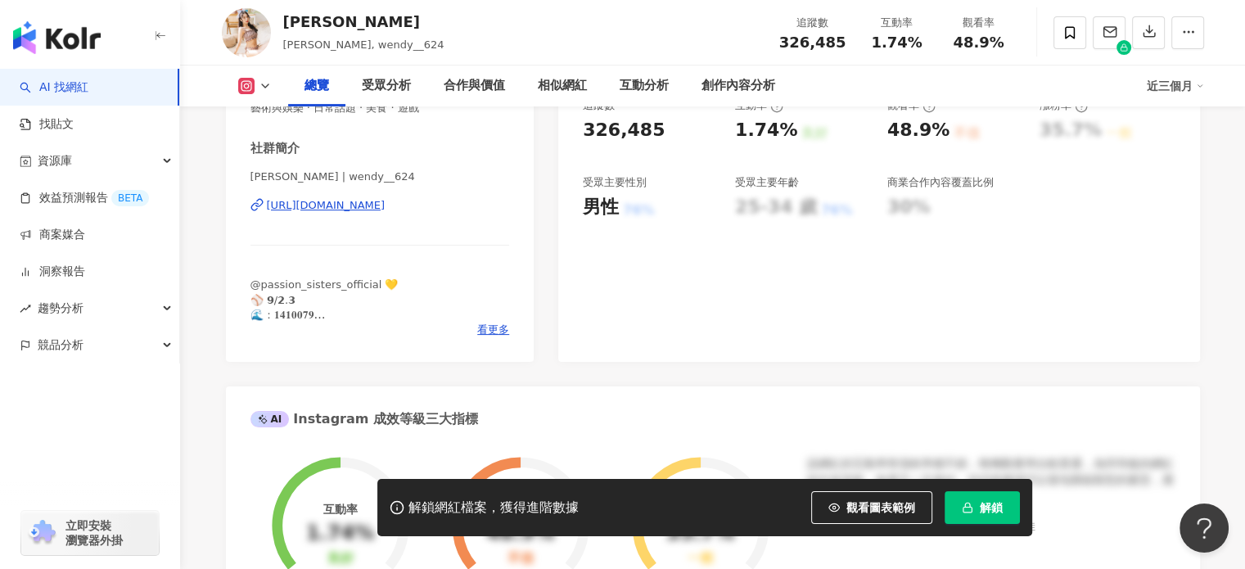
scroll to position [327, 0]
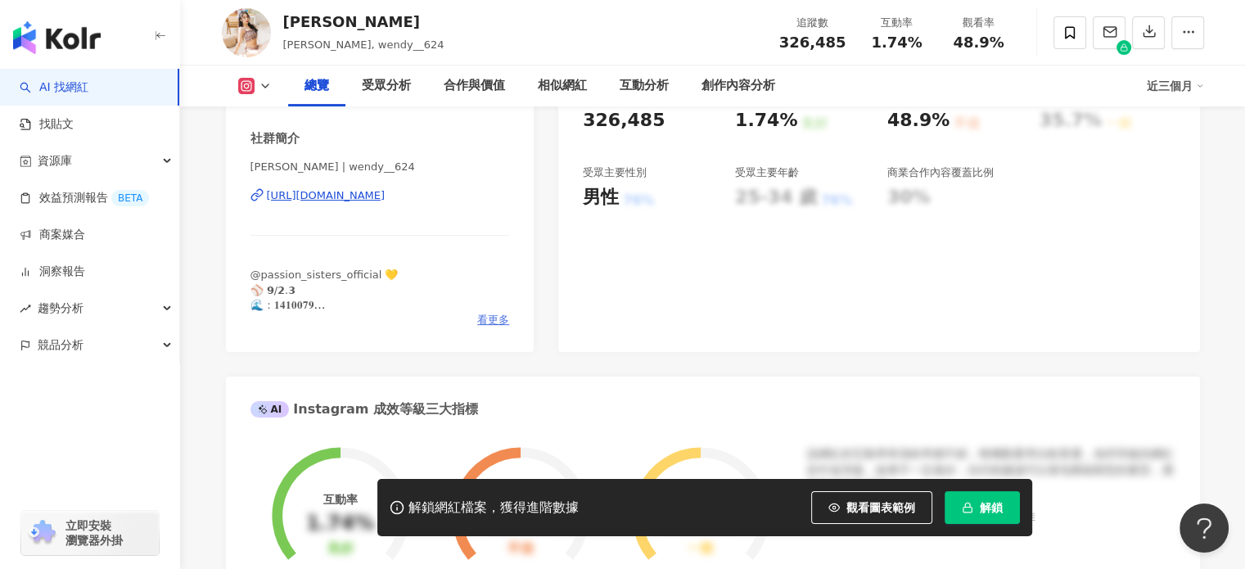
click at [500, 319] on span "看更多" at bounding box center [493, 320] width 32 height 15
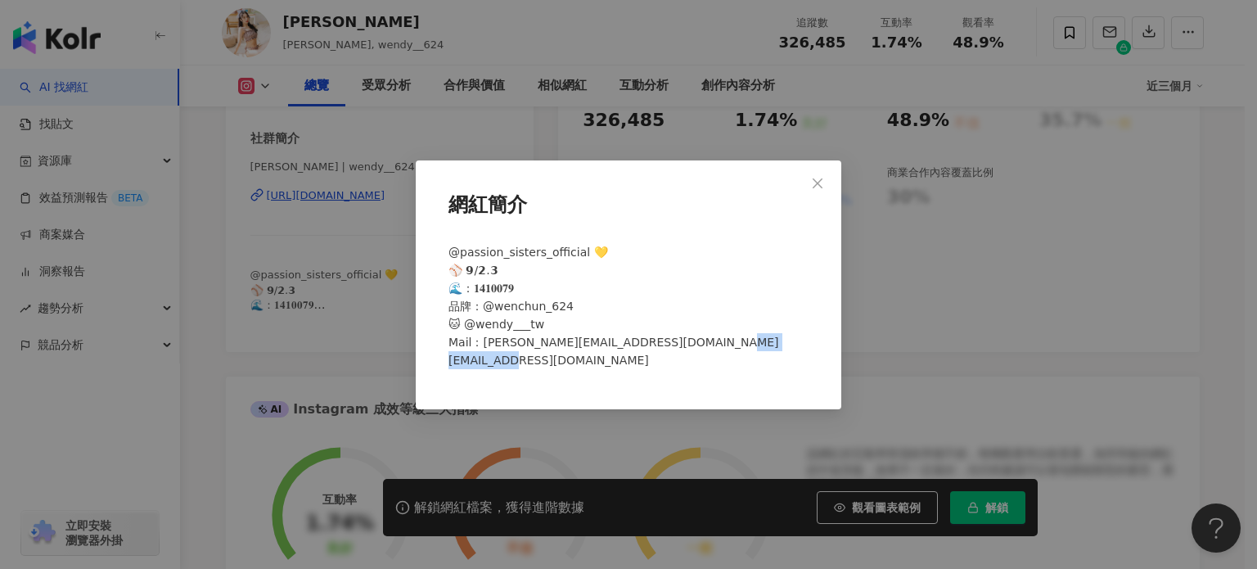
drag, startPoint x: 631, startPoint y: 361, endPoint x: 416, endPoint y: 363, distance: 215.3
click at [416, 363] on div "網紅簡介 @passion_sisters_official 💛 ⚾️ 𝟵/𝟮.𝟯 🌊：𝟏𝟒𝟏𝟎𝟎𝟕𝟗 品牌：@wenchun_624 🐱 @wendy___…" at bounding box center [629, 284] width 426 height 249
copy span "1@gmail.com"
click at [933, 88] on div "網紅簡介 @passion_sisters_official 💛 ⚾️ 𝟵/𝟮.𝟯 🌊：𝟏𝟒𝟏𝟎𝟎𝟕𝟗 品牌：@wenchun_624 🐱 @wendy___…" at bounding box center [628, 284] width 1257 height 569
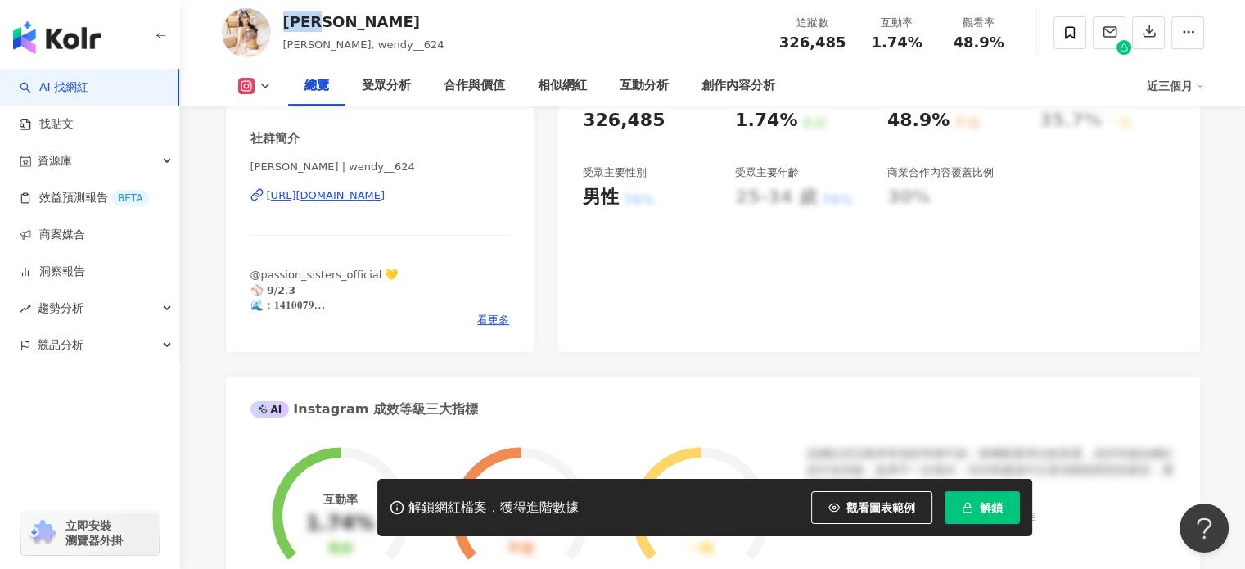
drag, startPoint x: 282, startPoint y: 20, endPoint x: 321, endPoint y: 25, distance: 38.7
click at [321, 25] on div "Wendy" at bounding box center [363, 21] width 161 height 20
drag, startPoint x: 347, startPoint y: 21, endPoint x: 320, endPoint y: 7, distance: 30.8
click at [282, 23] on div "Wendy 林宛璇, wendy__624 追蹤數 326,485 互動率 1.74% 觀看率 48.9%" at bounding box center [713, 32] width 1048 height 65
copy div "Wendy"
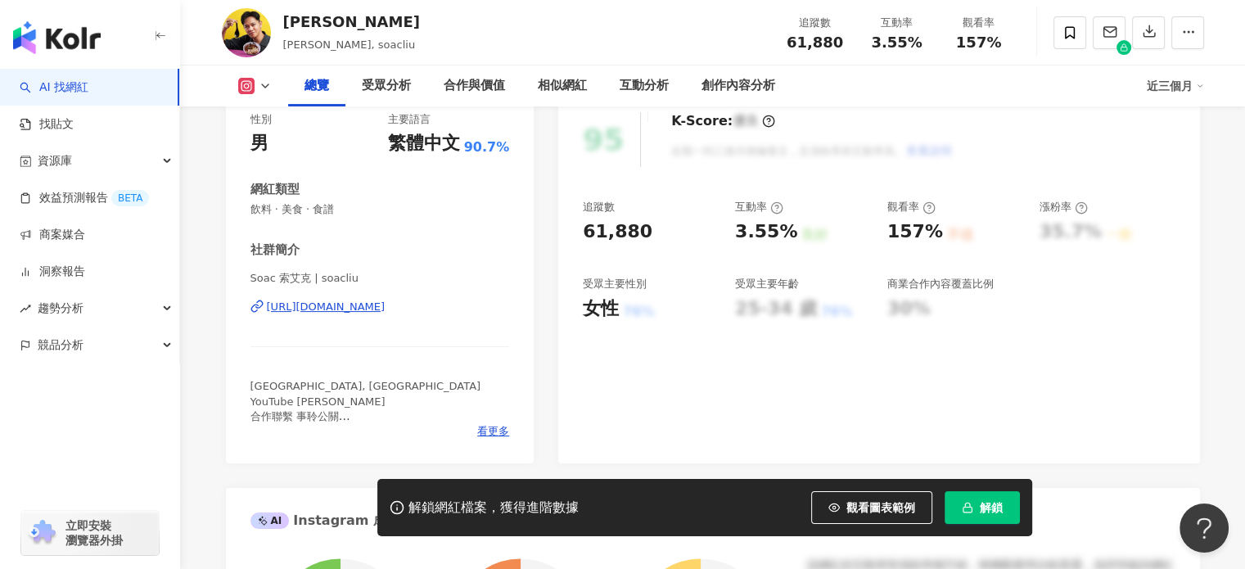
scroll to position [246, 0]
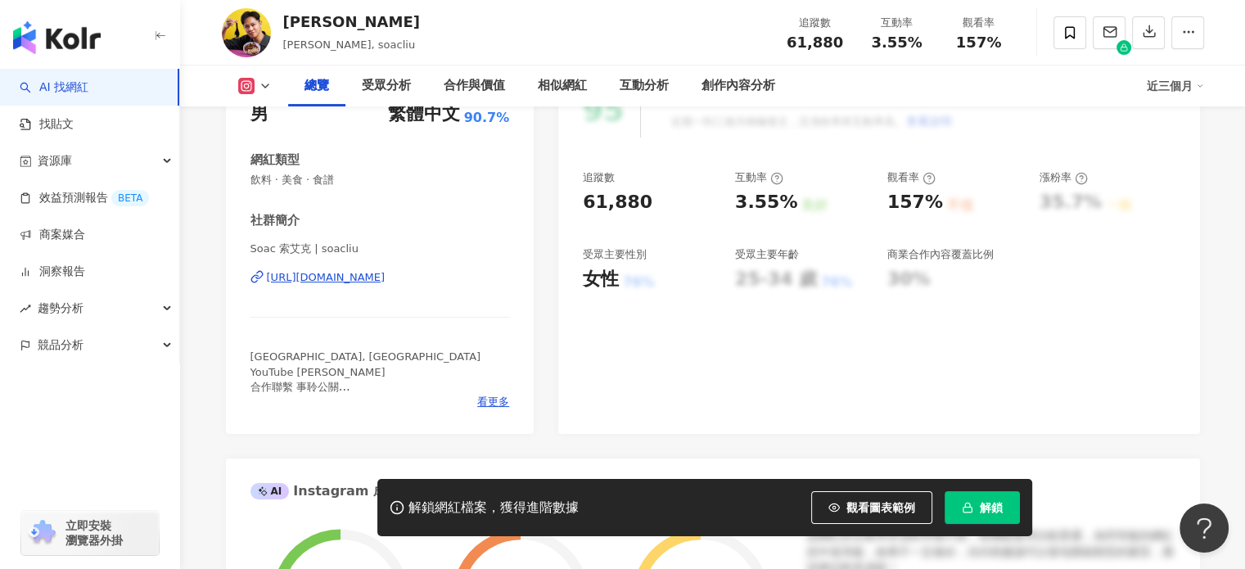
click at [372, 271] on div "[URL][DOMAIN_NAME]" at bounding box center [326, 277] width 119 height 15
drag, startPoint x: 285, startPoint y: 21, endPoint x: 354, endPoint y: 22, distance: 69.6
click at [354, 22] on div "[PERSON_NAME]" at bounding box center [351, 21] width 137 height 20
copy div "[PERSON_NAME]"
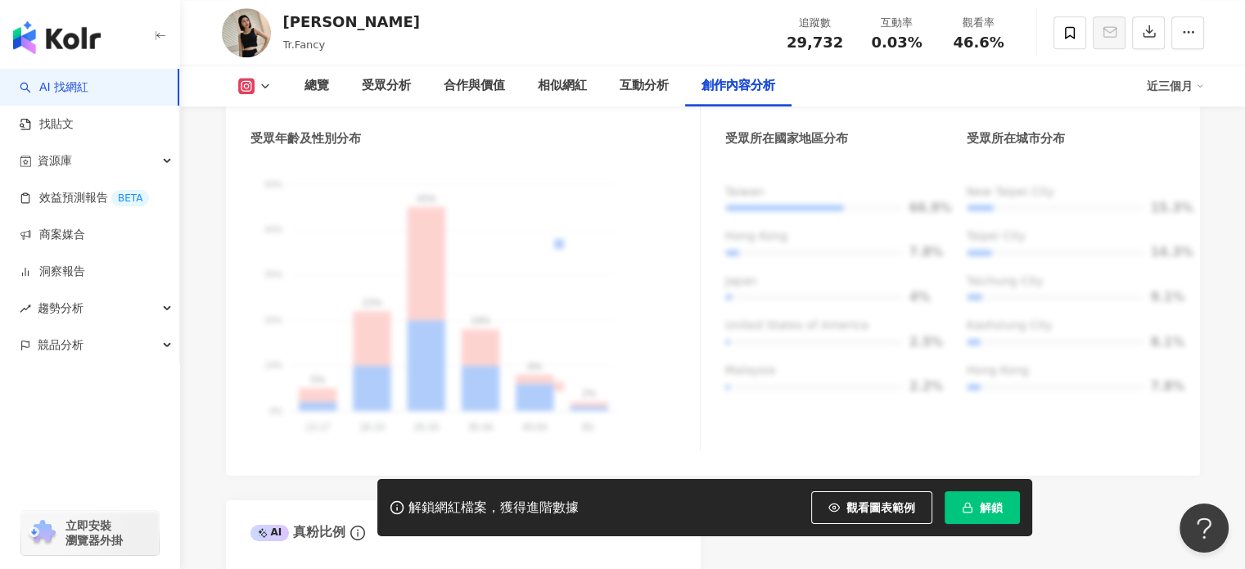
scroll to position [5222, 0]
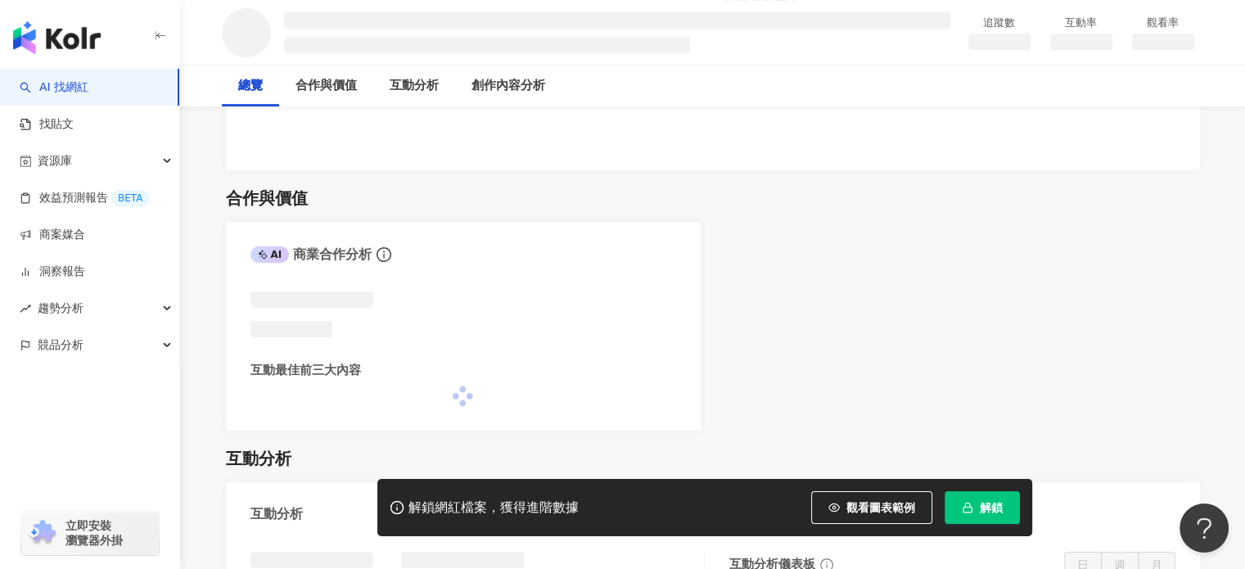
scroll to position [1201, 0]
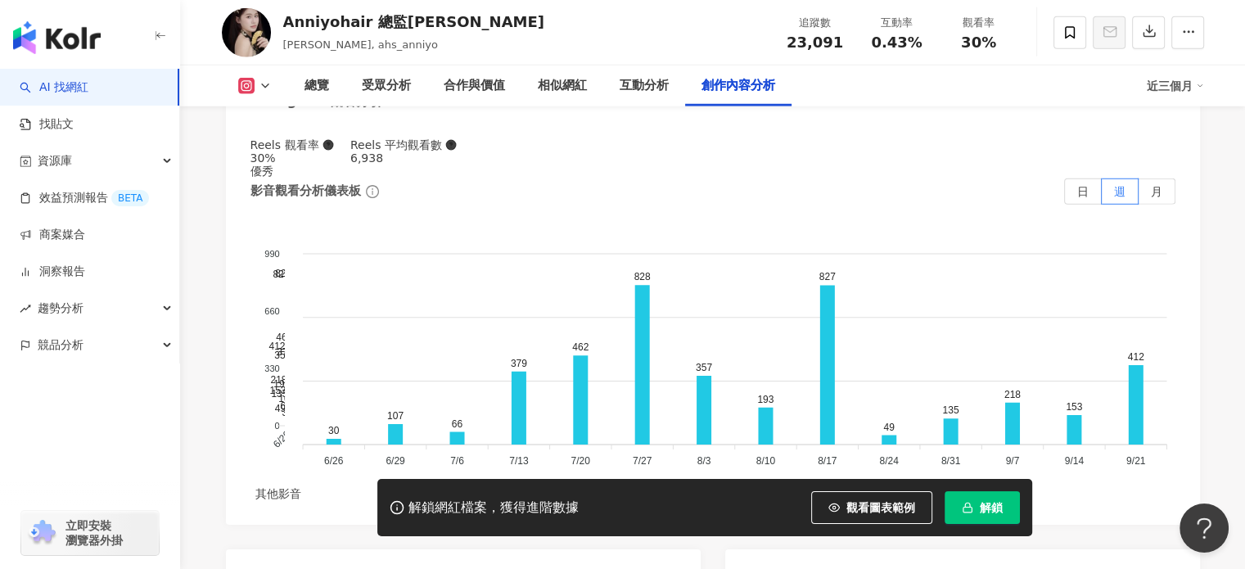
scroll to position [5094, 0]
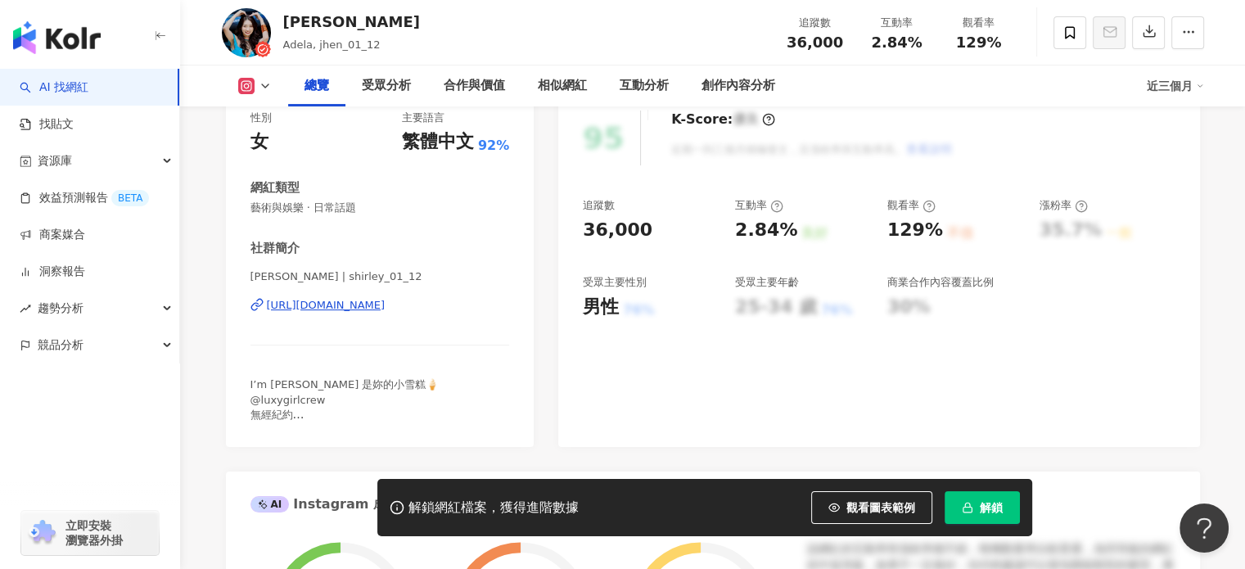
scroll to position [246, 0]
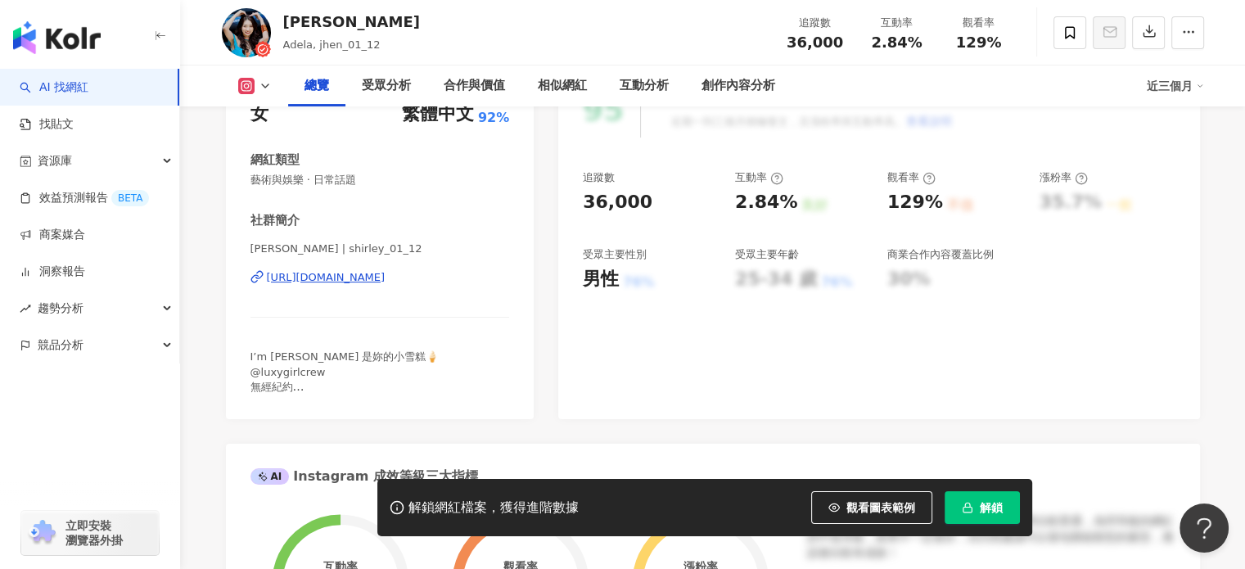
click at [370, 274] on div "[URL][DOMAIN_NAME]" at bounding box center [326, 277] width 119 height 15
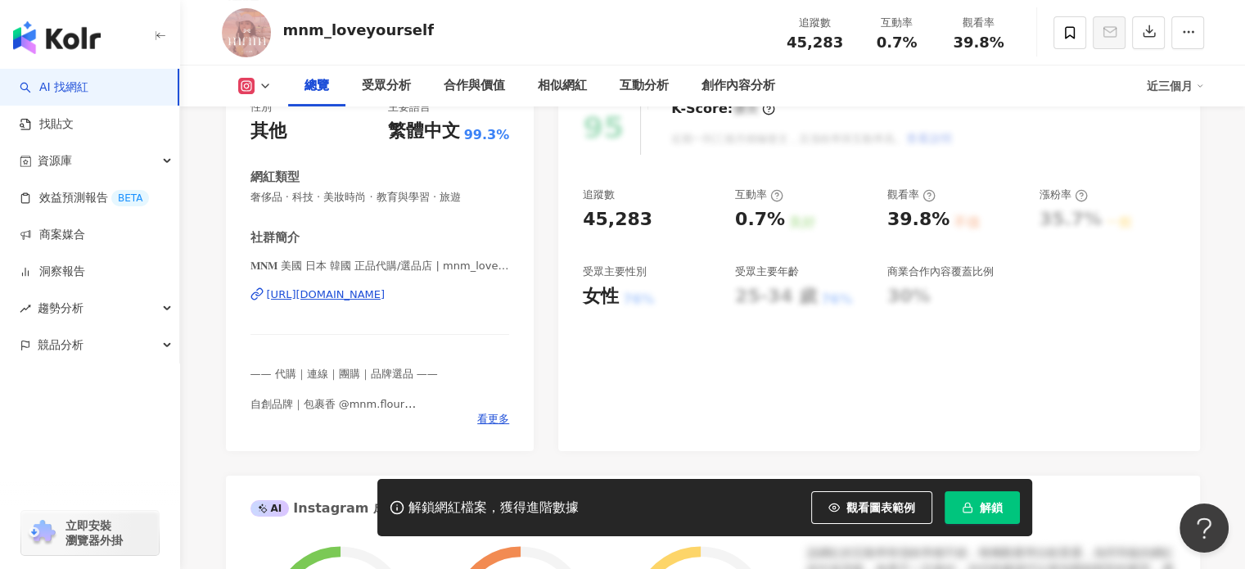
scroll to position [246, 0]
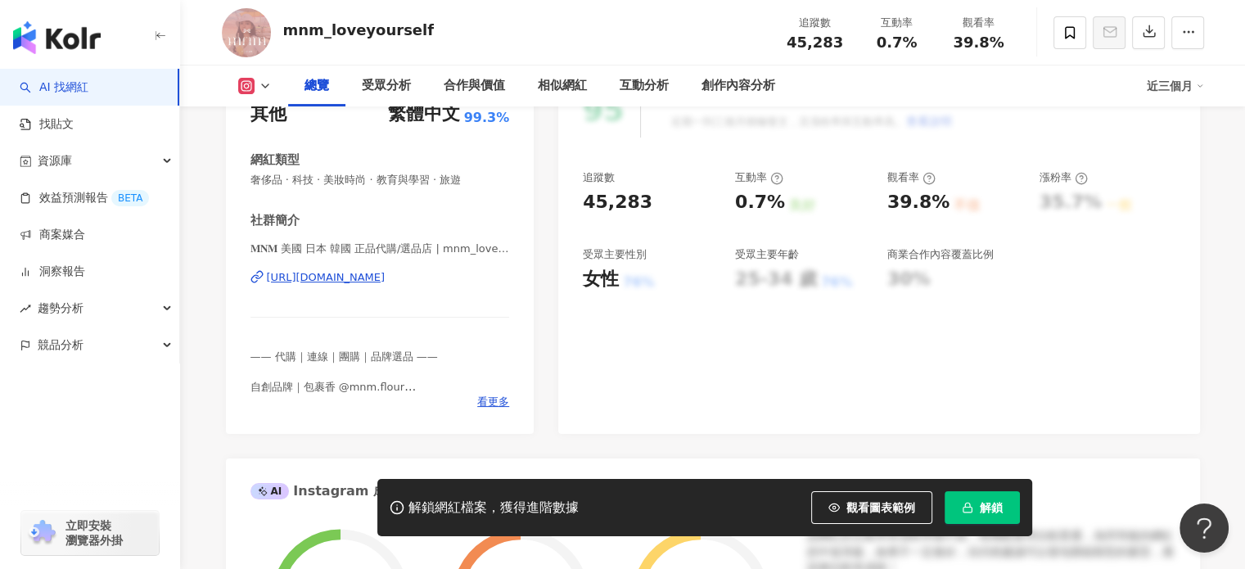
click at [403, 262] on div "𝐌𝐍𝐌 美國 日本 韓國 正品代購/選品店 | mnm_loveyourself https://www.instagram.com/mnm_loveyour…" at bounding box center [379, 289] width 259 height 96
click at [385, 279] on div "https://www.instagram.com/mnm_loveyourself/" at bounding box center [326, 277] width 119 height 15
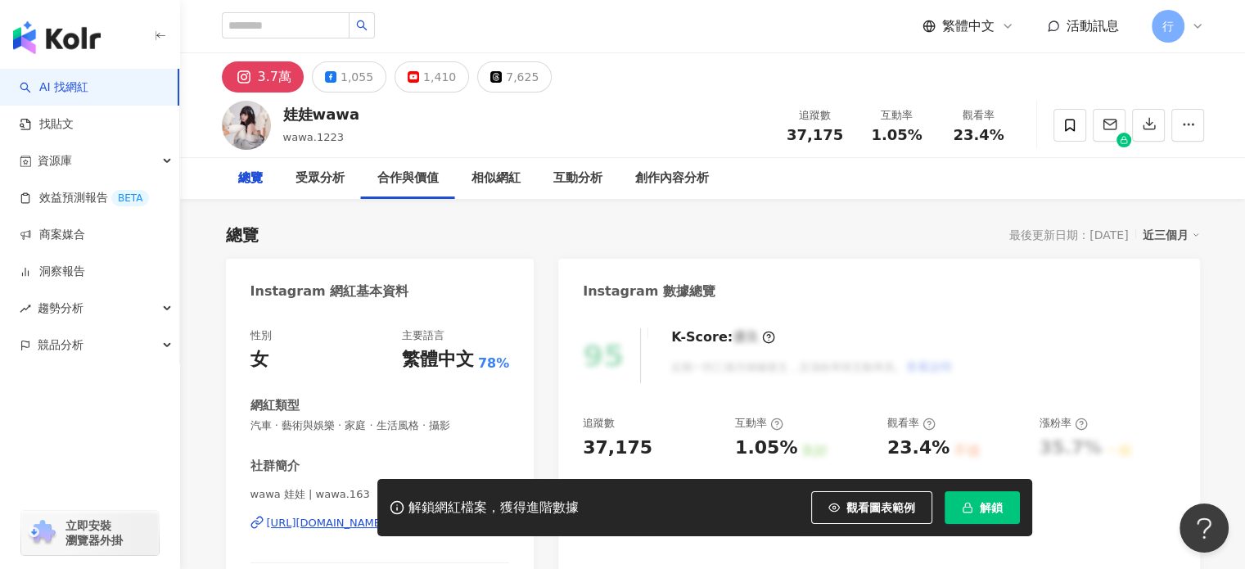
scroll to position [246, 0]
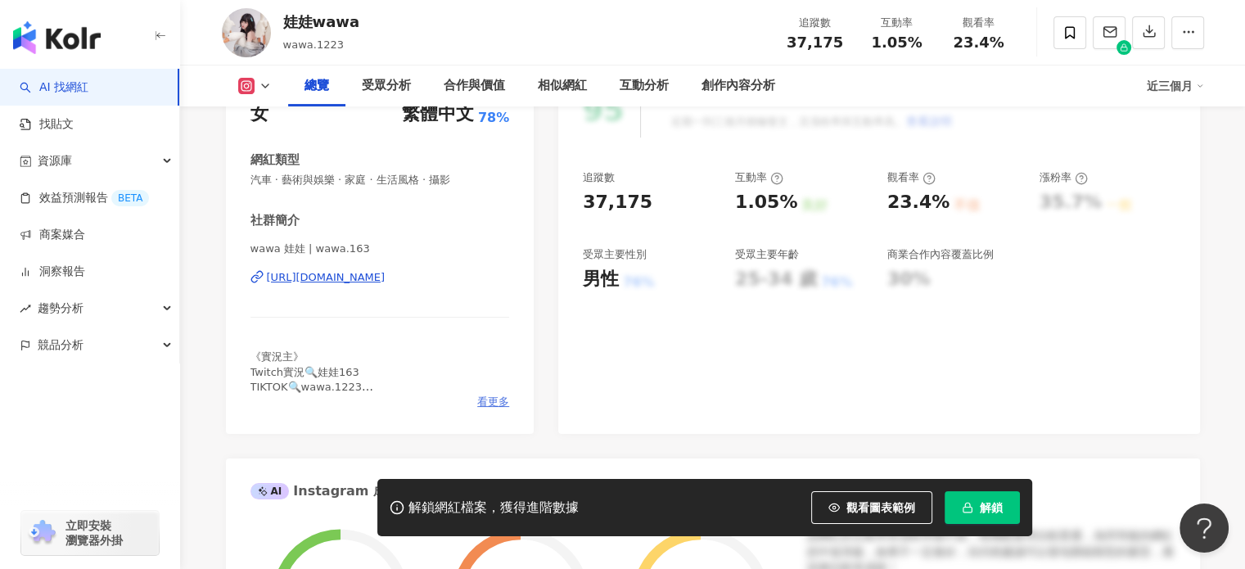
click at [499, 402] on span "看更多" at bounding box center [493, 401] width 32 height 15
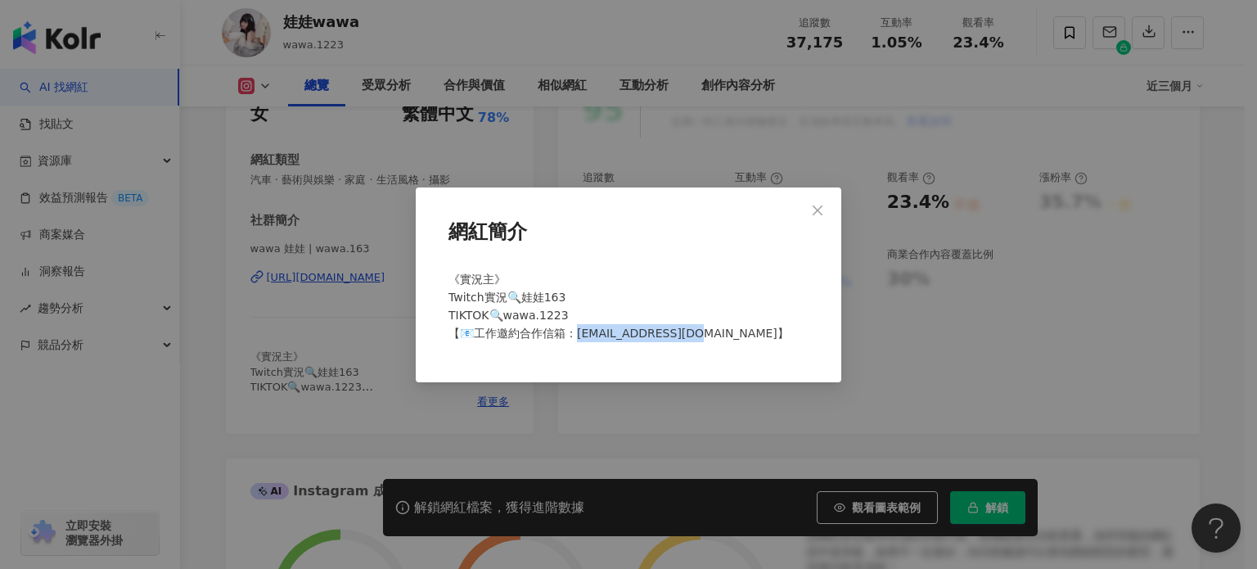
drag, startPoint x: 579, startPoint y: 336, endPoint x: 703, endPoint y: 331, distance: 123.7
click at [703, 331] on span "《實況主》 Twitch實況🔍娃娃163 TIKTOK🔍wawa.1223 【📧工作邀約合作信箱：a401319m@gmail.com】" at bounding box center [618, 306] width 340 height 67
copy span "1319m@gmail.com】"
click at [466, 173] on div "網紅簡介 《實況主》 Twitch實況🔍娃娃163 TIKTOK🔍wawa.1223 【📧工作邀約合作信箱：a401319m@gmail.com】" at bounding box center [628, 284] width 1257 height 569
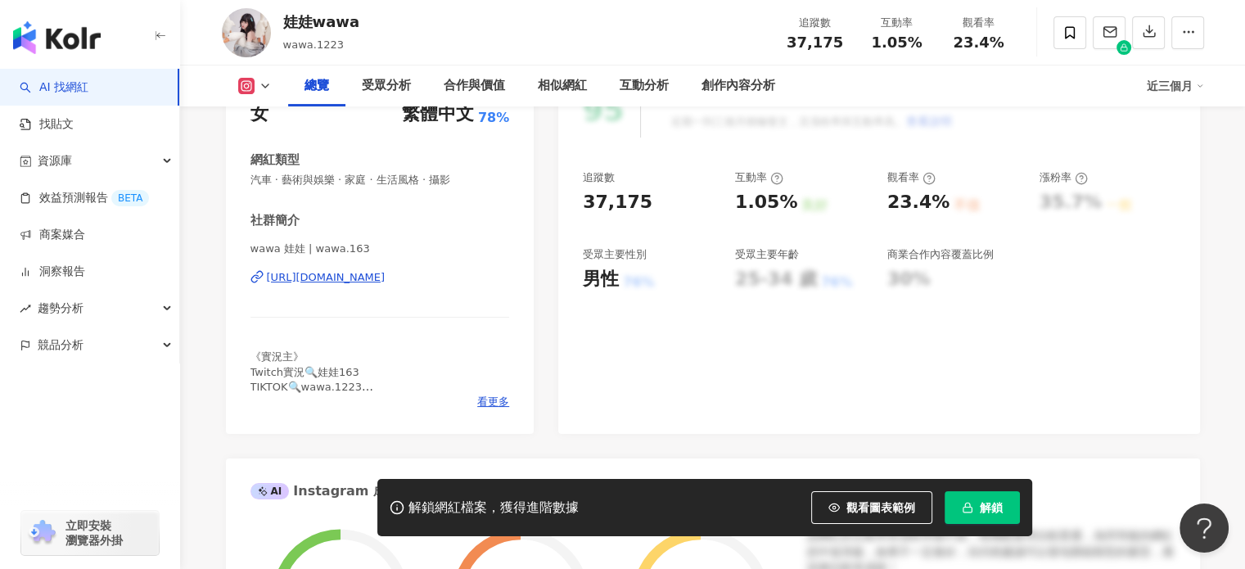
click at [359, 265] on div "wawa 娃娃 | wawa.163 https://www.instagram.com/wawa.163/" at bounding box center [379, 289] width 259 height 96
click at [357, 273] on div "https://www.instagram.com/wawa.163/" at bounding box center [326, 277] width 119 height 15
drag, startPoint x: 281, startPoint y: 16, endPoint x: 373, endPoint y: 16, distance: 92.5
click at [373, 16] on div "娃娃wawa wawa.1223 追蹤數 37,175 互動率 1.05% 觀看率 23.4%" at bounding box center [713, 32] width 1048 height 65
copy div "娃娃wawa"
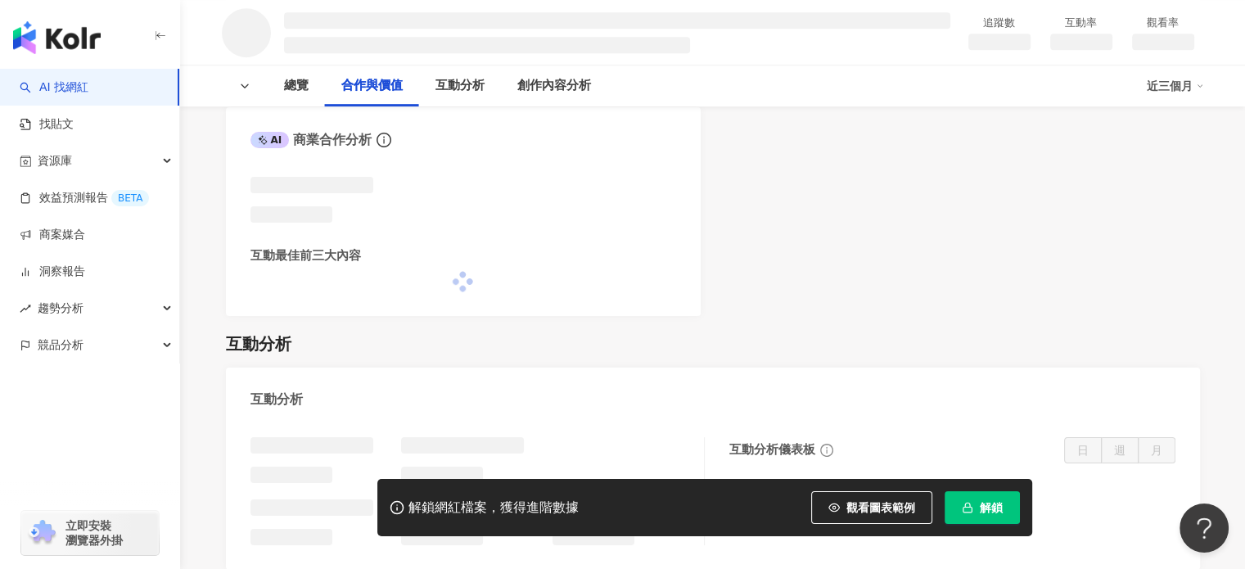
scroll to position [1341, 0]
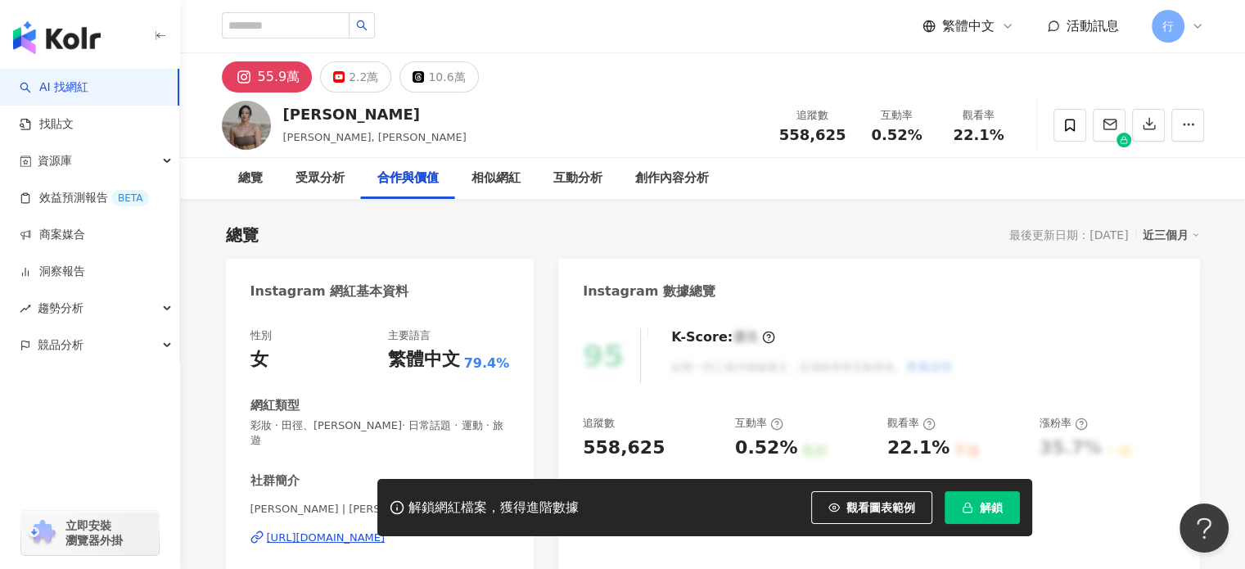
click at [400, 243] on div "總覽 最後更新日期：[DATE] 近三個月" at bounding box center [713, 234] width 974 height 23
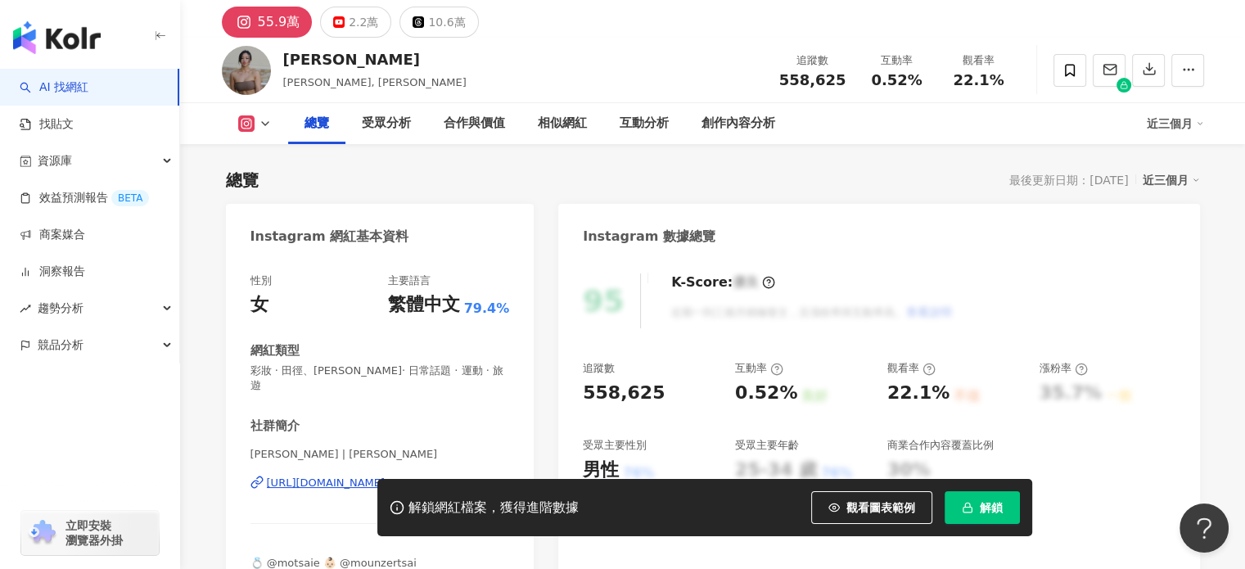
scroll to position [164, 0]
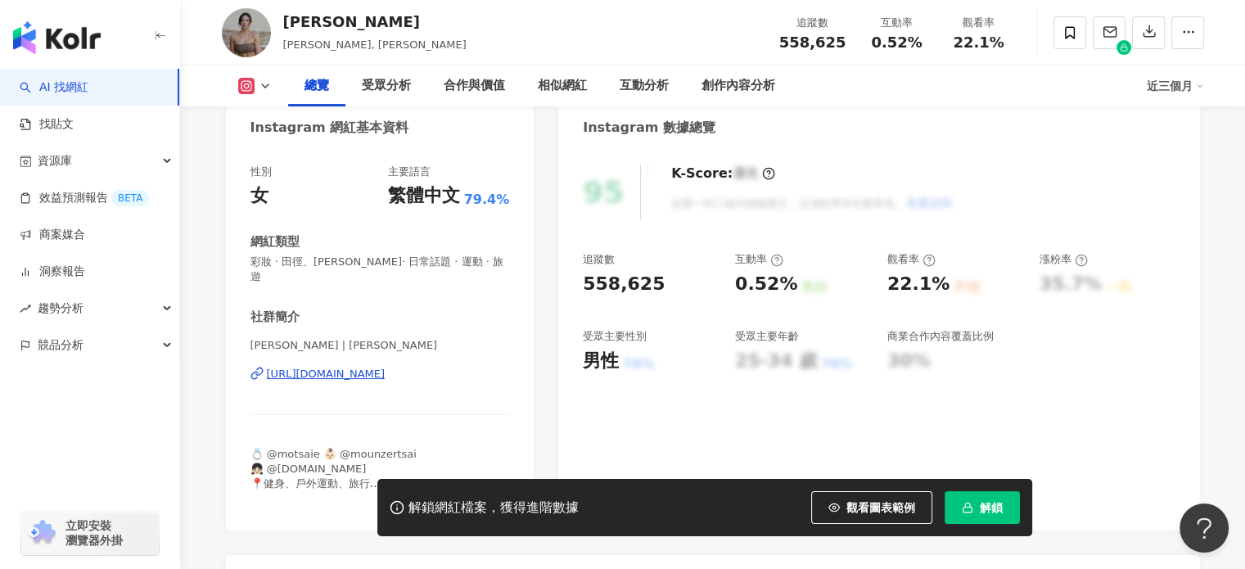
click at [361, 367] on div "[URL][DOMAIN_NAME]" at bounding box center [326, 374] width 119 height 15
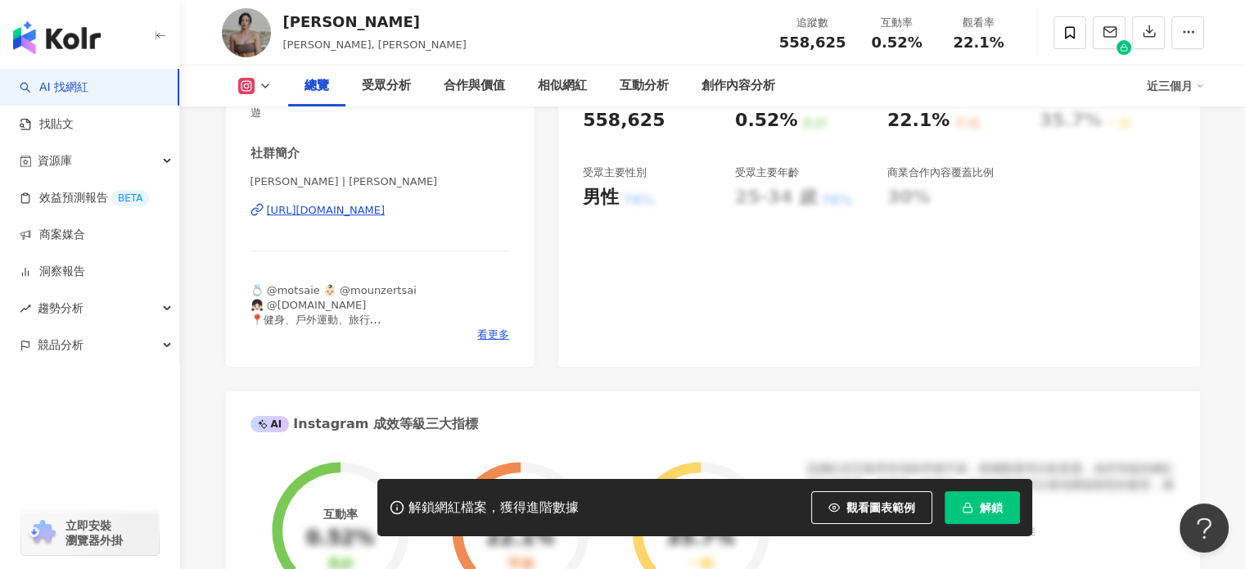
click at [385, 203] on div "[URL][DOMAIN_NAME]" at bounding box center [326, 210] width 119 height 15
click at [405, 174] on span "Jessica | jessicababyfat" at bounding box center [379, 181] width 259 height 15
drag, startPoint x: 280, startPoint y: 18, endPoint x: 348, endPoint y: 19, distance: 67.9
click at [348, 19] on div "Jessica 蔡昀潔, Jessicababyfat 追蹤數 558,625 互動率 0.52% 觀看率 22.1%" at bounding box center [713, 32] width 1048 height 65
copy div "Jessica"
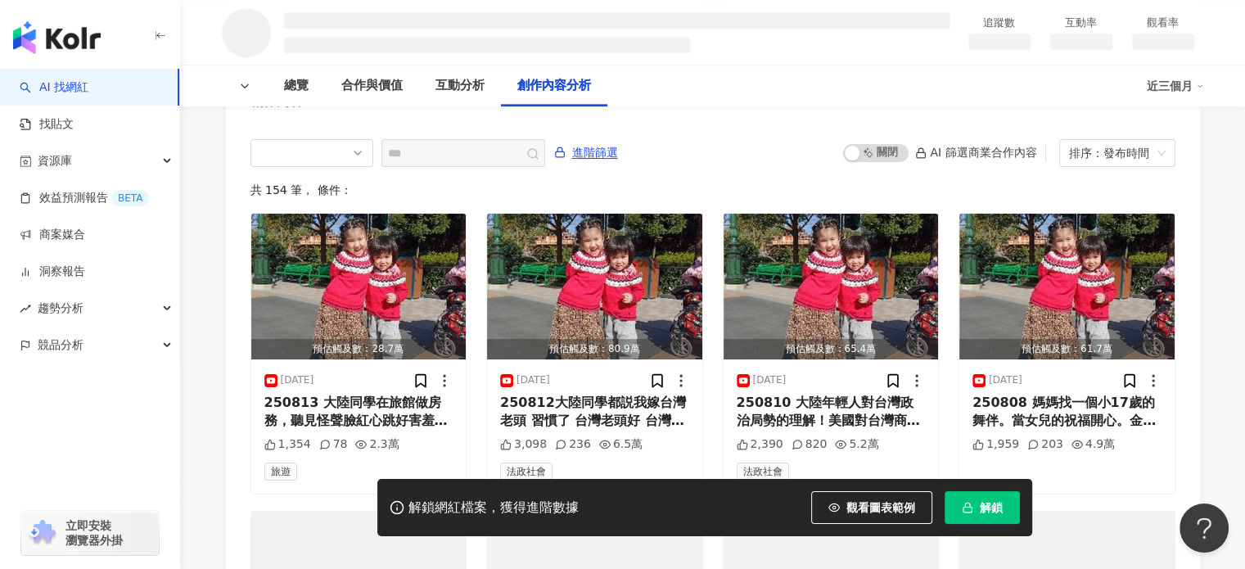
scroll to position [2231, 0]
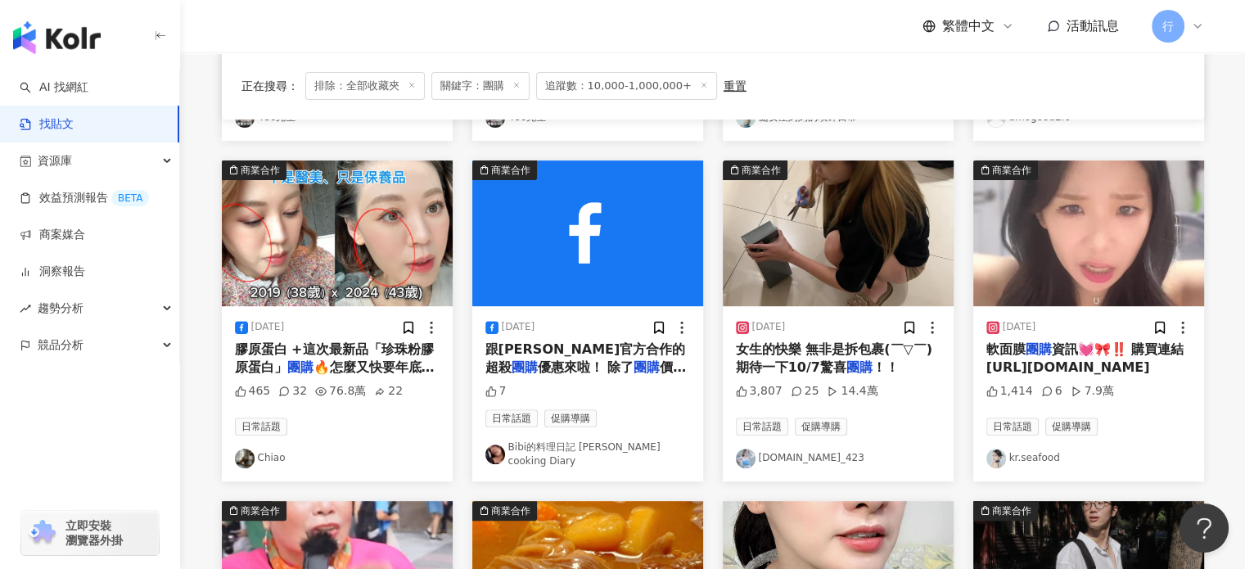
click at [184, 412] on main "不分平台 ** 台灣 搜尋 您可能感興趣： 開團 限時團 下單處 團購價 第二團 搜尋指引 內容形式 類型 追蹤數 發文時間 商業合作 官方帳號 排除 正在搜…" at bounding box center [712, 272] width 1065 height 1396
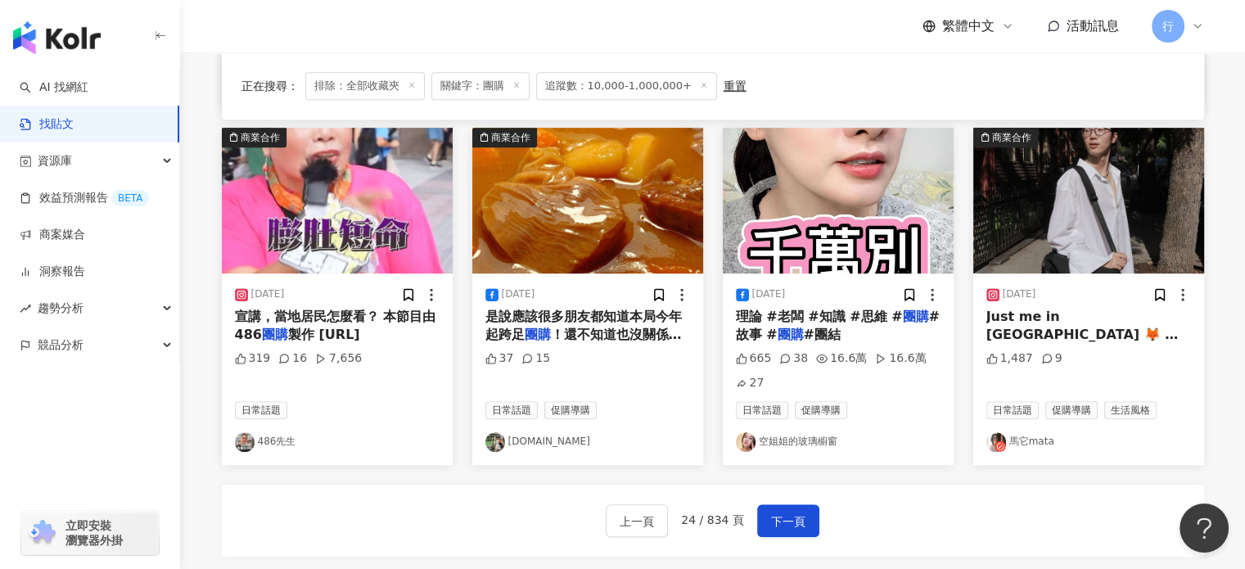
scroll to position [900, 0]
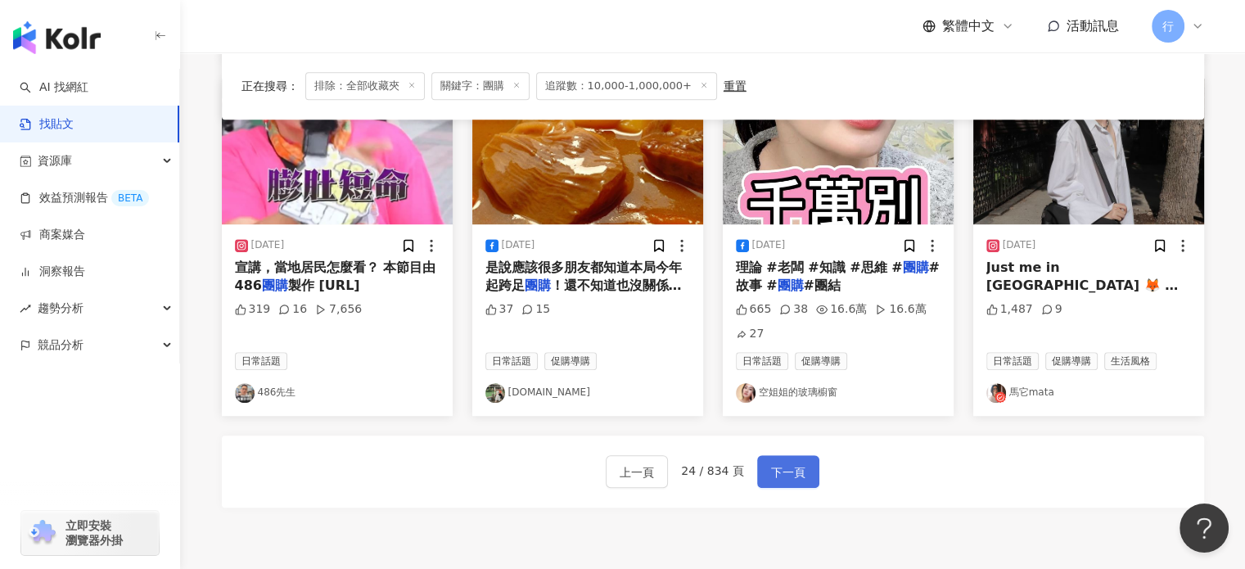
click at [771, 462] on span "下一頁" at bounding box center [788, 472] width 34 height 20
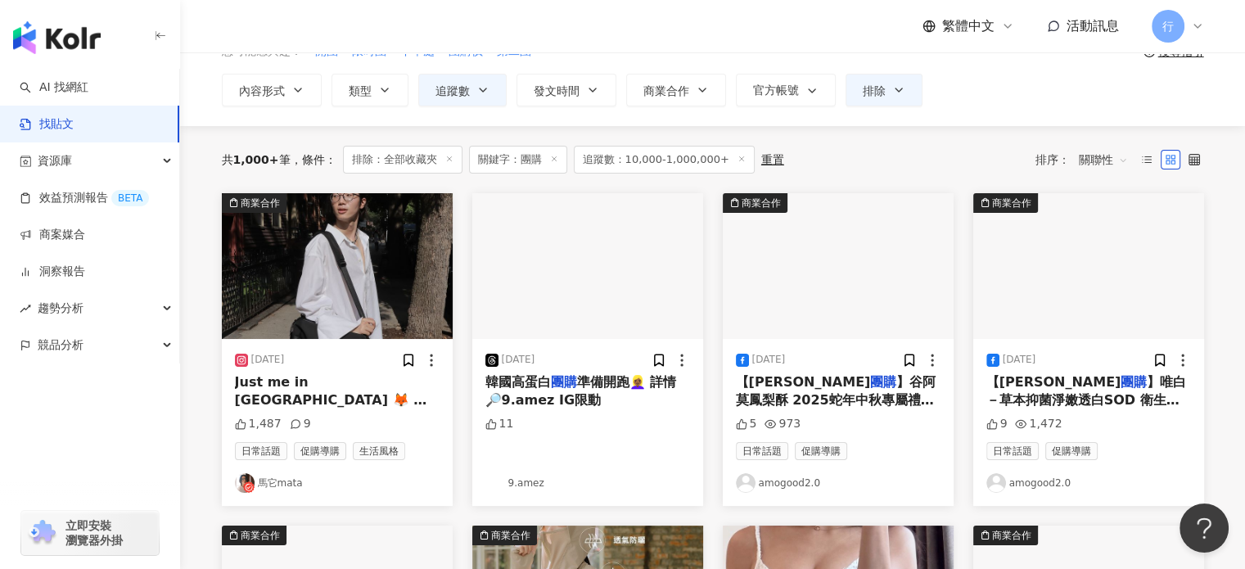
scroll to position [0, 0]
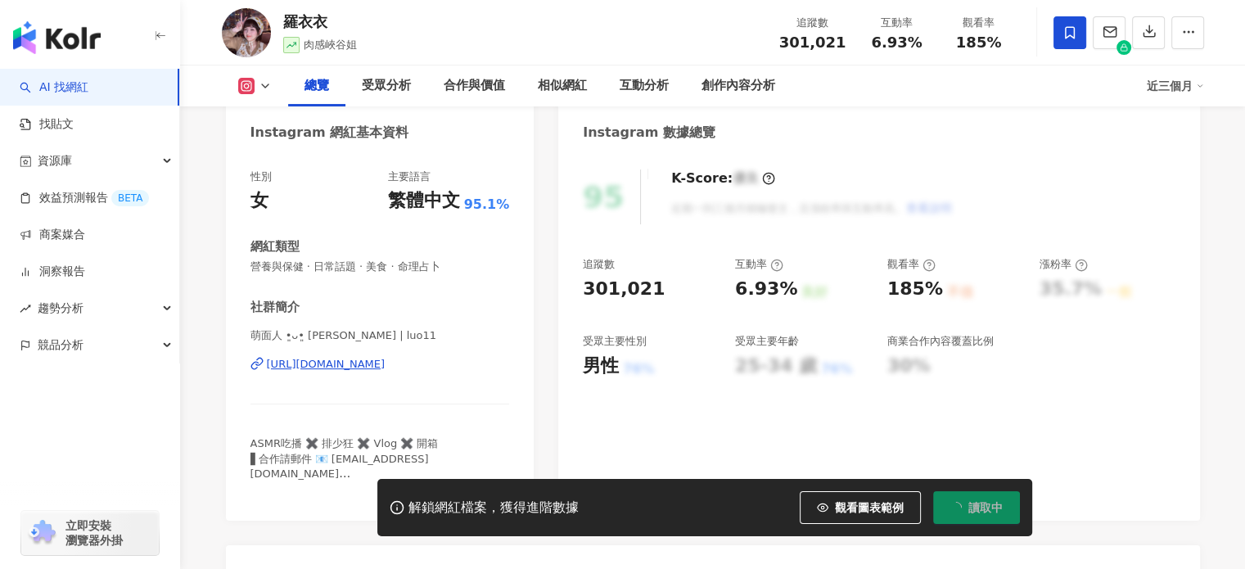
click at [363, 357] on div "[URL][DOMAIN_NAME]" at bounding box center [326, 364] width 119 height 15
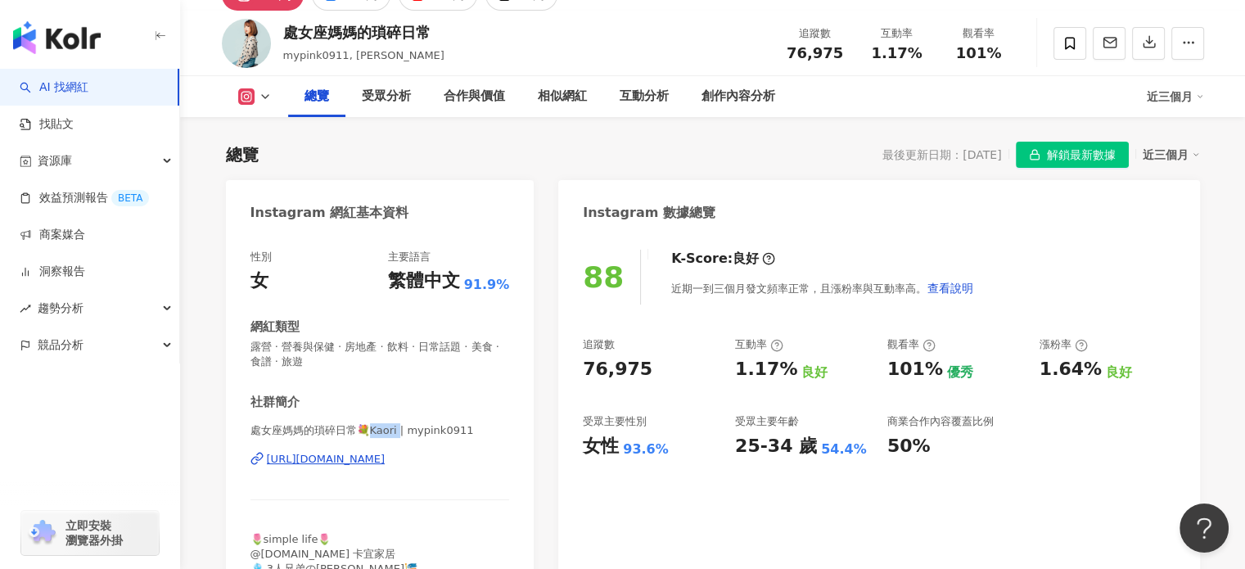
drag, startPoint x: 383, startPoint y: 427, endPoint x: 399, endPoint y: 426, distance: 15.6
click at [399, 426] on span "處女座媽媽的瑣碎日常💐Kaori | mypink0911" at bounding box center [379, 430] width 259 height 15
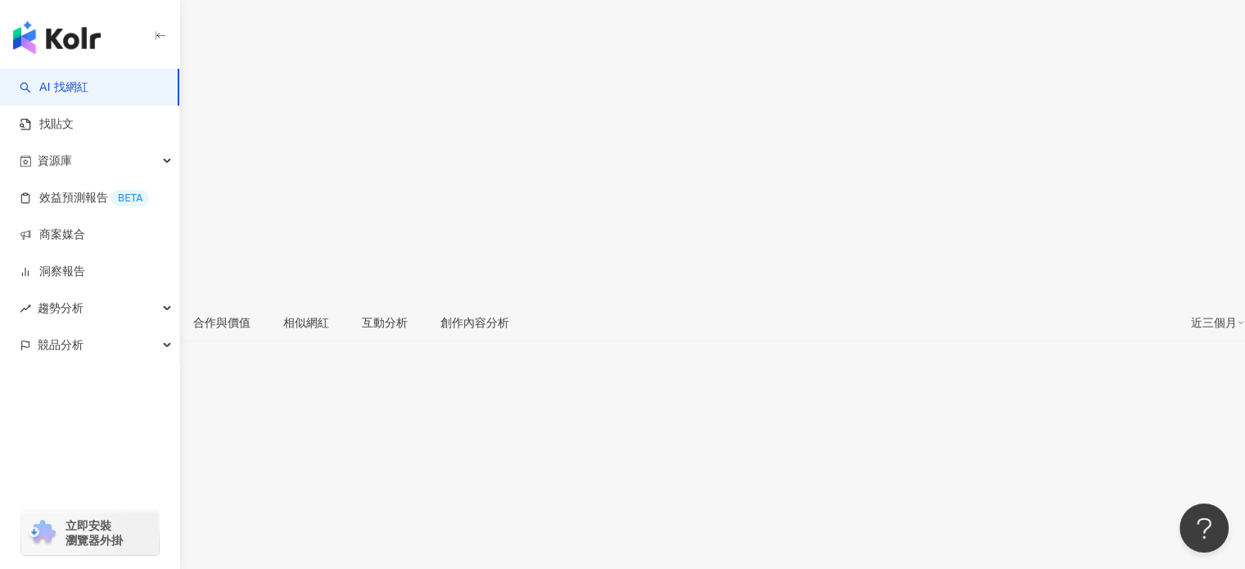
click at [144, 552] on div "https://www.instagram.com/hung_foodie/" at bounding box center [80, 558] width 128 height 13
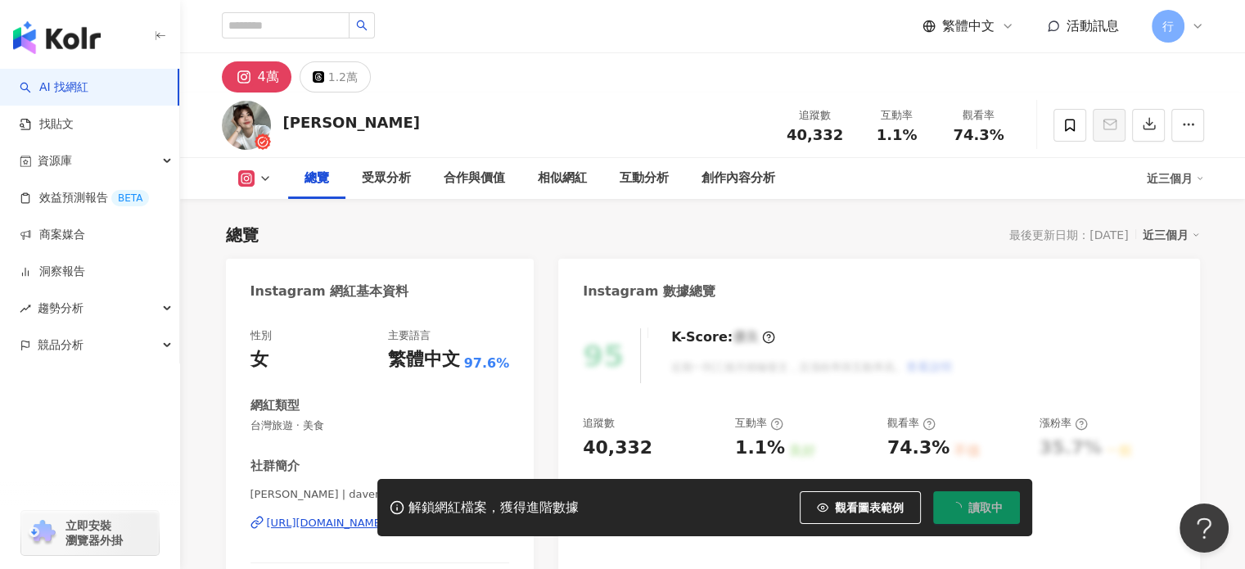
click at [347, 521] on div "解鎖網紅檔案，獲得進階數據 觀看圖表範例 讀取中" at bounding box center [622, 507] width 1245 height 57
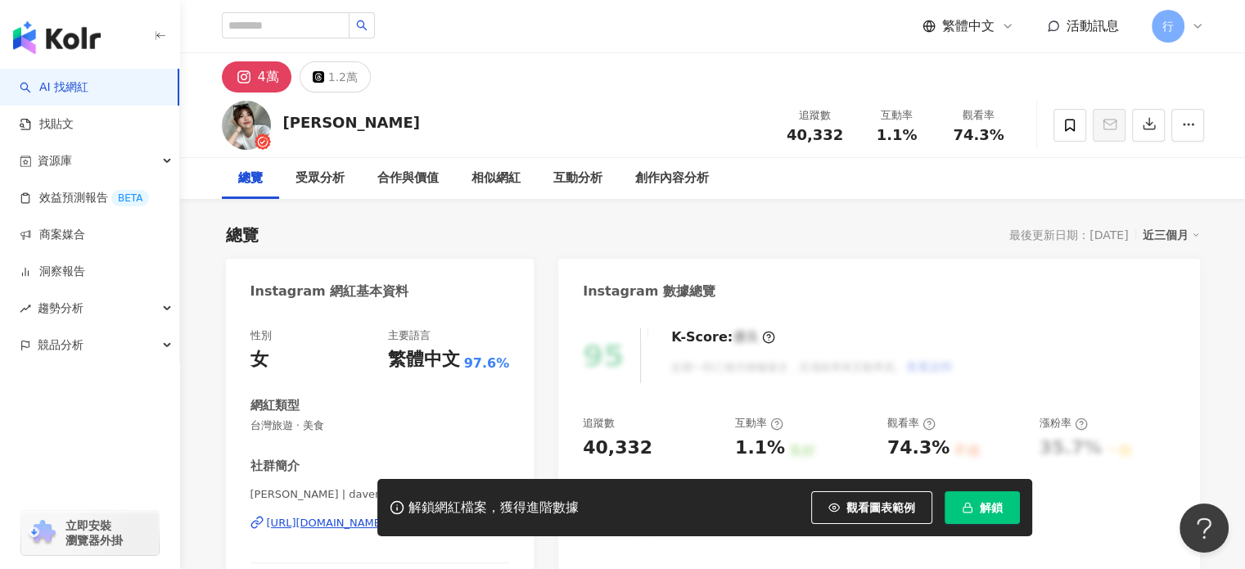
click at [346, 523] on div "解鎖網紅檔案，獲得進階數據 觀看圖表範例 解鎖" at bounding box center [622, 507] width 1245 height 57
click at [320, 523] on div "解鎖網紅檔案，獲得進階數據 觀看圖表範例 解鎖" at bounding box center [622, 507] width 1245 height 57
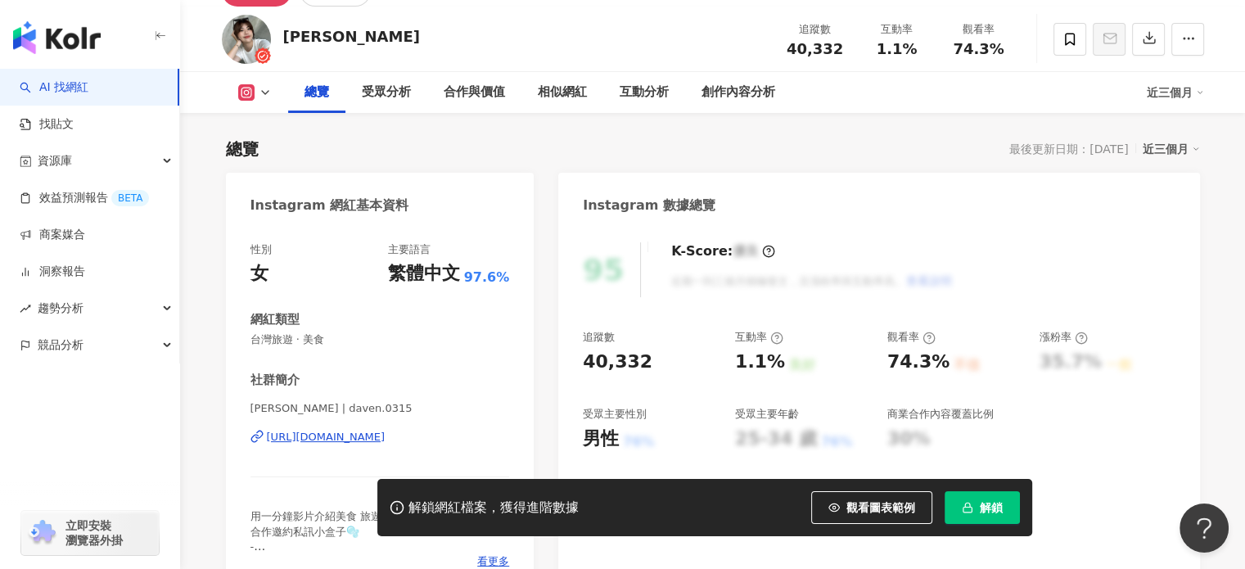
scroll to position [164, 0]
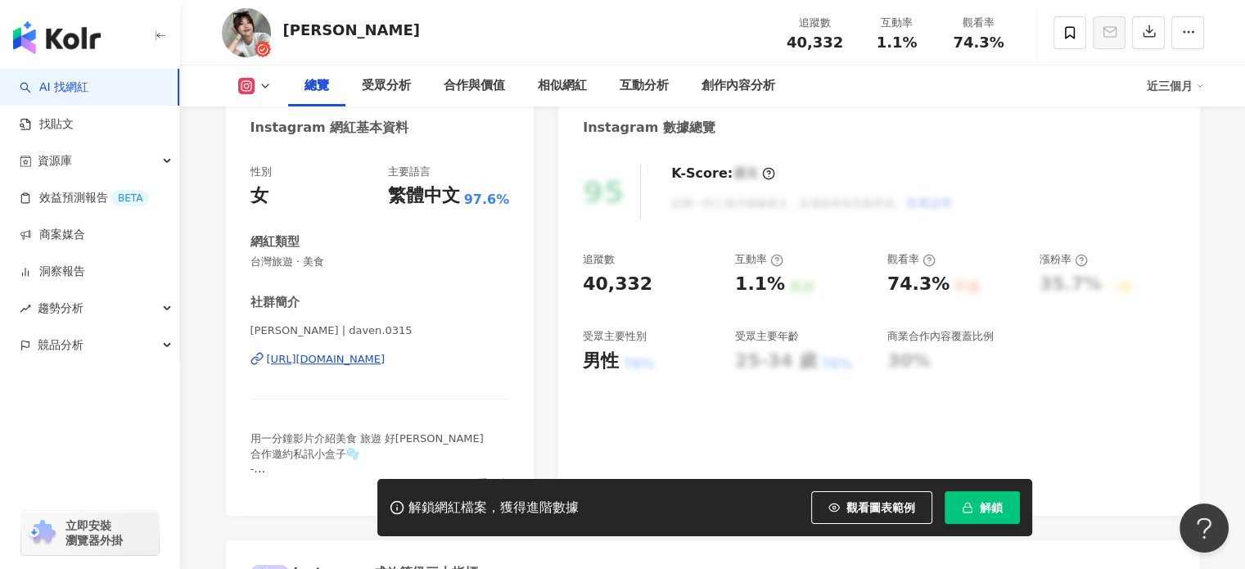
click at [351, 358] on div "https://www.instagram.com/daven.0315/" at bounding box center [326, 359] width 119 height 15
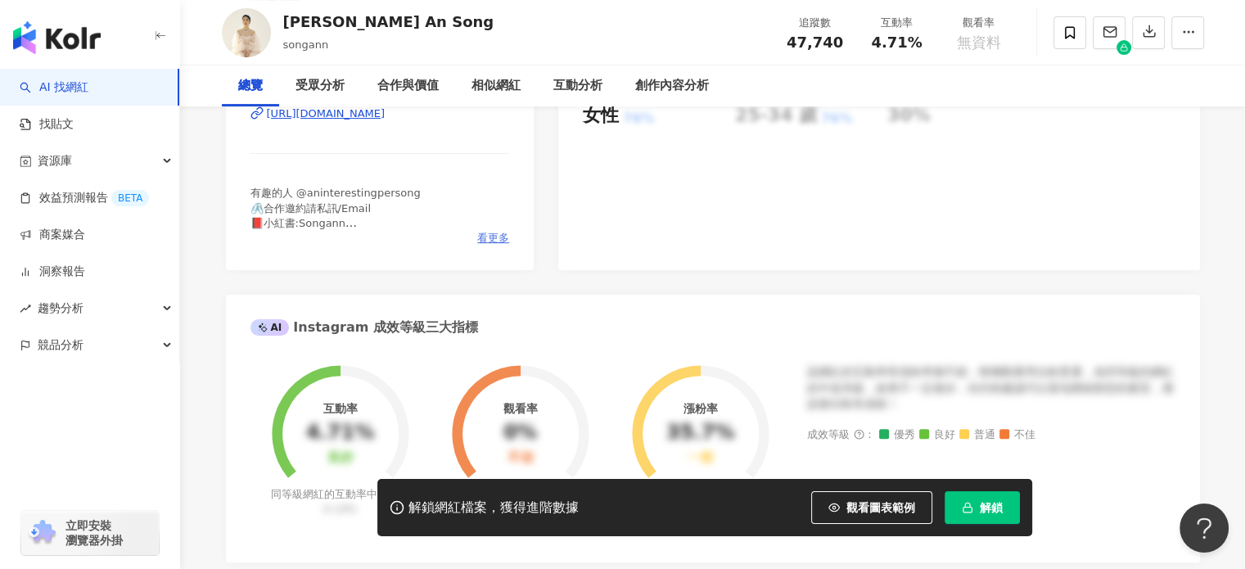
click at [491, 246] on span "看更多" at bounding box center [493, 238] width 32 height 15
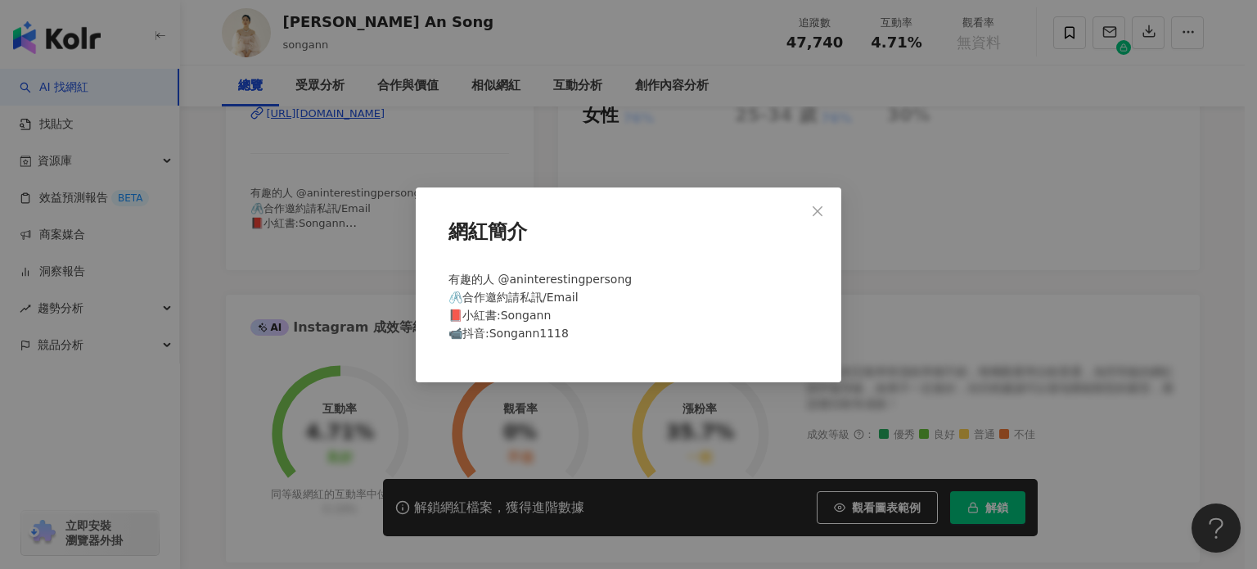
click at [509, 255] on div "網紅簡介" at bounding box center [628, 239] width 373 height 50
click at [410, 205] on div "網紅簡介 有趣的人 @aninterestingpersong 🖇️合作邀約請私訊/Email 📕小紅書:Songann 📹抖音:Songann1118" at bounding box center [628, 284] width 1257 height 569
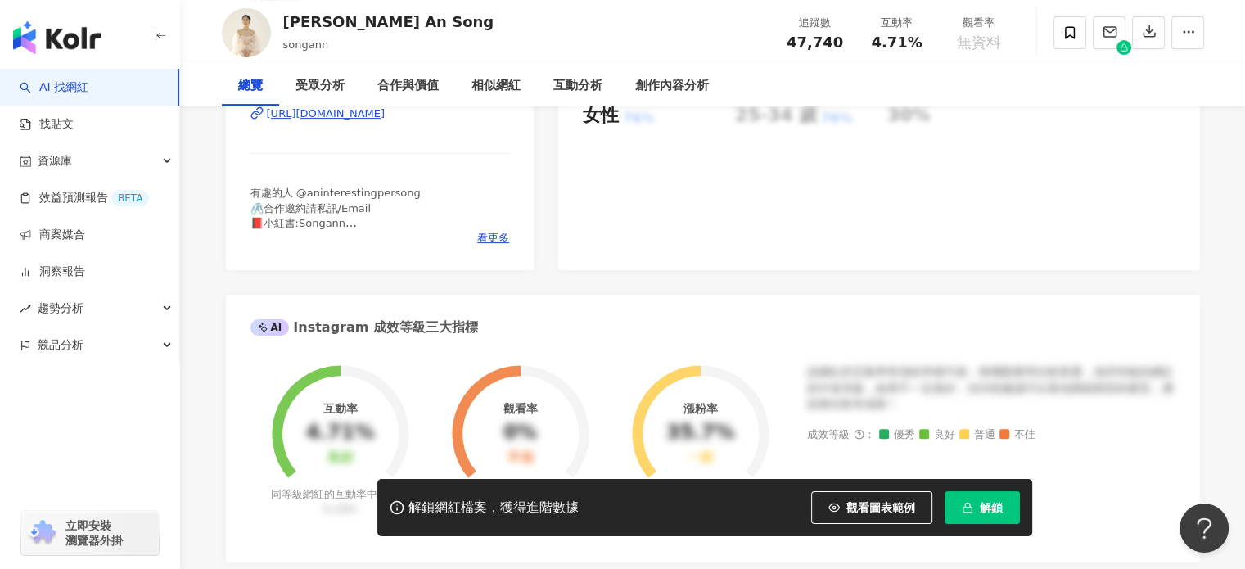
click at [360, 121] on div "https://www.instagram.com/songann/" at bounding box center [326, 113] width 119 height 15
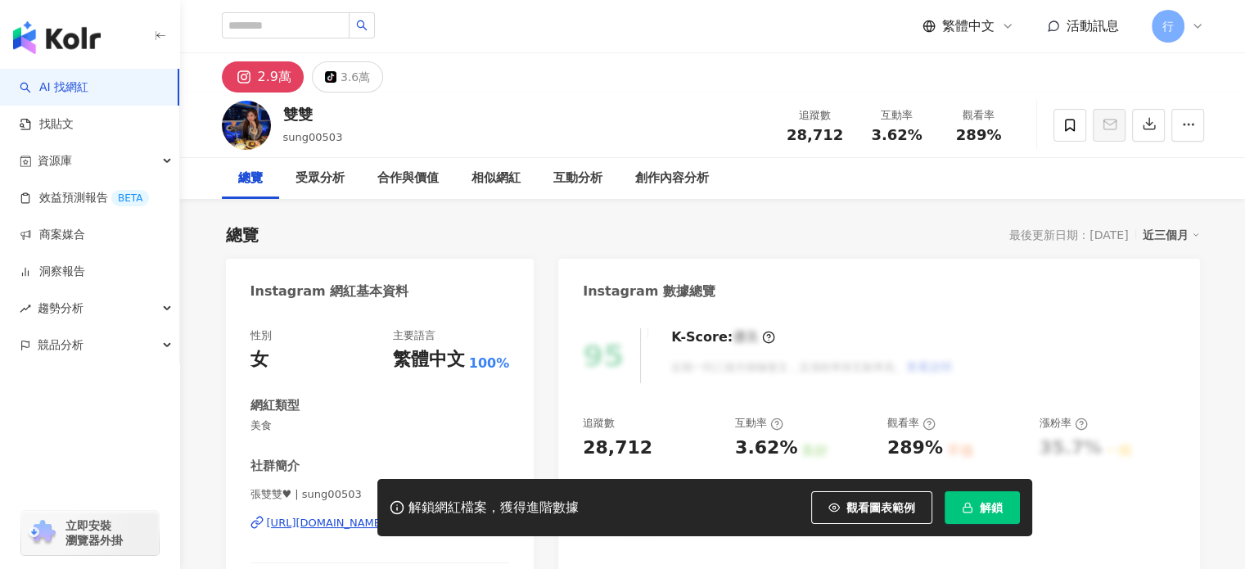
click at [341, 516] on div "[URL][DOMAIN_NAME]" at bounding box center [326, 523] width 119 height 15
